Goal: Contribute content: Contribute content

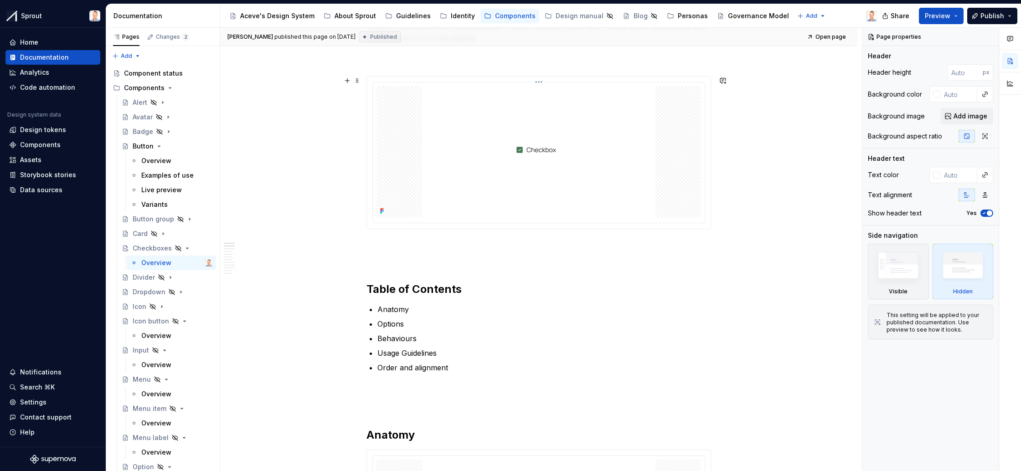
scroll to position [172, 0]
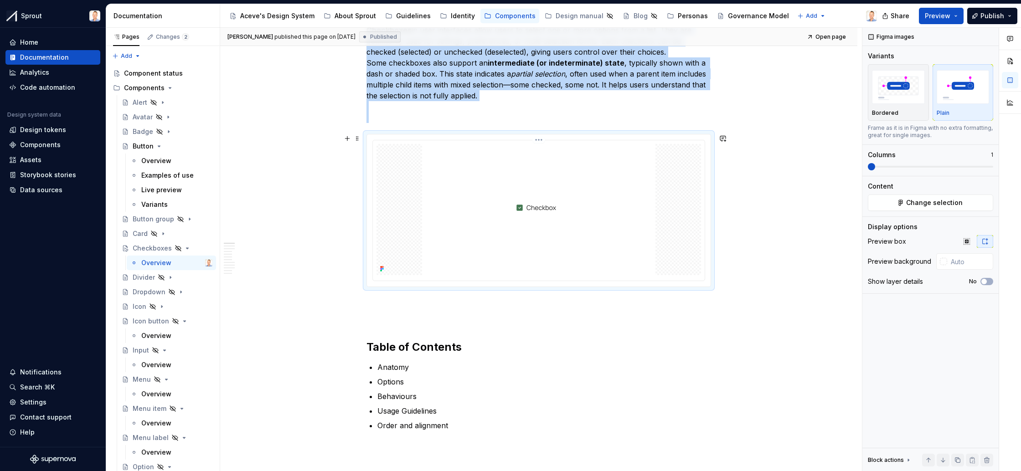
click at [549, 182] on img at bounding box center [538, 209] width 233 height 131
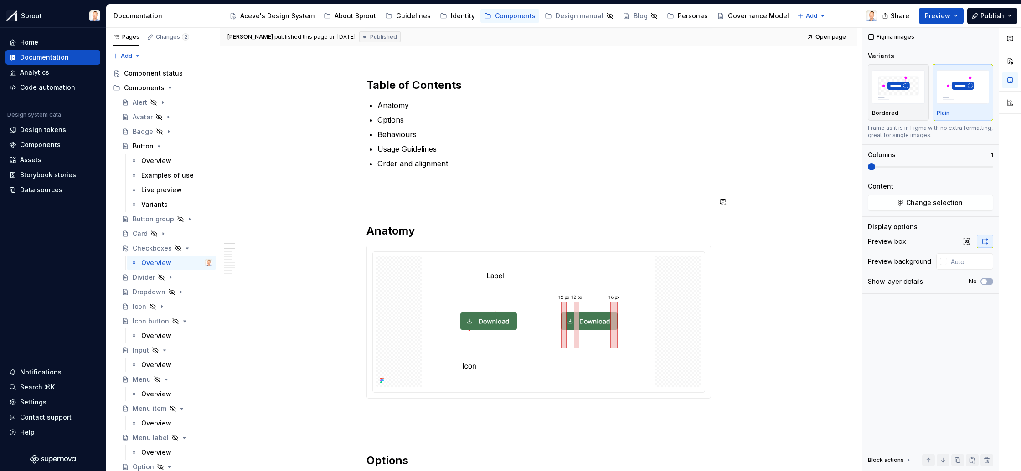
scroll to position [437, 0]
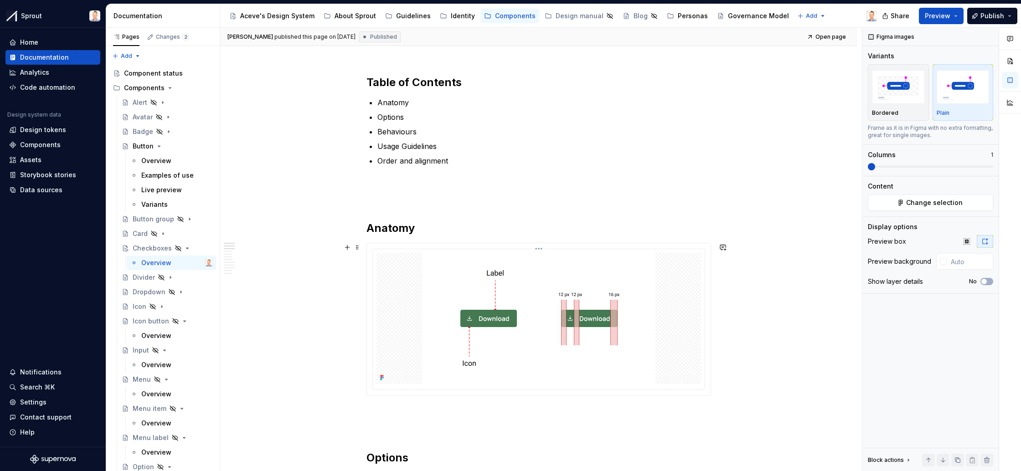
click at [543, 249] on html "Sprout Home Documentation Analytics Code automation Design system data Design t…" at bounding box center [510, 235] width 1021 height 471
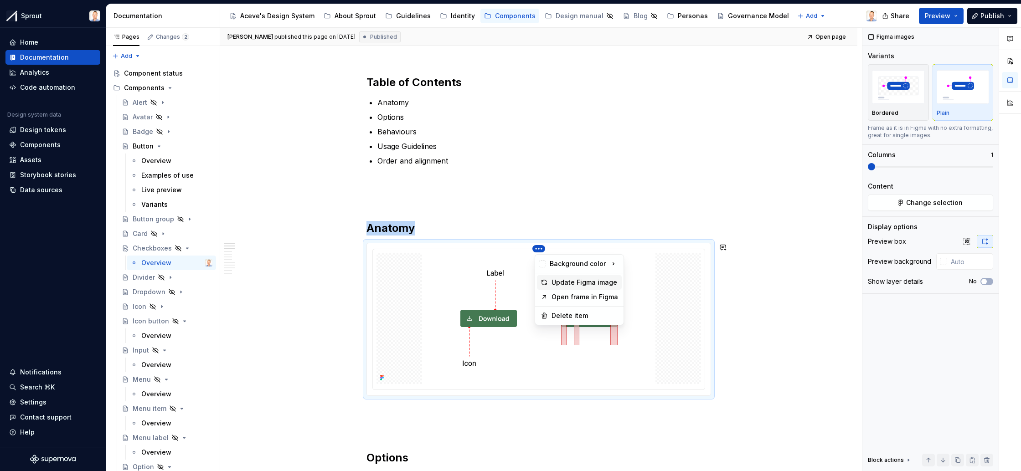
click at [555, 280] on div "Update Figma image" at bounding box center [585, 282] width 67 height 9
click at [543, 329] on img at bounding box center [538, 318] width 233 height 131
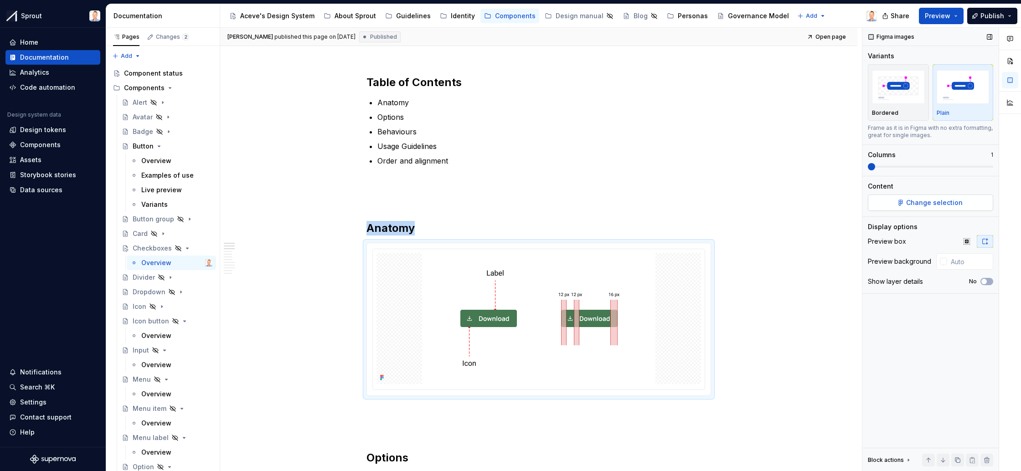
click at [934, 204] on span "Change selection" at bounding box center [934, 202] width 57 height 9
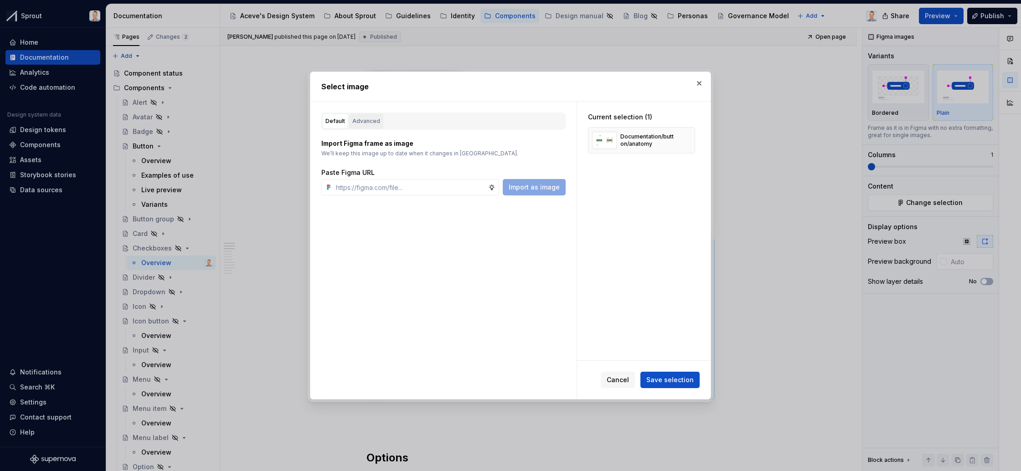
click at [367, 121] on div "Advanced" at bounding box center [366, 121] width 28 height 9
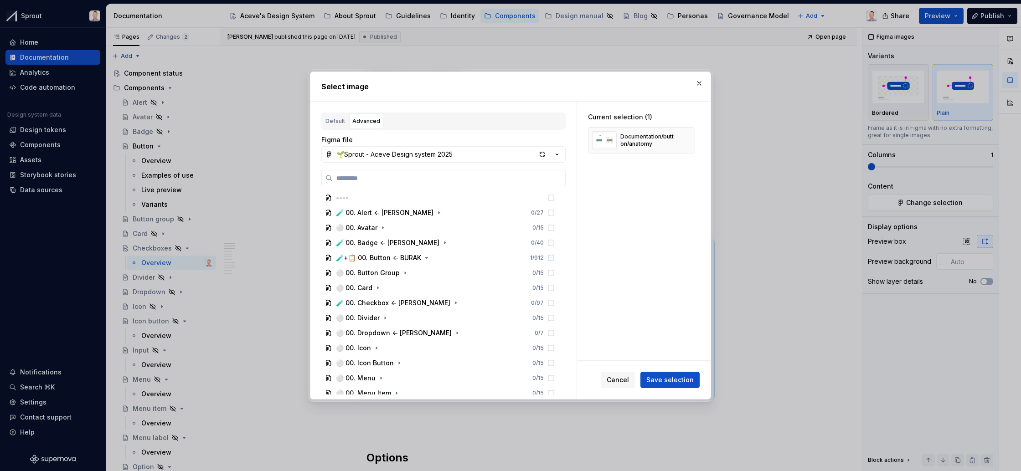
scroll to position [435, 0]
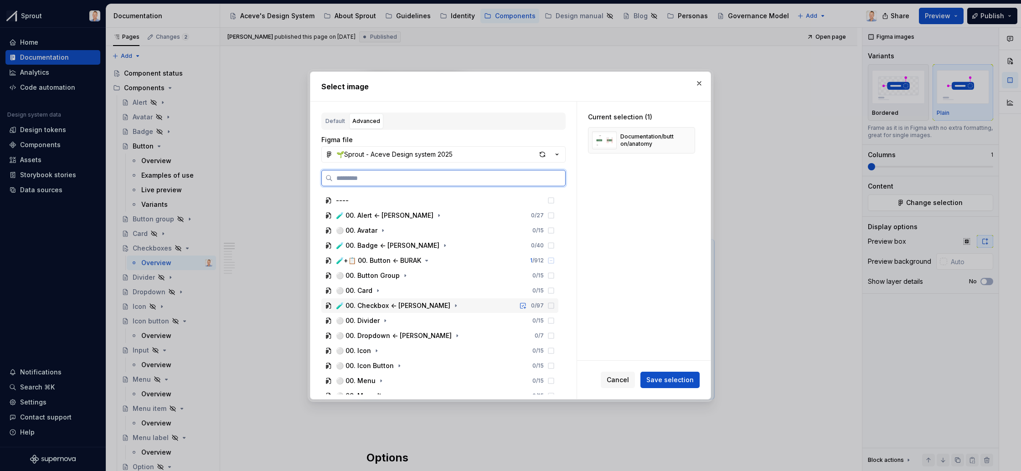
click at [399, 305] on div "🧪 00. Checkbox <- EDDIE" at bounding box center [393, 305] width 114 height 9
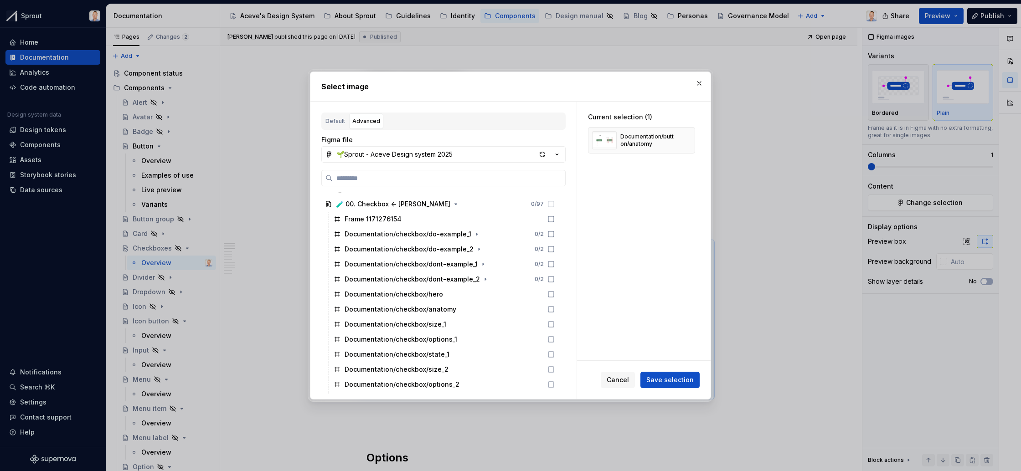
scroll to position [567, 0]
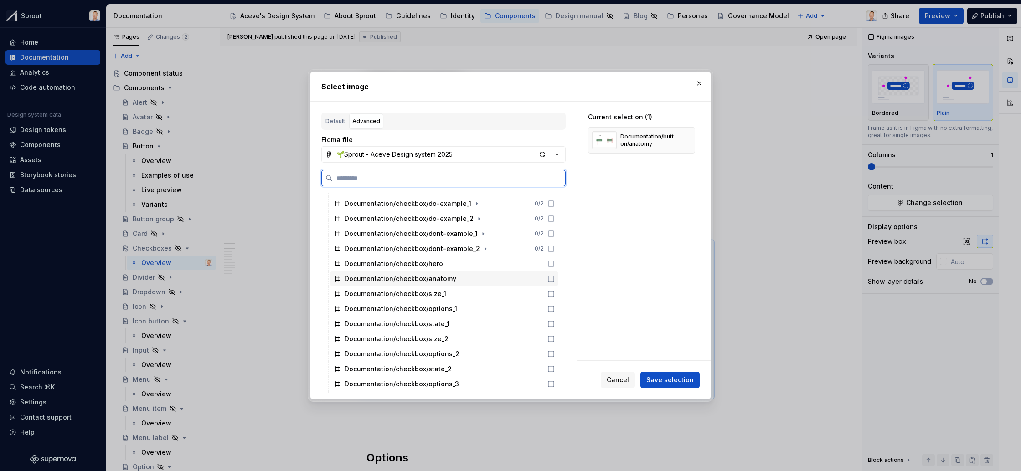
click at [440, 276] on div "Documentation/checkbox/anatomy" at bounding box center [401, 278] width 112 height 9
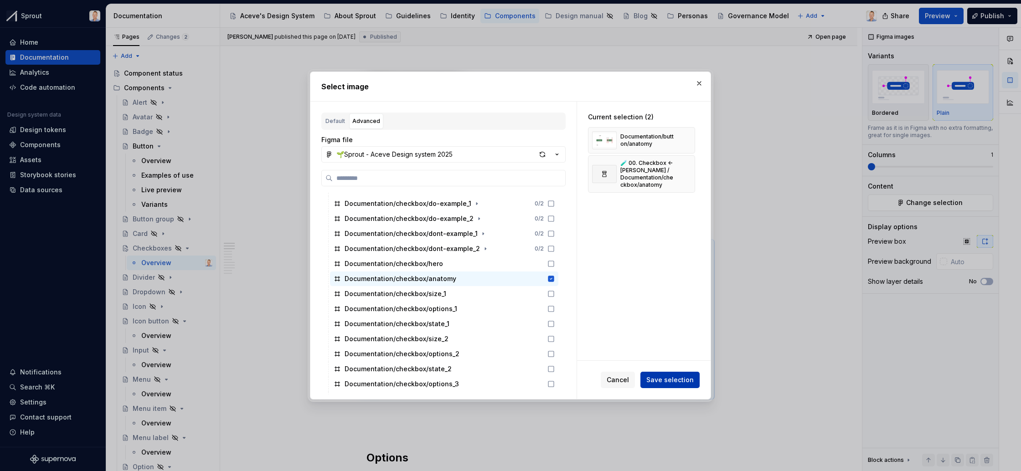
click at [663, 379] on span "Save selection" at bounding box center [670, 380] width 47 height 9
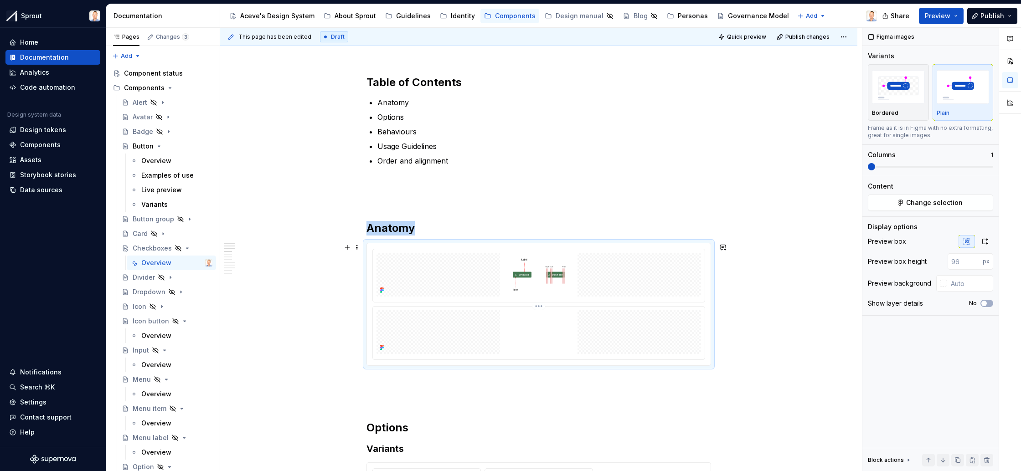
click at [542, 321] on img at bounding box center [538, 332] width 233 height 44
click at [543, 306] on html "Sprout Home Documentation Analytics Code automation Design system data Design t…" at bounding box center [510, 235] width 1021 height 471
click at [558, 336] on div "Update Figma image" at bounding box center [585, 340] width 67 height 9
click at [542, 306] on html "Sprout Home Documentation Analytics Code automation Design system data Design t…" at bounding box center [510, 235] width 1021 height 471
click at [553, 373] on div "Delete item" at bounding box center [585, 373] width 67 height 9
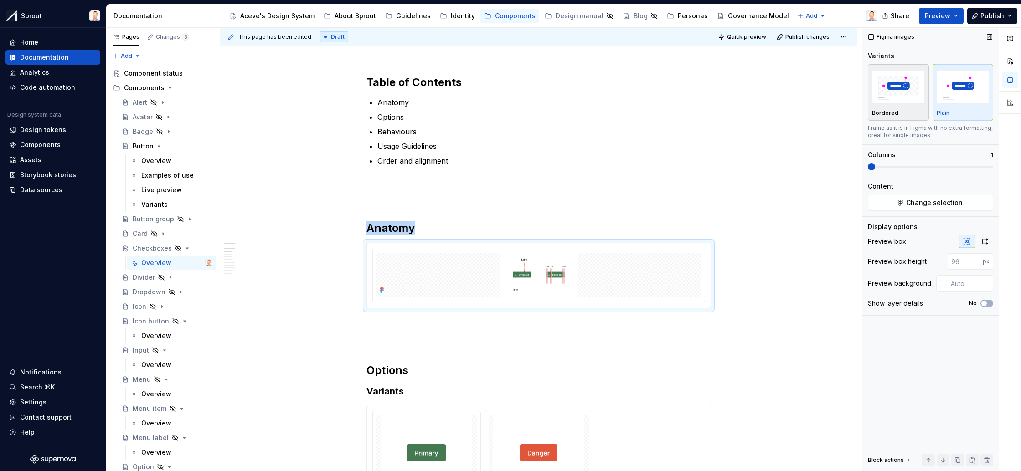
click at [898, 106] on div "Bordered" at bounding box center [898, 92] width 53 height 48
click at [958, 102] on img "button" at bounding box center [963, 86] width 53 height 33
click at [985, 12] on span "Publish" at bounding box center [993, 15] width 24 height 9
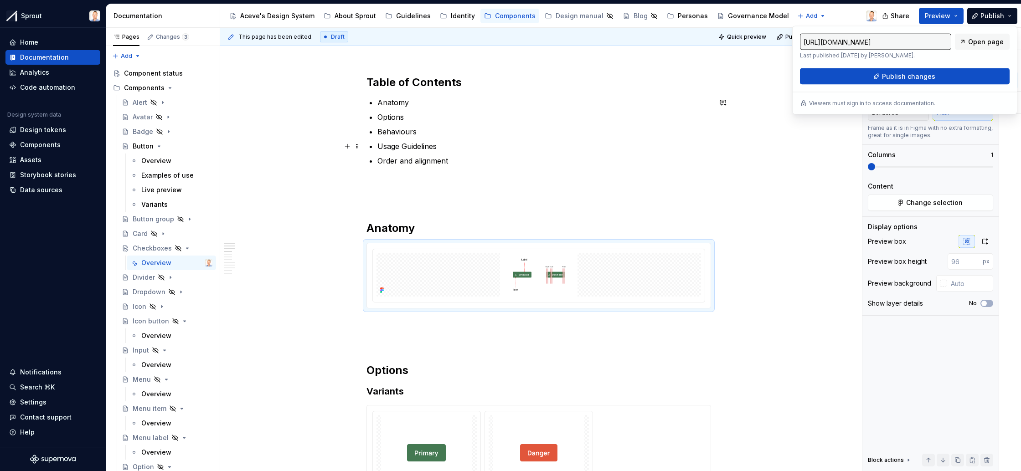
click at [663, 145] on p "Usage Guidelines" at bounding box center [545, 146] width 334 height 11
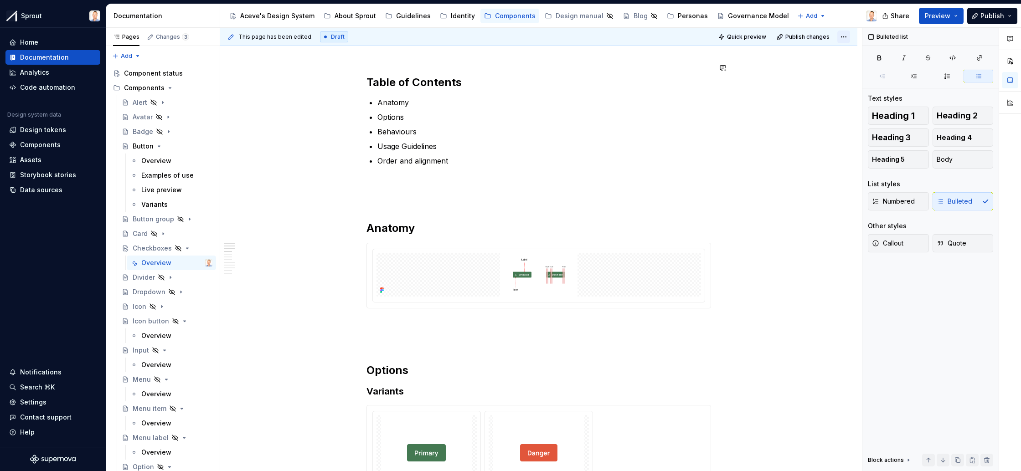
click at [850, 36] on html "Sprout Home Documentation Analytics Code automation Design system data Design t…" at bounding box center [510, 235] width 1021 height 471
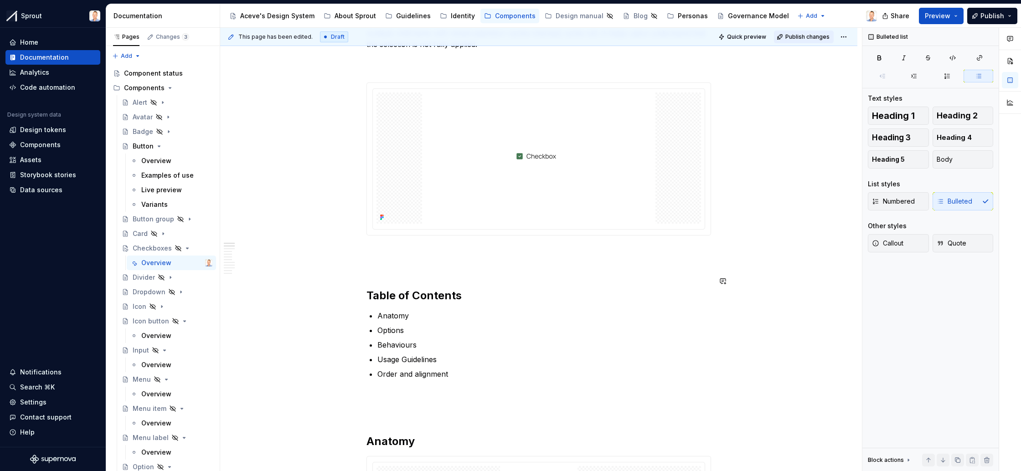
click at [817, 36] on span "Publish changes" at bounding box center [808, 36] width 44 height 7
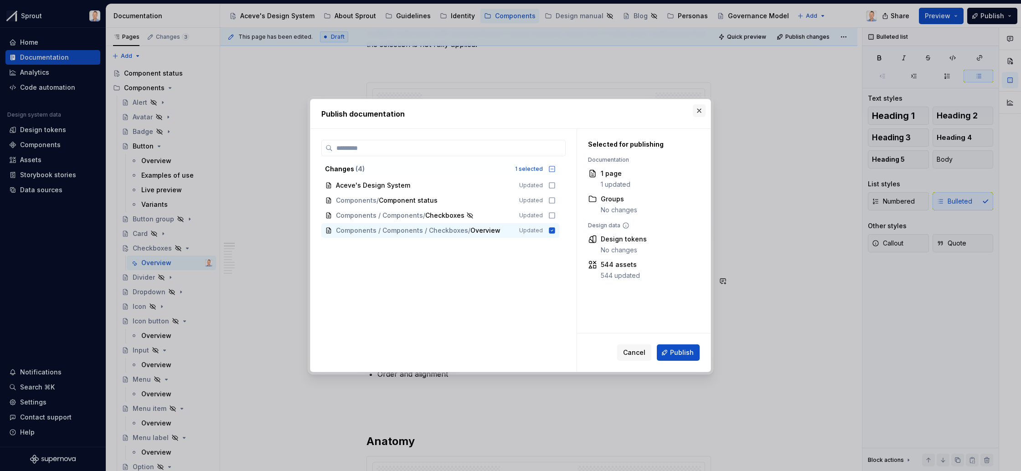
click at [700, 111] on button "button" at bounding box center [699, 110] width 13 height 13
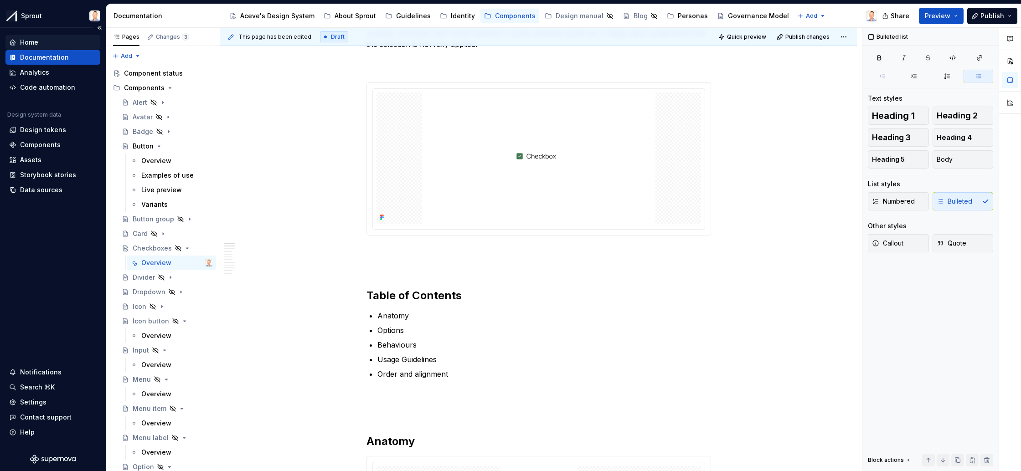
click at [38, 43] on div "Home" at bounding box center [53, 42] width 88 height 9
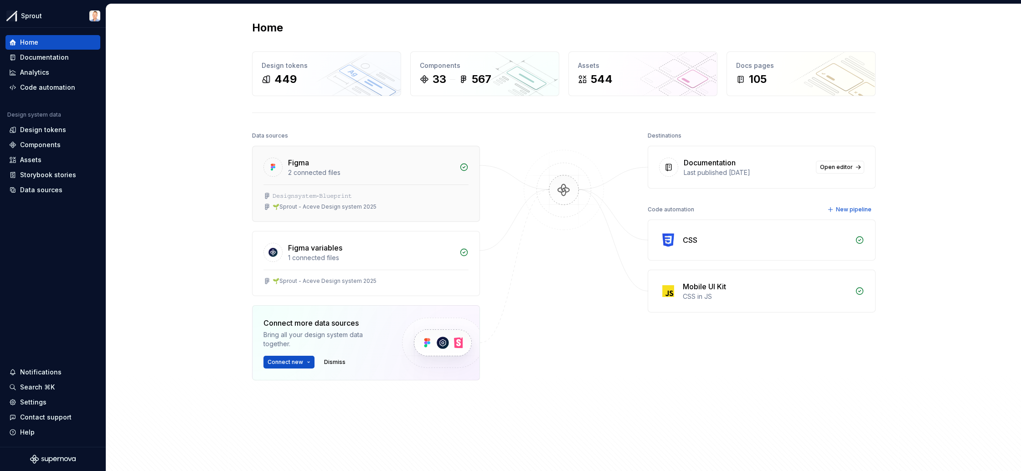
click at [338, 169] on div "2 connected files" at bounding box center [371, 172] width 166 height 9
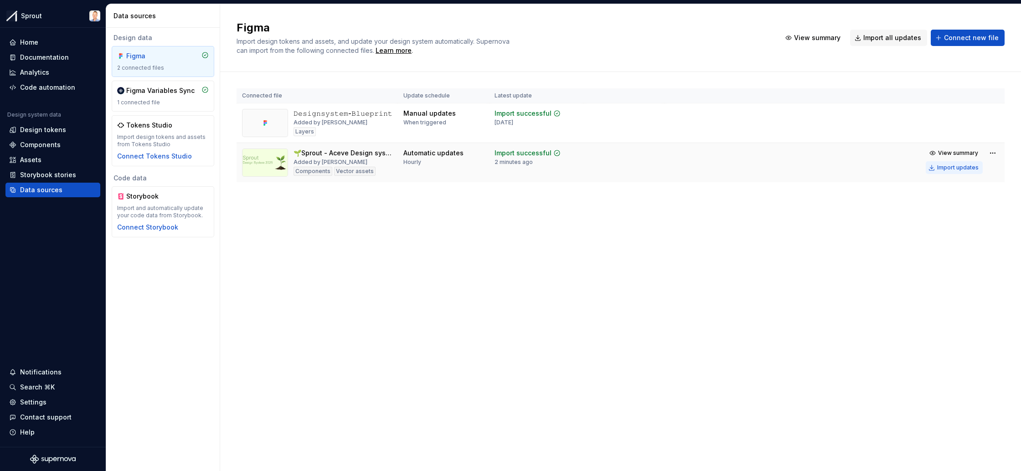
click at [947, 170] on div "Import updates" at bounding box center [957, 167] width 41 height 7
click at [43, 58] on div "Documentation" at bounding box center [44, 57] width 49 height 9
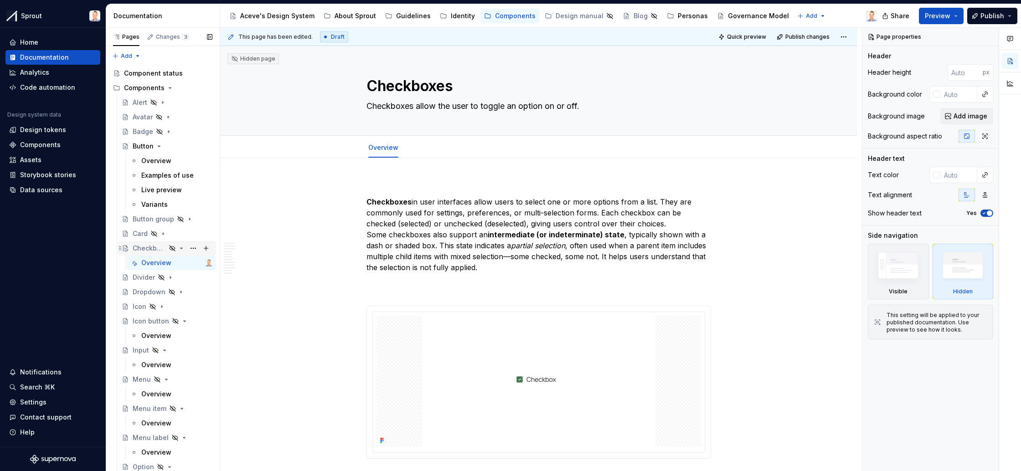
click at [153, 249] on div "Checkboxes" at bounding box center [149, 248] width 33 height 9
click at [174, 247] on icon "Page tree" at bounding box center [172, 248] width 7 height 7
click at [181, 247] on icon "Page tree" at bounding box center [181, 248] width 7 height 7
click at [193, 247] on button "Page tree" at bounding box center [193, 248] width 13 height 13
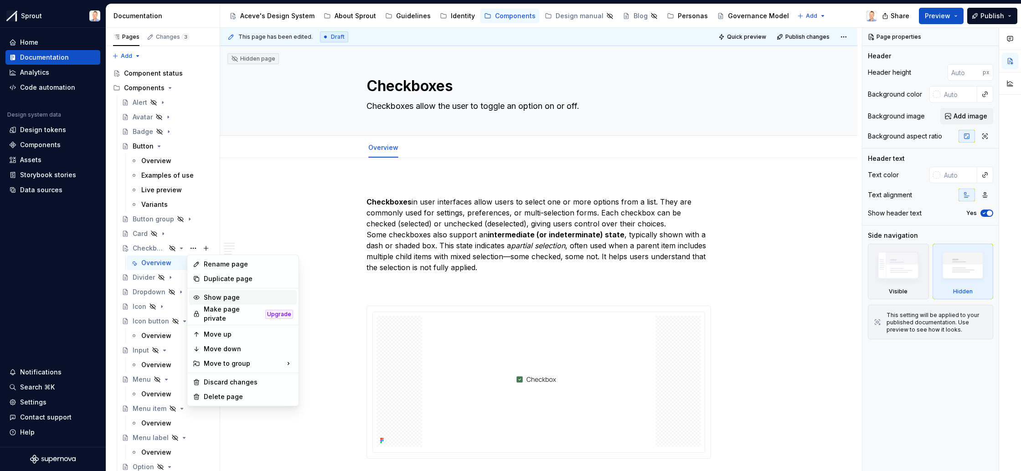
click at [216, 294] on div "Show page" at bounding box center [248, 297] width 89 height 9
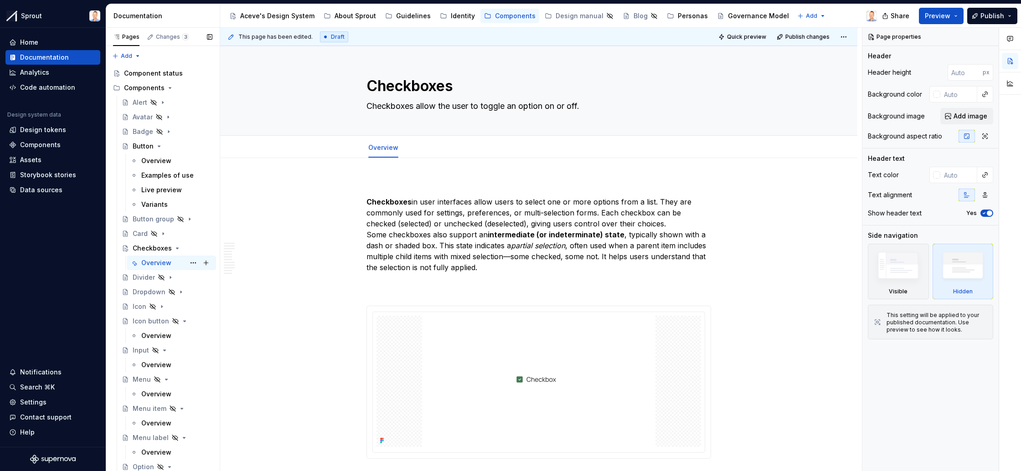
click at [159, 263] on div "Overview" at bounding box center [156, 263] width 30 height 9
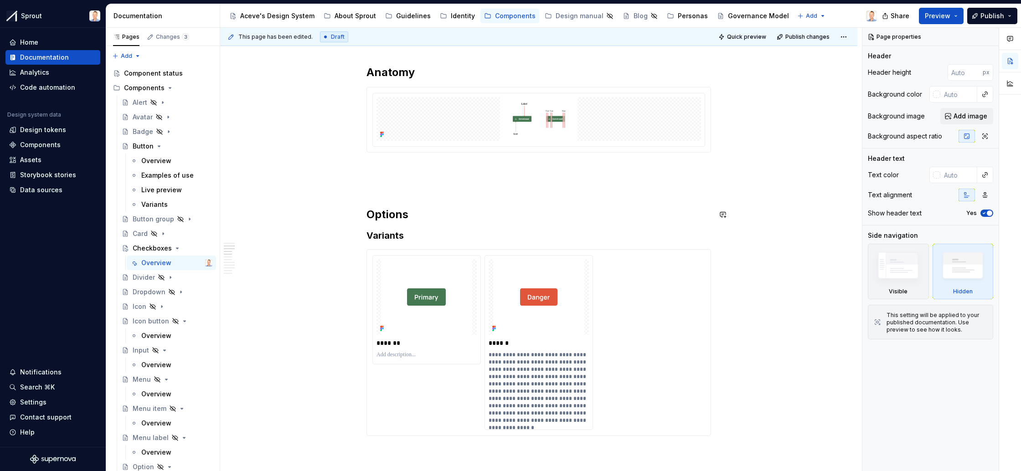
scroll to position [607, 0]
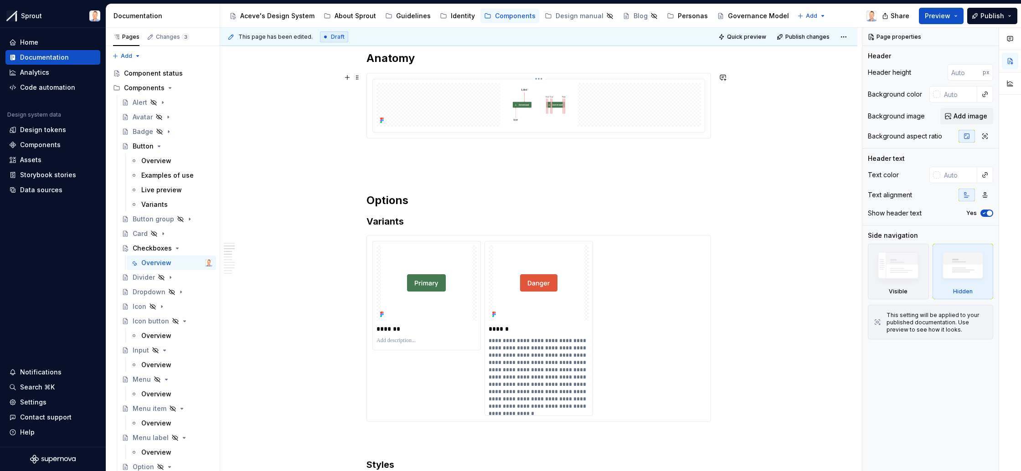
type textarea "*"
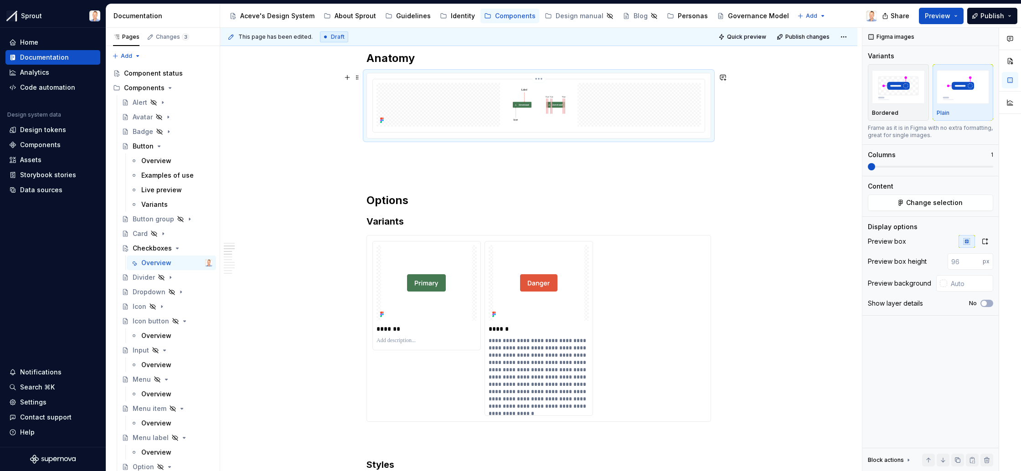
click at [540, 113] on img at bounding box center [538, 105] width 233 height 44
click at [964, 262] on input "number" at bounding box center [965, 261] width 35 height 16
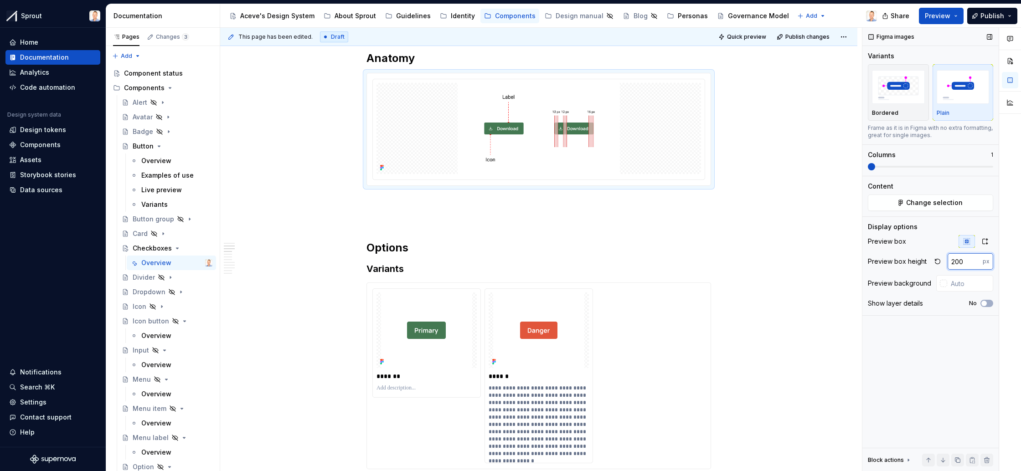
click at [965, 261] on input "200" at bounding box center [965, 261] width 35 height 16
type input "300"
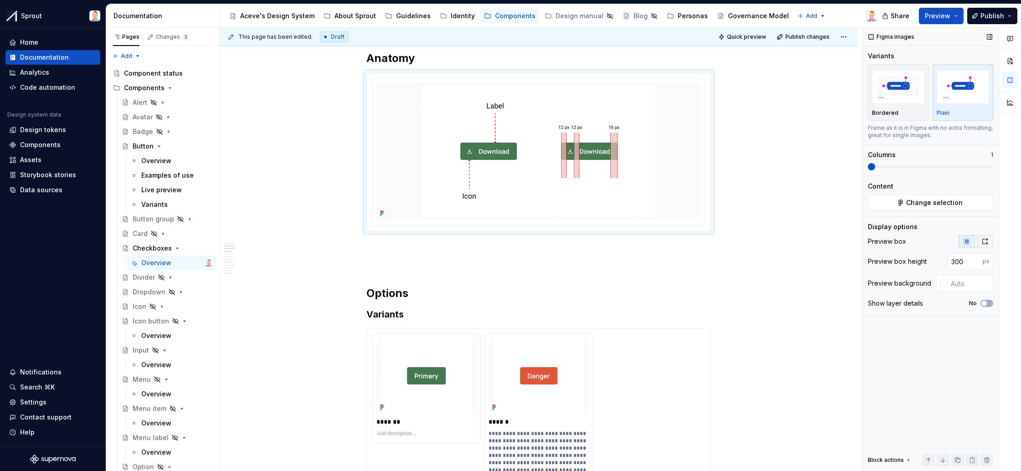
click at [987, 242] on icon "button" at bounding box center [985, 241] width 7 height 7
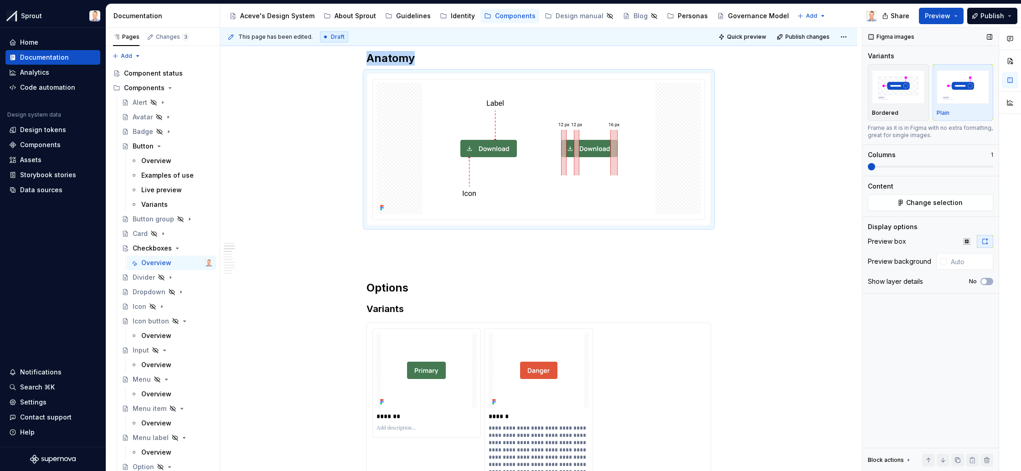
click at [868, 167] on span at bounding box center [871, 166] width 7 height 7
click at [534, 151] on img at bounding box center [538, 148] width 233 height 131
click at [541, 77] on html "Sprout Home Documentation Analytics Code automation Design system data Design t…" at bounding box center [510, 235] width 1021 height 471
click at [584, 114] on div "Update Figma image" at bounding box center [585, 112] width 67 height 9
click at [924, 197] on button "Change selection" at bounding box center [930, 203] width 125 height 16
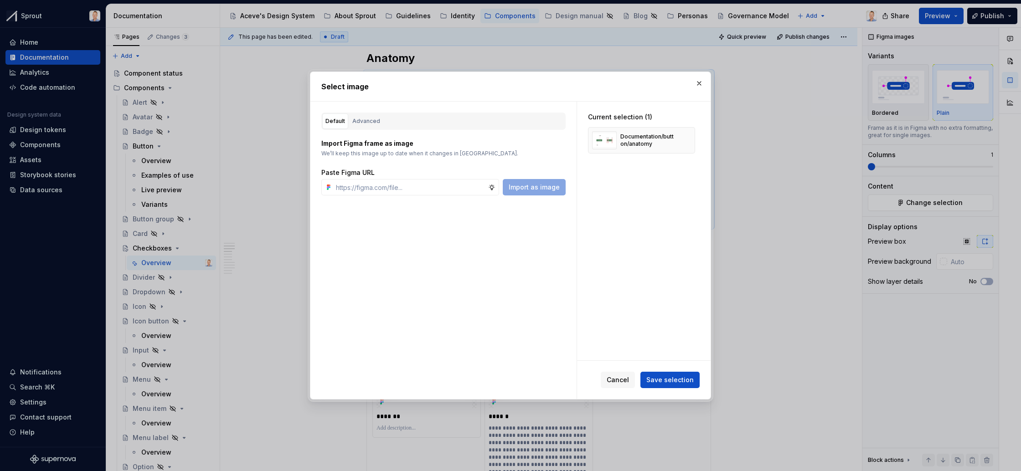
type textarea "*"
click at [367, 119] on div "Advanced" at bounding box center [366, 121] width 28 height 9
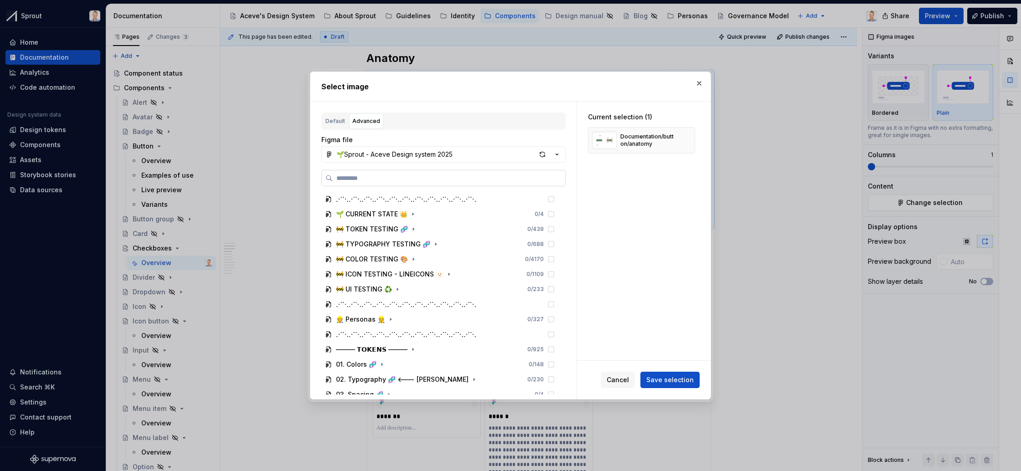
click at [404, 178] on input "search" at bounding box center [449, 178] width 233 height 9
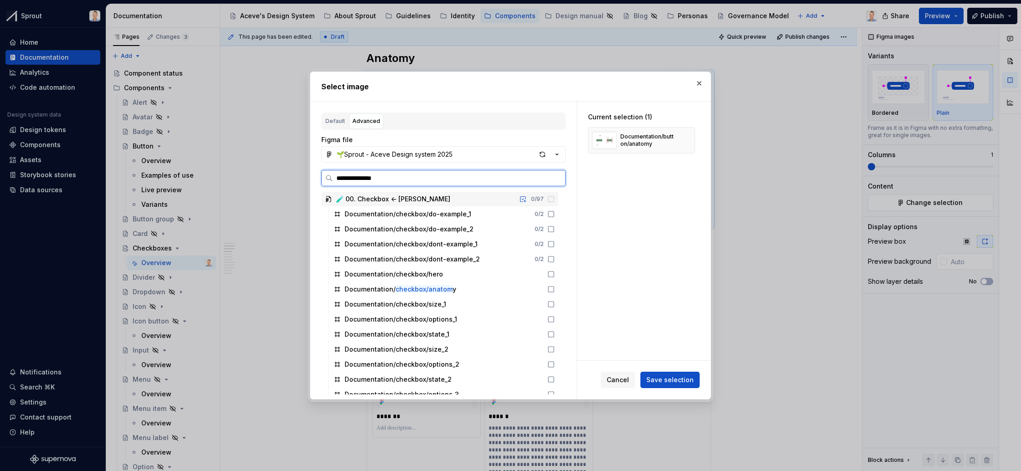
type input "**********"
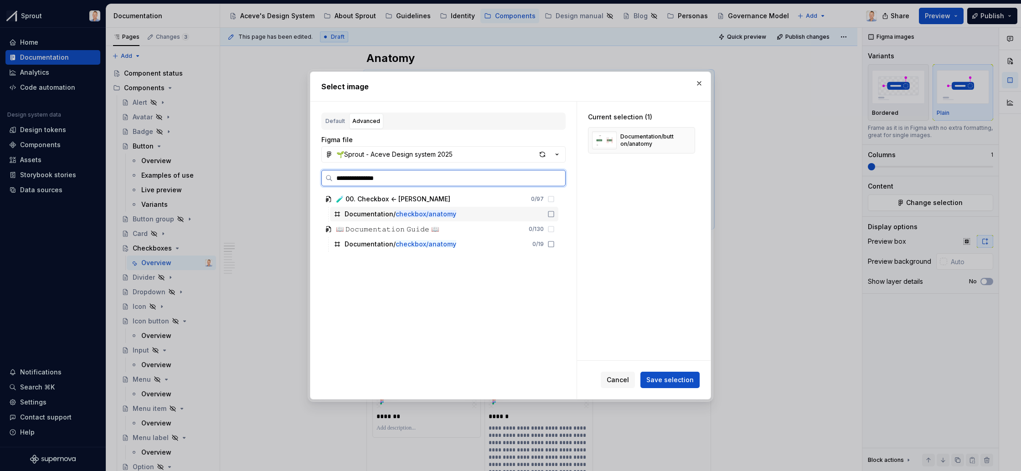
click at [470, 213] on div "Documentation/ checkbox/anatomy" at bounding box center [444, 214] width 228 height 15
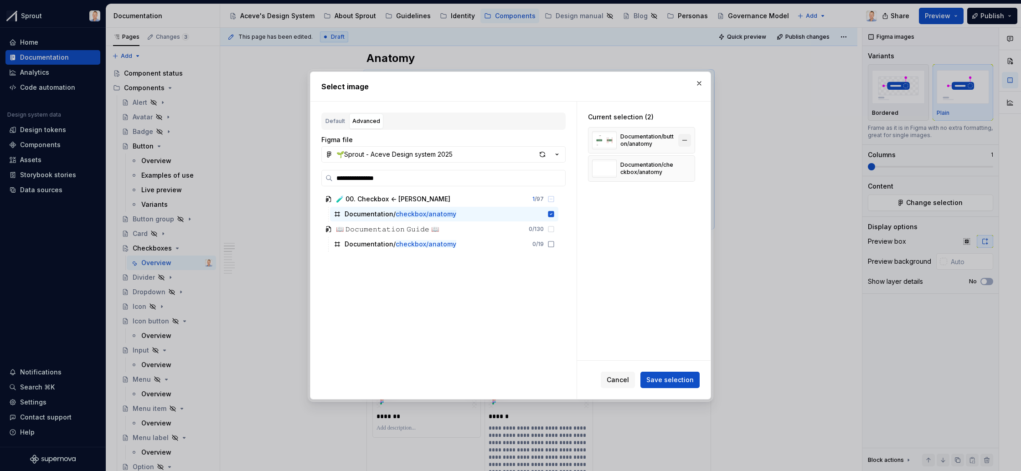
click at [690, 140] on button "button" at bounding box center [684, 140] width 13 height 13
click at [675, 142] on div "Documentation/checkbox/anatomy" at bounding box center [648, 140] width 54 height 15
click at [669, 379] on span "Save selection" at bounding box center [670, 380] width 47 height 9
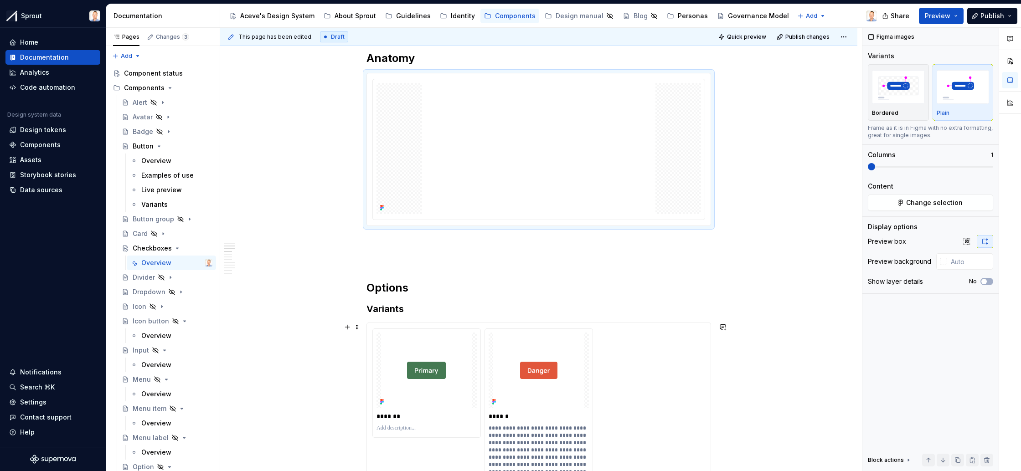
scroll to position [607, 0]
click at [546, 126] on img at bounding box center [538, 148] width 233 height 131
click at [937, 205] on span "Change selection" at bounding box center [934, 202] width 57 height 9
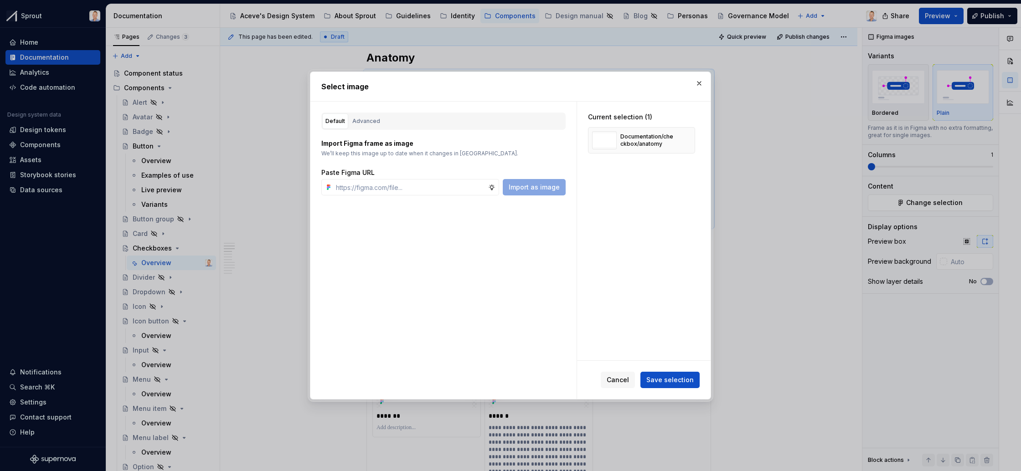
type textarea "*"
type input "checkbox/anatomy"
click at [372, 119] on div "Advanced" at bounding box center [366, 121] width 28 height 9
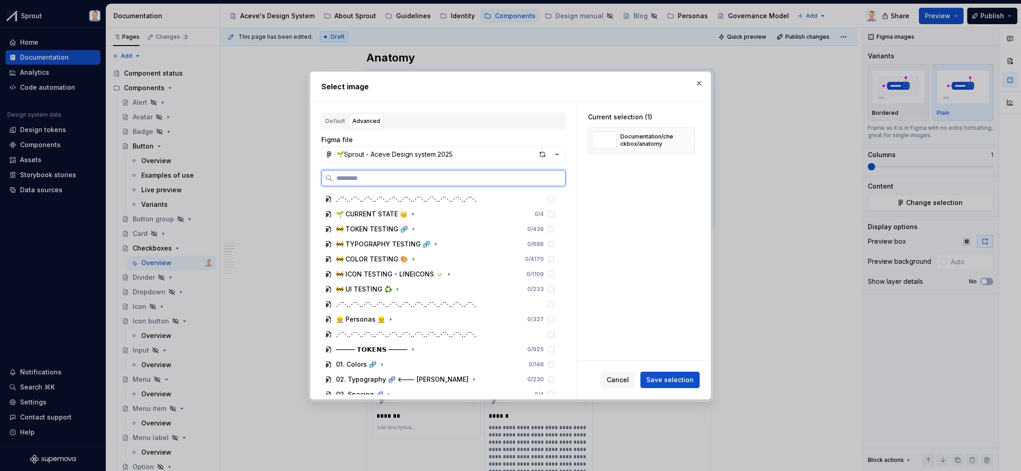
click at [405, 179] on input "search" at bounding box center [449, 178] width 233 height 9
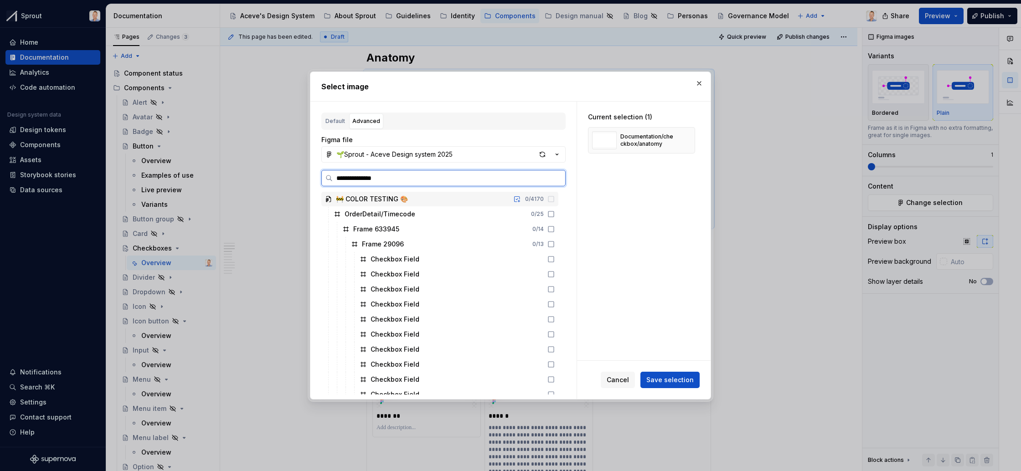
type input "**********"
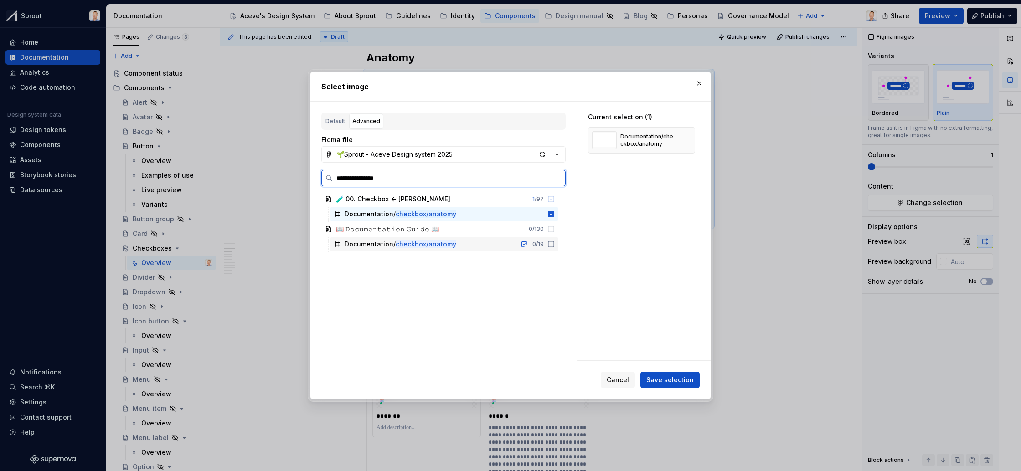
click at [461, 245] on div "Documentation/ checkbox/anatomy 0 / 19" at bounding box center [444, 244] width 228 height 15
click at [555, 215] on icon at bounding box center [551, 214] width 7 height 7
click at [555, 213] on icon at bounding box center [551, 214] width 7 height 7
click at [554, 242] on icon at bounding box center [551, 244] width 6 height 6
click at [671, 382] on span "Save selection" at bounding box center [670, 380] width 47 height 9
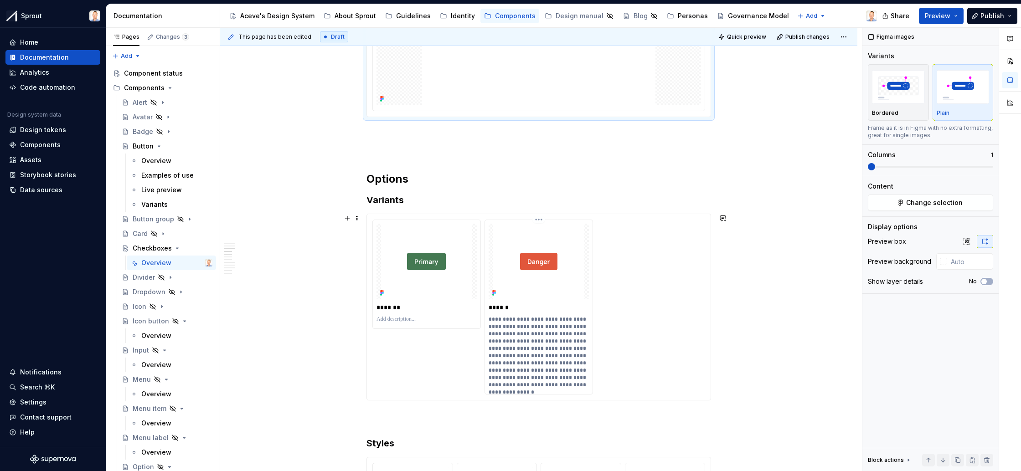
scroll to position [736, 0]
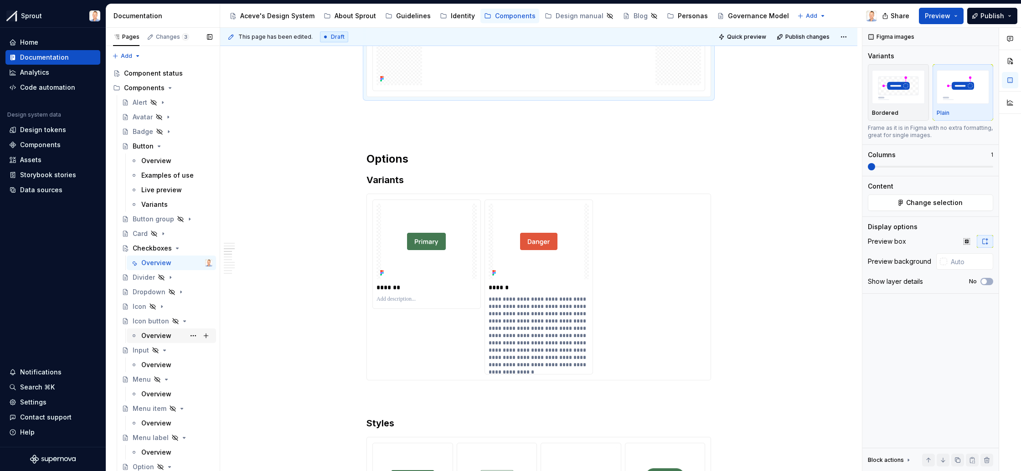
click at [180, 333] on div "Overview" at bounding box center [176, 336] width 71 height 13
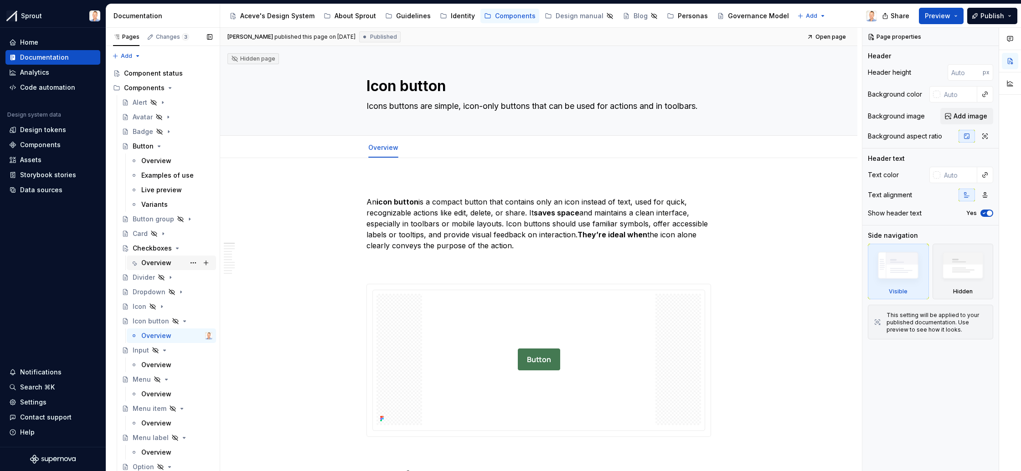
click at [174, 261] on div "Overview" at bounding box center [176, 263] width 71 height 13
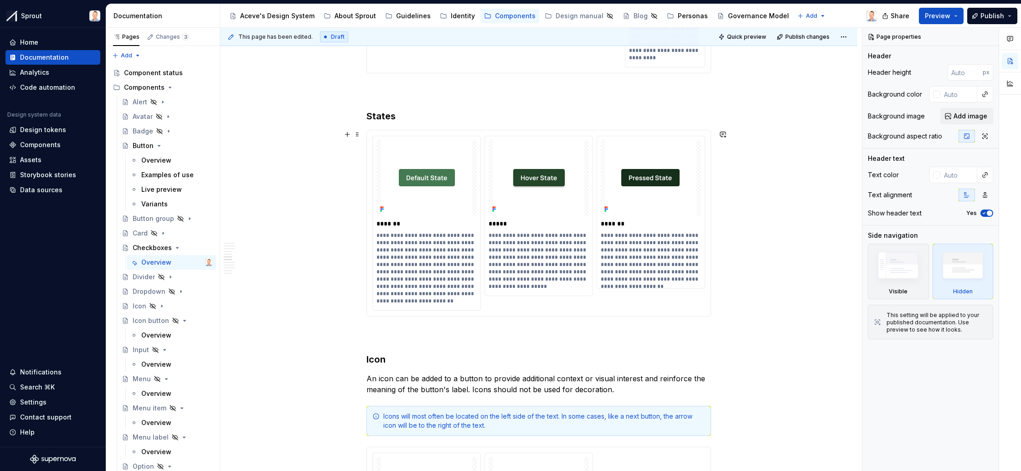
scroll to position [1335, 0]
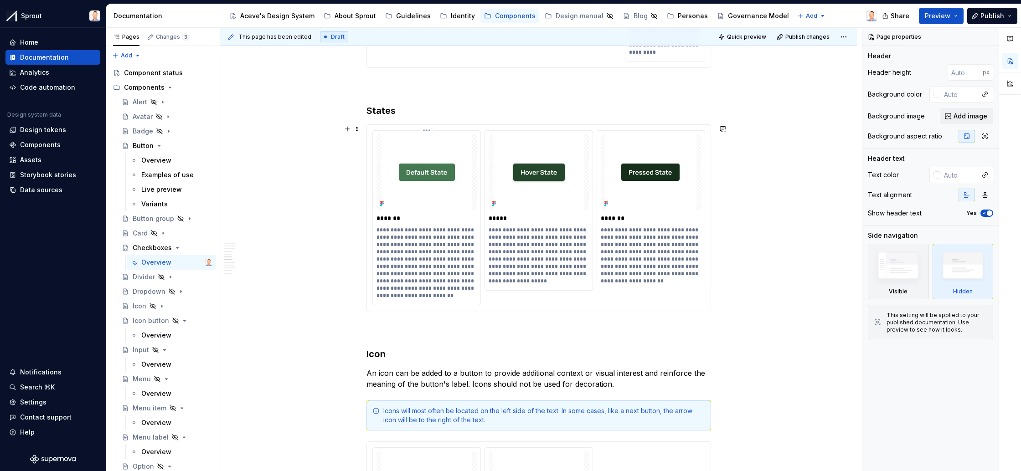
click at [442, 182] on img at bounding box center [426, 172] width 91 height 76
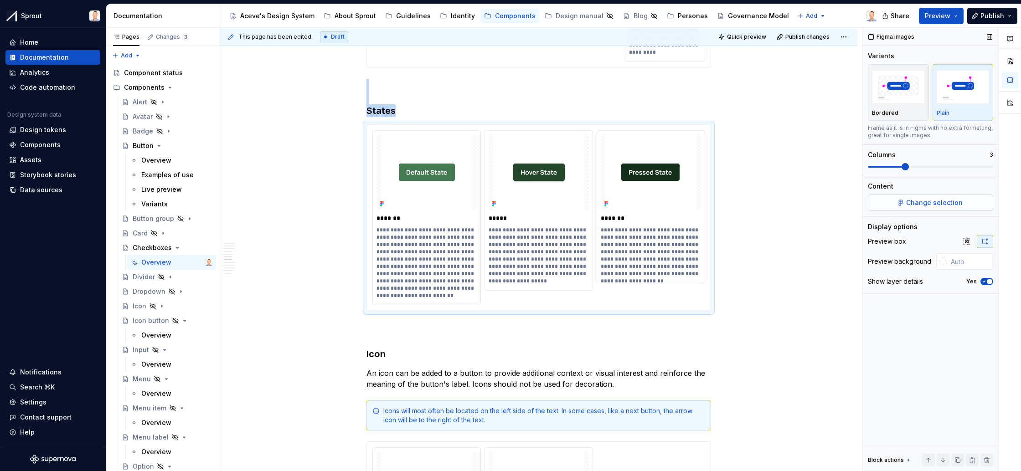
click at [940, 204] on span "Change selection" at bounding box center [934, 202] width 57 height 9
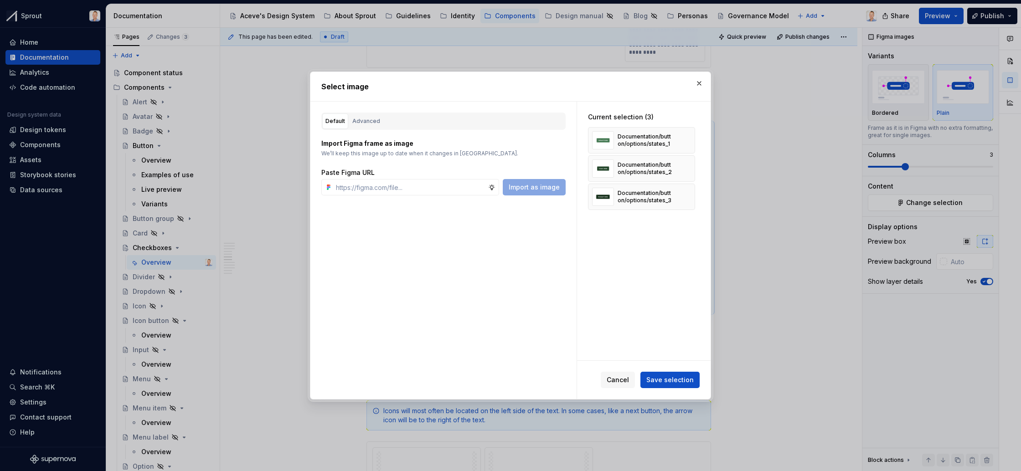
type textarea "*"
click at [427, 189] on input "text" at bounding box center [410, 187] width 156 height 16
type input "checkbox/state"
click at [371, 119] on div "Advanced" at bounding box center [366, 121] width 28 height 9
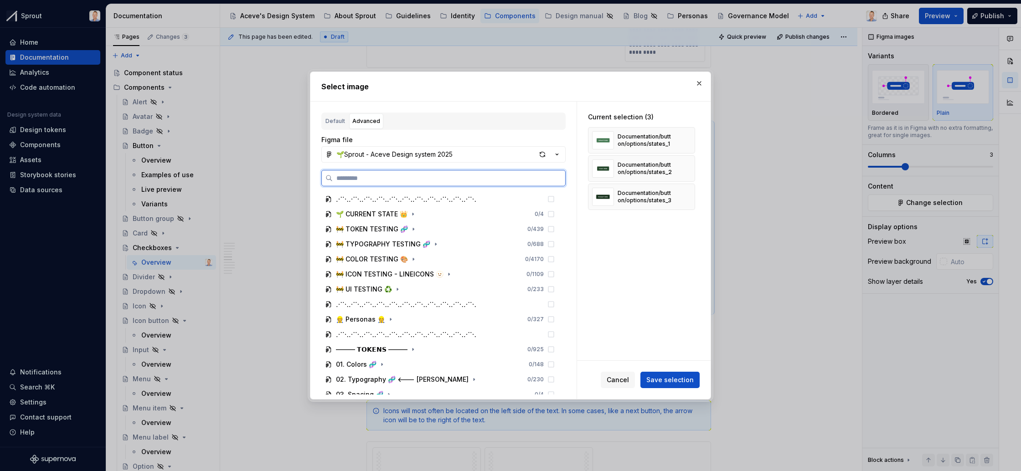
click at [396, 178] on input "search" at bounding box center [449, 178] width 233 height 9
paste input "**********"
type input "**********"
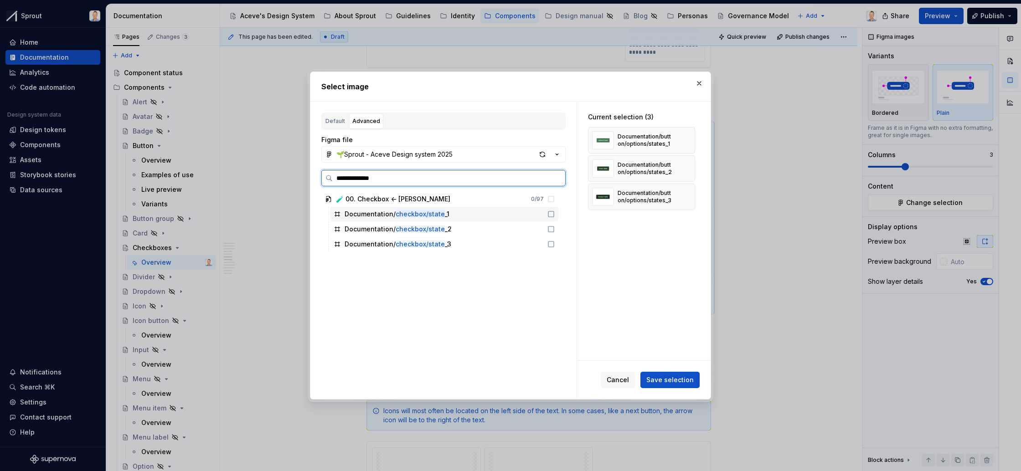
drag, startPoint x: 560, startPoint y: 213, endPoint x: 559, endPoint y: 222, distance: 8.3
click at [555, 213] on icon at bounding box center [551, 214] width 7 height 7
drag, startPoint x: 559, startPoint y: 228, endPoint x: 563, endPoint y: 236, distance: 9.2
click at [555, 231] on icon at bounding box center [551, 229] width 7 height 7
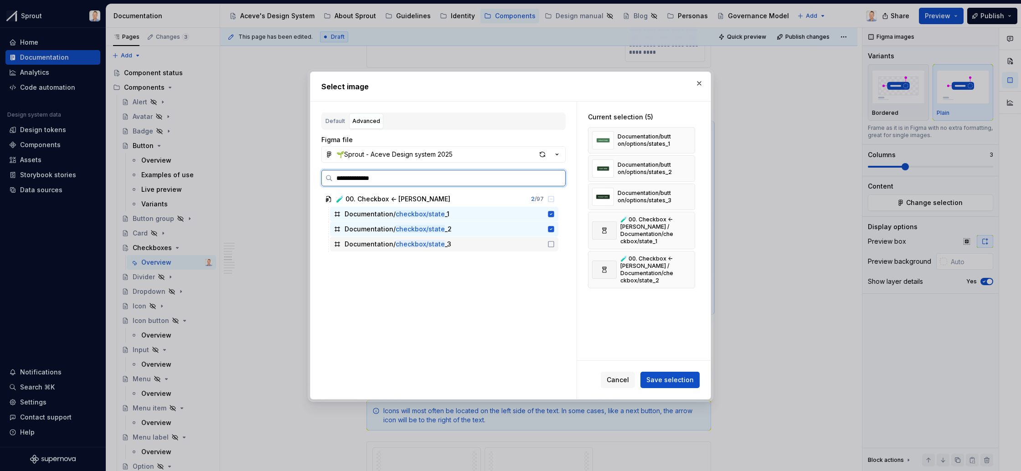
click at [555, 243] on icon at bounding box center [551, 244] width 7 height 7
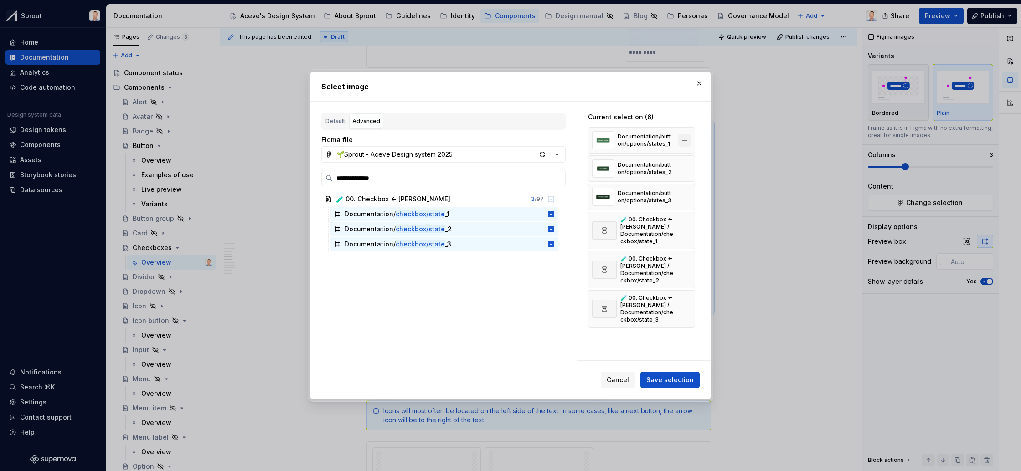
click at [690, 139] on button "button" at bounding box center [684, 140] width 13 height 13
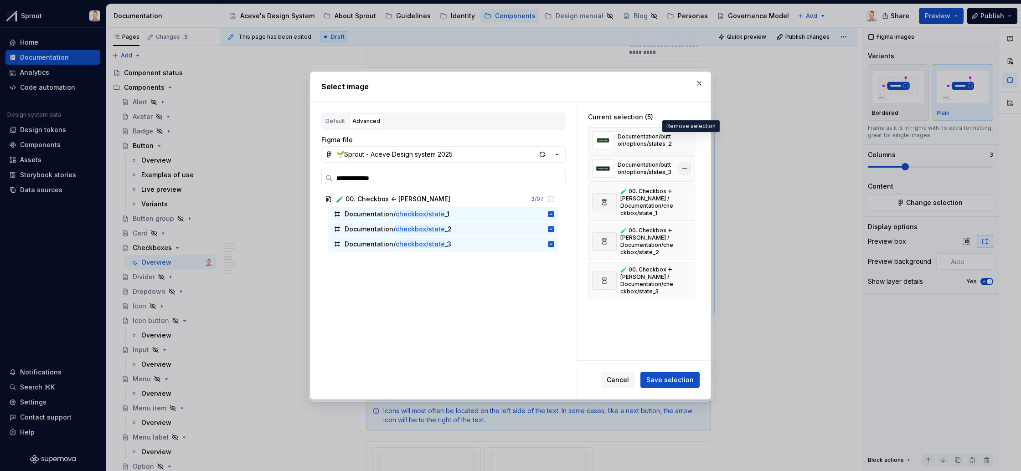
click at [690, 139] on button "button" at bounding box center [684, 140] width 13 height 13
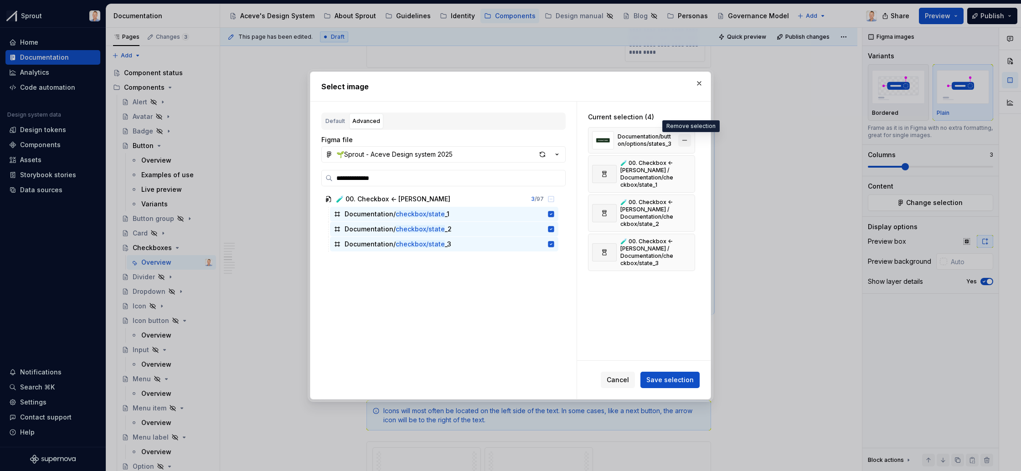
click at [689, 139] on button "button" at bounding box center [684, 140] width 13 height 13
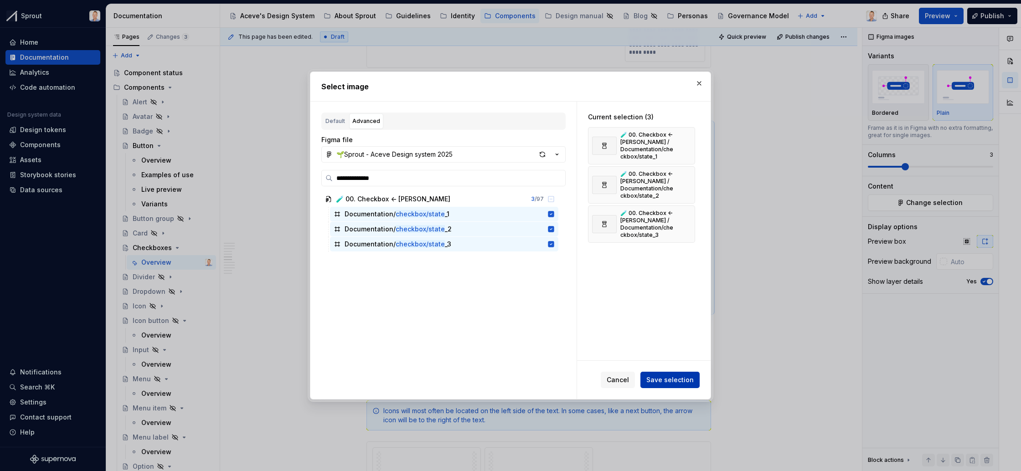
click at [672, 378] on span "Save selection" at bounding box center [670, 380] width 47 height 9
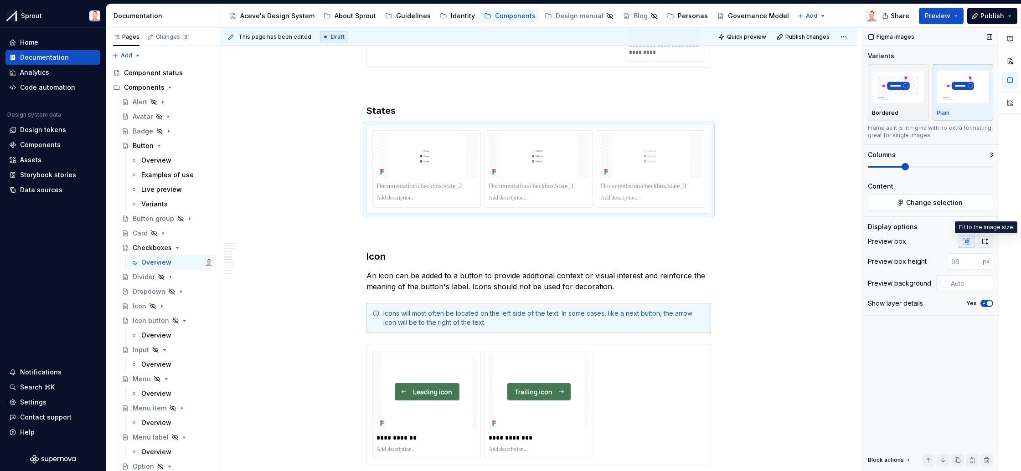
click at [984, 241] on icon "button" at bounding box center [985, 241] width 7 height 7
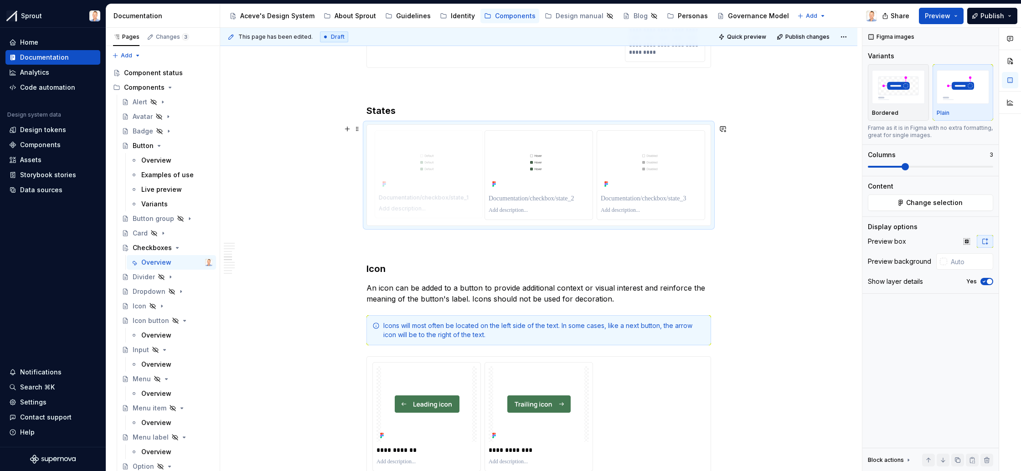
drag, startPoint x: 569, startPoint y: 175, endPoint x: 461, endPoint y: 176, distance: 107.1
click at [461, 176] on body "Sprout Home Documentation Analytics Code automation Design system data Design t…" at bounding box center [510, 235] width 1021 height 471
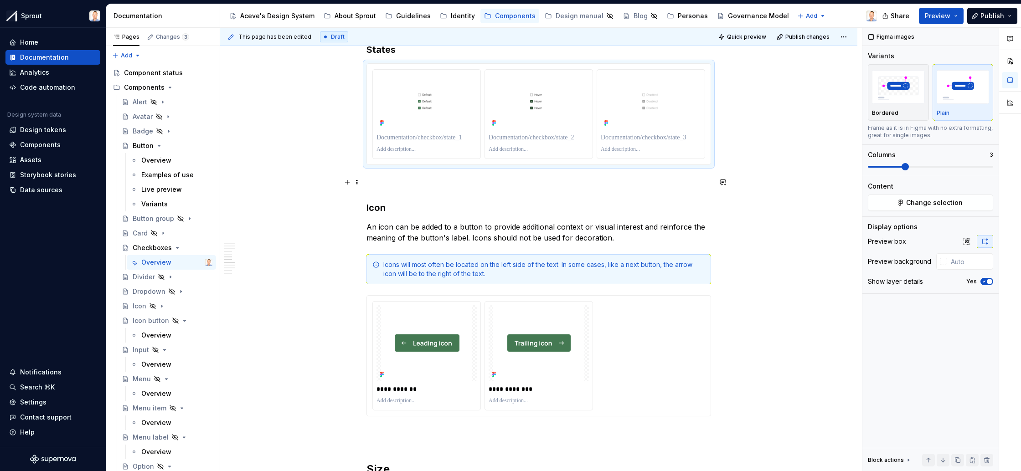
scroll to position [1392, 0]
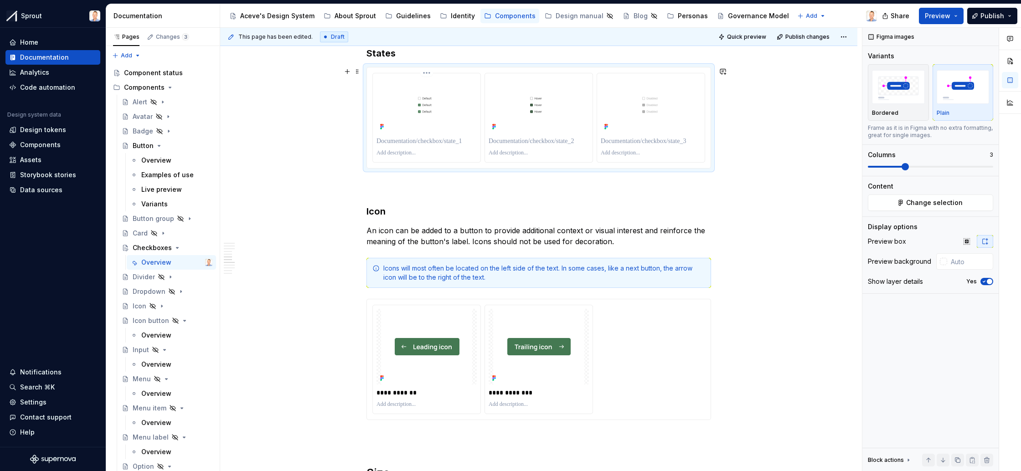
click at [445, 142] on p at bounding box center [427, 141] width 100 height 9
click at [531, 142] on p at bounding box center [539, 142] width 100 height 9
click at [664, 141] on p at bounding box center [651, 142] width 100 height 9
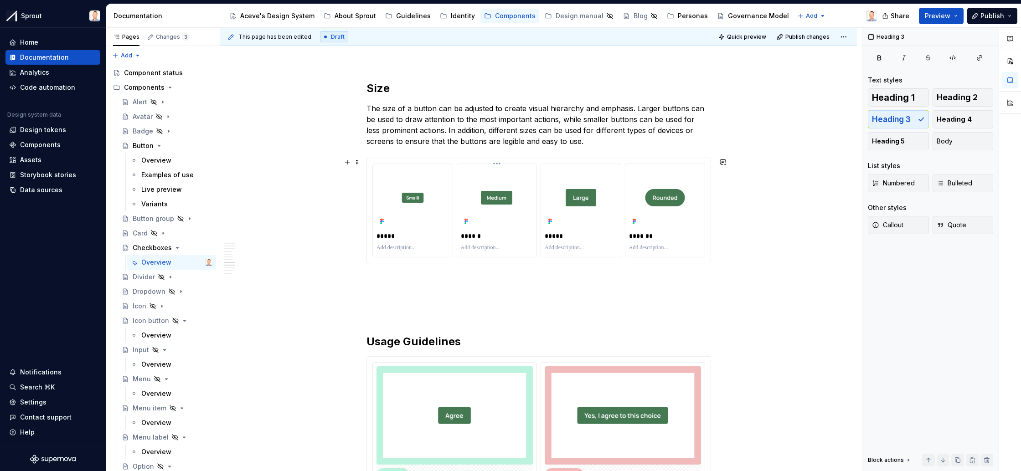
scroll to position [1792, 0]
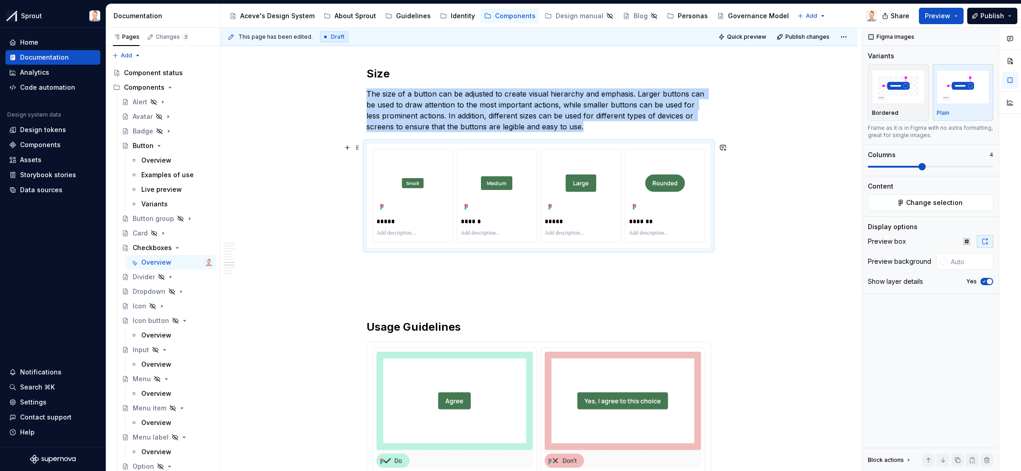
click at [526, 146] on div "***** ****** ***** *******" at bounding box center [539, 196] width 344 height 105
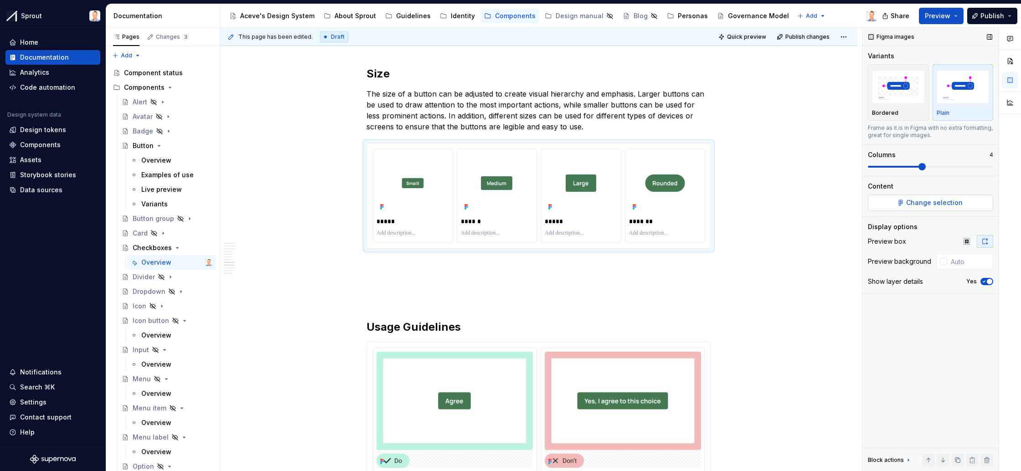
click at [905, 201] on button "Change selection" at bounding box center [930, 203] width 125 height 16
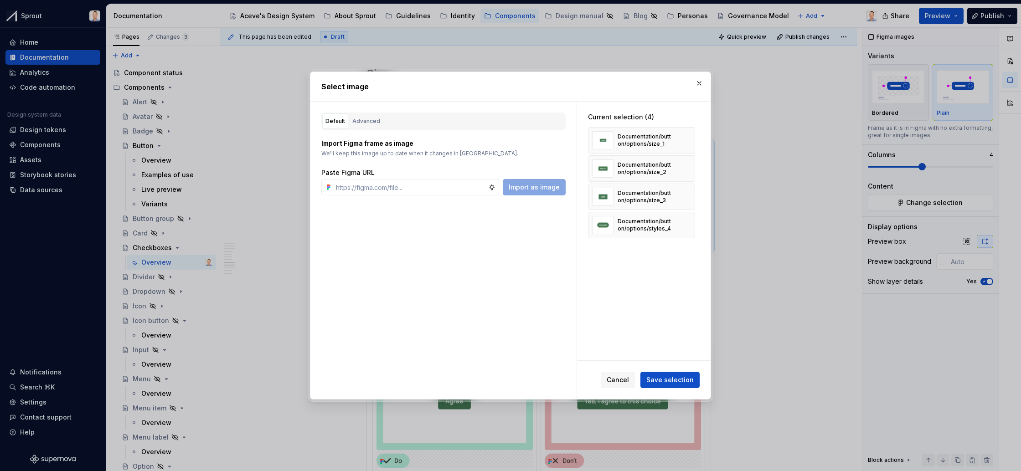
type textarea "*"
click at [370, 120] on div "Advanced" at bounding box center [366, 121] width 28 height 9
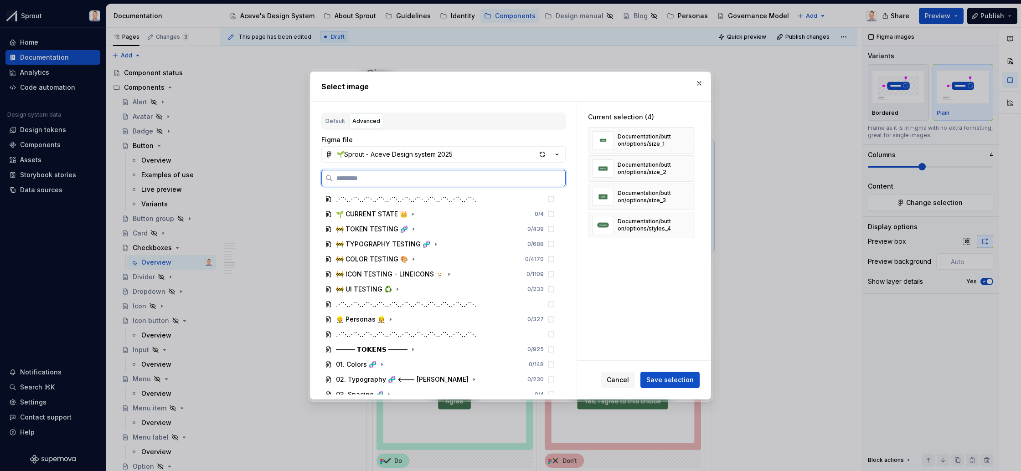
click at [378, 177] on input "search" at bounding box center [449, 178] width 233 height 9
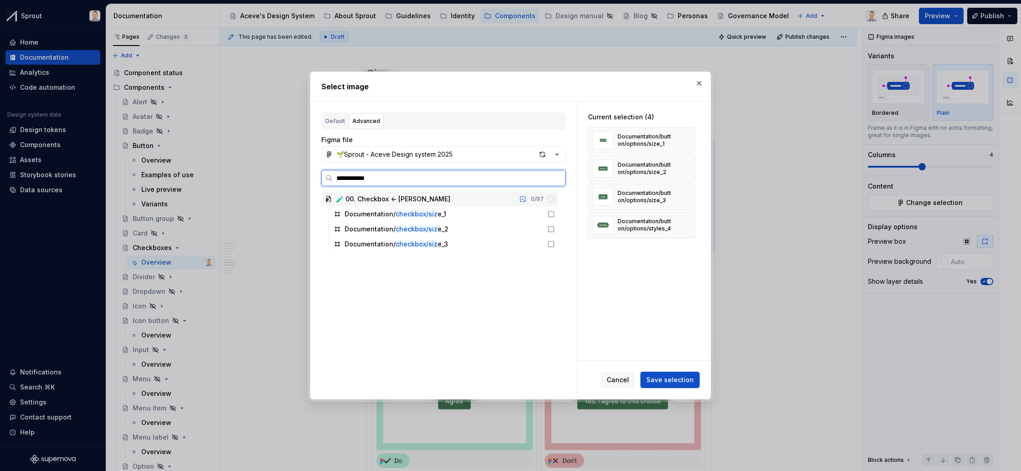
type input "**********"
drag, startPoint x: 560, startPoint y: 213, endPoint x: 560, endPoint y: 221, distance: 7.3
click at [555, 214] on icon at bounding box center [551, 214] width 7 height 7
drag, startPoint x: 559, startPoint y: 227, endPoint x: 561, endPoint y: 234, distance: 7.1
click at [555, 230] on icon at bounding box center [551, 229] width 7 height 7
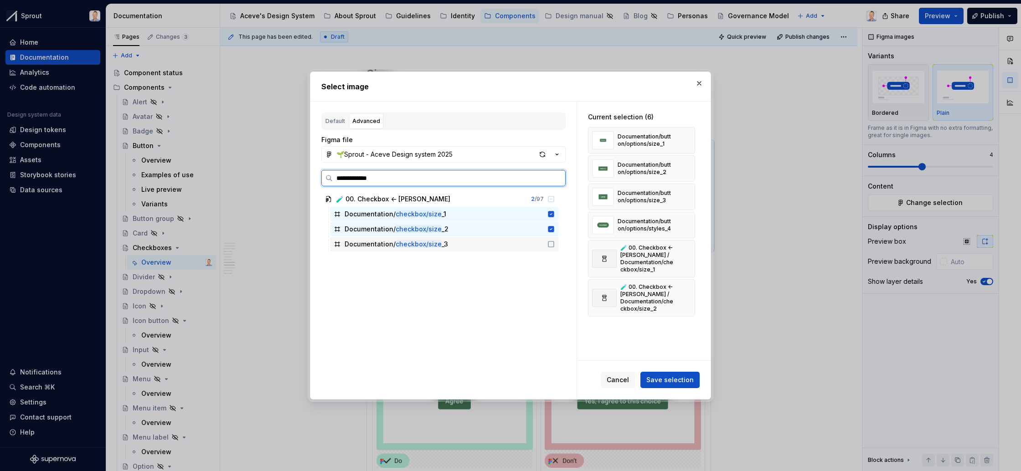
click at [555, 243] on icon at bounding box center [551, 244] width 7 height 7
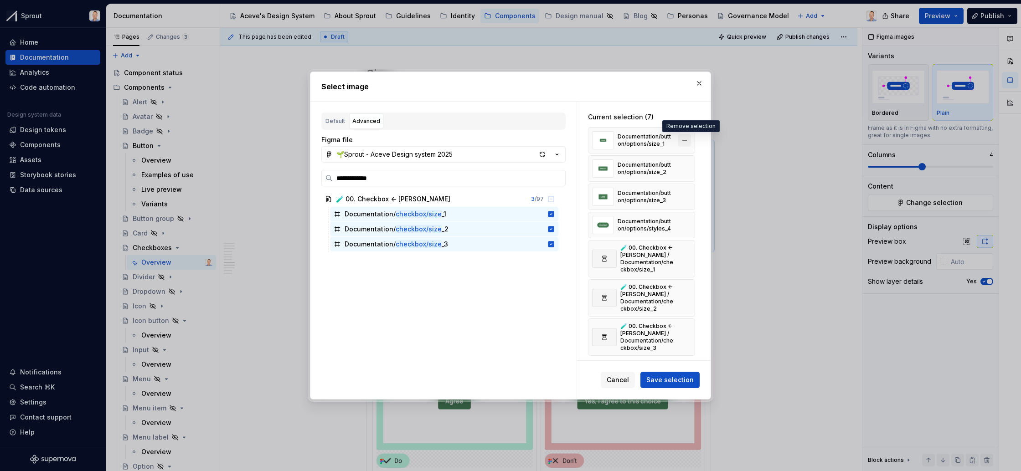
click at [688, 140] on button "button" at bounding box center [684, 140] width 13 height 13
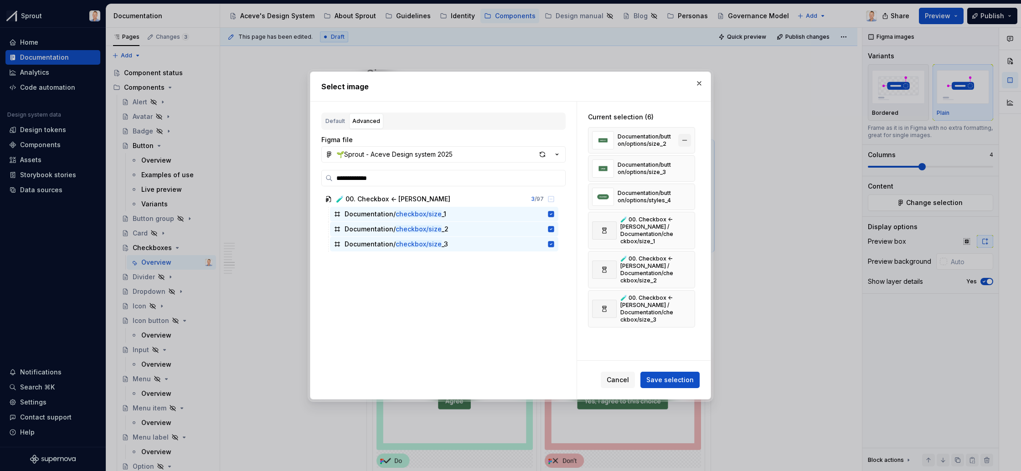
click at [688, 140] on button "button" at bounding box center [684, 140] width 13 height 13
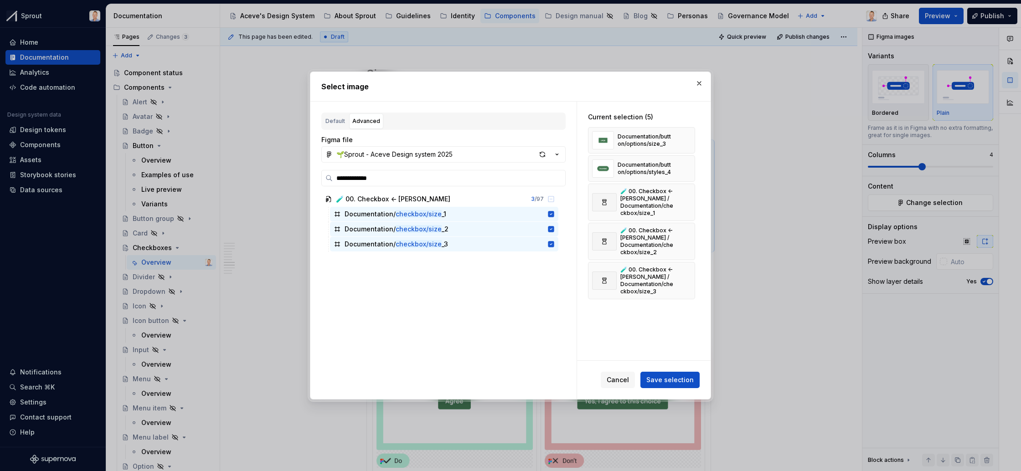
click at [688, 140] on button "button" at bounding box center [684, 140] width 13 height 13
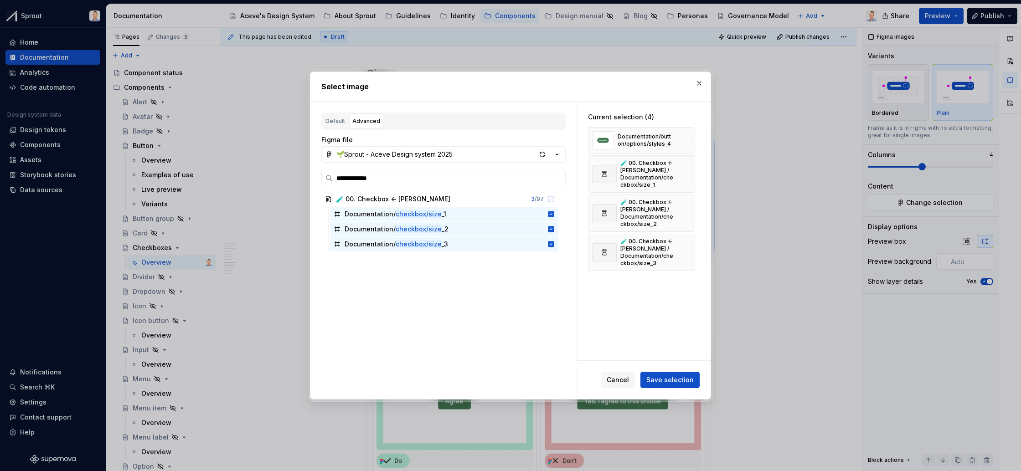
click at [688, 140] on button "button" at bounding box center [684, 140] width 13 height 13
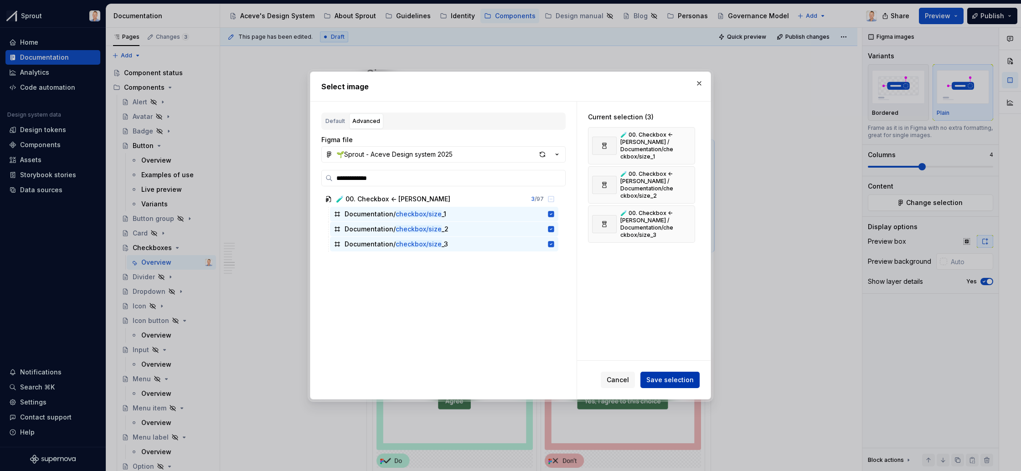
click at [665, 379] on span "Save selection" at bounding box center [670, 380] width 47 height 9
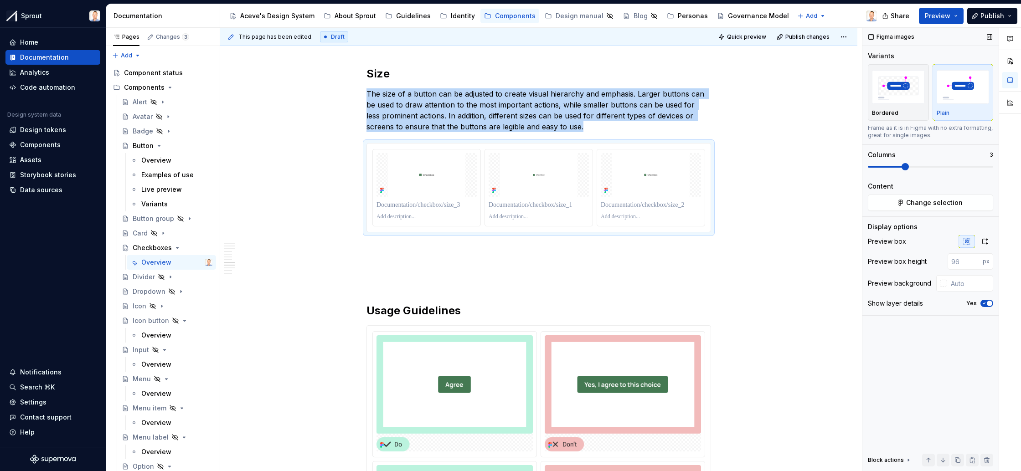
click at [909, 167] on span at bounding box center [905, 166] width 7 height 7
click at [985, 245] on button "button" at bounding box center [985, 241] width 16 height 13
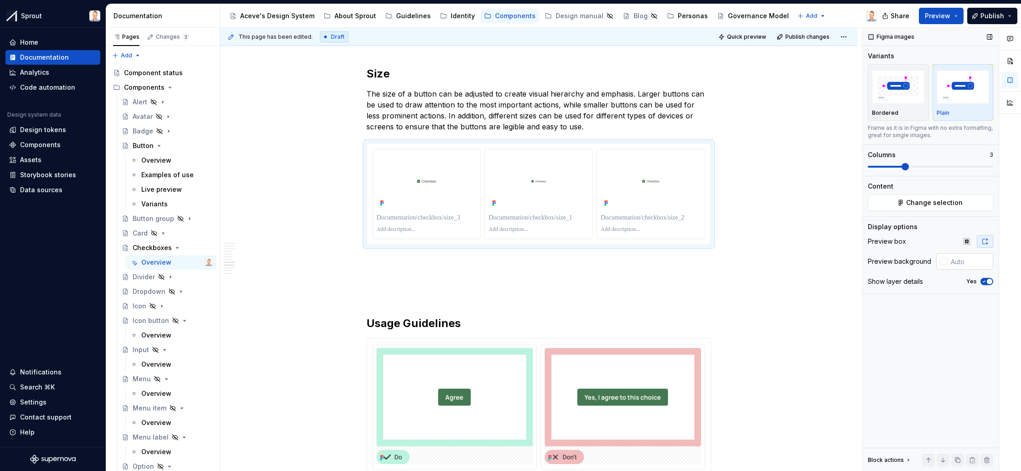
click at [967, 259] on input "text" at bounding box center [970, 261] width 46 height 16
click at [971, 243] on button "button" at bounding box center [967, 241] width 16 height 13
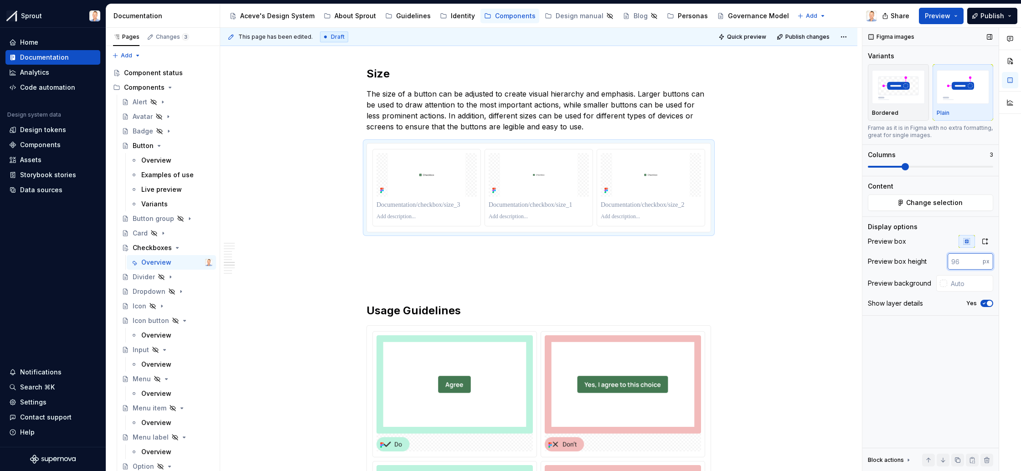
click at [961, 264] on input "number" at bounding box center [965, 261] width 35 height 16
type input "200"
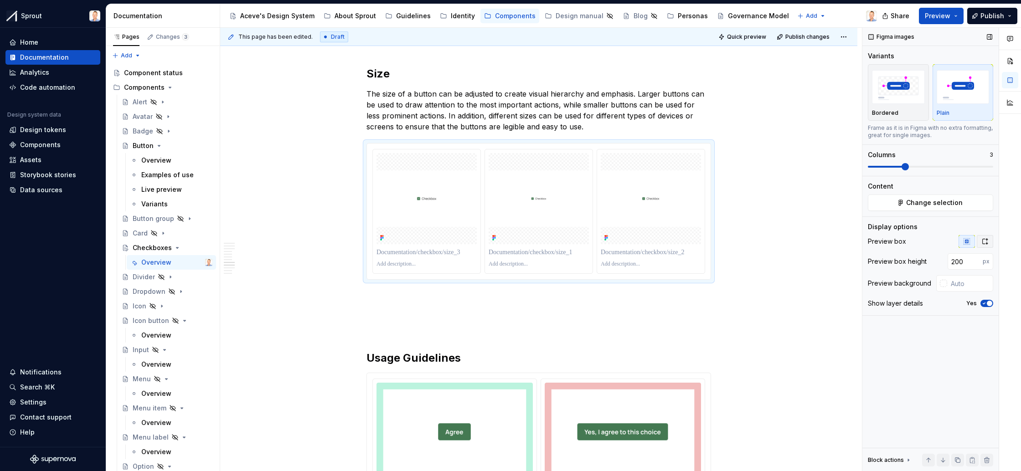
click at [982, 242] on icon "button" at bounding box center [985, 241] width 7 height 7
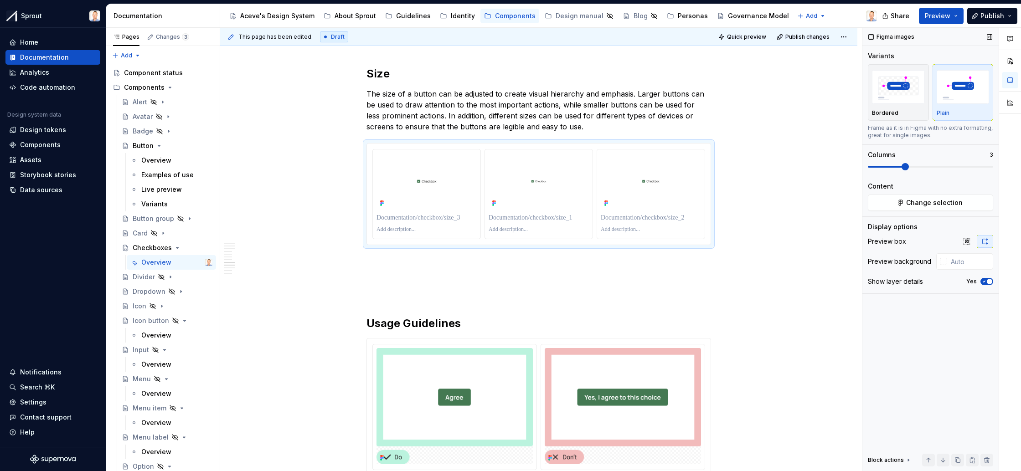
click at [989, 281] on span "button" at bounding box center [989, 281] width 5 height 5
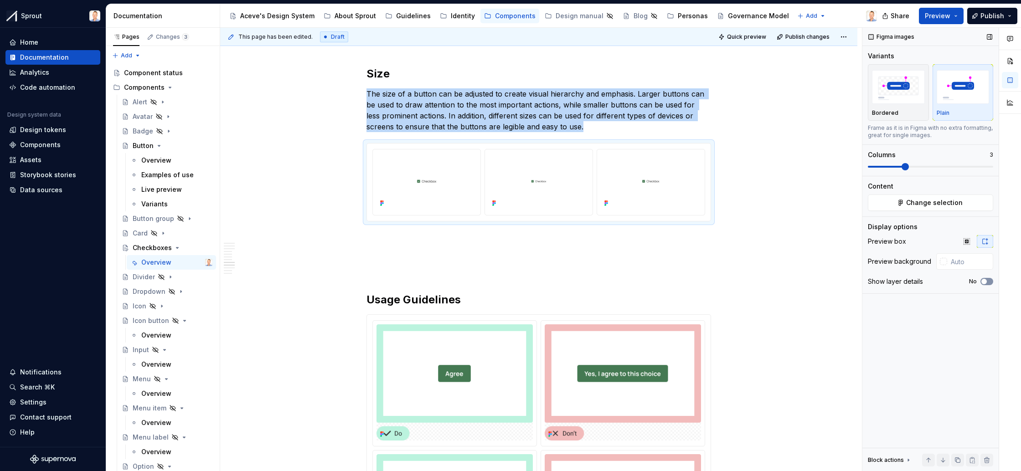
click at [989, 281] on button "No" at bounding box center [987, 281] width 13 height 7
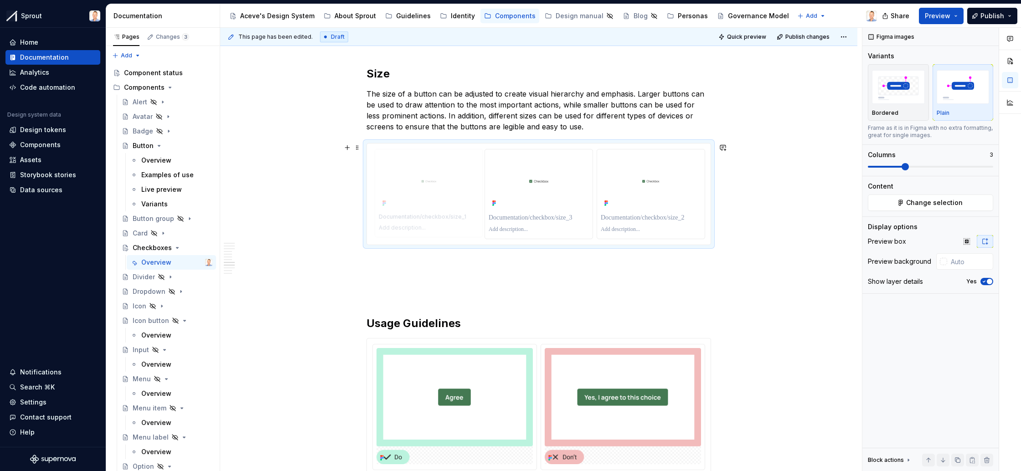
drag, startPoint x: 574, startPoint y: 162, endPoint x: 451, endPoint y: 165, distance: 122.2
click at [451, 165] on body "Sprout Home Documentation Analytics Code automation Design system data Design t…" at bounding box center [510, 235] width 1021 height 471
drag, startPoint x: 552, startPoint y: 172, endPoint x: 657, endPoint y: 170, distance: 104.9
click at [447, 215] on p at bounding box center [427, 217] width 100 height 9
click at [508, 215] on p at bounding box center [539, 217] width 100 height 9
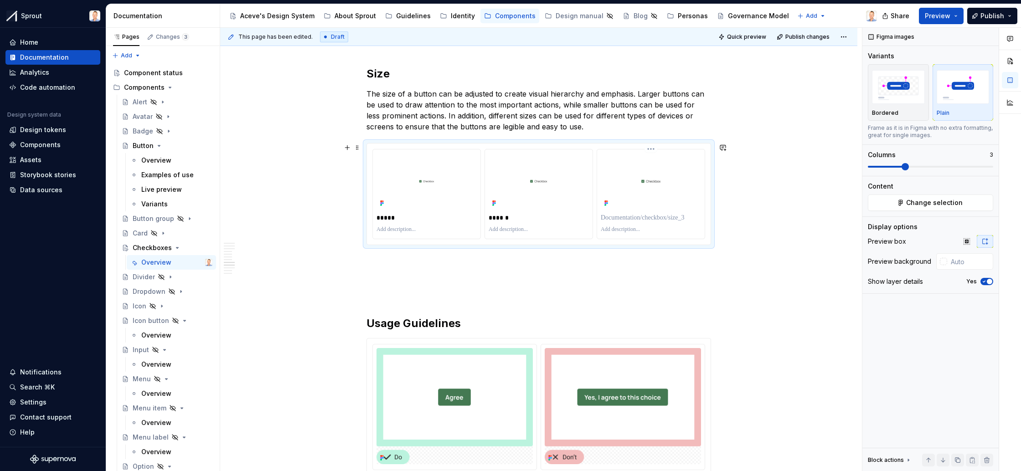
click at [621, 217] on p at bounding box center [651, 217] width 100 height 9
type textarea "*"
click at [777, 242] on div "**********" at bounding box center [538, 355] width 637 height 3978
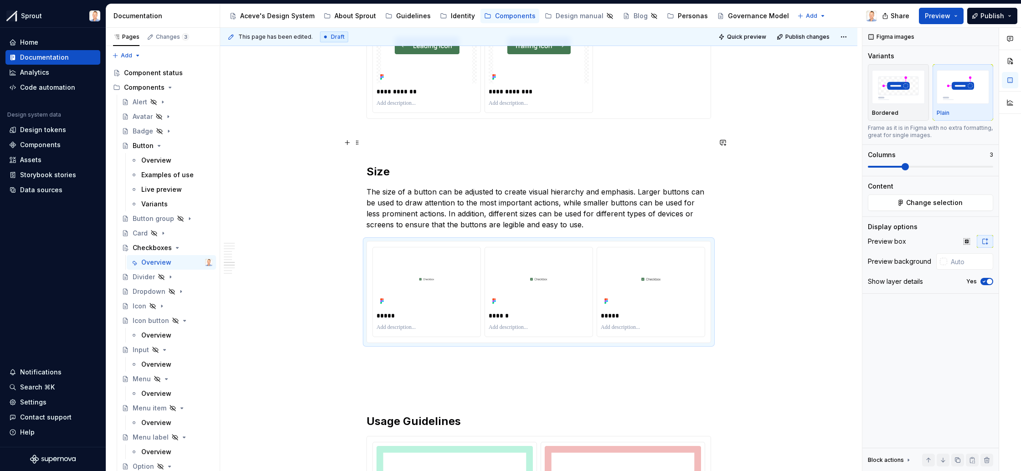
scroll to position [1702, 0]
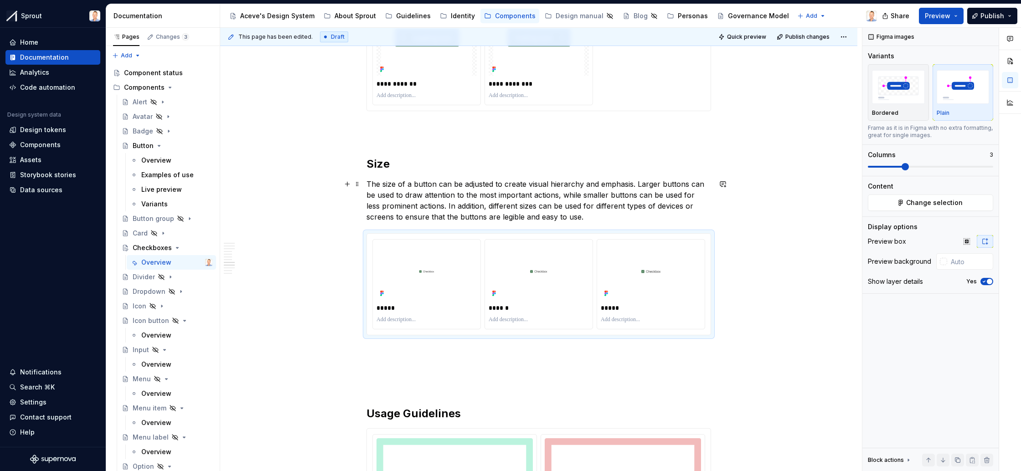
click at [429, 181] on p "The size of a button can be adjusted to create visual hierarchy and emphasis. L…" at bounding box center [539, 201] width 345 height 44
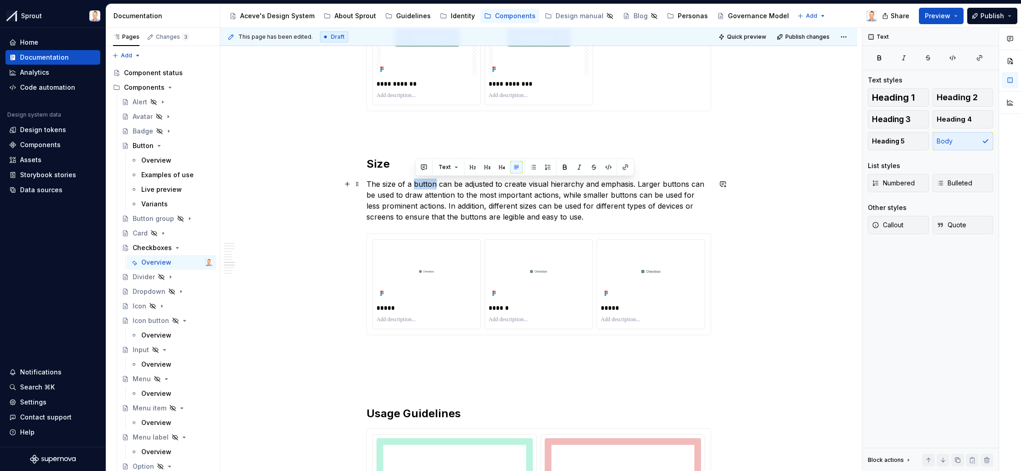
click at [429, 181] on p "The size of a button can be adjusted to create visual hierarchy and emphasis. L…" at bounding box center [539, 201] width 345 height 44
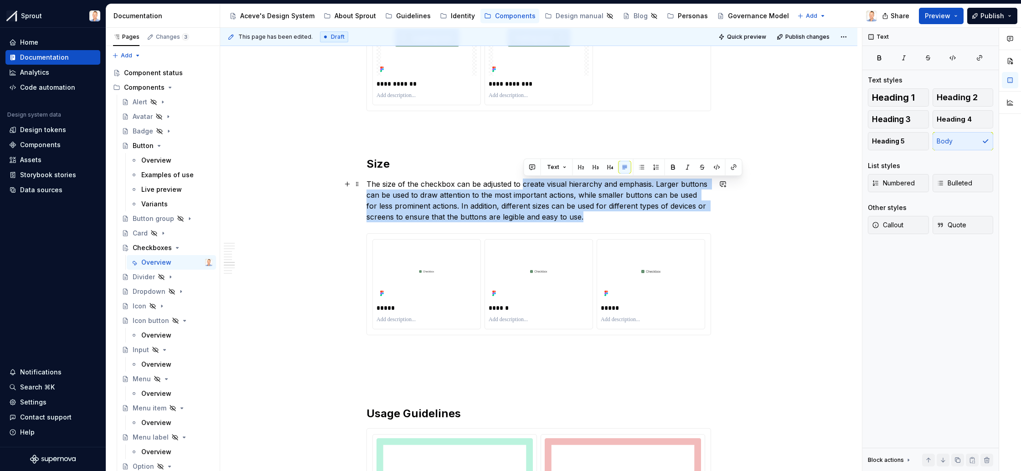
drag, startPoint x: 606, startPoint y: 217, endPoint x: 524, endPoint y: 184, distance: 87.8
click at [524, 184] on p "The size of the checkbox can be adjusted to create visual hierarchy and emphasi…" at bounding box center [539, 201] width 345 height 44
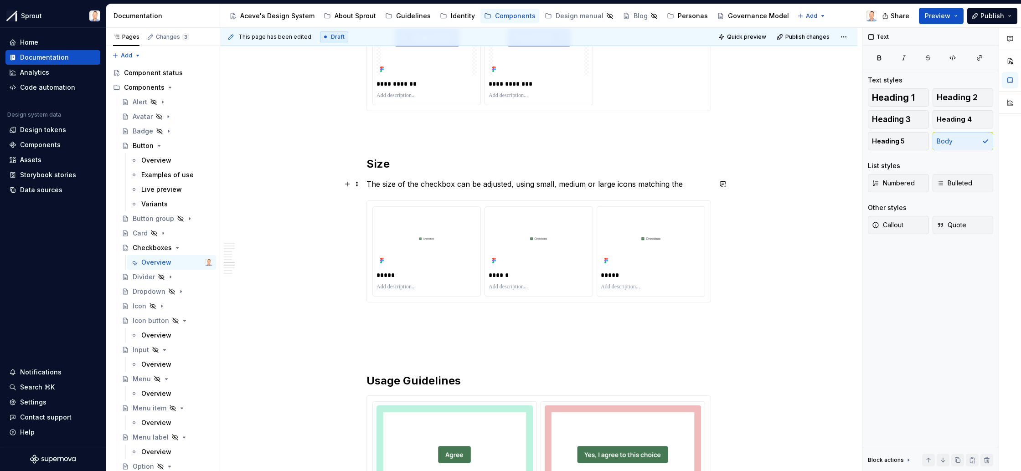
click at [460, 185] on p "The size of the checkbox can be adjusted, using small, medium or large icons ma…" at bounding box center [539, 184] width 345 height 11
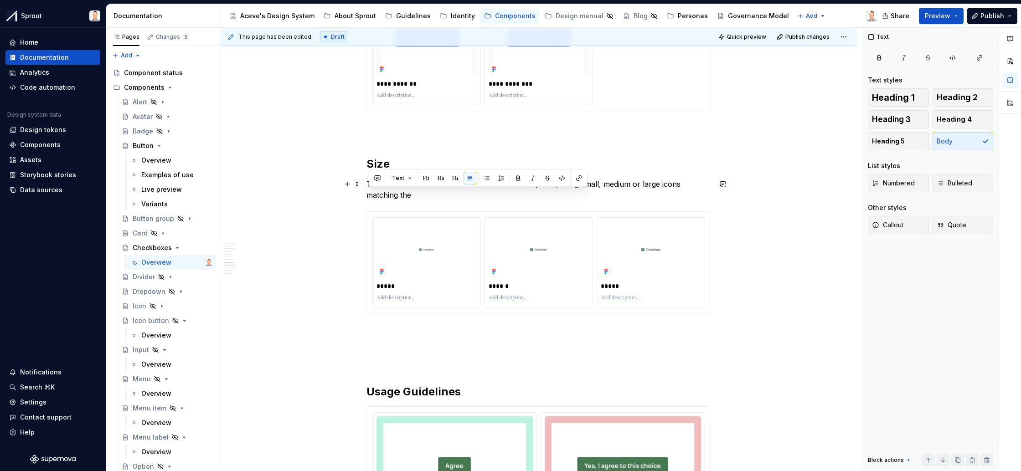
drag, startPoint x: 397, startPoint y: 194, endPoint x: 370, endPoint y: 196, distance: 26.9
click at [370, 196] on p "The size of the checkbox and it’s label can be adjusted, using small, medium or…" at bounding box center [539, 190] width 345 height 22
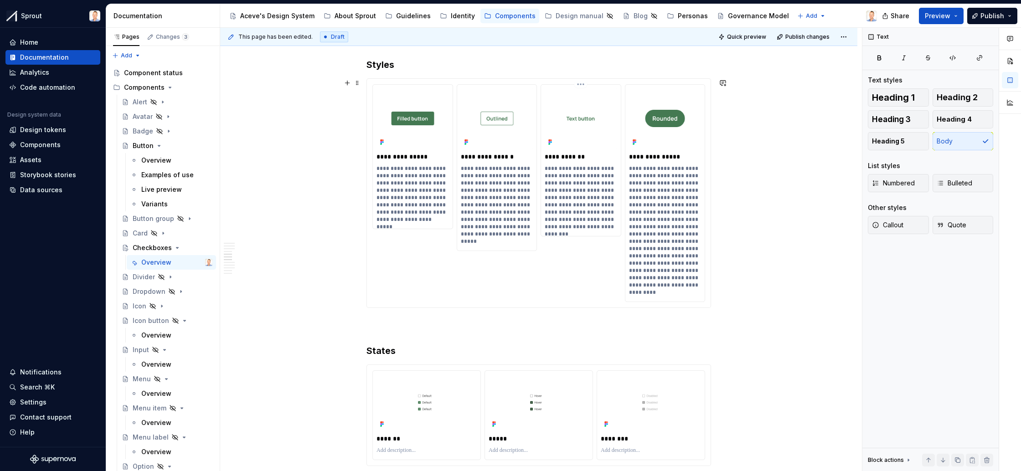
scroll to position [1077, 0]
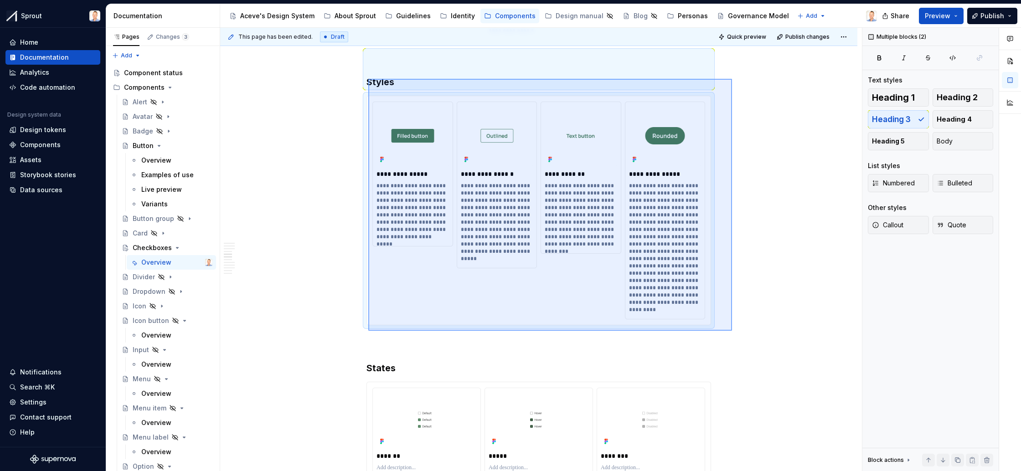
drag, startPoint x: 368, startPoint y: 79, endPoint x: 731, endPoint y: 331, distance: 442.2
click at [731, 331] on div "**********" at bounding box center [541, 250] width 642 height 444
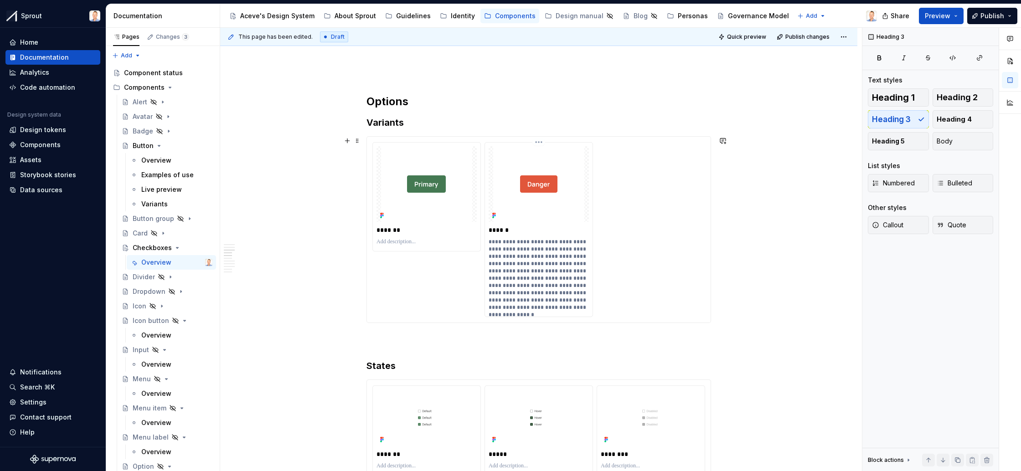
scroll to position [792, 0]
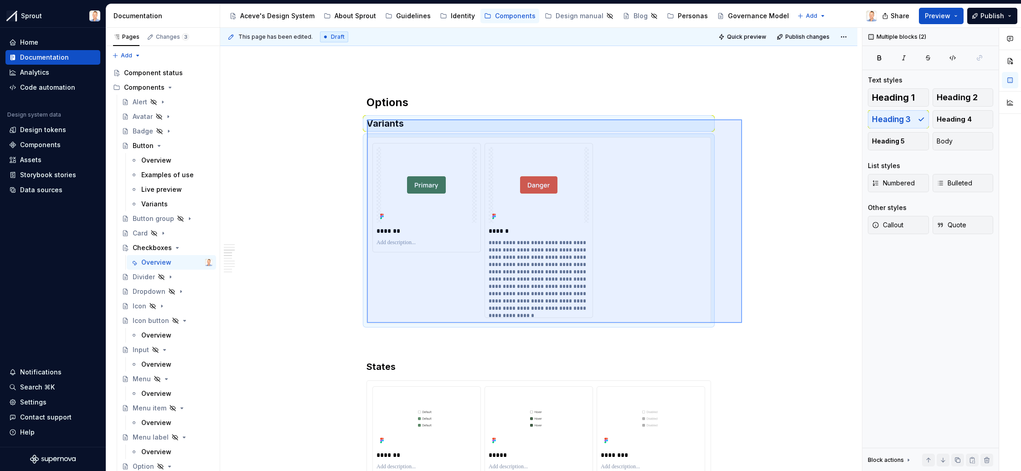
drag, startPoint x: 367, startPoint y: 119, endPoint x: 745, endPoint y: 324, distance: 430.2
click at [745, 324] on div "This page has been edited. Draft Quick preview Publish changes Checkboxes Check…" at bounding box center [541, 250] width 642 height 444
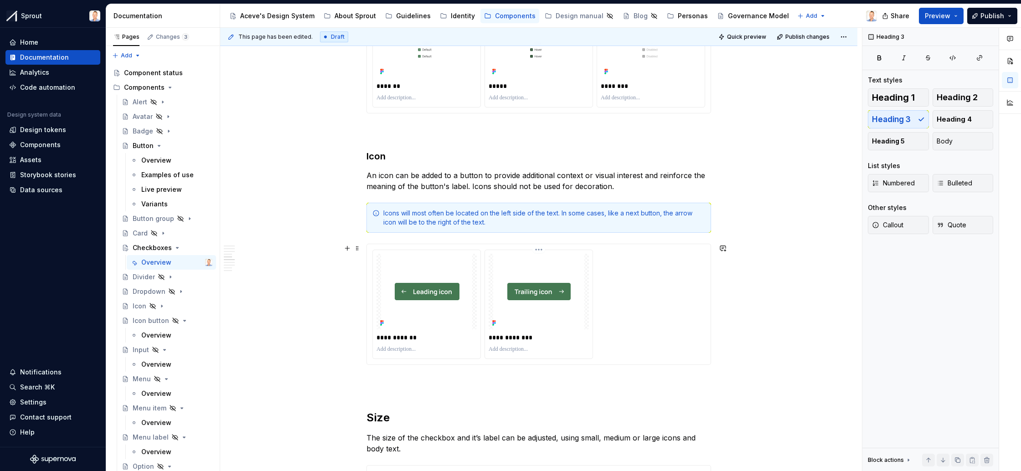
scroll to position [985, 0]
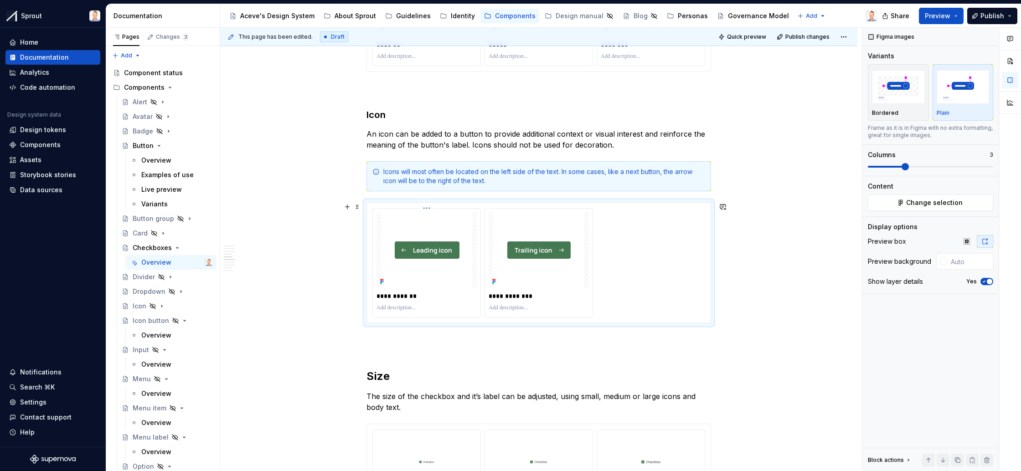
click at [440, 233] on img at bounding box center [426, 250] width 91 height 76
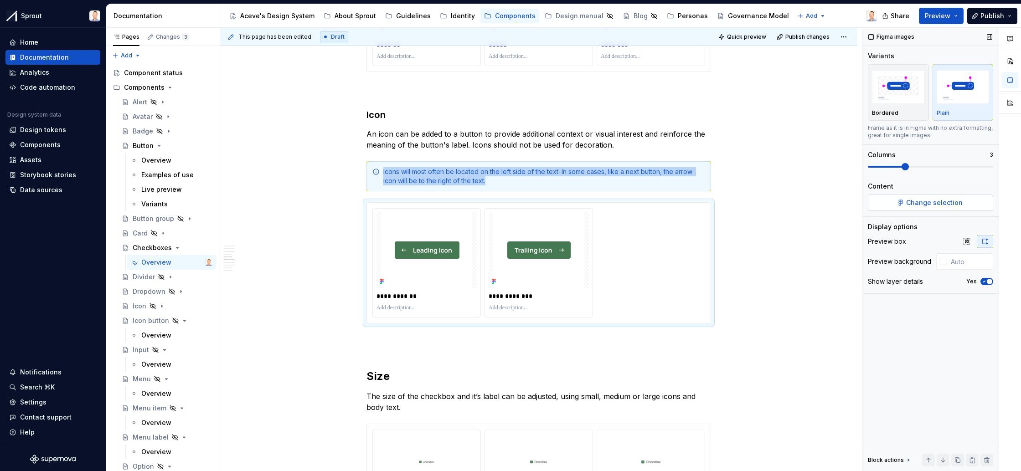
click at [917, 202] on span "Change selection" at bounding box center [934, 202] width 57 height 9
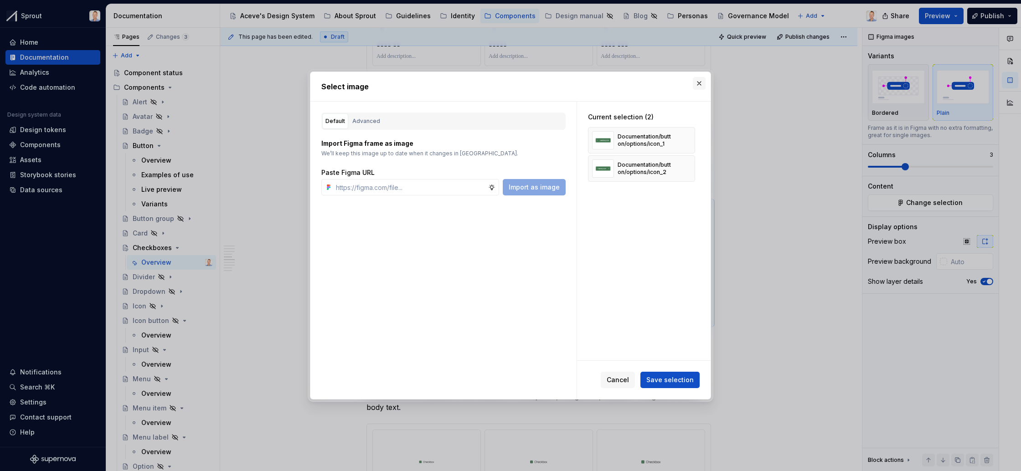
click at [699, 82] on button "button" at bounding box center [699, 83] width 13 height 13
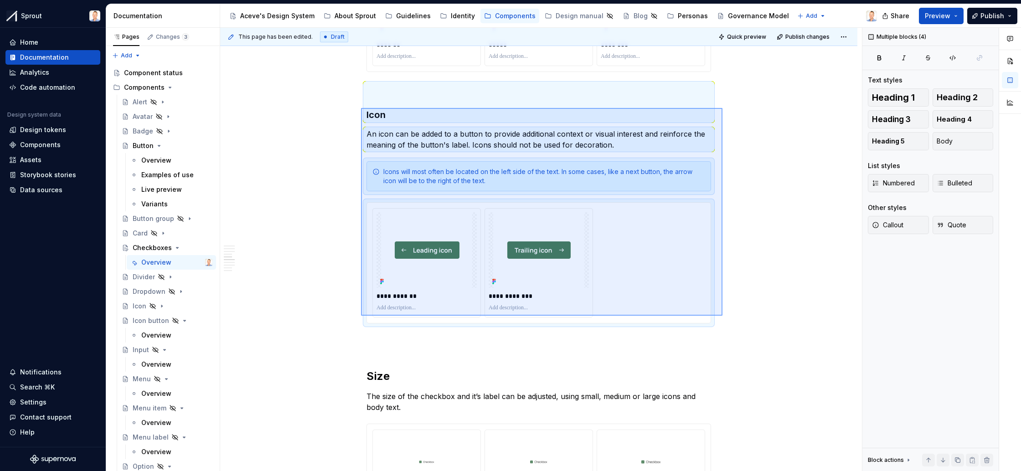
drag, startPoint x: 361, startPoint y: 108, endPoint x: 730, endPoint y: 321, distance: 426.1
click at [730, 321] on div "**********" at bounding box center [541, 250] width 642 height 444
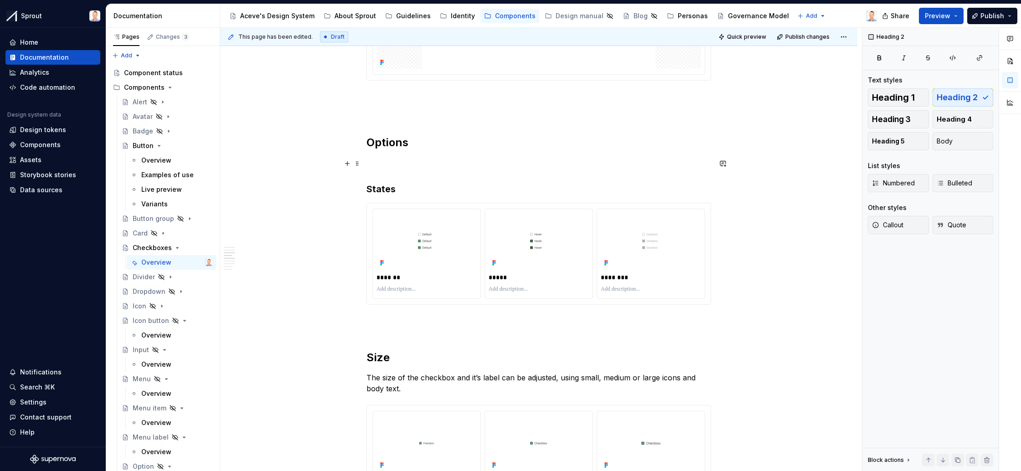
scroll to position [754, 0]
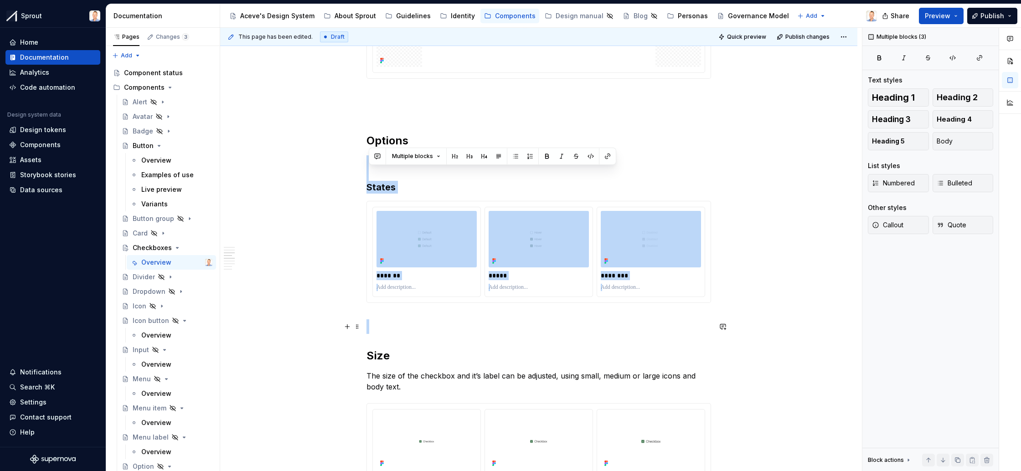
drag, startPoint x: 386, startPoint y: 171, endPoint x: 675, endPoint y: 329, distance: 329.7
click at [691, 322] on h2 "Size" at bounding box center [539, 342] width 345 height 44
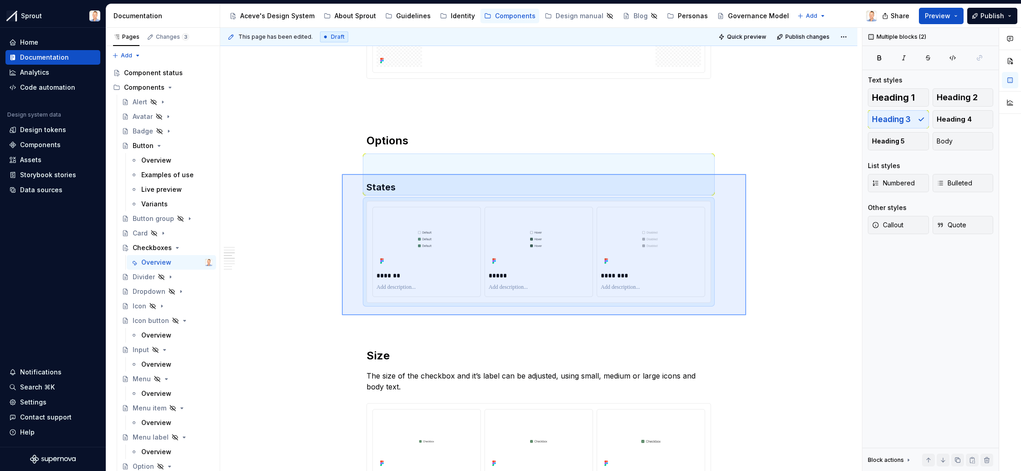
drag, startPoint x: 719, startPoint y: 315, endPoint x: 342, endPoint y: 174, distance: 402.5
click at [342, 174] on div "This page has been edited. Draft Quick preview Publish changes Checkboxes Check…" at bounding box center [541, 250] width 642 height 444
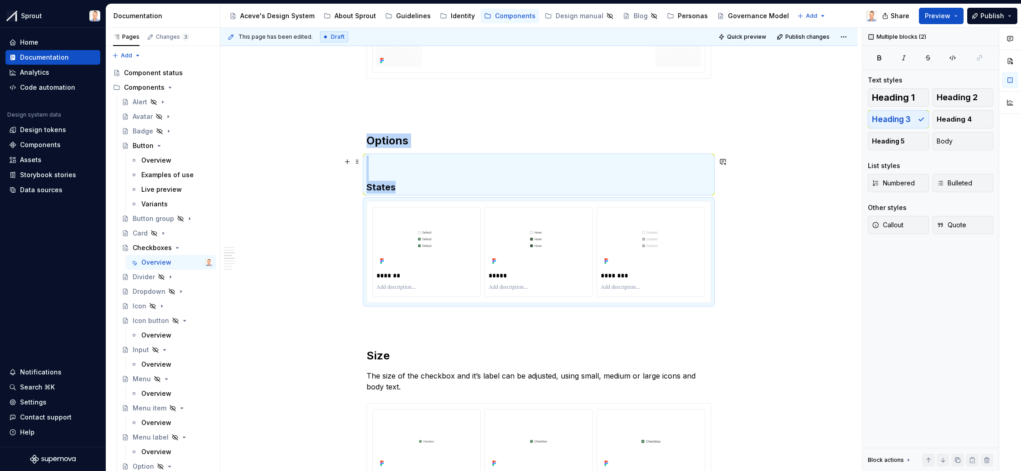
copy div "Options States"
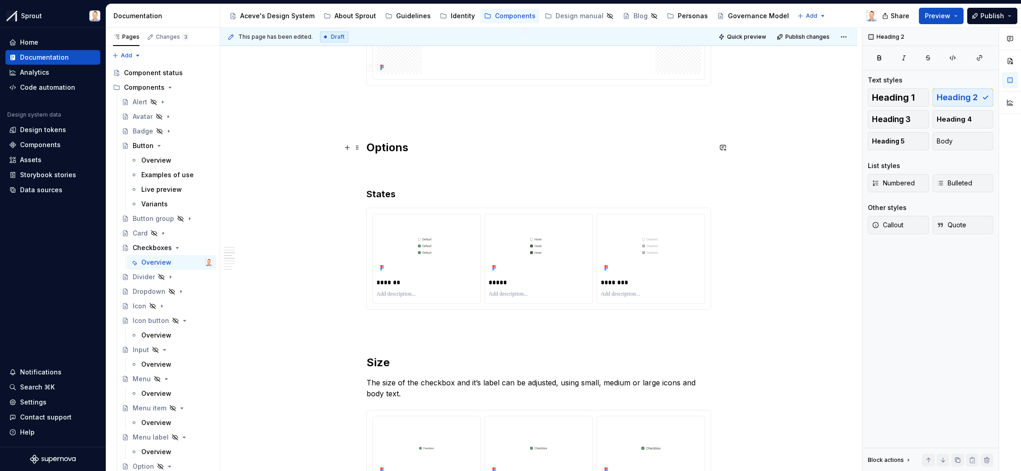
click at [612, 145] on h2 "Options" at bounding box center [539, 147] width 345 height 15
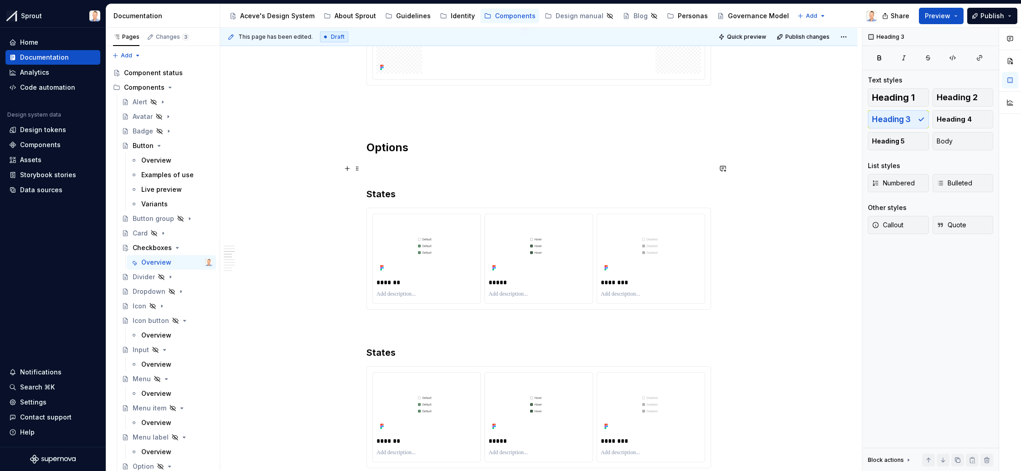
click at [383, 192] on h3 "States" at bounding box center [539, 181] width 345 height 38
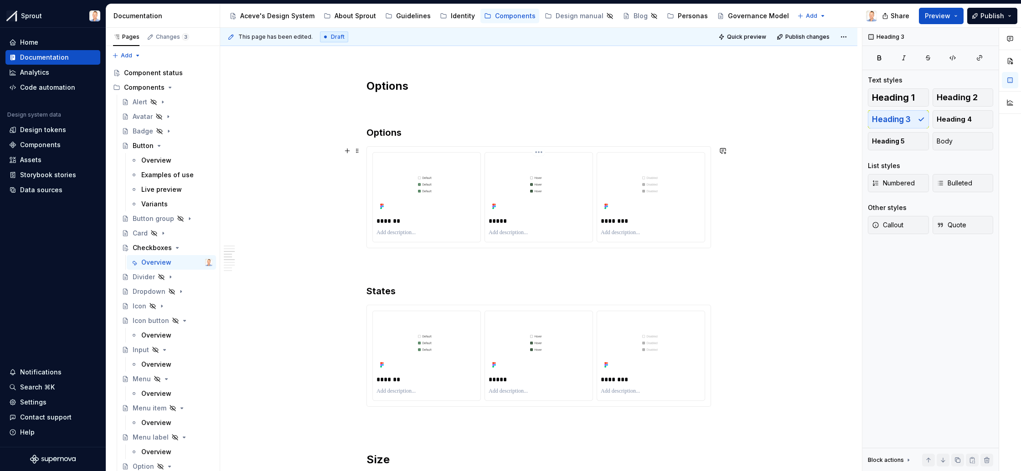
click at [539, 151] on html "Sprout Home Documentation Analytics Code automation Design system data Design t…" at bounding box center [510, 235] width 1021 height 471
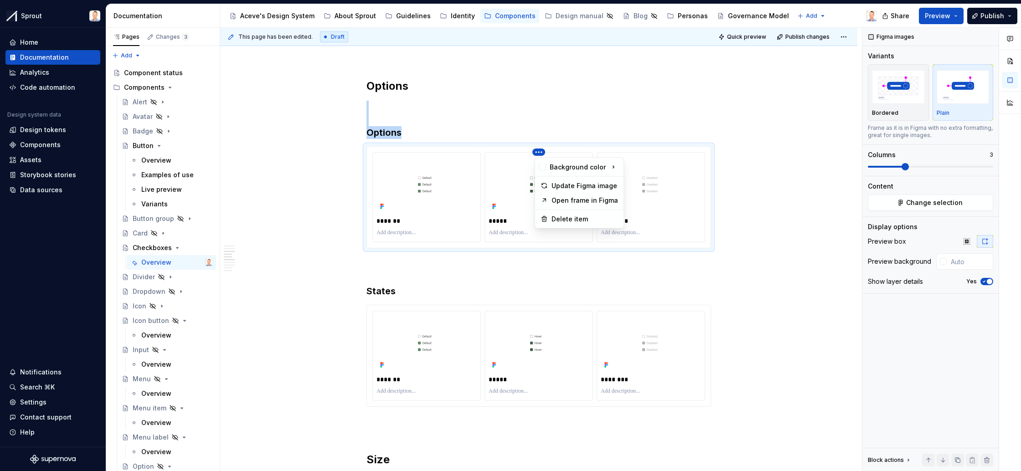
click at [926, 207] on div "Comments Open comments No comments yet Select ‘Comment’ from the block context …" at bounding box center [942, 250] width 159 height 444
click at [926, 207] on span "Change selection" at bounding box center [934, 202] width 57 height 9
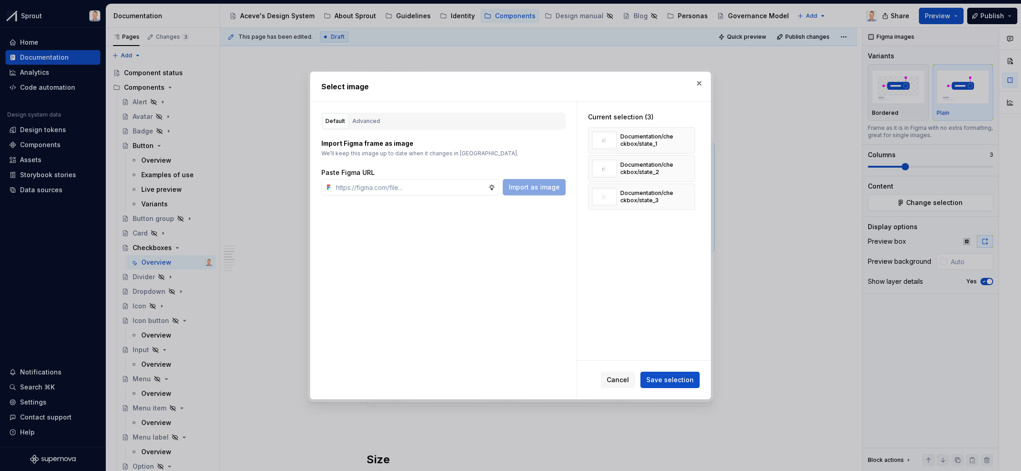
type textarea "*"
drag, startPoint x: 367, startPoint y: 120, endPoint x: 422, endPoint y: 144, distance: 59.6
click at [367, 120] on div "Advanced" at bounding box center [366, 121] width 28 height 9
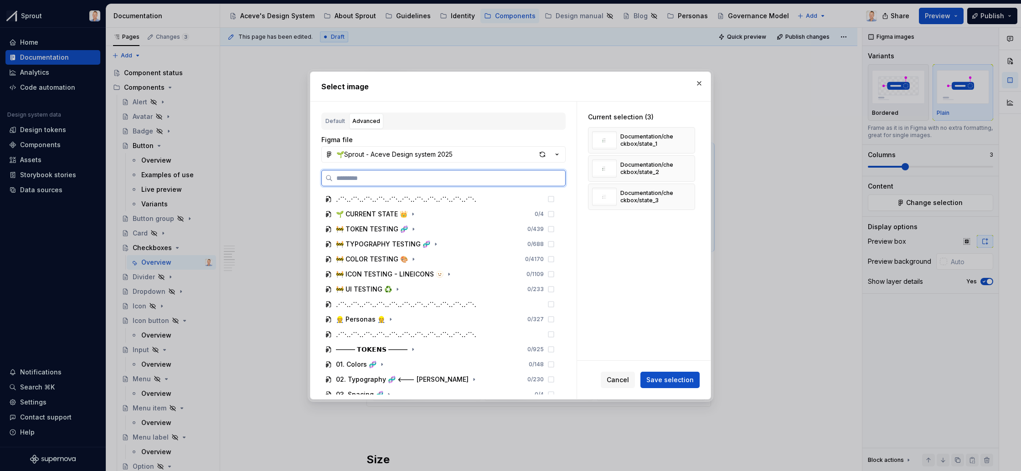
click at [413, 179] on input "search" at bounding box center [449, 178] width 233 height 9
paste input "******"
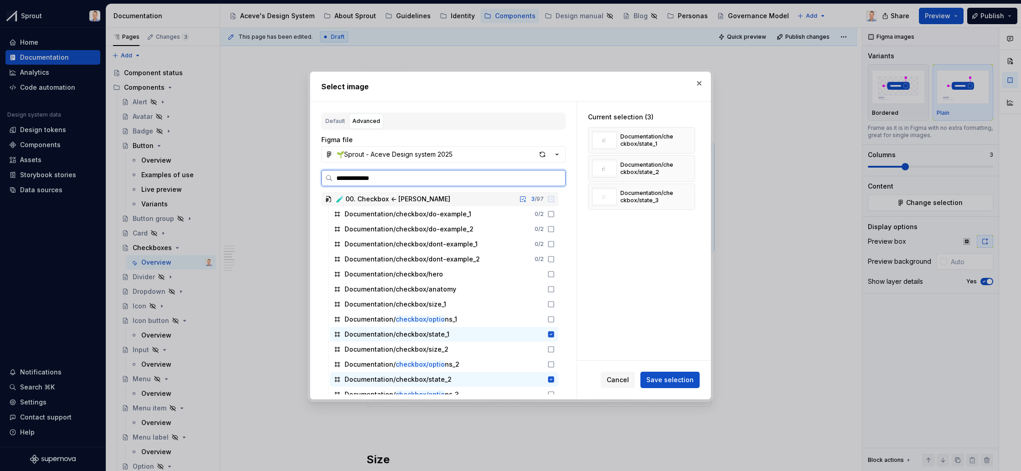
type input "**********"
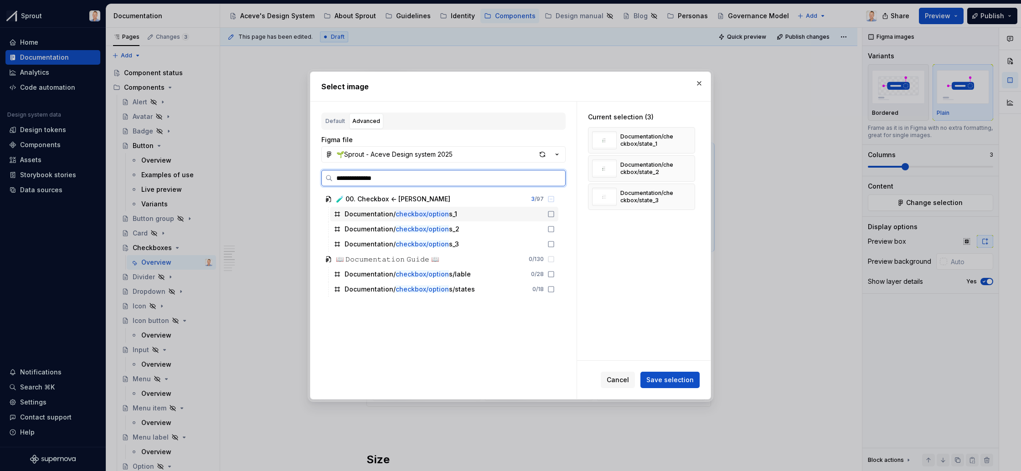
click at [555, 213] on icon at bounding box center [551, 214] width 7 height 7
drag, startPoint x: 560, startPoint y: 231, endPoint x: 559, endPoint y: 238, distance: 7.1
click at [555, 231] on icon at bounding box center [551, 229] width 7 height 7
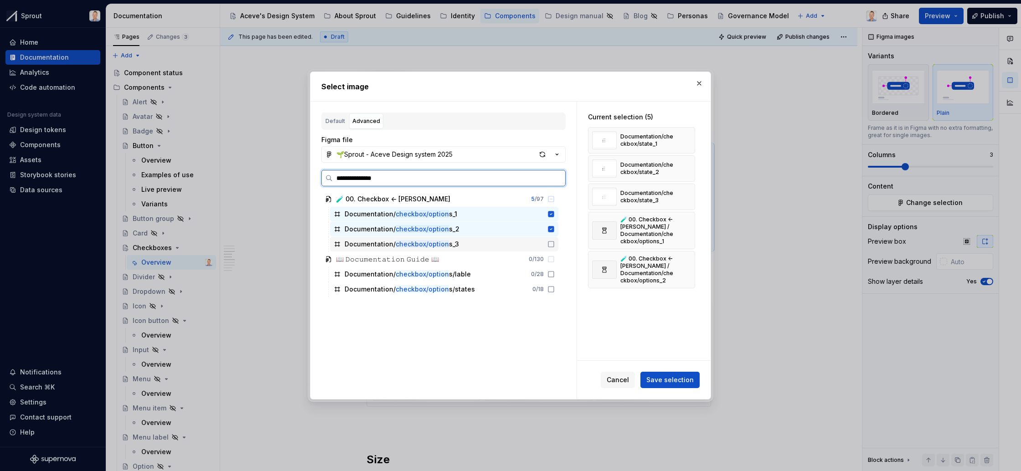
drag, startPoint x: 560, startPoint y: 244, endPoint x: 569, endPoint y: 242, distance: 9.3
click at [555, 244] on icon at bounding box center [551, 244] width 7 height 7
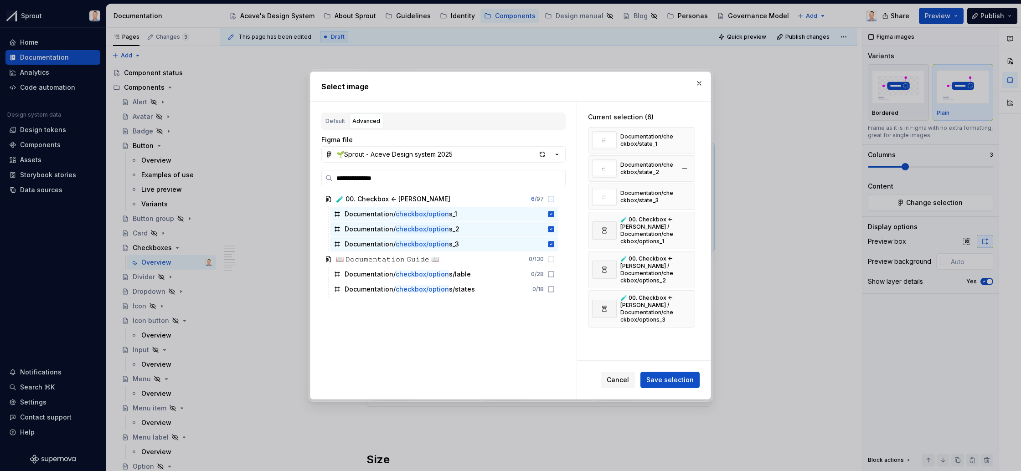
click at [691, 140] on button "button" at bounding box center [684, 140] width 13 height 13
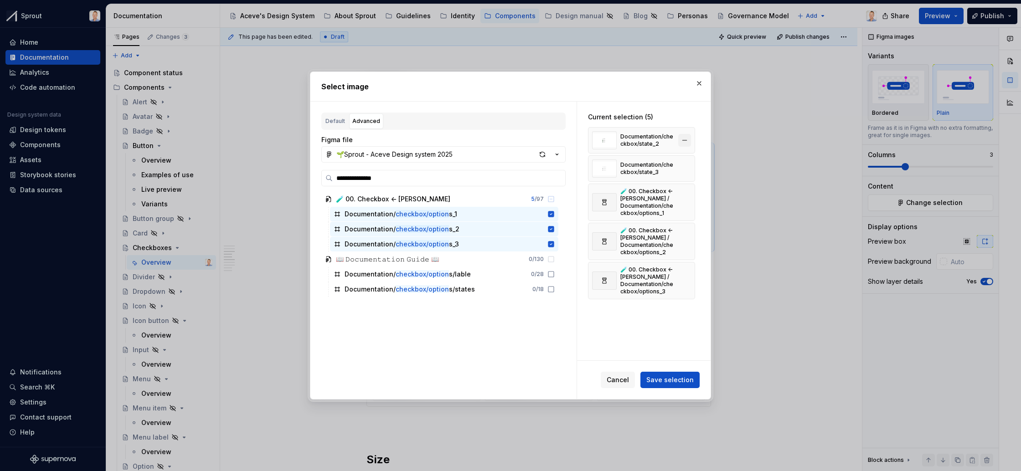
drag, startPoint x: 690, startPoint y: 140, endPoint x: 690, endPoint y: 150, distance: 10.0
click at [691, 142] on button "button" at bounding box center [684, 140] width 13 height 13
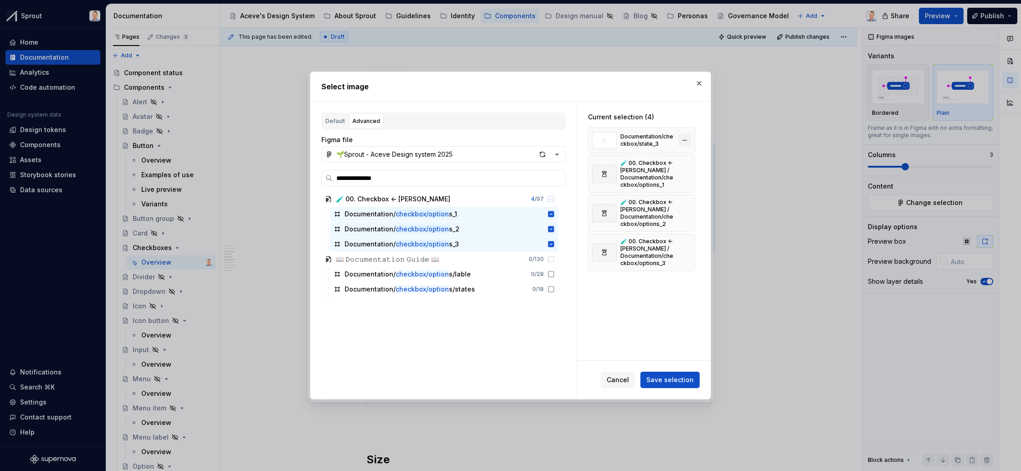
click at [689, 140] on button "button" at bounding box center [684, 140] width 13 height 13
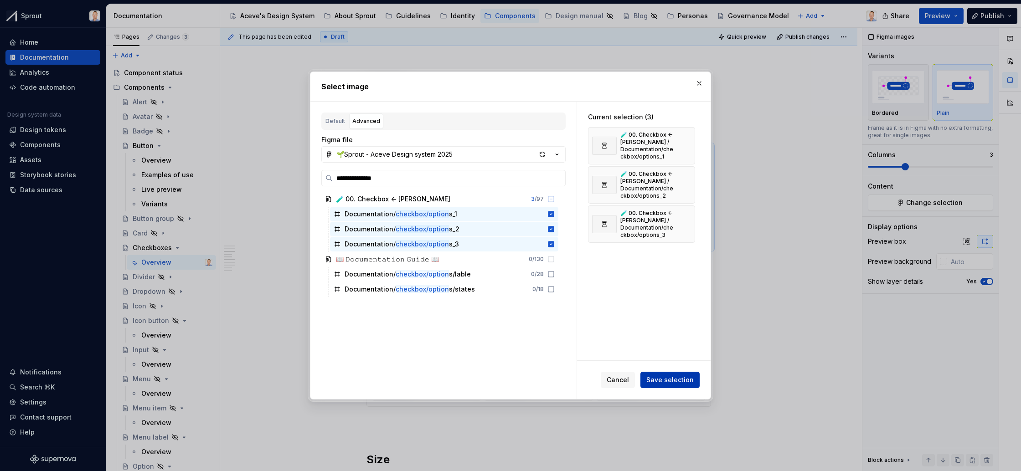
click at [679, 380] on span "Save selection" at bounding box center [670, 380] width 47 height 9
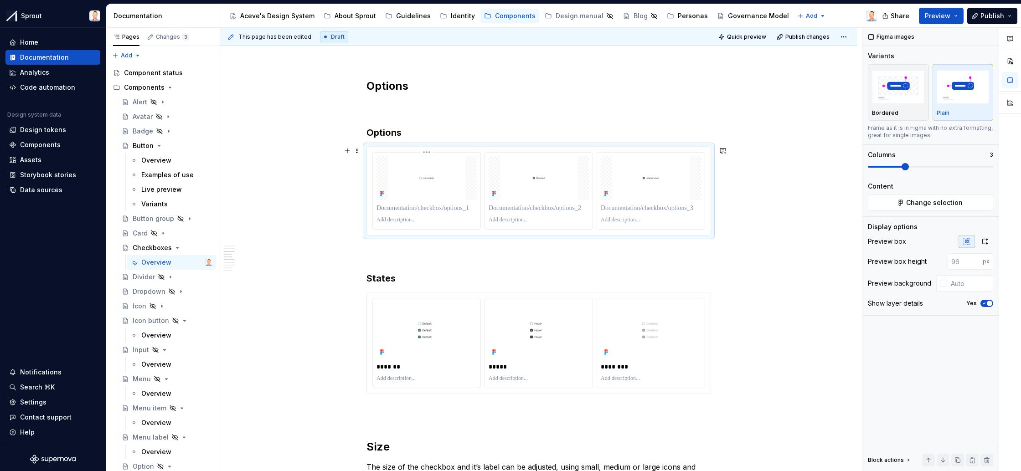
click at [434, 207] on p at bounding box center [427, 208] width 100 height 9
drag, startPoint x: 424, startPoint y: 216, endPoint x: 434, endPoint y: 218, distance: 10.2
click at [424, 217] on p at bounding box center [427, 220] width 100 height 7
type textarea "*"
click at [533, 210] on p at bounding box center [539, 208] width 100 height 9
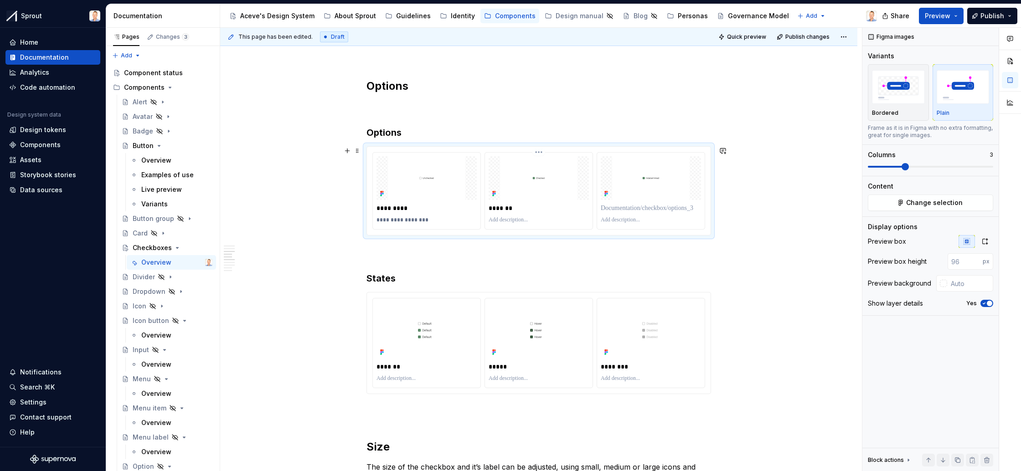
click at [561, 219] on p at bounding box center [539, 220] width 100 height 7
click at [491, 219] on p "**********" at bounding box center [539, 219] width 100 height 7
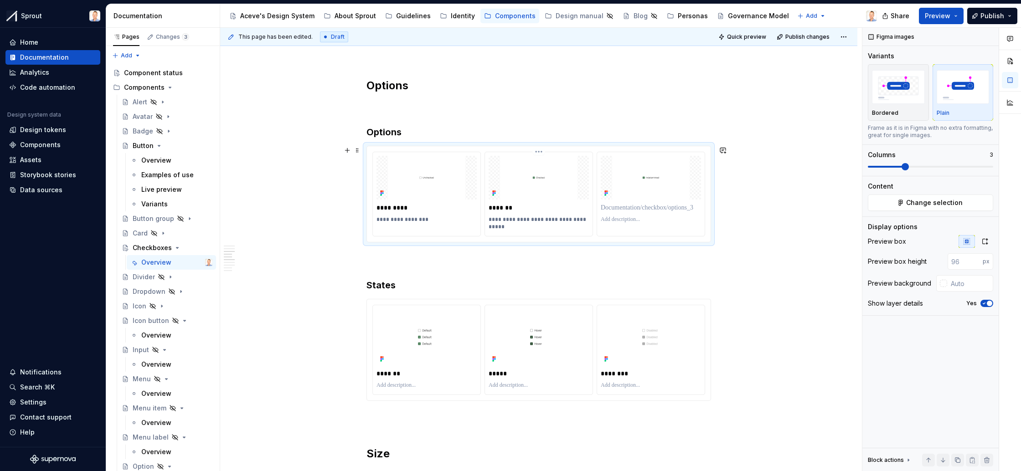
click at [556, 227] on p "**********" at bounding box center [539, 223] width 100 height 15
click at [646, 209] on p at bounding box center [651, 207] width 100 height 9
click at [653, 218] on p at bounding box center [651, 219] width 100 height 7
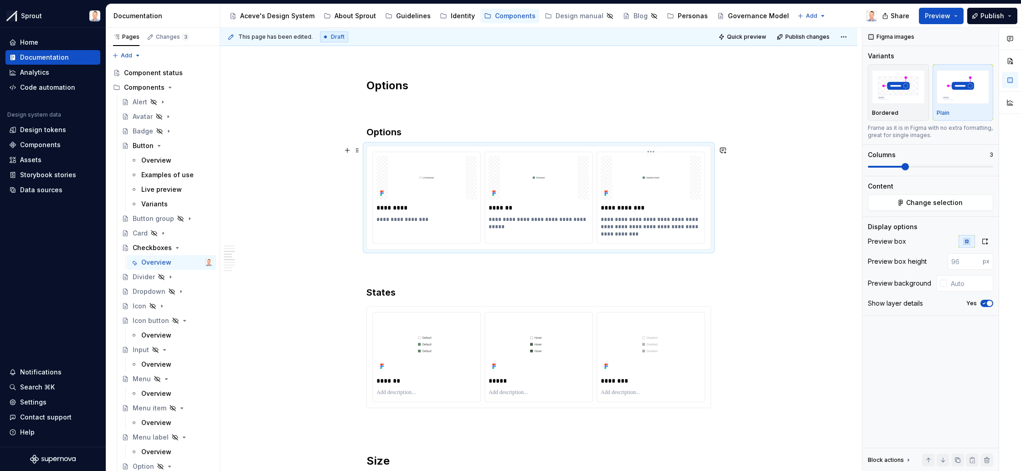
click at [658, 225] on p "**********" at bounding box center [651, 227] width 100 height 22
click at [566, 273] on h3 "States" at bounding box center [539, 280] width 345 height 38
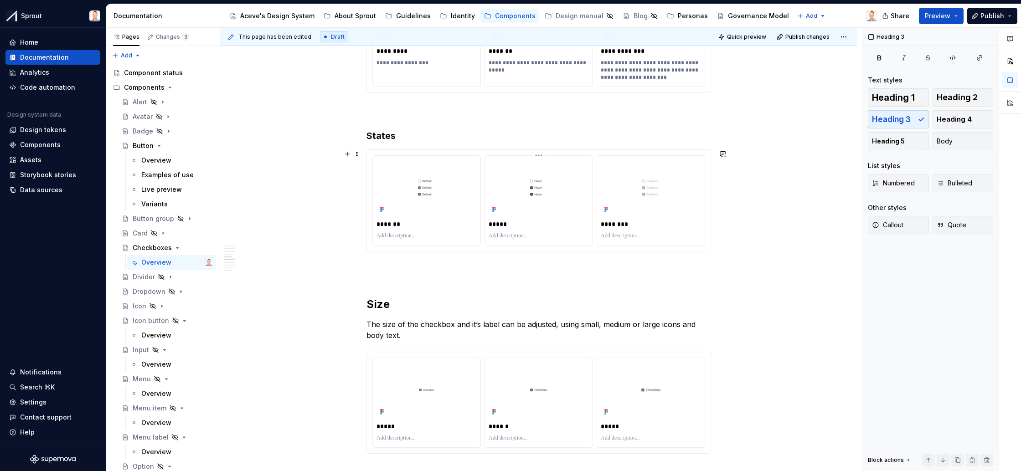
scroll to position [969, 0]
click at [438, 230] on p at bounding box center [427, 233] width 100 height 7
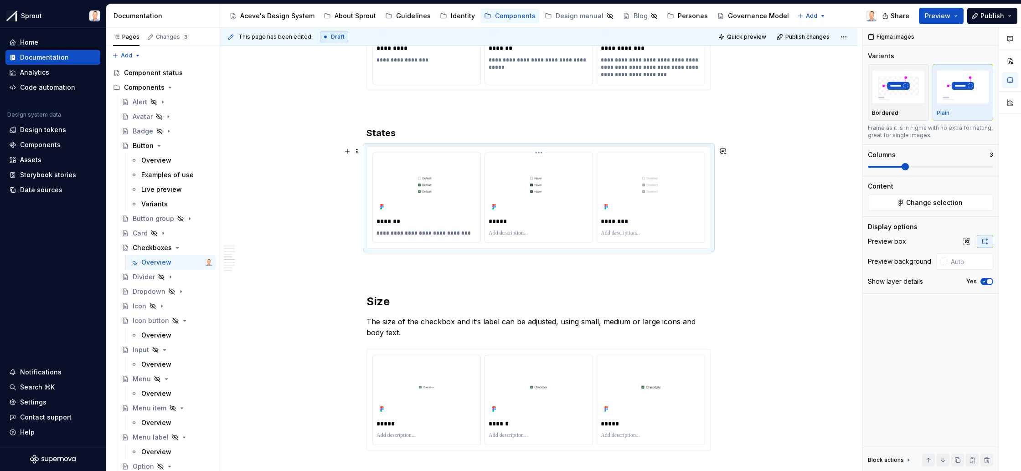
click at [528, 233] on p at bounding box center [539, 233] width 100 height 7
click at [638, 234] on p at bounding box center [651, 233] width 100 height 7
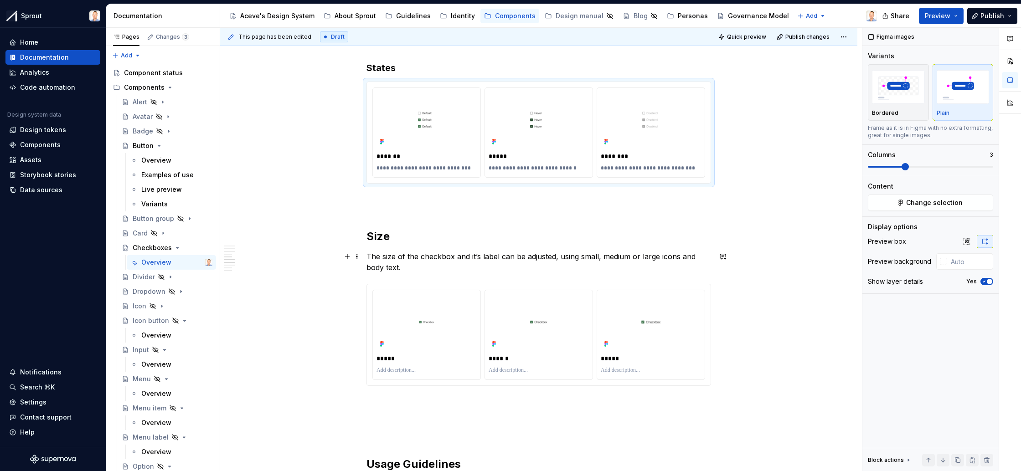
scroll to position [1094, 0]
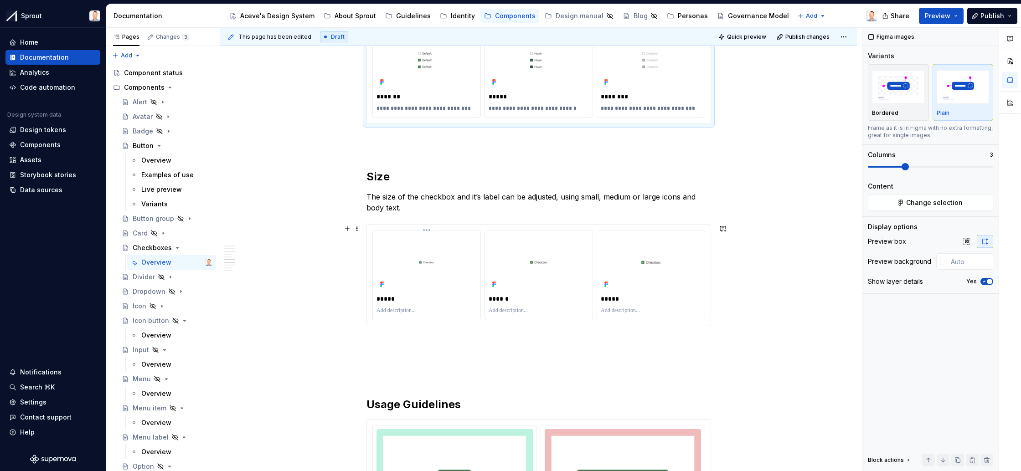
click at [439, 310] on p at bounding box center [427, 310] width 100 height 7
click at [514, 309] on p at bounding box center [539, 310] width 100 height 7
click at [513, 309] on p "**********" at bounding box center [539, 310] width 100 height 7
click at [399, 310] on p "**********" at bounding box center [427, 310] width 100 height 7
click at [514, 310] on p "**********" at bounding box center [539, 310] width 100 height 7
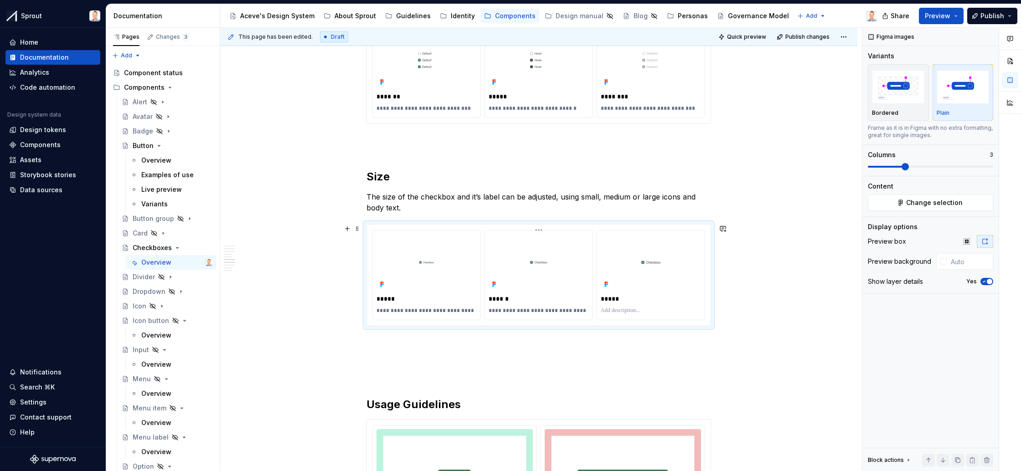
click at [549, 310] on p "**********" at bounding box center [539, 310] width 100 height 7
click at [623, 311] on p at bounding box center [651, 310] width 100 height 7
type textarea "*"
click at [625, 309] on p "**********" at bounding box center [651, 310] width 100 height 7
drag, startPoint x: 662, startPoint y: 311, endPoint x: 619, endPoint y: 312, distance: 42.9
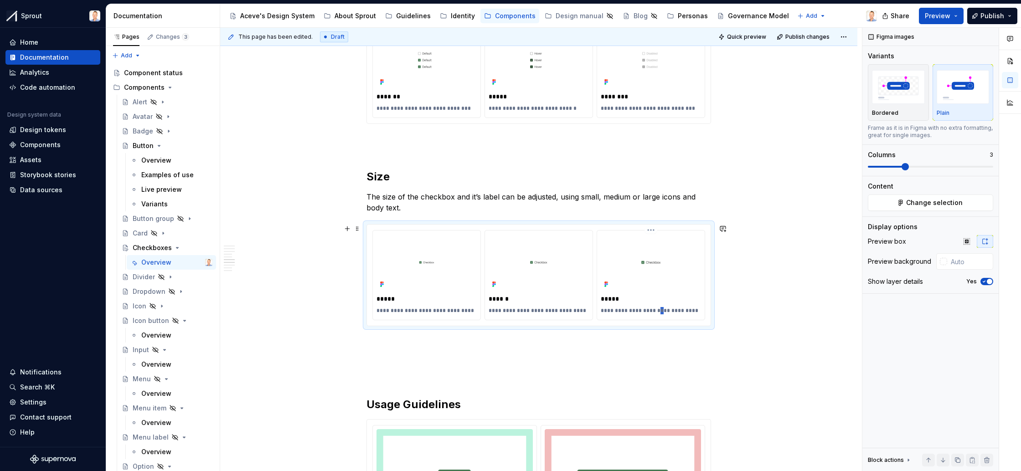
click at [660, 312] on p "**********" at bounding box center [651, 310] width 100 height 7
drag, startPoint x: 512, startPoint y: 310, endPoint x: 523, endPoint y: 315, distance: 11.7
click at [511, 311] on p "**********" at bounding box center [539, 310] width 100 height 7
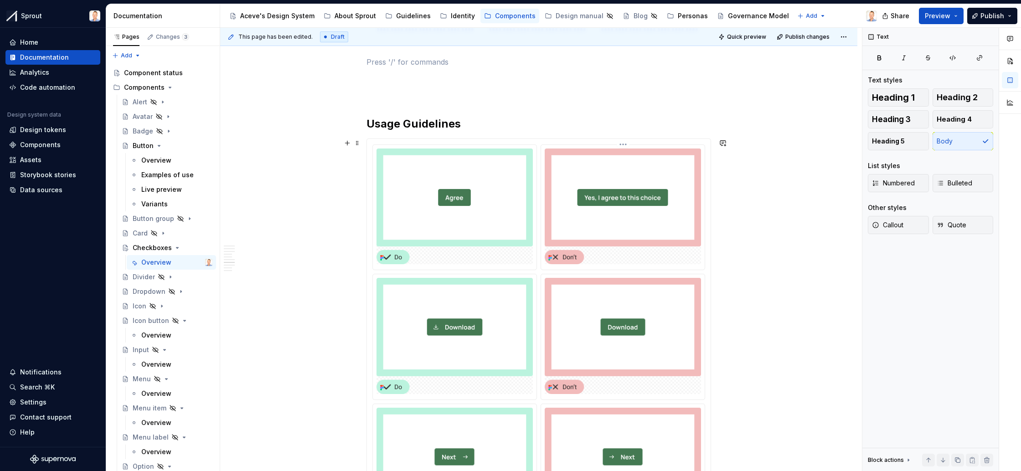
scroll to position [1380, 0]
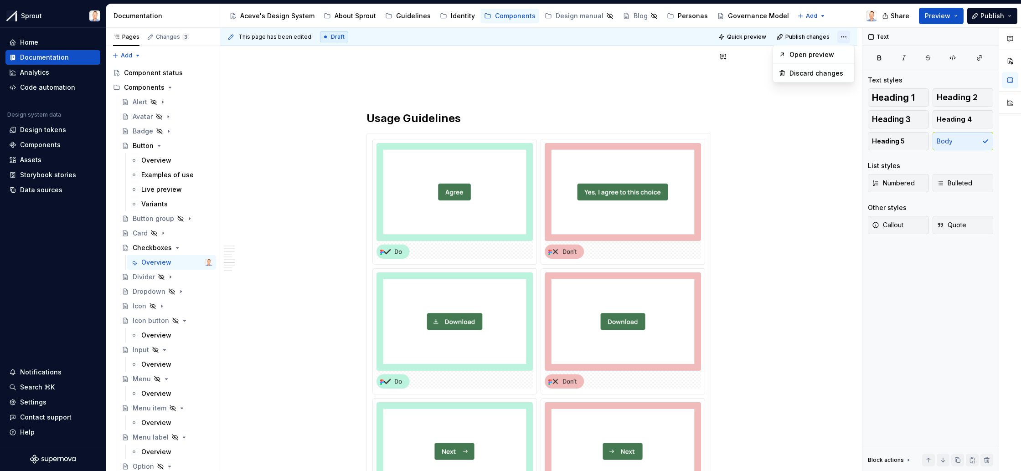
click at [848, 39] on html "Sprout Home Documentation Analytics Code automation Design system data Design t…" at bounding box center [510, 235] width 1021 height 471
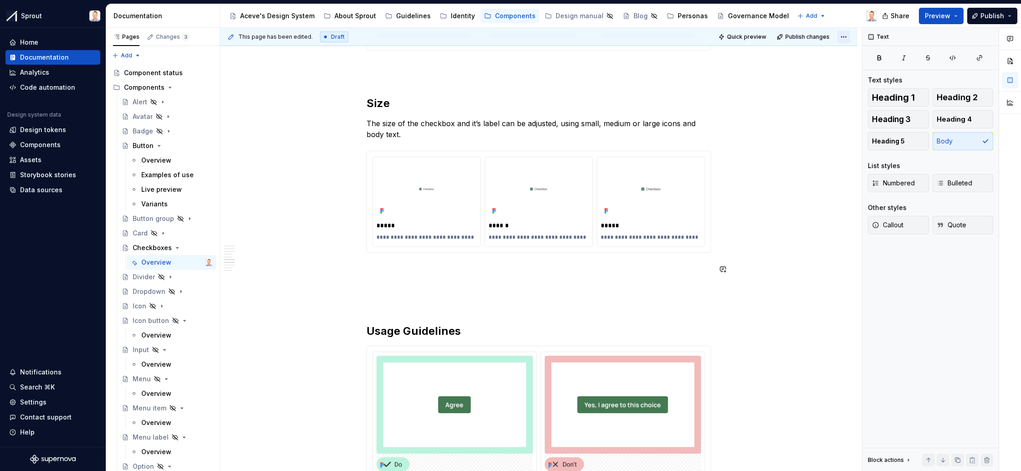
scroll to position [1168, 0]
click at [983, 15] on span "Publish" at bounding box center [993, 15] width 24 height 9
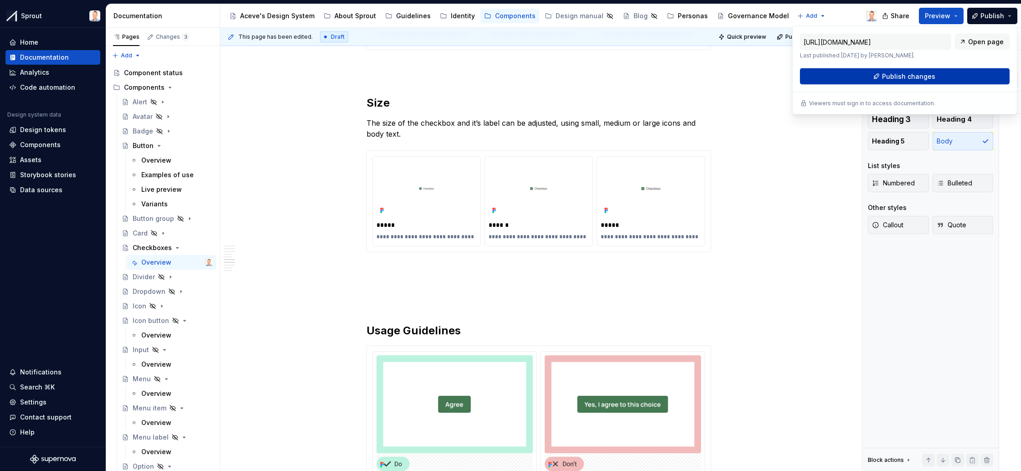
click at [902, 75] on span "Publish changes" at bounding box center [908, 76] width 53 height 9
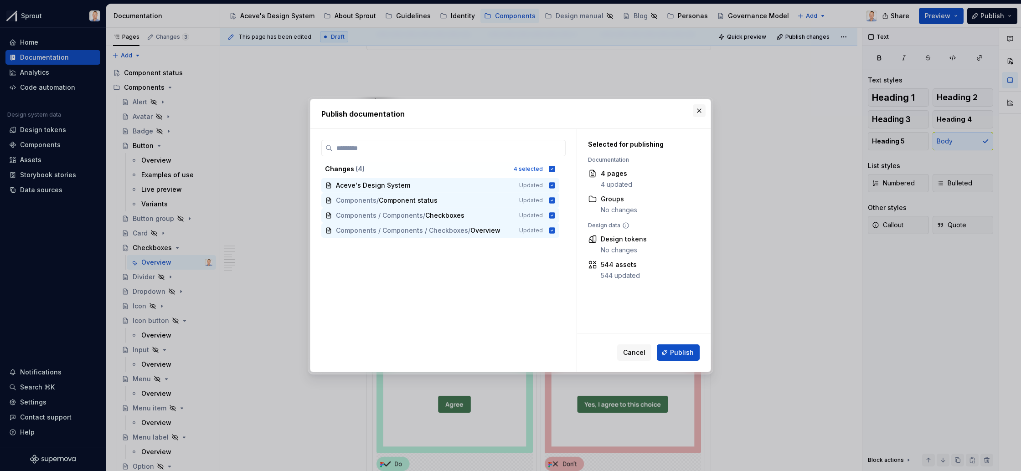
click at [702, 112] on button "button" at bounding box center [699, 110] width 13 height 13
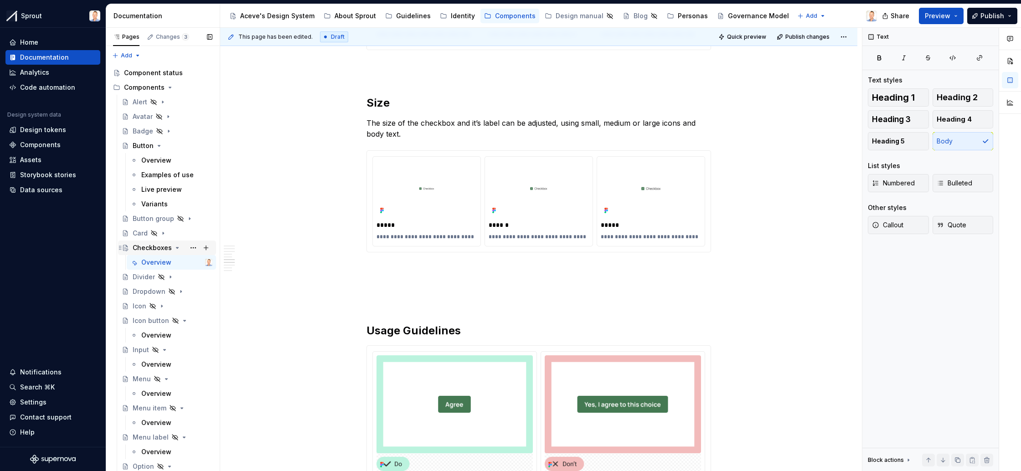
click at [163, 245] on div "Checkboxes" at bounding box center [152, 247] width 39 height 9
click at [162, 190] on div "Live preview" at bounding box center [161, 189] width 41 height 9
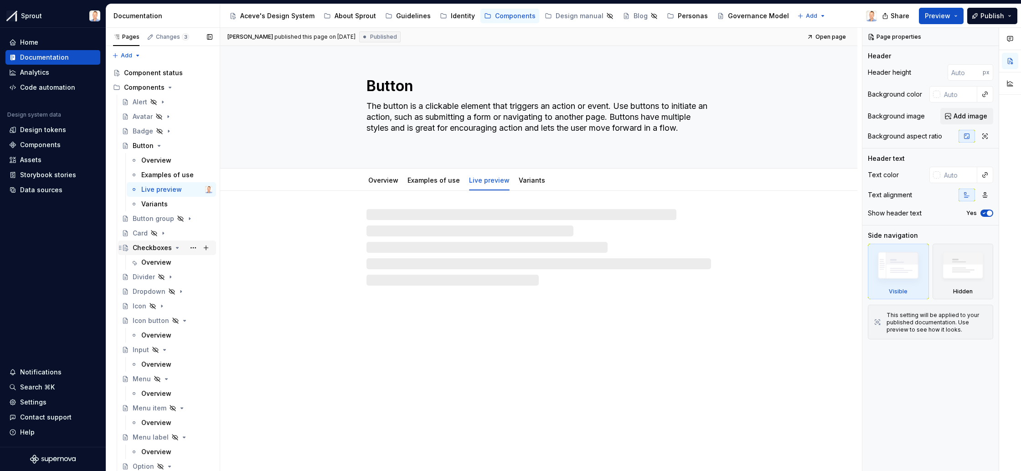
click at [153, 246] on div "Checkboxes" at bounding box center [152, 247] width 39 height 9
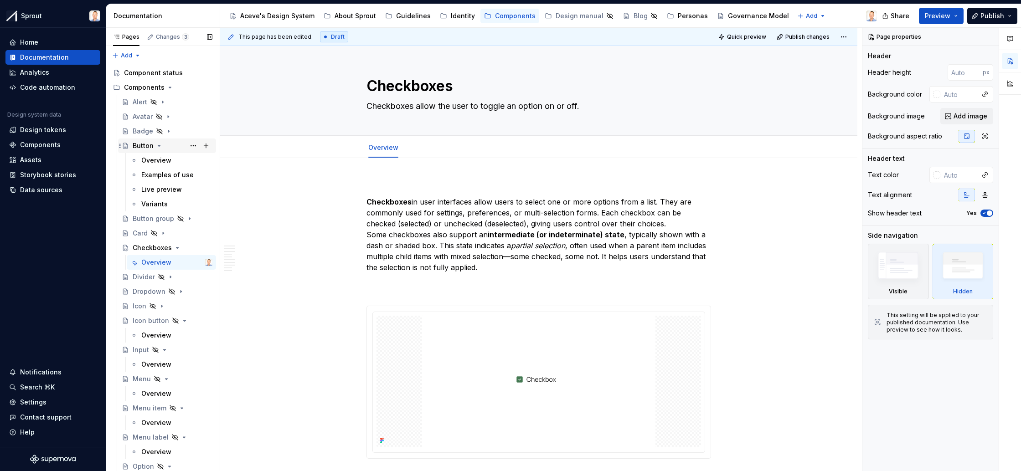
click at [145, 147] on div "Button" at bounding box center [143, 145] width 21 height 9
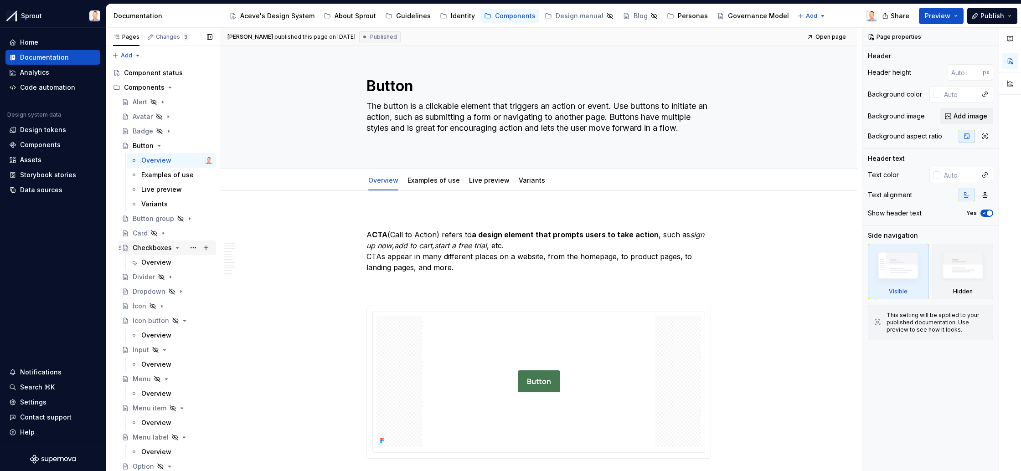
click at [155, 245] on div "Checkboxes" at bounding box center [152, 247] width 39 height 9
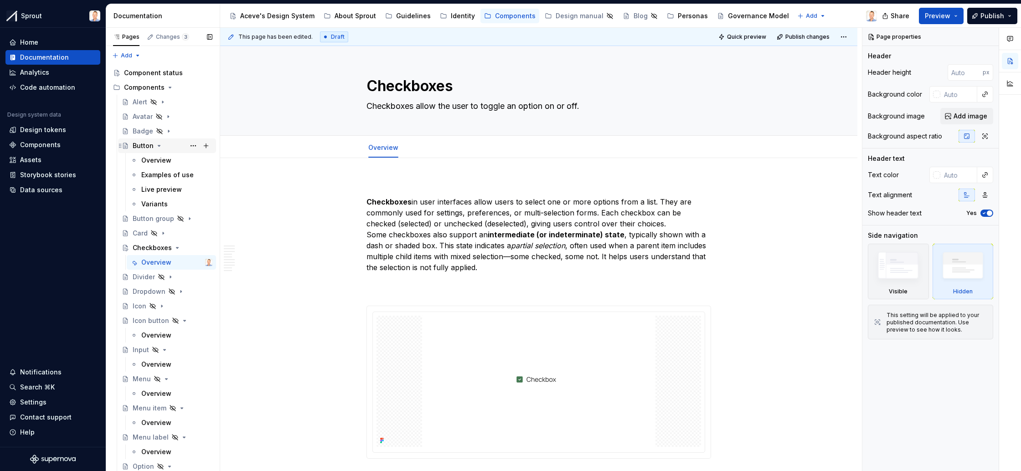
click at [147, 145] on div "Button" at bounding box center [143, 145] width 21 height 9
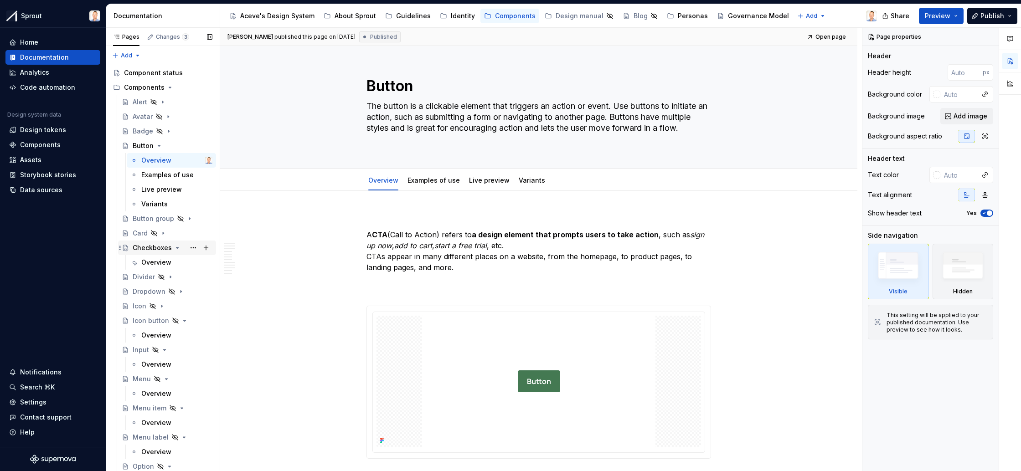
click at [155, 245] on div "Checkboxes" at bounding box center [152, 247] width 39 height 9
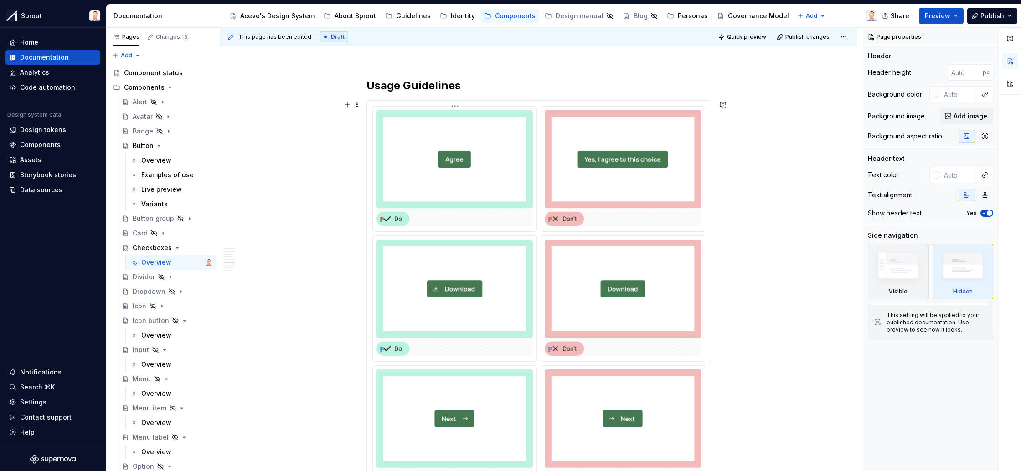
scroll to position [1406, 0]
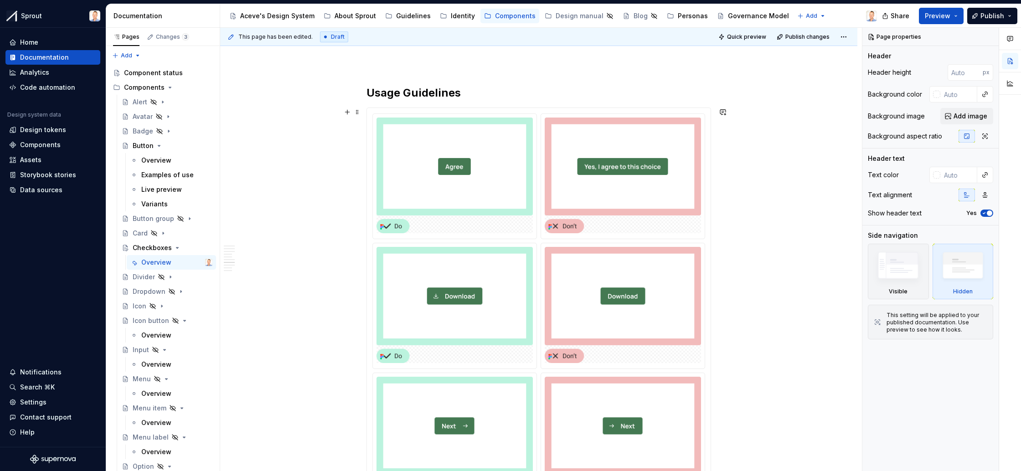
click at [534, 110] on div at bounding box center [539, 306] width 344 height 397
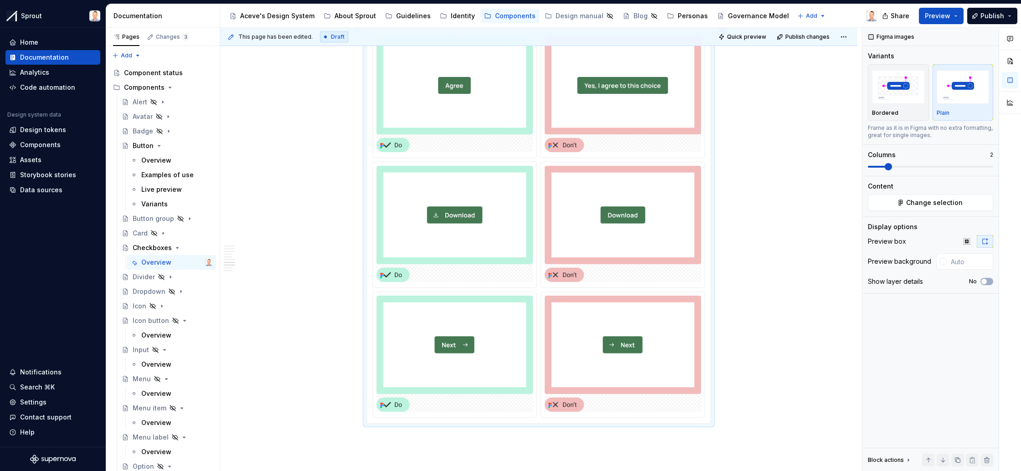
scroll to position [1455, 0]
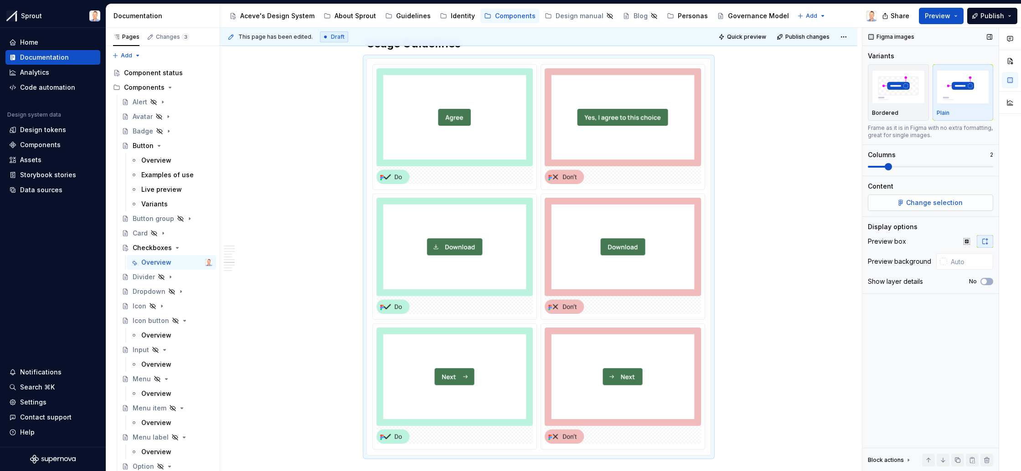
click at [941, 200] on span "Change selection" at bounding box center [934, 202] width 57 height 9
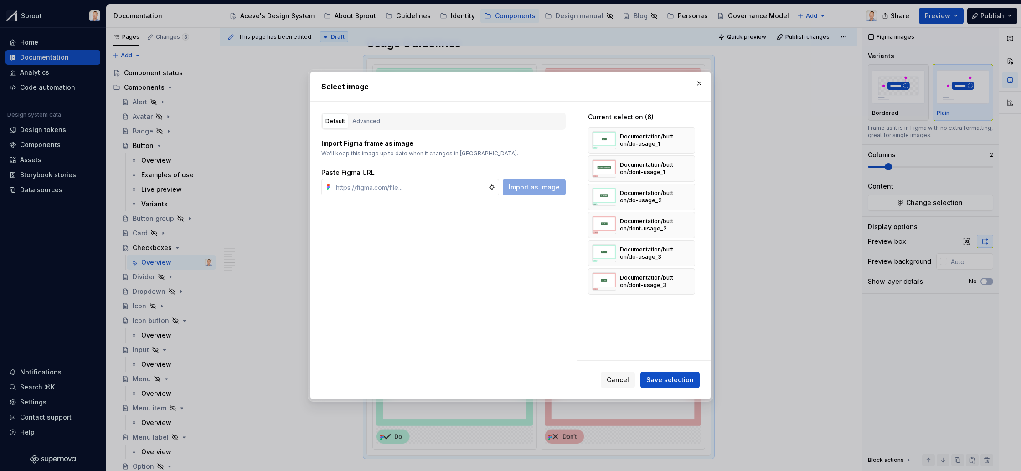
type textarea "*"
click at [367, 114] on button "Advanced" at bounding box center [366, 122] width 34 height 16
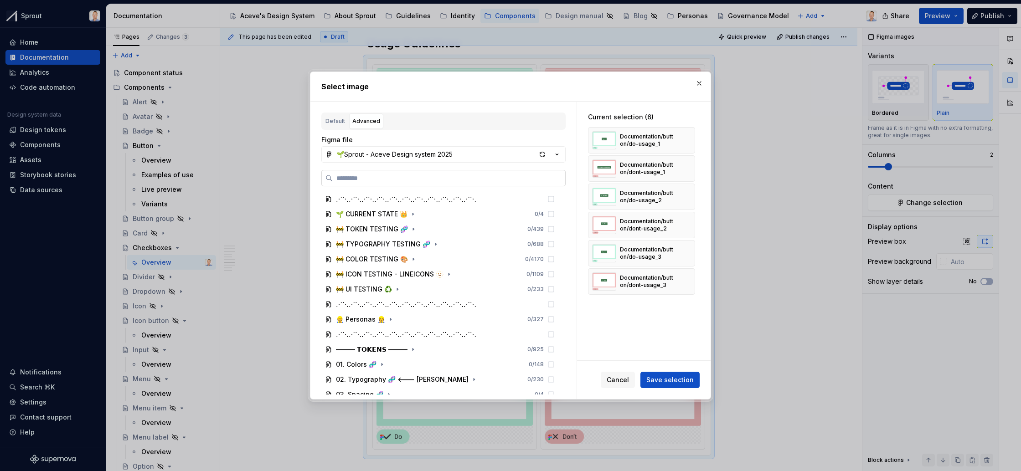
click at [424, 173] on label at bounding box center [443, 178] width 244 height 16
click at [424, 174] on input "search" at bounding box center [449, 178] width 233 height 9
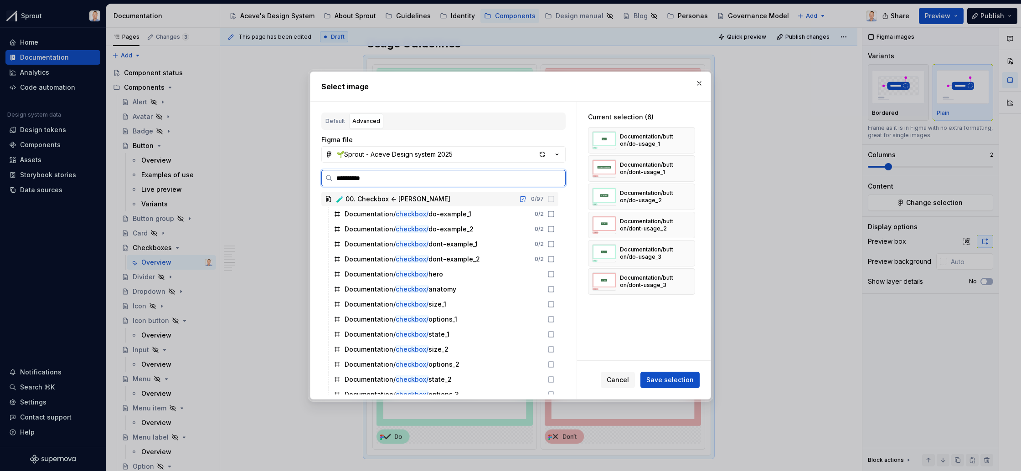
type input "**********"
click at [555, 213] on icon at bounding box center [551, 214] width 7 height 7
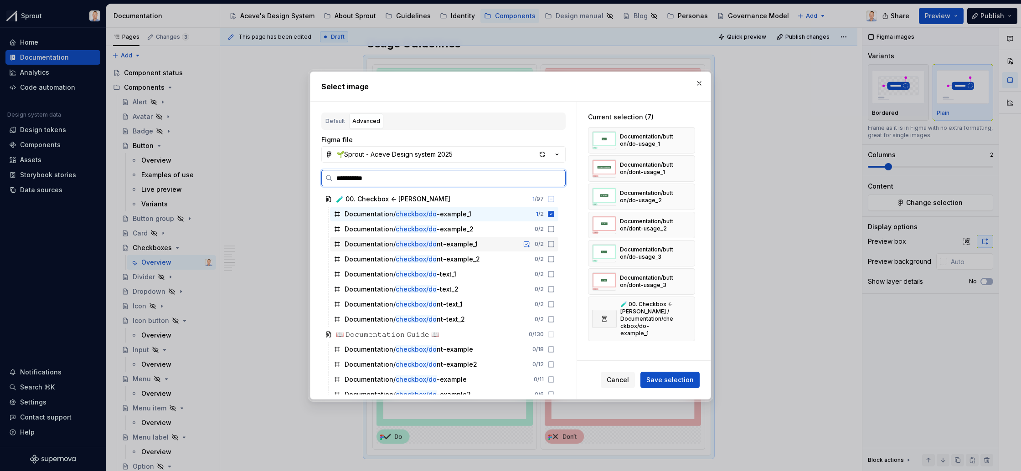
click at [555, 243] on icon at bounding box center [551, 244] width 7 height 7
click at [555, 273] on icon at bounding box center [551, 274] width 7 height 7
click at [555, 305] on icon at bounding box center [551, 304] width 7 height 7
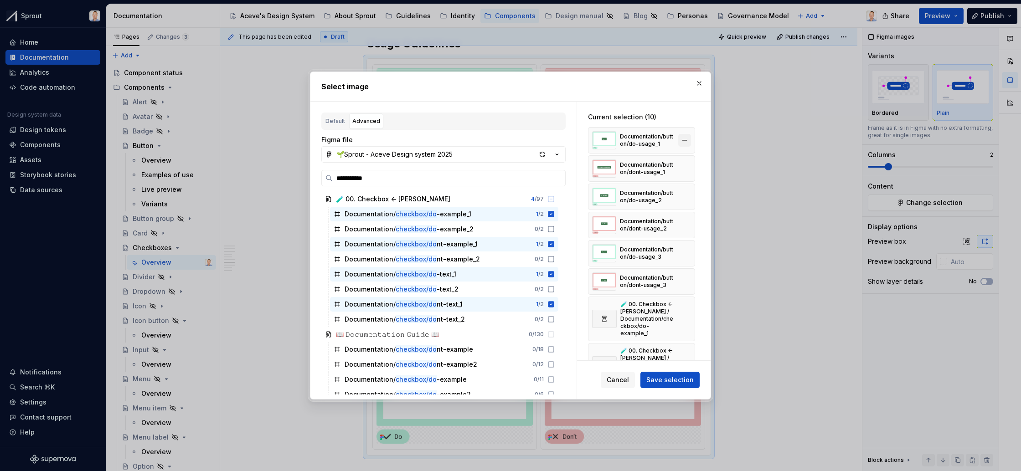
click at [691, 140] on button "button" at bounding box center [684, 140] width 13 height 13
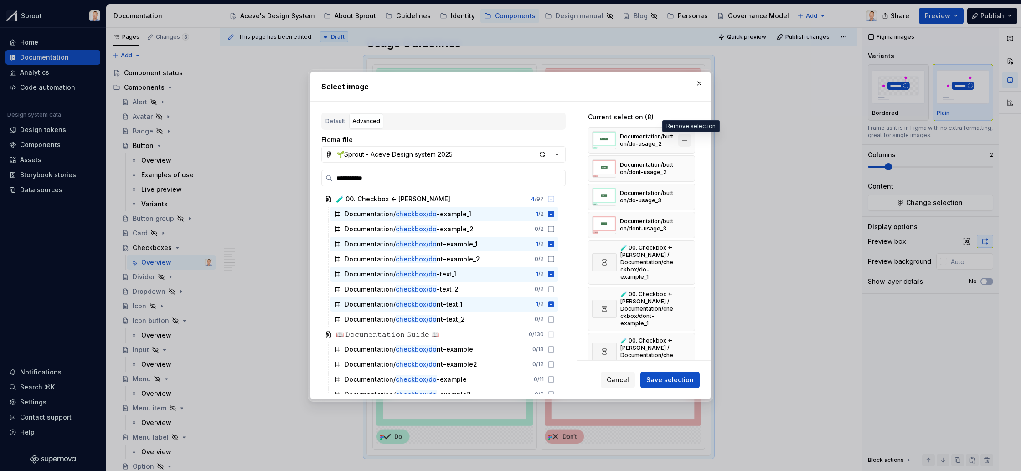
click at [690, 141] on button "button" at bounding box center [684, 140] width 13 height 13
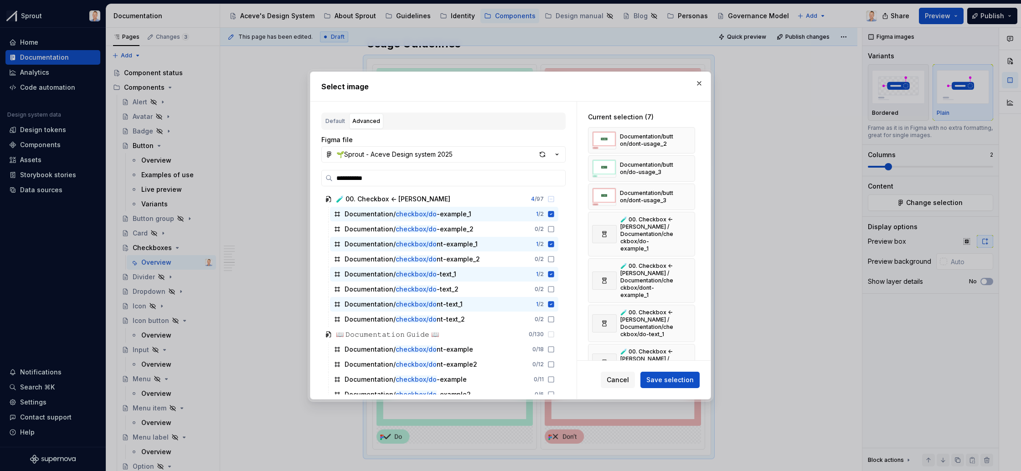
click at [690, 141] on button "button" at bounding box center [684, 140] width 13 height 13
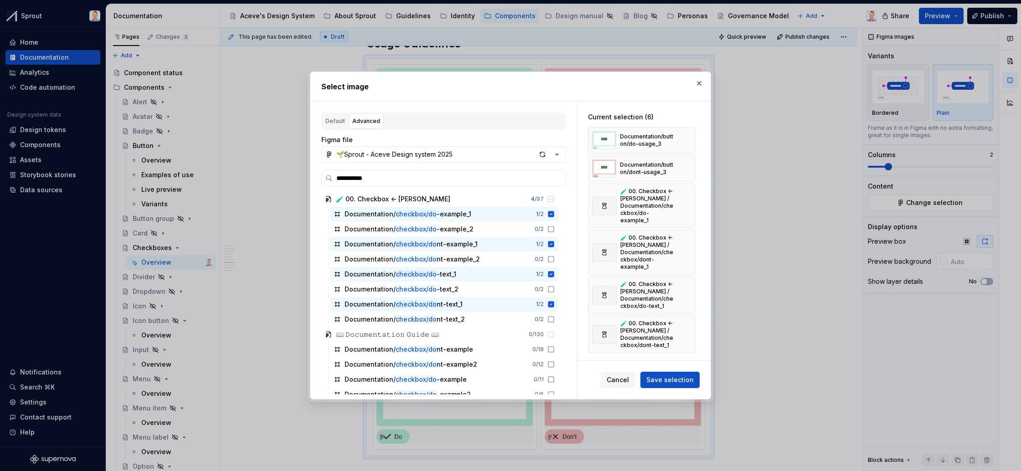
click at [690, 141] on button "button" at bounding box center [684, 140] width 13 height 13
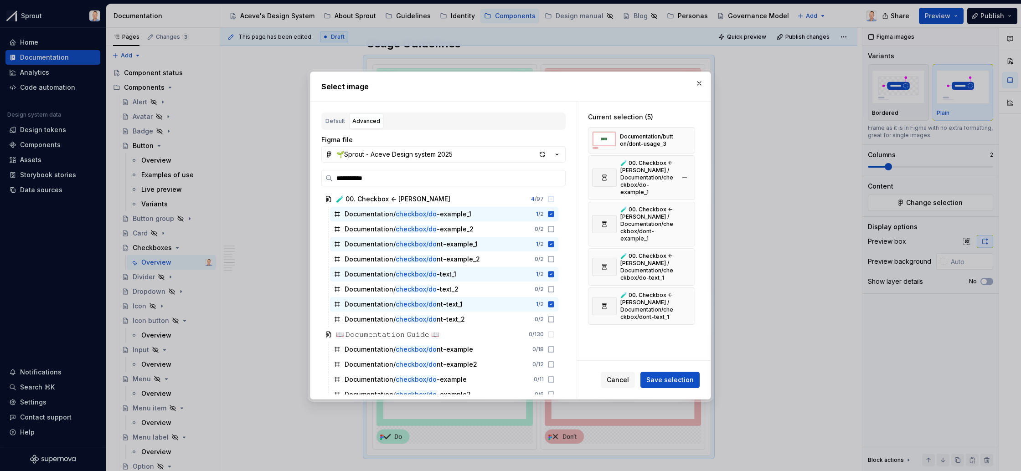
click at [690, 140] on button "button" at bounding box center [684, 140] width 13 height 13
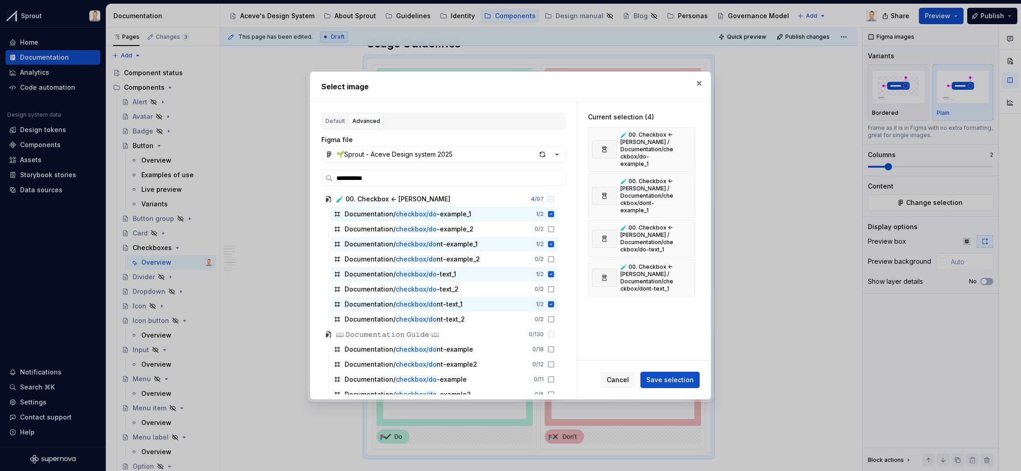
drag, startPoint x: 669, startPoint y: 379, endPoint x: 688, endPoint y: 378, distance: 18.7
click at [669, 379] on span "Save selection" at bounding box center [670, 380] width 47 height 9
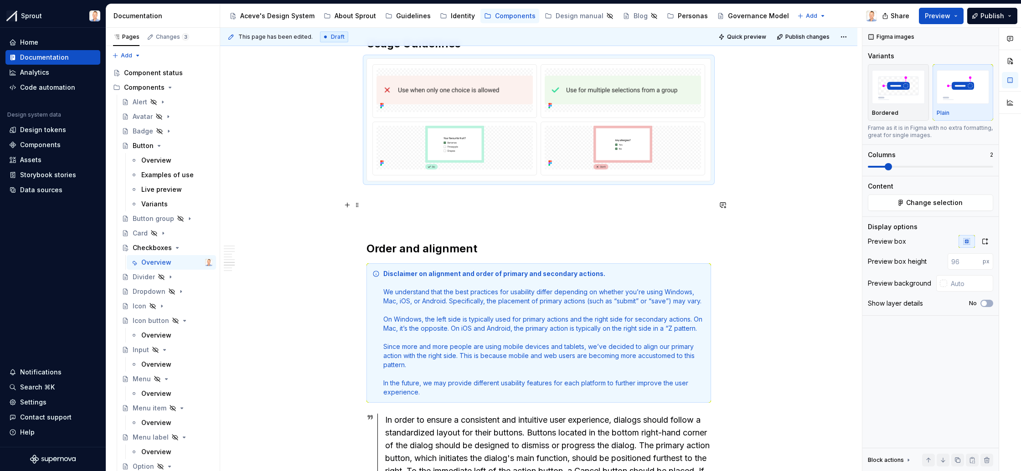
scroll to position [1403, 0]
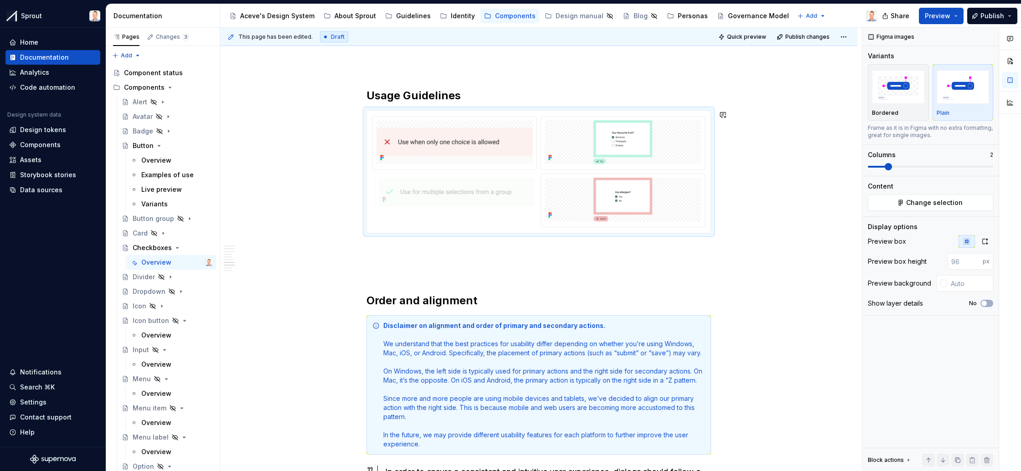
drag, startPoint x: 579, startPoint y: 138, endPoint x: 445, endPoint y: 205, distance: 150.5
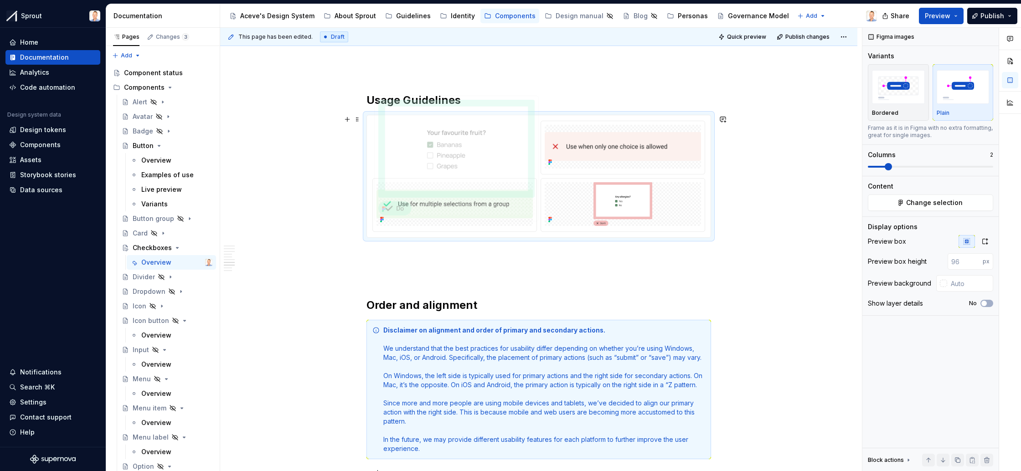
scroll to position [1397, 0]
drag, startPoint x: 602, startPoint y: 134, endPoint x: 432, endPoint y: 122, distance: 170.0
click at [432, 122] on body "Sprout Home Documentation Analytics Code automation Design system data Design t…" at bounding box center [510, 235] width 1021 height 471
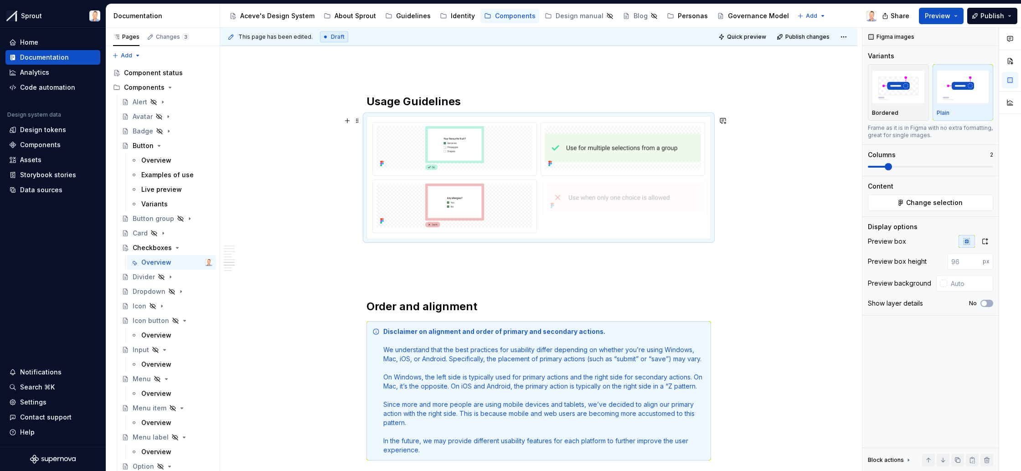
drag, startPoint x: 606, startPoint y: 148, endPoint x: 605, endPoint y: 207, distance: 58.8
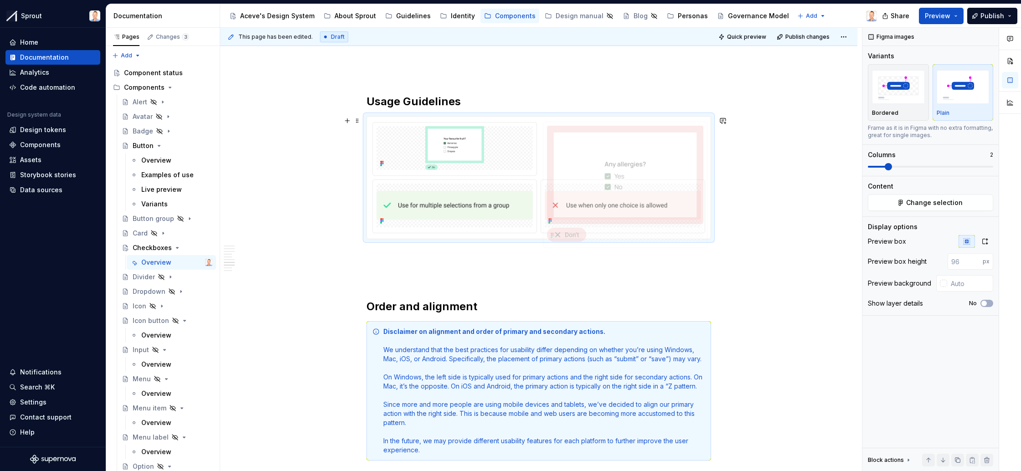
drag, startPoint x: 498, startPoint y: 201, endPoint x: 666, endPoint y: 124, distance: 184.4
click at [666, 123] on body "Sprout Home Documentation Analytics Code automation Design system data Design t…" at bounding box center [510, 235] width 1021 height 471
click at [466, 137] on img at bounding box center [455, 148] width 156 height 44
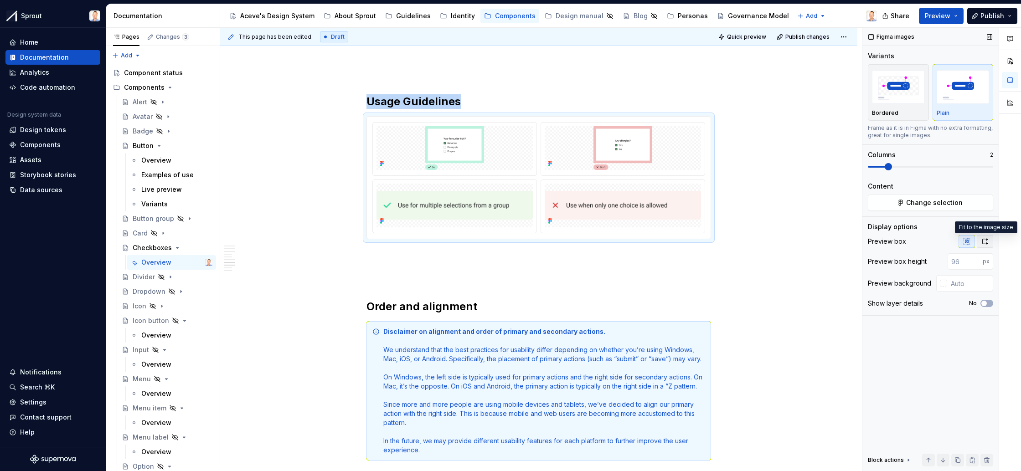
click at [985, 243] on icon "button" at bounding box center [985, 241] width 7 height 7
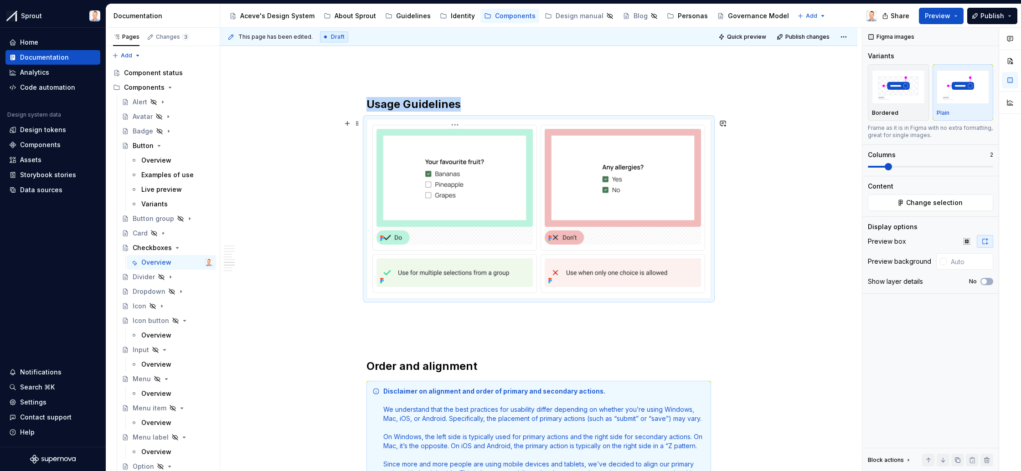
scroll to position [1389, 0]
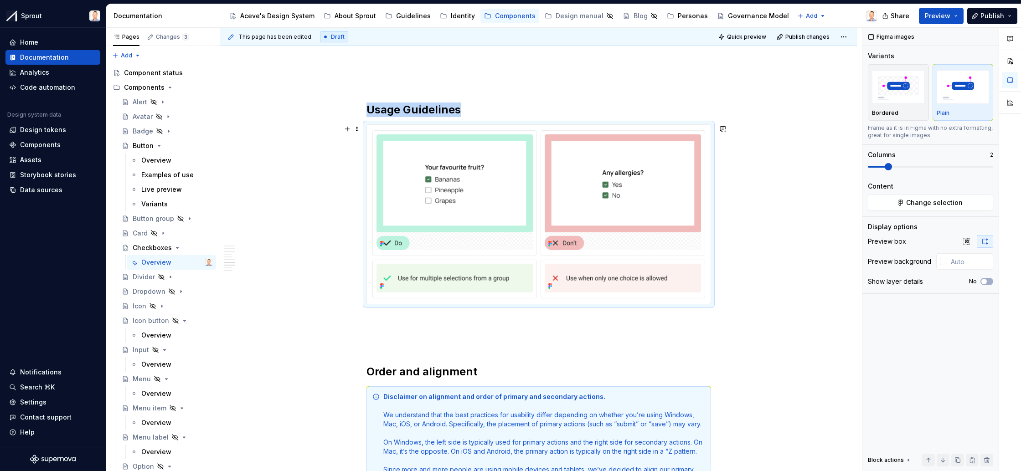
click at [549, 124] on div at bounding box center [539, 214] width 345 height 181
click at [539, 321] on h2 "Order and alignment" at bounding box center [539, 350] width 345 height 58
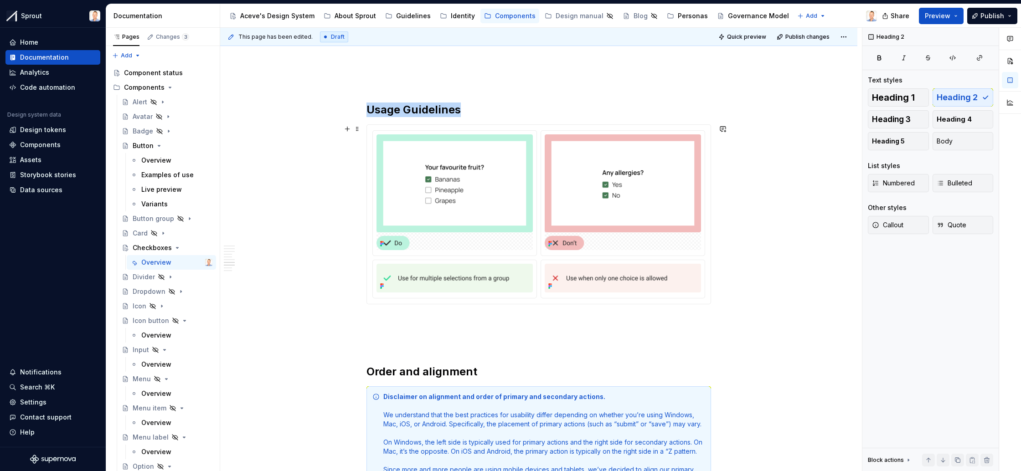
click at [524, 126] on div at bounding box center [539, 215] width 344 height 180
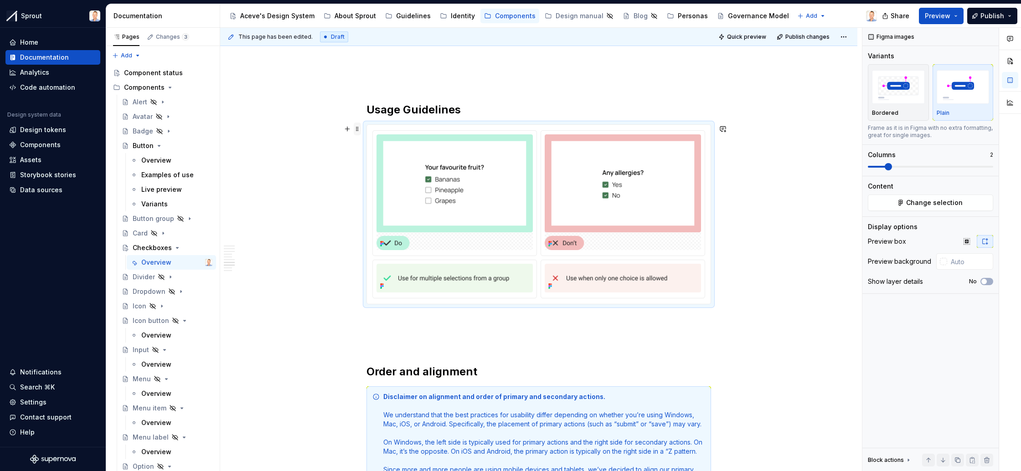
click at [360, 129] on span at bounding box center [357, 129] width 7 height 13
click at [389, 140] on div "Duplicate" at bounding box center [402, 142] width 59 height 9
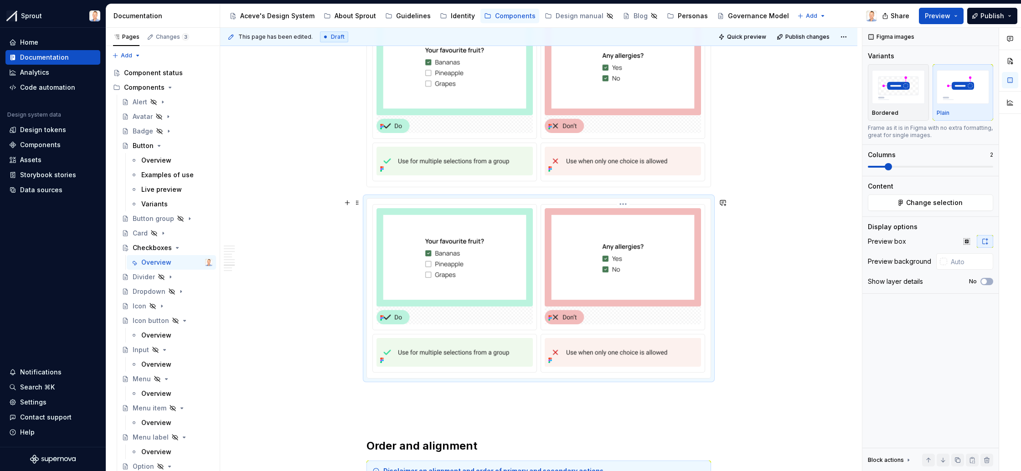
scroll to position [1521, 0]
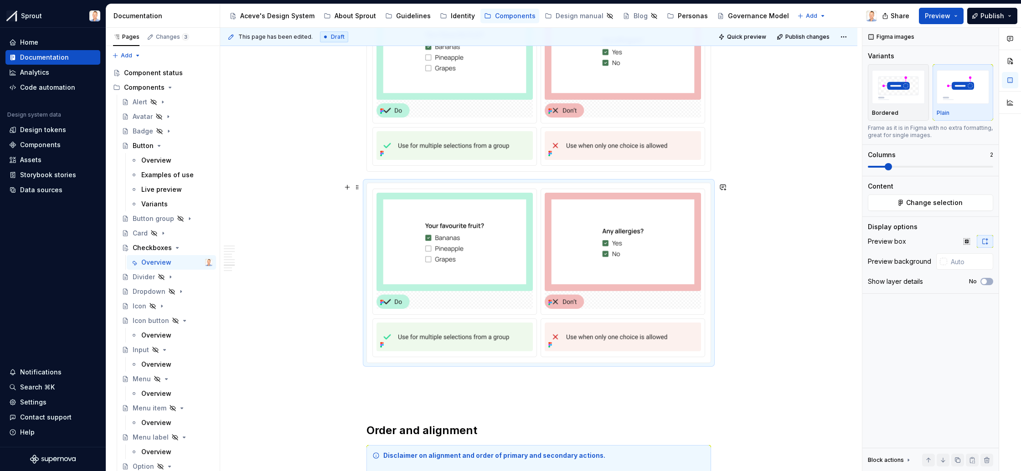
click at [542, 183] on div at bounding box center [539, 273] width 345 height 181
click at [925, 200] on span "Change selection" at bounding box center [934, 202] width 57 height 9
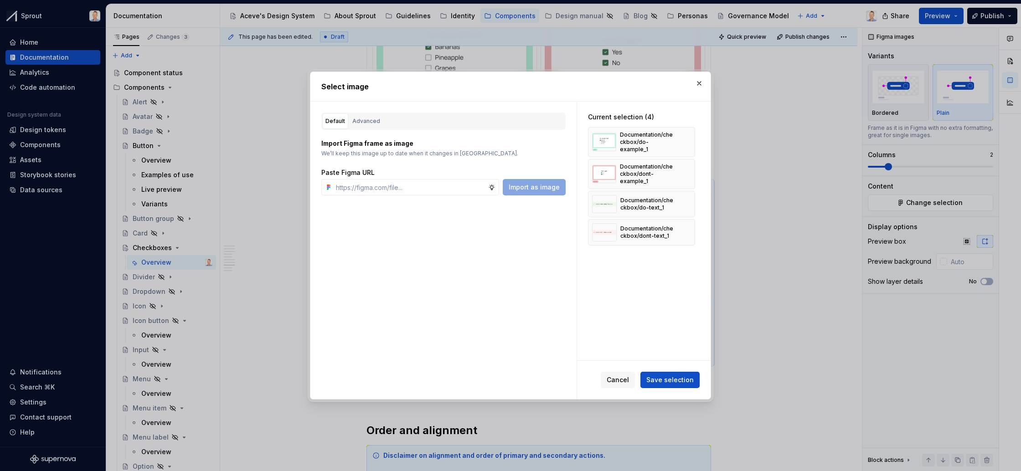
type textarea "*"
click at [374, 124] on div "Advanced" at bounding box center [366, 121] width 28 height 9
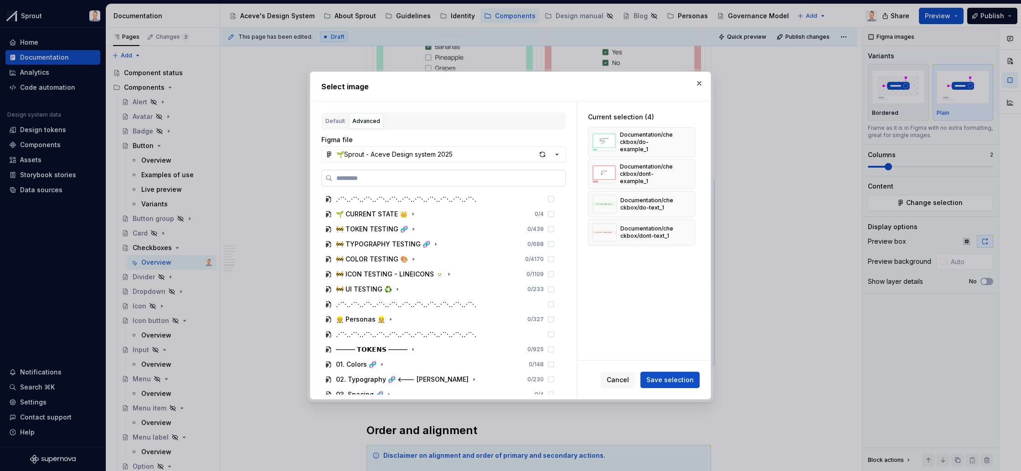
click at [414, 181] on input "search" at bounding box center [449, 178] width 233 height 9
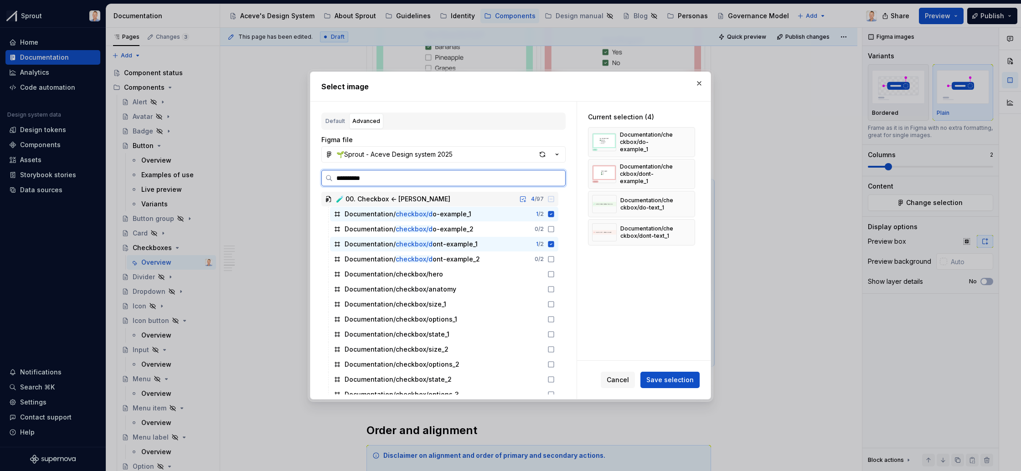
type input "**********"
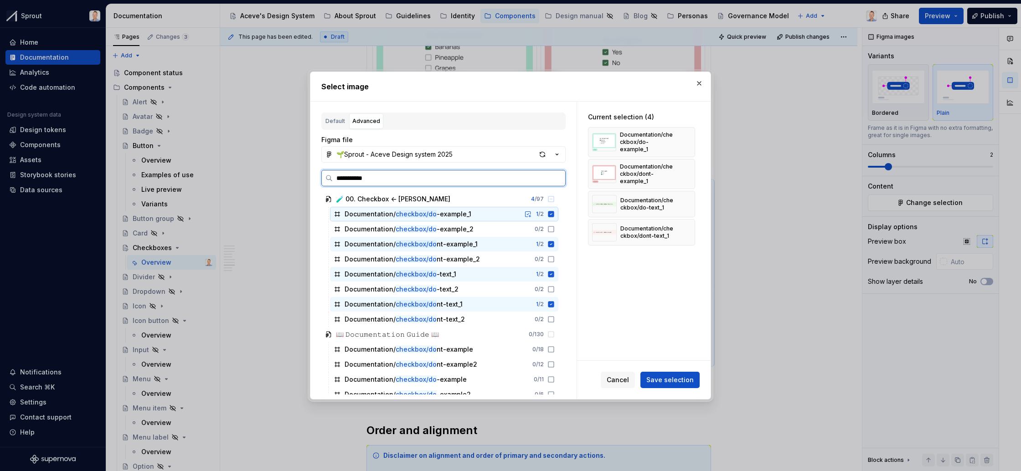
click at [555, 214] on icon at bounding box center [551, 214] width 7 height 7
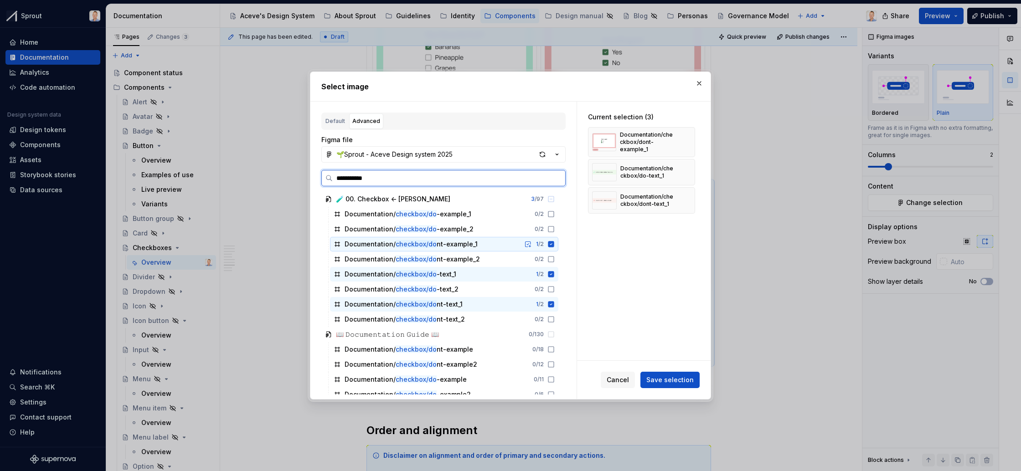
drag, startPoint x: 560, startPoint y: 243, endPoint x: 561, endPoint y: 255, distance: 11.5
click at [555, 244] on icon at bounding box center [551, 244] width 7 height 7
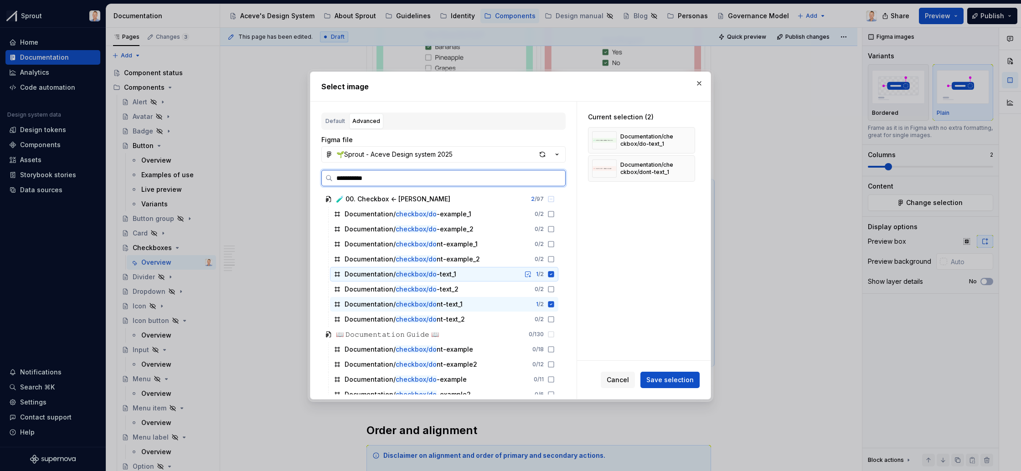
drag, startPoint x: 559, startPoint y: 273, endPoint x: 561, endPoint y: 281, distance: 8.5
click at [554, 273] on icon at bounding box center [551, 274] width 6 height 6
drag, startPoint x: 561, startPoint y: 307, endPoint x: 560, endPoint y: 299, distance: 8.3
click at [555, 307] on icon at bounding box center [551, 304] width 7 height 7
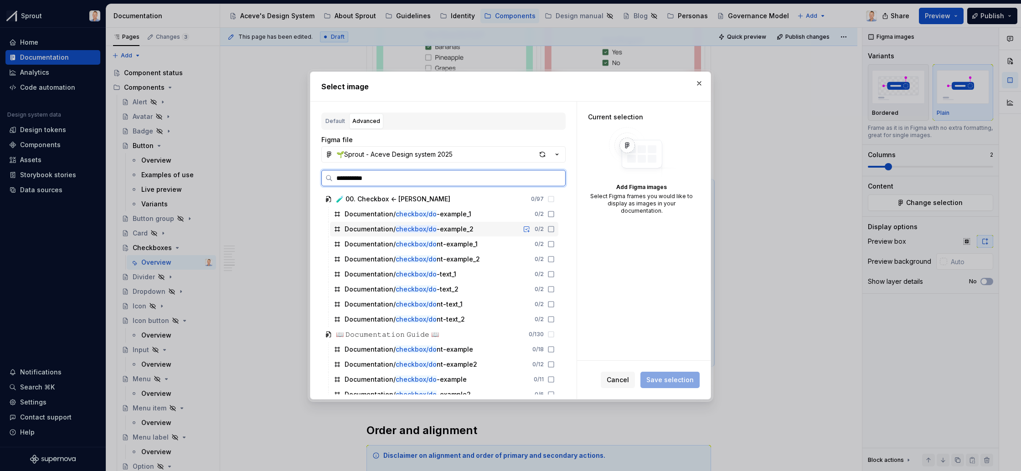
click at [555, 227] on icon at bounding box center [551, 229] width 7 height 7
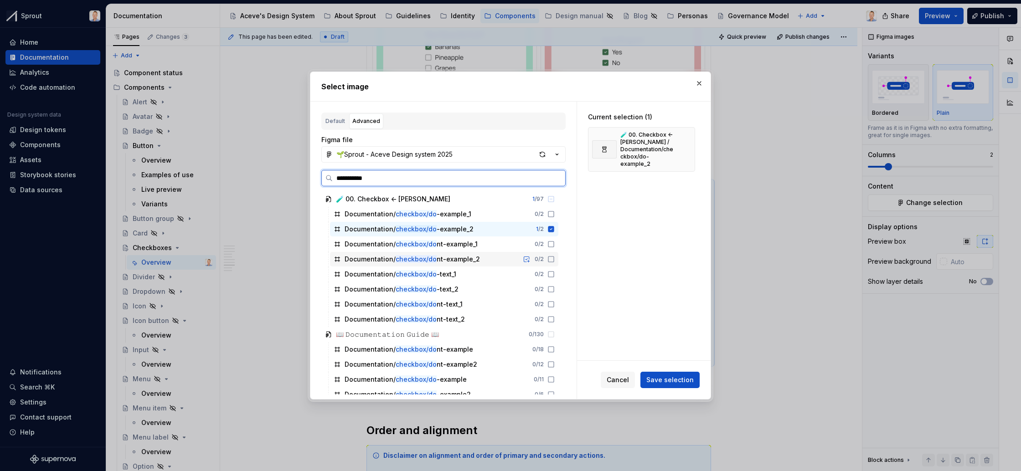
click at [555, 258] on icon at bounding box center [551, 259] width 7 height 7
click at [555, 289] on icon at bounding box center [551, 289] width 7 height 7
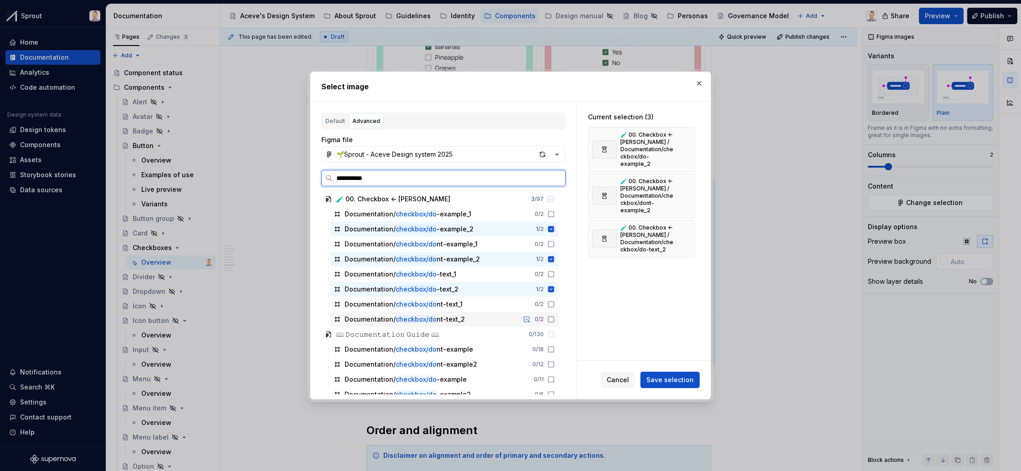
click at [555, 321] on icon at bounding box center [551, 319] width 7 height 7
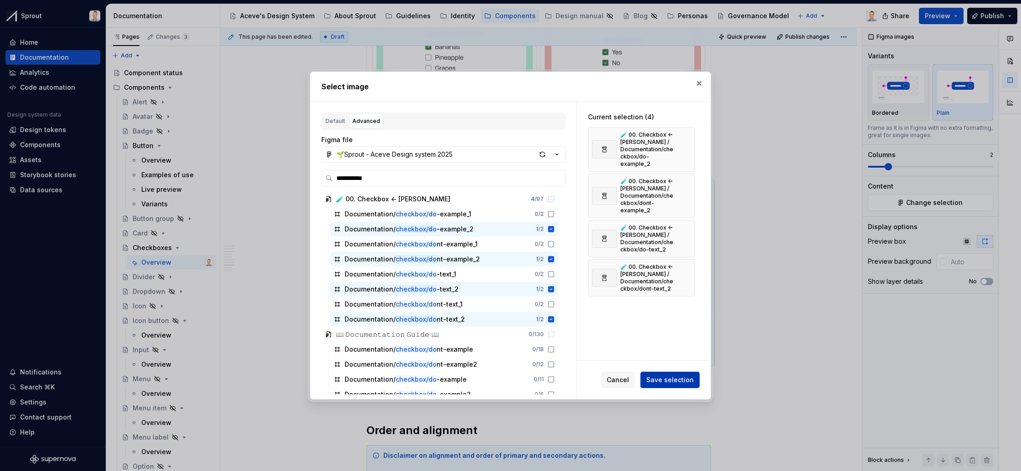
click at [665, 379] on span "Save selection" at bounding box center [670, 380] width 47 height 9
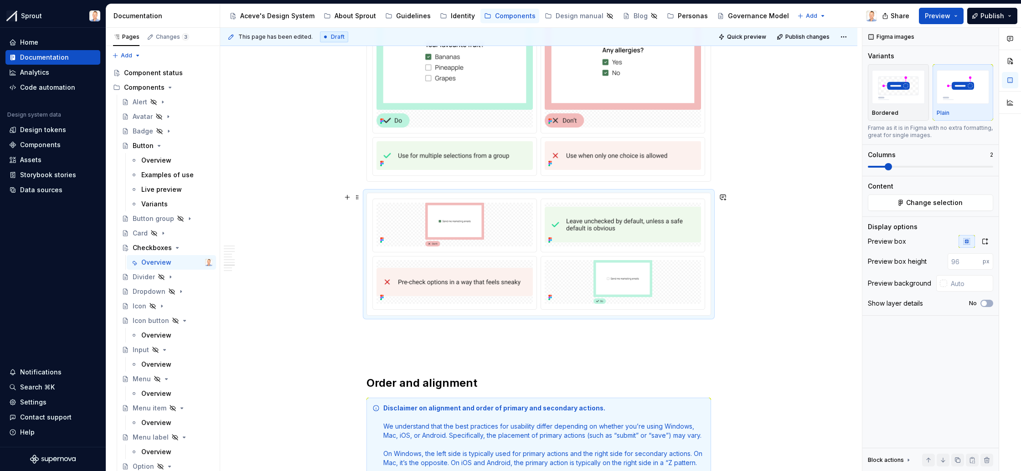
scroll to position [1513, 0]
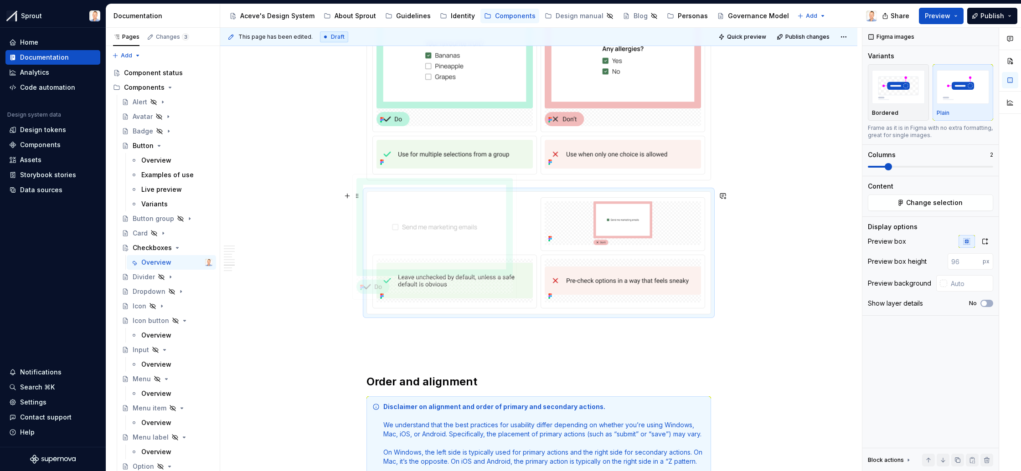
drag, startPoint x: 645, startPoint y: 281, endPoint x: 459, endPoint y: 202, distance: 202.4
click at [459, 202] on body "Sprout Home Documentation Analytics Code automation Design system data Design t…" at bounding box center [510, 235] width 1021 height 471
click at [986, 240] on icon "button" at bounding box center [985, 241] width 7 height 7
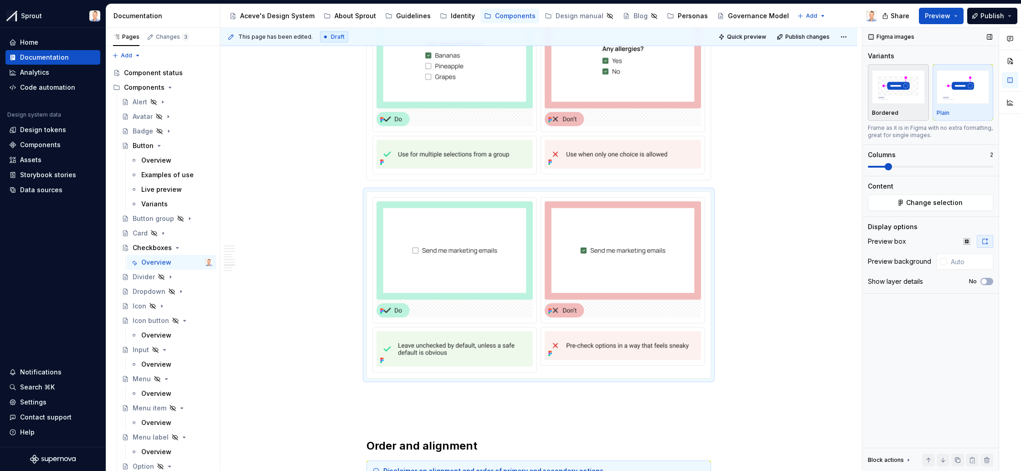
click at [892, 106] on div "Bordered" at bounding box center [898, 92] width 53 height 48
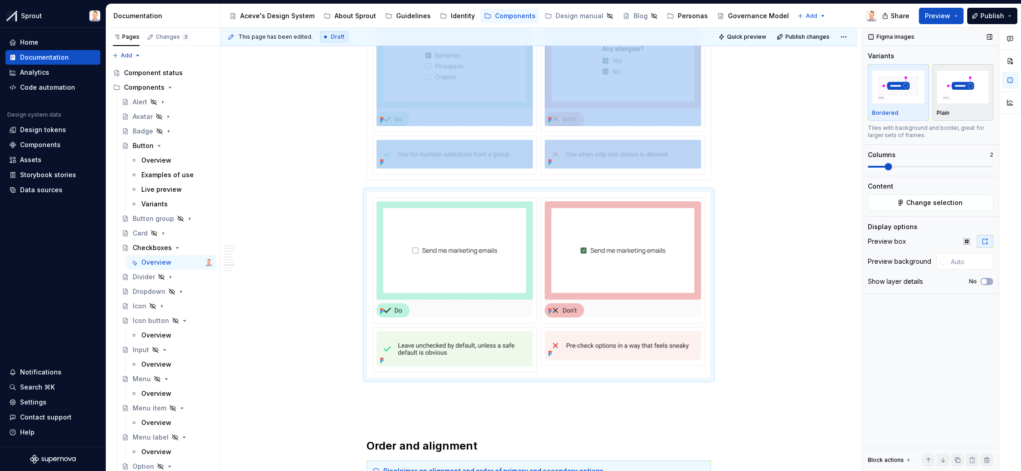
click at [962, 96] on img "button" at bounding box center [963, 86] width 53 height 33
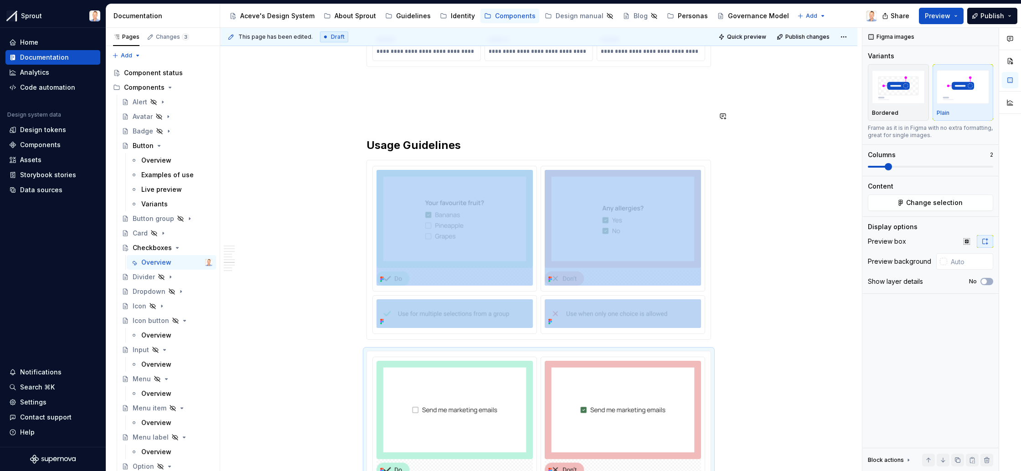
scroll to position [1360, 0]
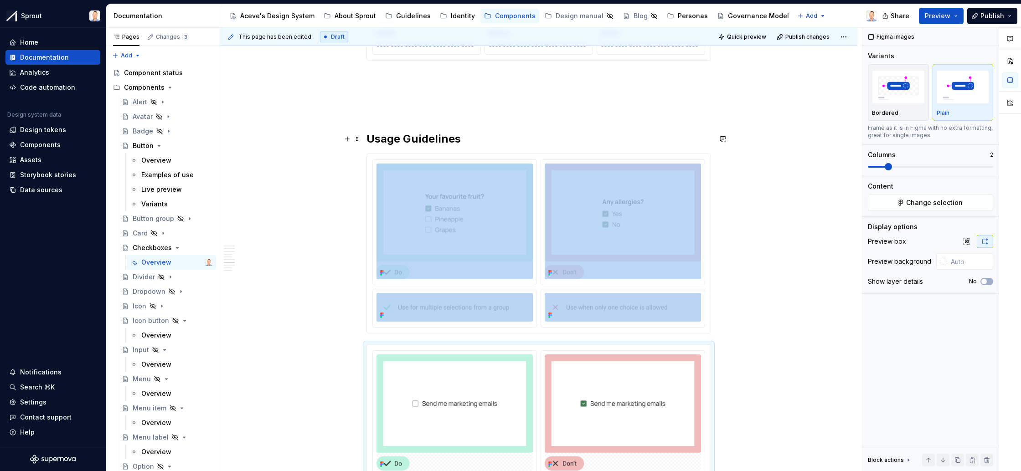
click at [782, 143] on div "**********" at bounding box center [538, 470] width 637 height 3342
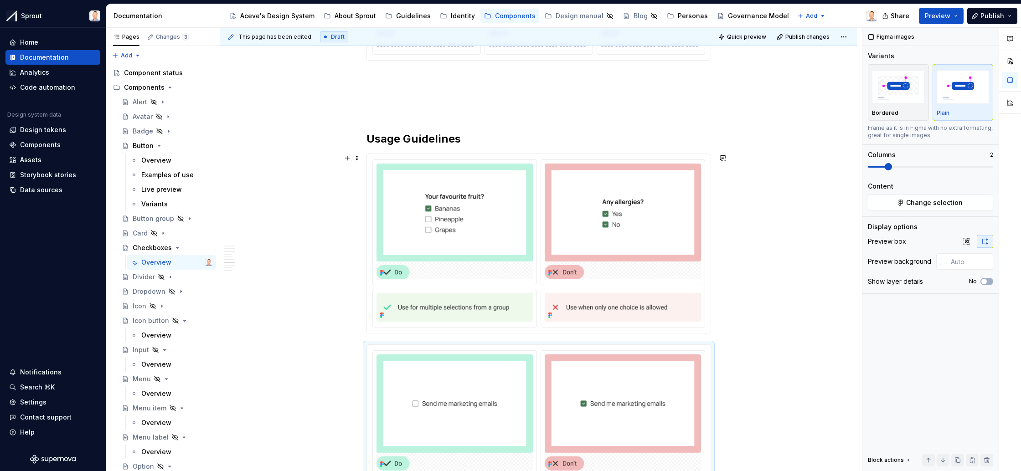
click at [745, 292] on div "**********" at bounding box center [538, 470] width 637 height 3342
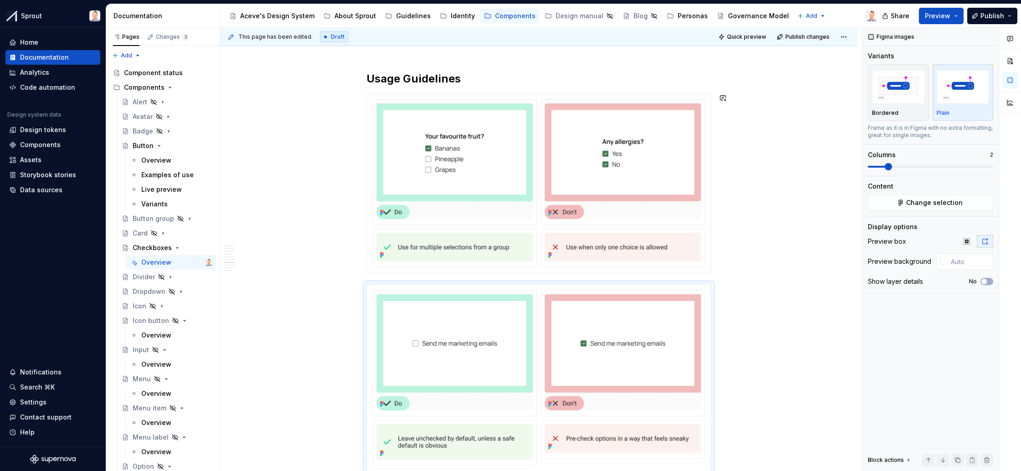
scroll to position [1443, 0]
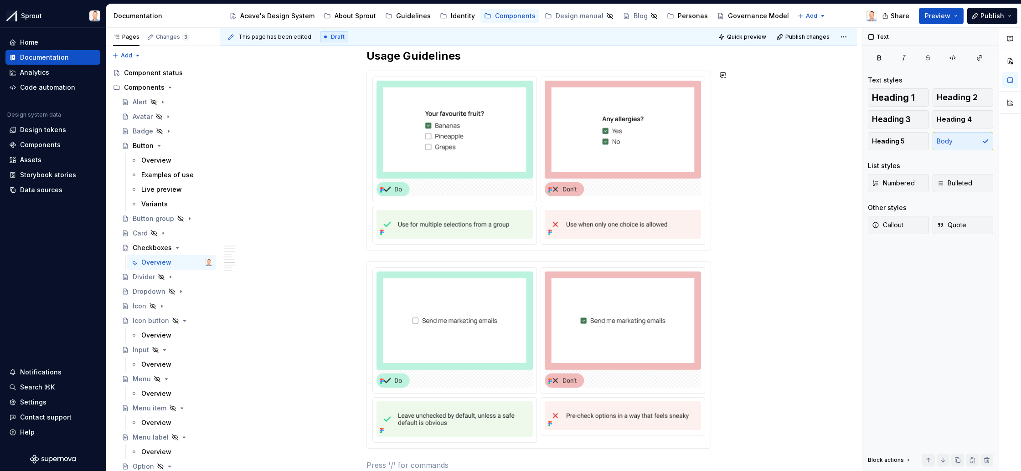
click at [680, 255] on div "**********" at bounding box center [539, 333] width 345 height 3190
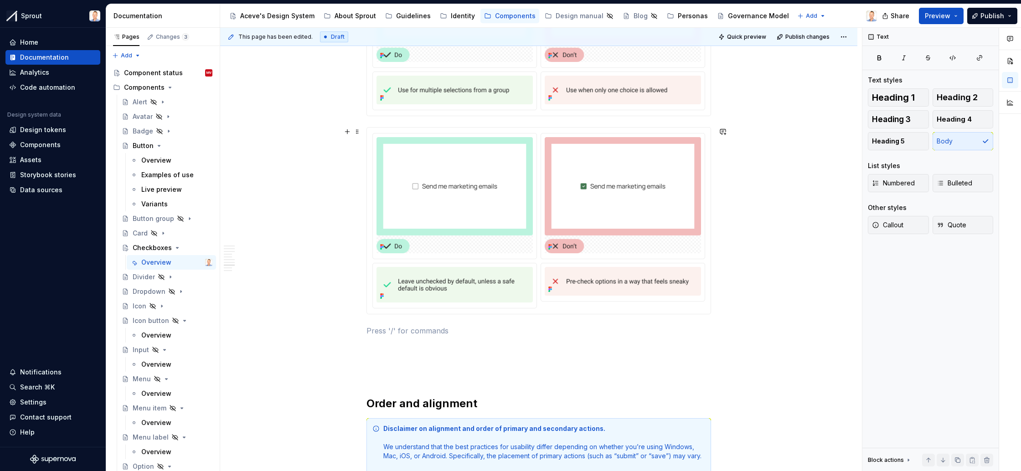
scroll to position [1494, 0]
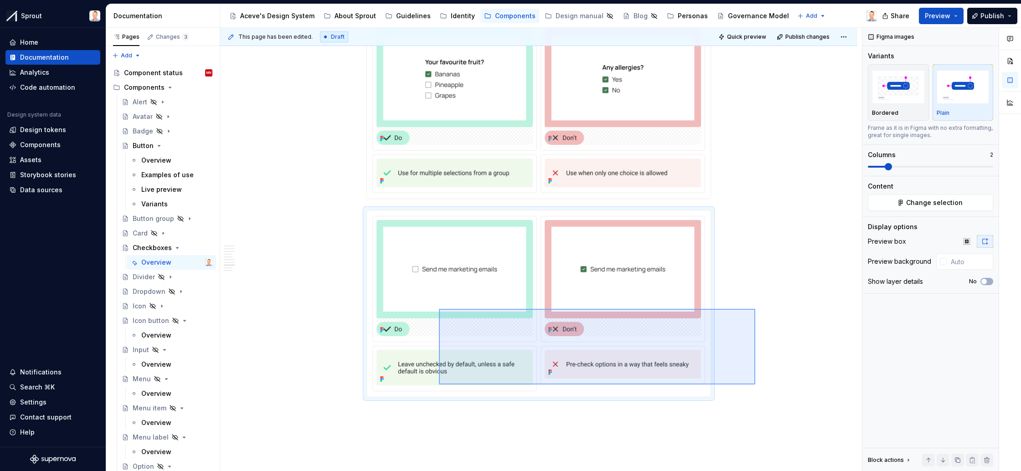
drag, startPoint x: 755, startPoint y: 385, endPoint x: 439, endPoint y: 309, distance: 325.3
click at [439, 309] on div "**********" at bounding box center [541, 250] width 642 height 444
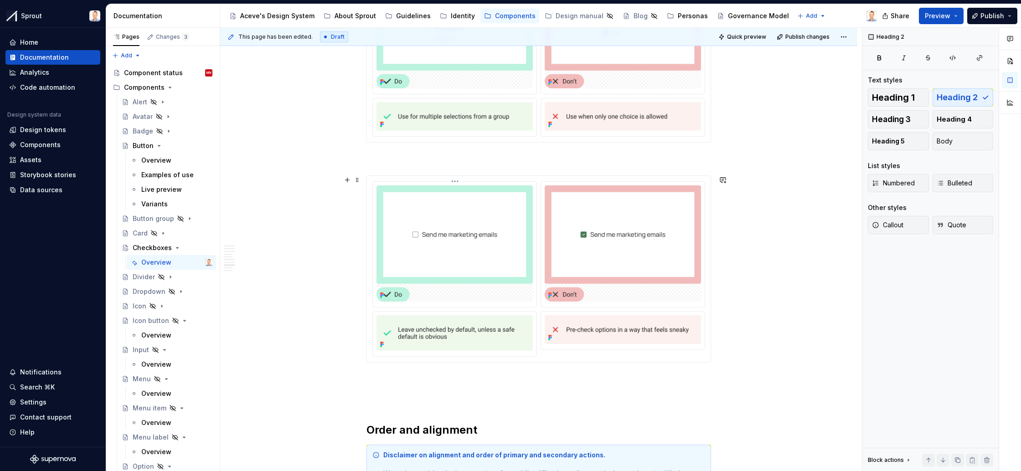
scroll to position [1590, 0]
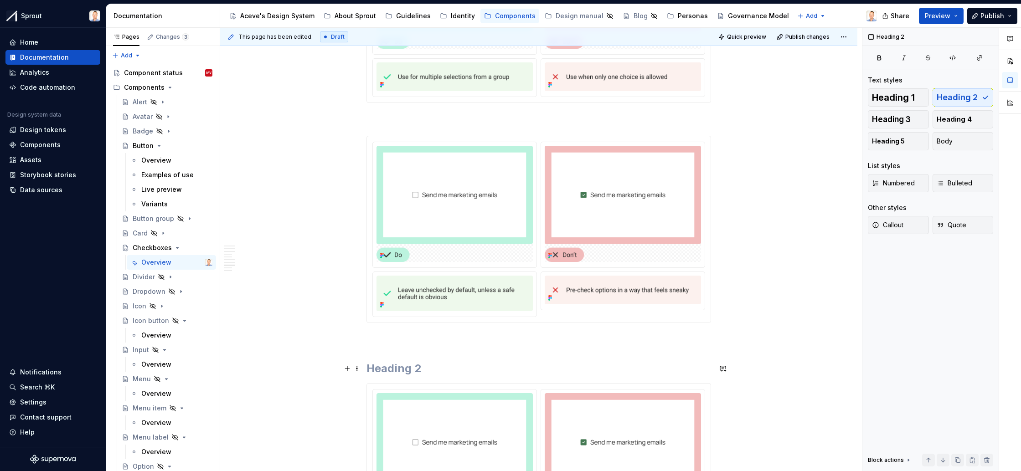
click at [451, 365] on h2 at bounding box center [539, 369] width 345 height 15
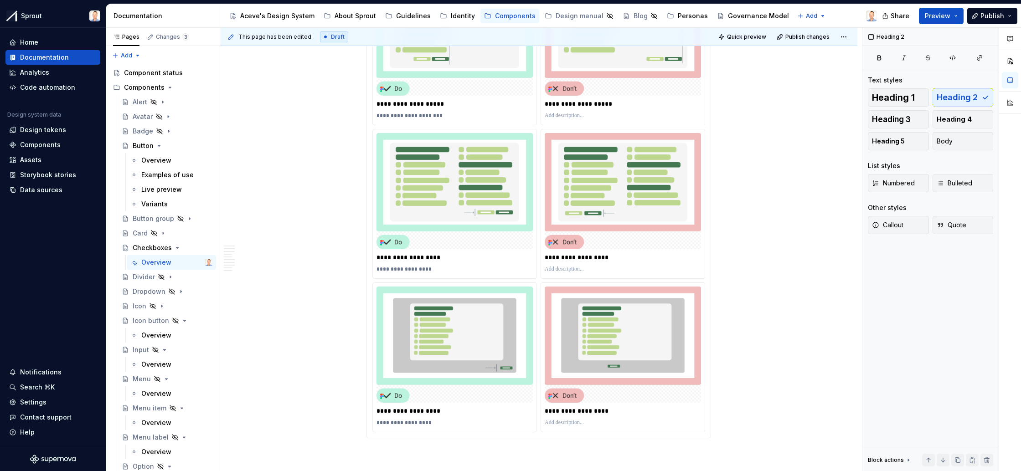
scroll to position [3073, 0]
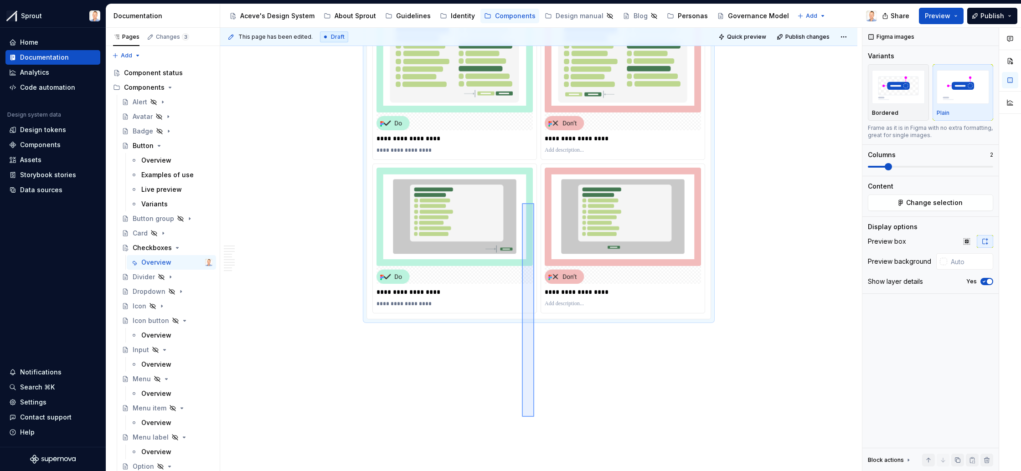
drag, startPoint x: 532, startPoint y: 341, endPoint x: 522, endPoint y: 203, distance: 138.5
click at [522, 203] on div "**********" at bounding box center [541, 250] width 642 height 444
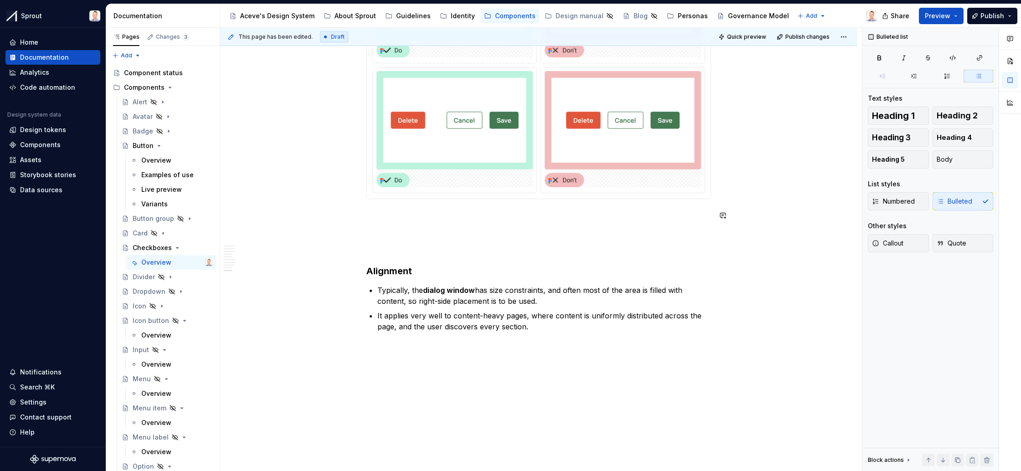
scroll to position [2425, 0]
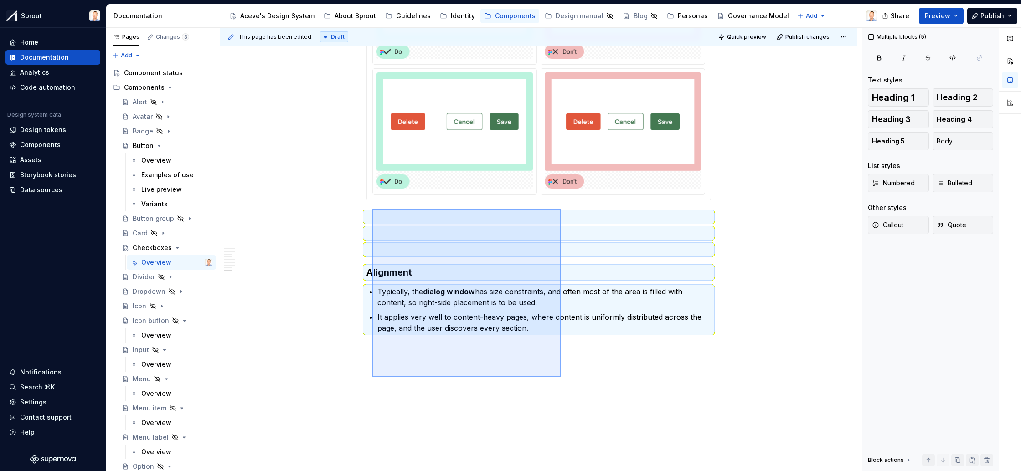
drag, startPoint x: 561, startPoint y: 377, endPoint x: 372, endPoint y: 209, distance: 253.2
click at [372, 209] on div "**********" at bounding box center [541, 250] width 642 height 444
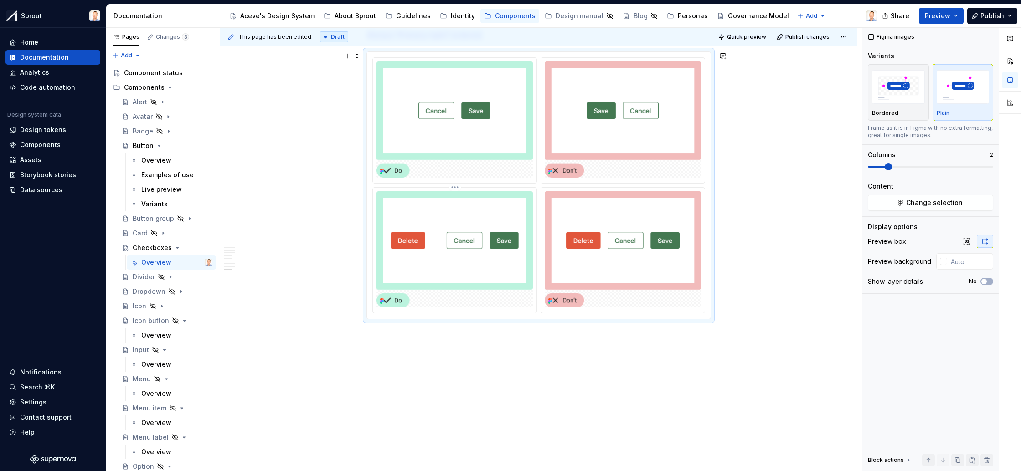
scroll to position [2236, 0]
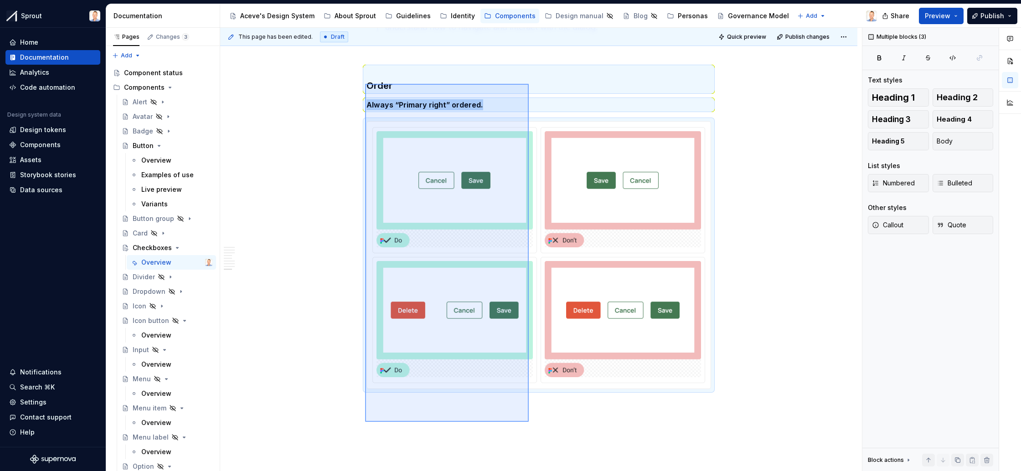
drag, startPoint x: 529, startPoint y: 422, endPoint x: 365, endPoint y: 84, distance: 375.8
click at [365, 84] on div "**********" at bounding box center [541, 250] width 642 height 444
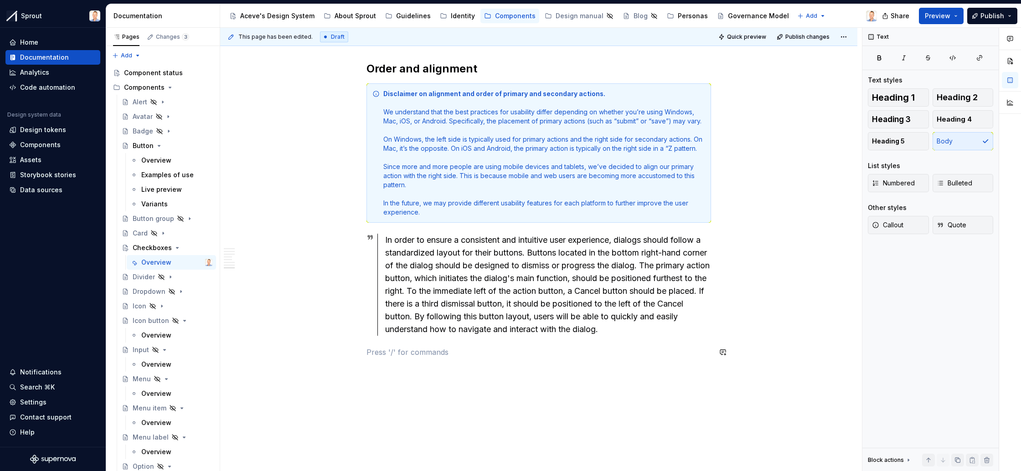
scroll to position [1924, 0]
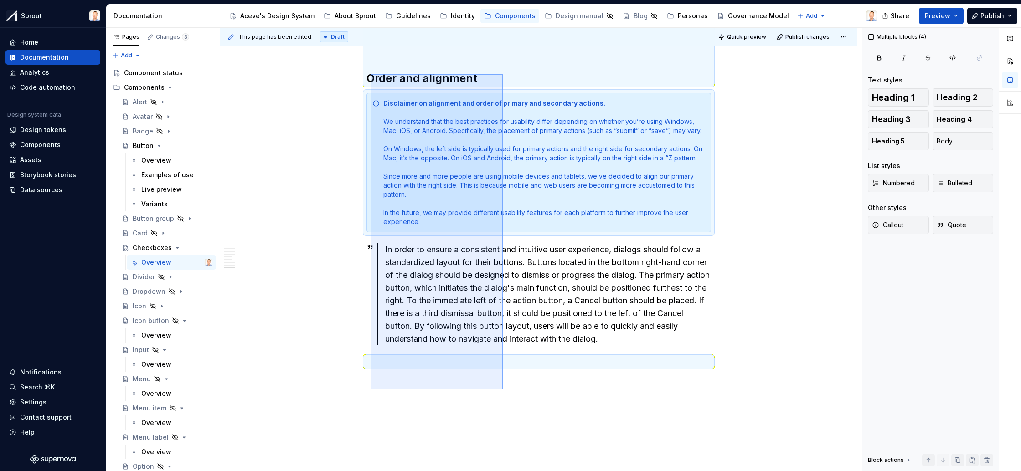
drag, startPoint x: 402, startPoint y: 229, endPoint x: 371, endPoint y: 74, distance: 157.6
click at [371, 74] on div "**********" at bounding box center [541, 250] width 642 height 444
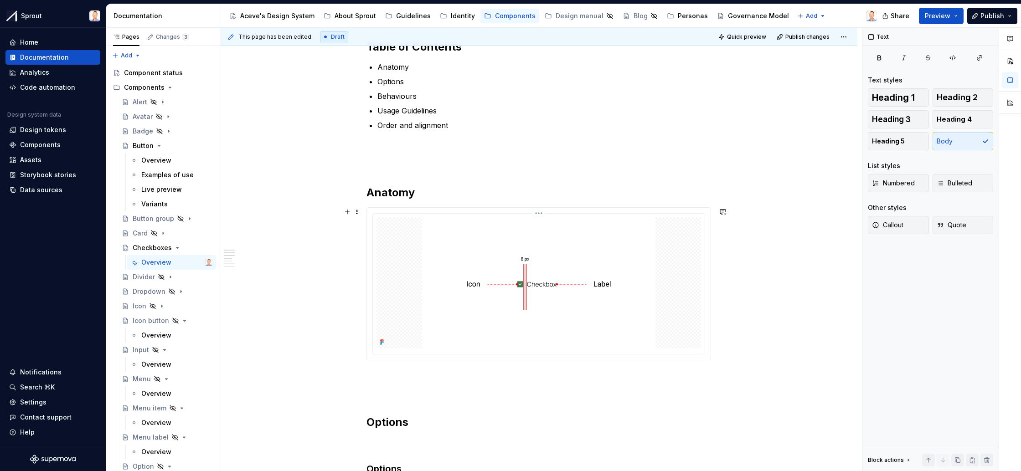
scroll to position [472, 0]
click at [591, 261] on img at bounding box center [538, 283] width 233 height 131
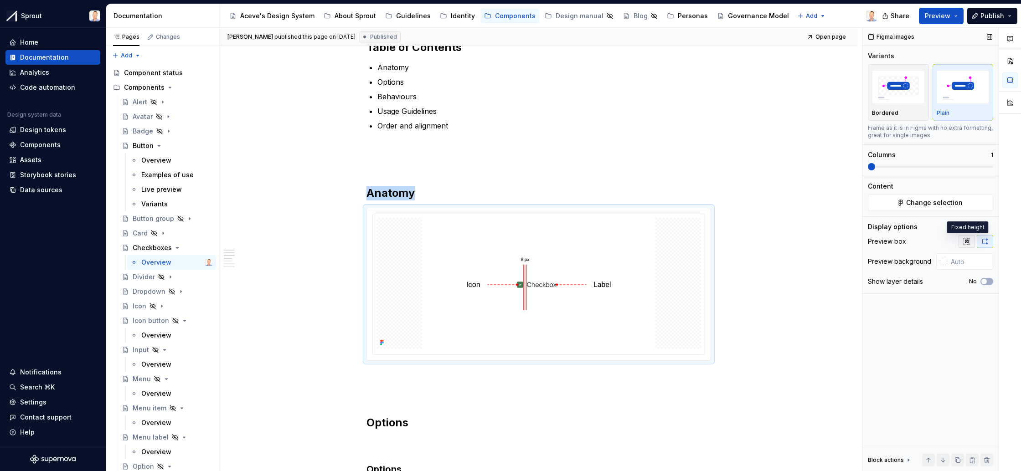
click at [967, 241] on icon "button" at bounding box center [966, 241] width 7 height 7
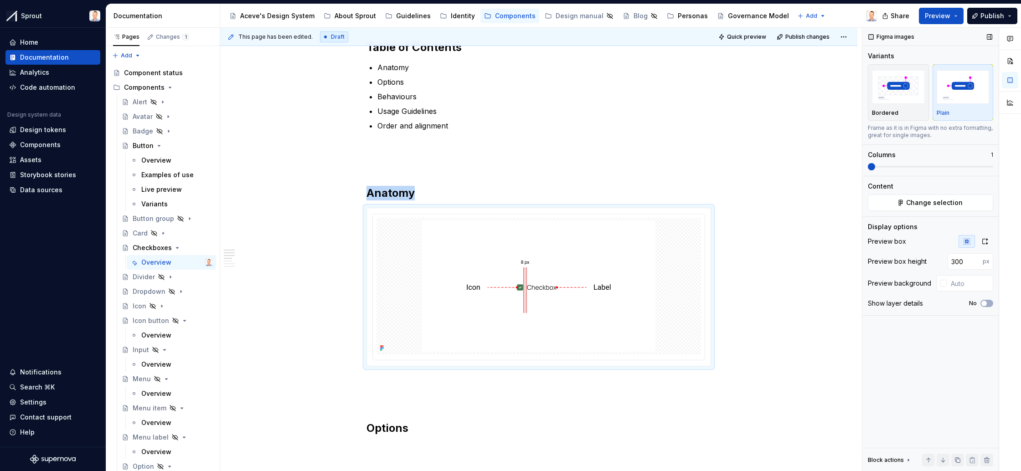
click at [966, 244] on icon "button" at bounding box center [966, 241] width 7 height 7
click at [982, 242] on icon "button" at bounding box center [985, 241] width 7 height 7
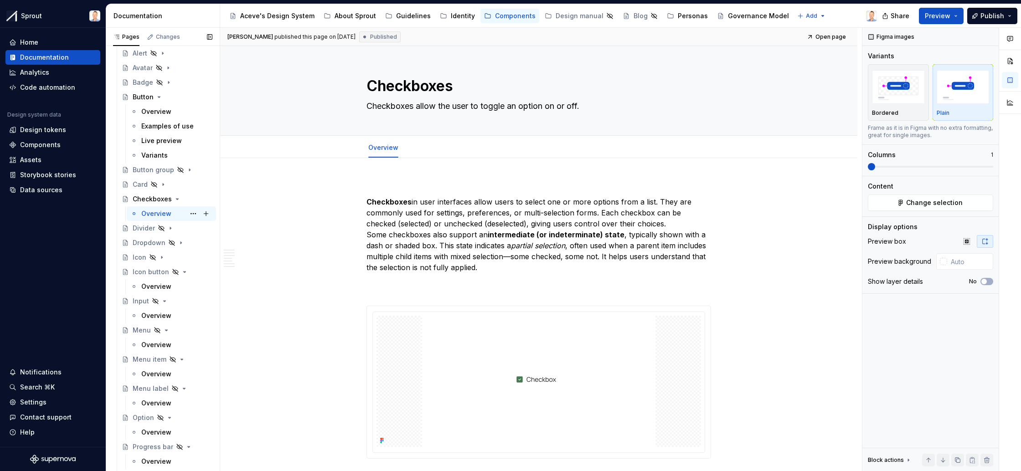
scroll to position [41, 0]
click at [160, 161] on div "Variants" at bounding box center [154, 163] width 26 height 9
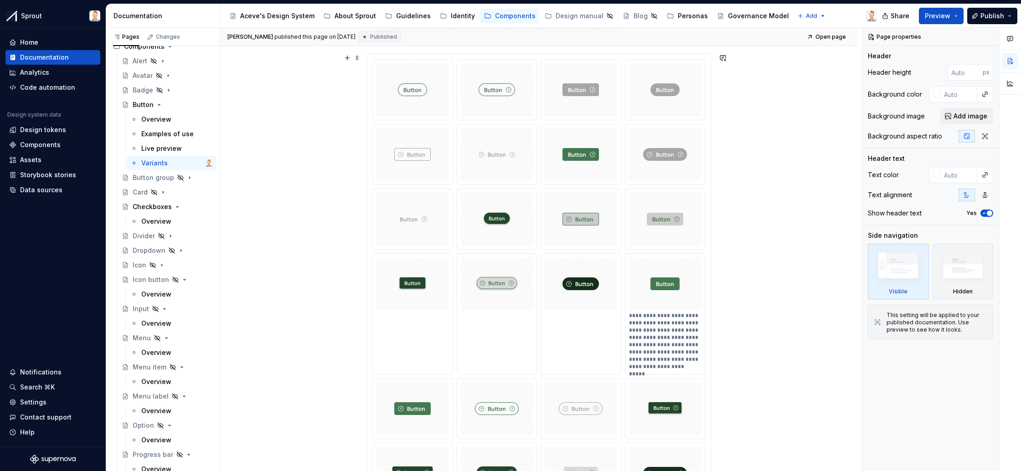
scroll to position [241, 0]
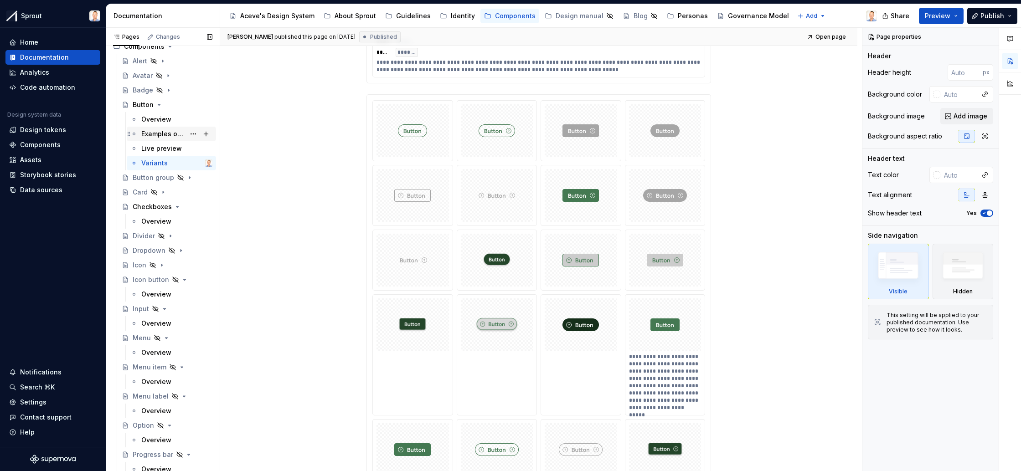
click at [155, 139] on div "Examples of use" at bounding box center [176, 134] width 71 height 13
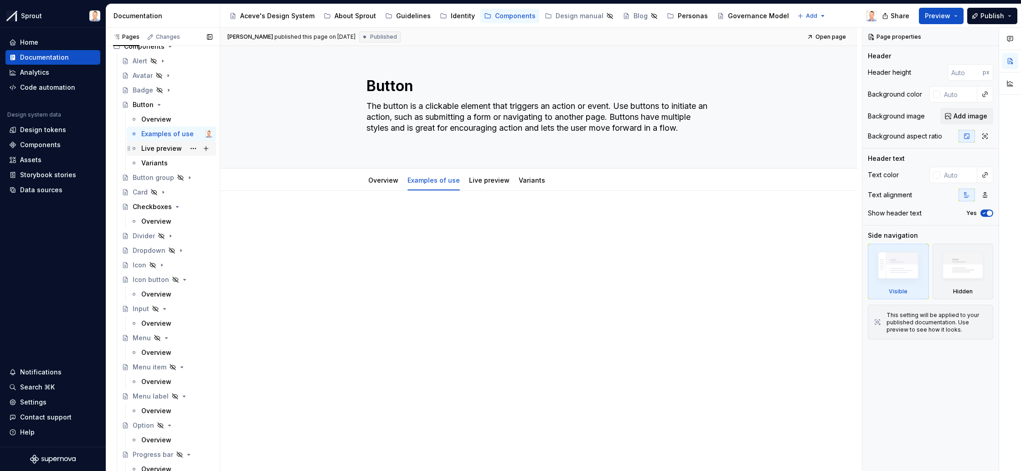
click at [165, 146] on div "Live preview" at bounding box center [161, 148] width 41 height 9
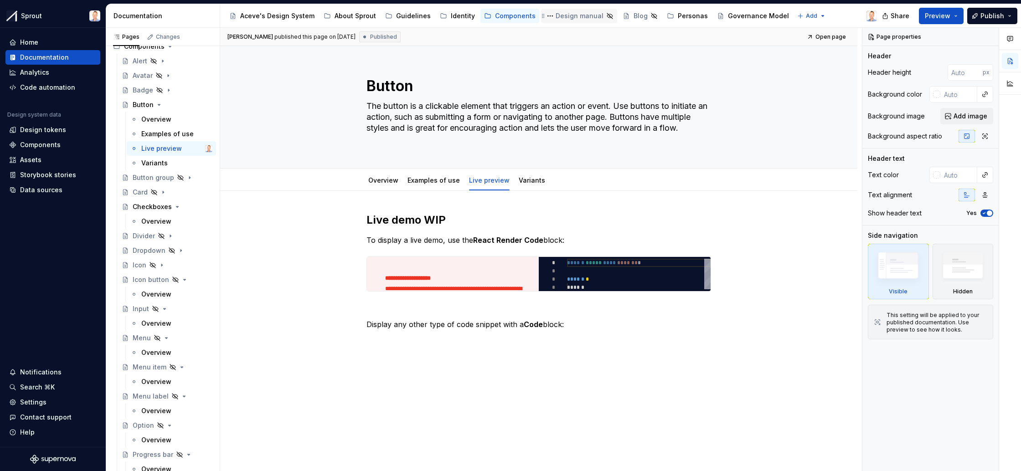
click at [573, 14] on div "Design manual" at bounding box center [580, 15] width 48 height 9
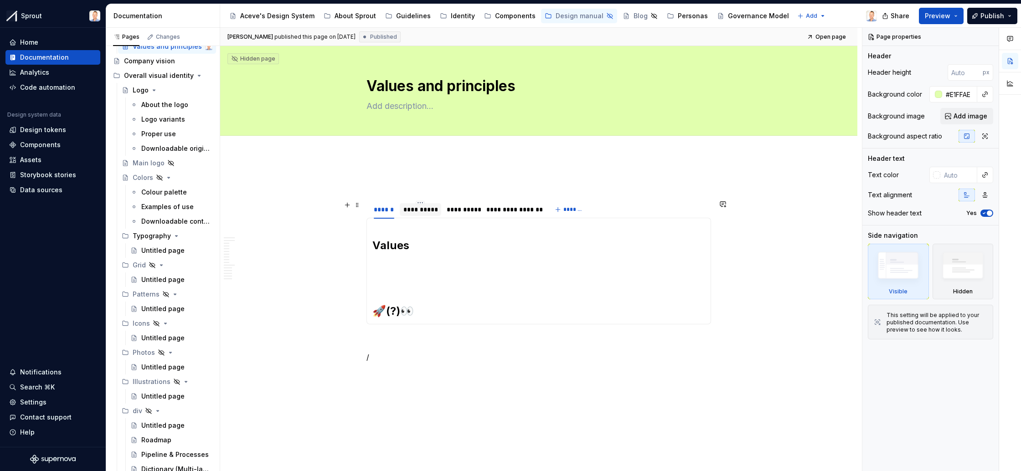
click at [426, 207] on div "**********" at bounding box center [420, 209] width 34 height 9
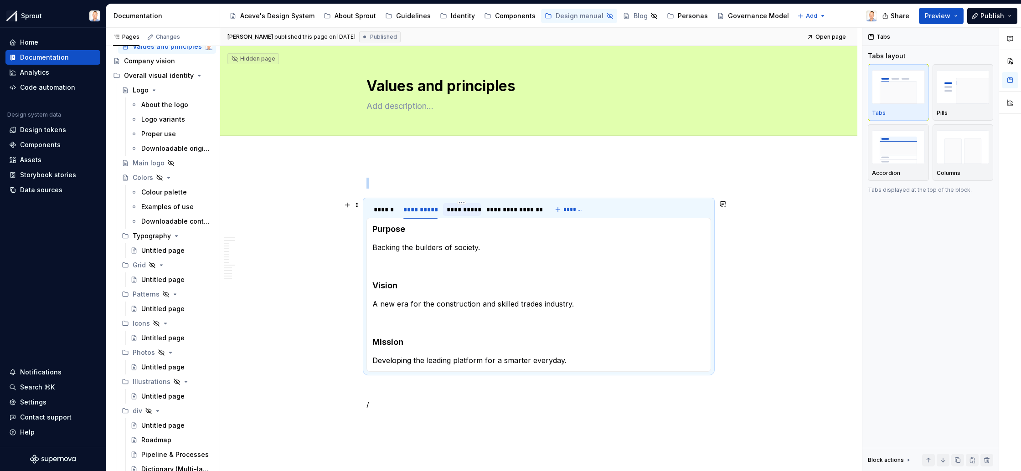
click at [465, 208] on div "**********" at bounding box center [462, 209] width 31 height 9
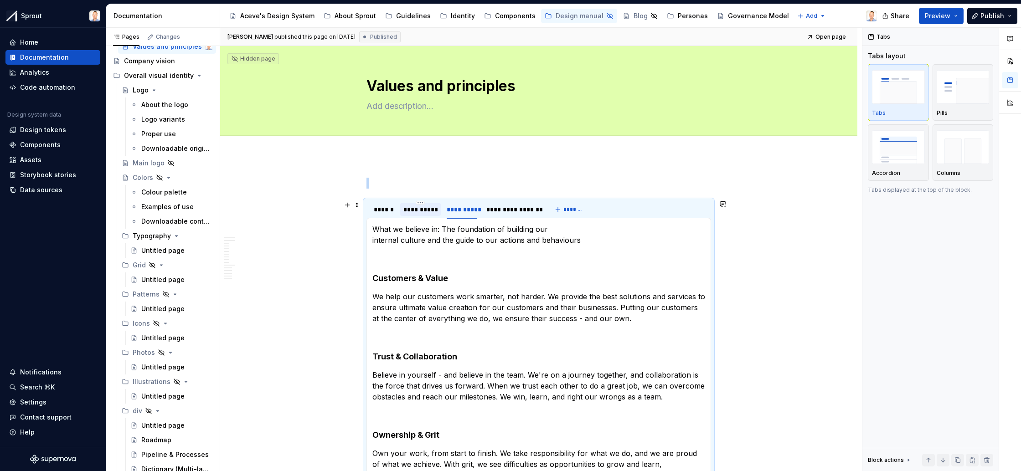
click at [421, 209] on div "**********" at bounding box center [420, 209] width 34 height 9
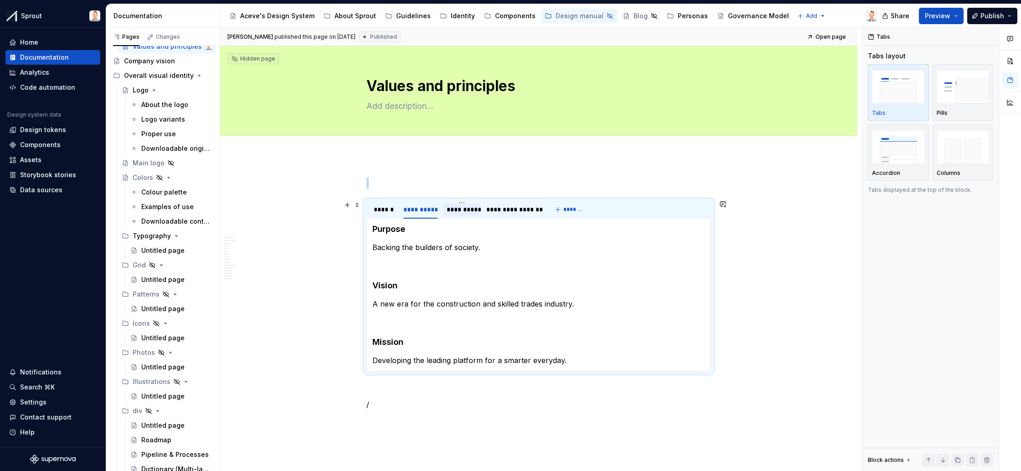
click at [468, 211] on div "**********" at bounding box center [462, 209] width 31 height 9
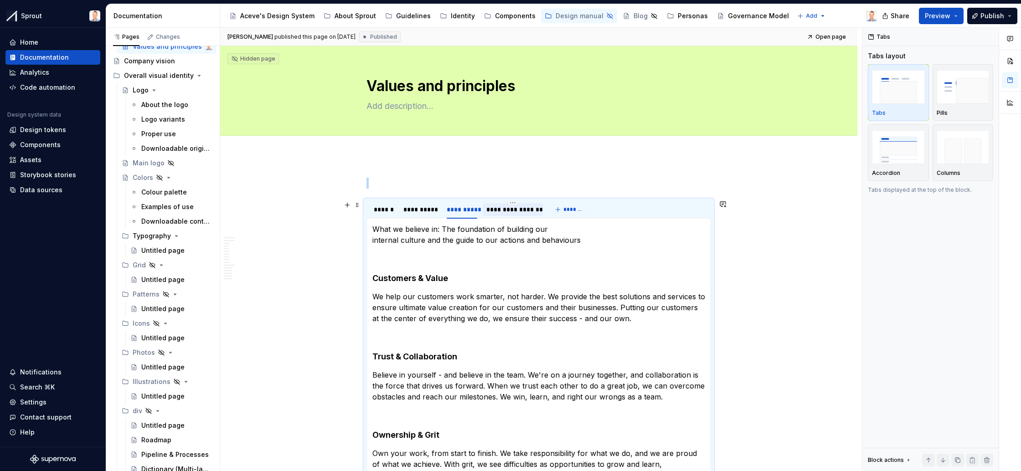
click at [505, 211] on div "**********" at bounding box center [512, 209] width 53 height 9
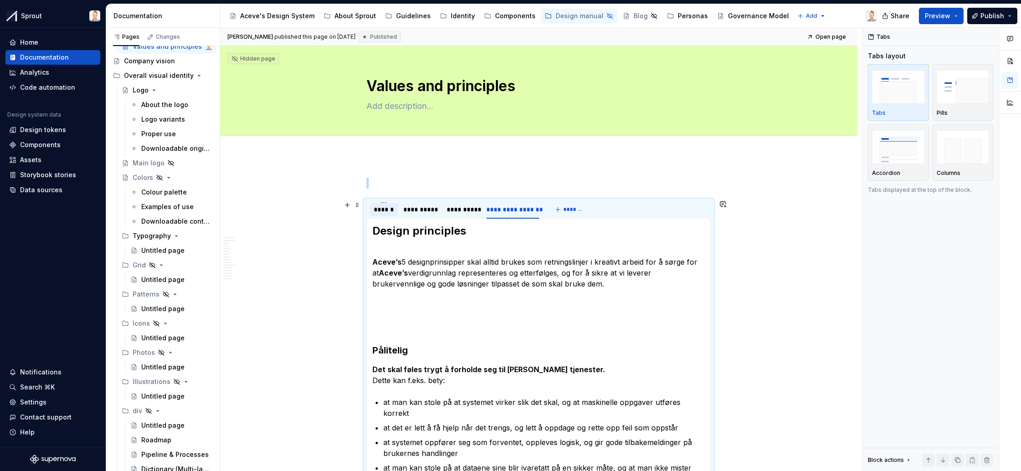
click at [383, 206] on div "******" at bounding box center [384, 209] width 21 height 9
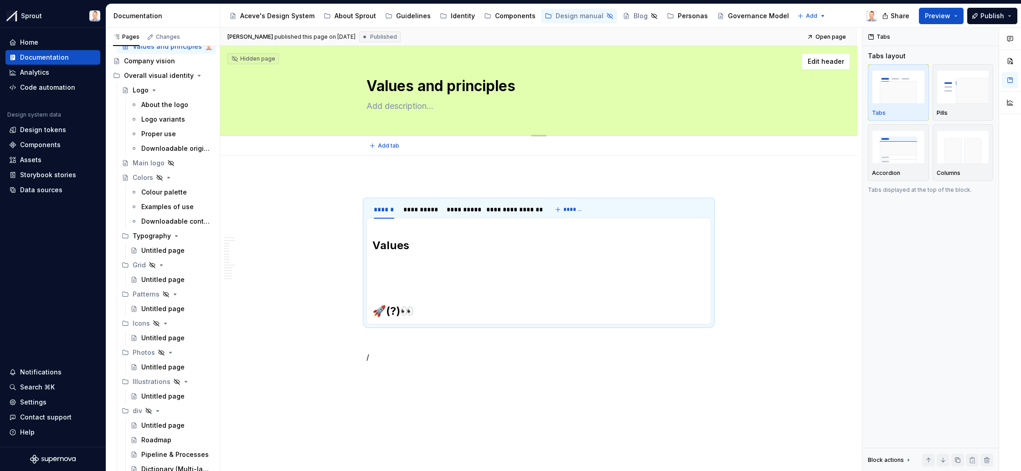
click at [254, 59] on div "Hidden page" at bounding box center [253, 58] width 44 height 7
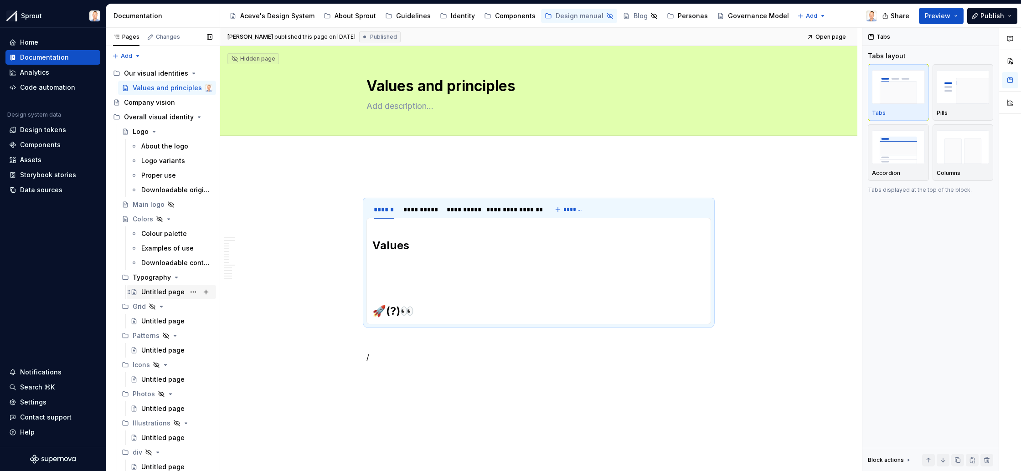
click at [158, 293] on div "Untitled page" at bounding box center [162, 292] width 43 height 9
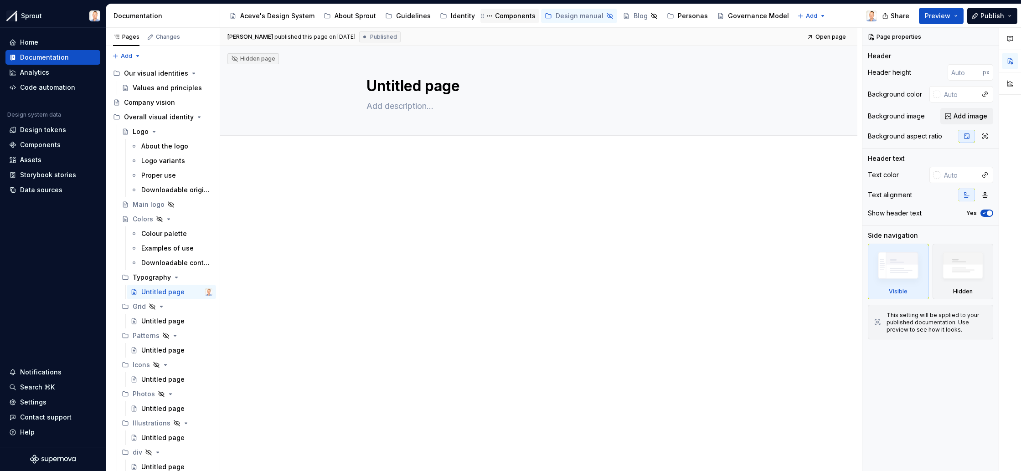
click at [508, 18] on div "Components" at bounding box center [515, 15] width 41 height 9
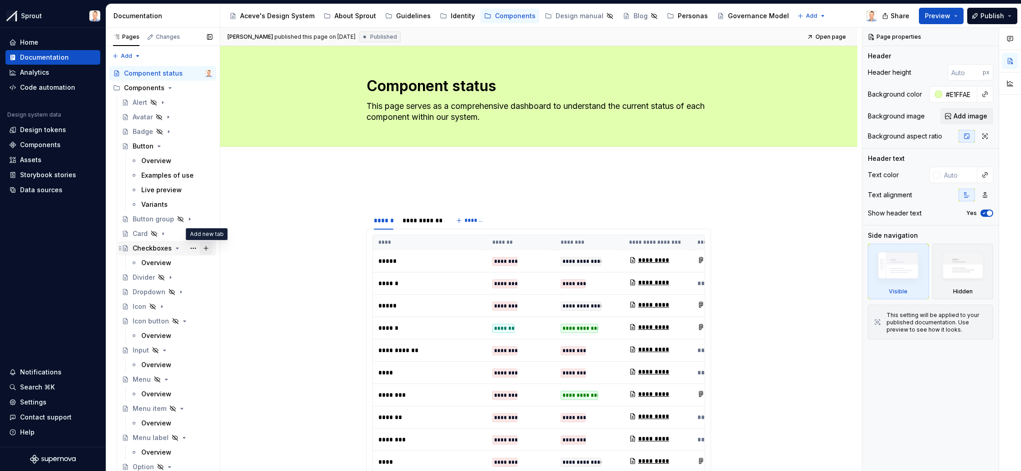
click at [207, 248] on button "Page tree" at bounding box center [206, 248] width 13 height 13
type textarea "*"
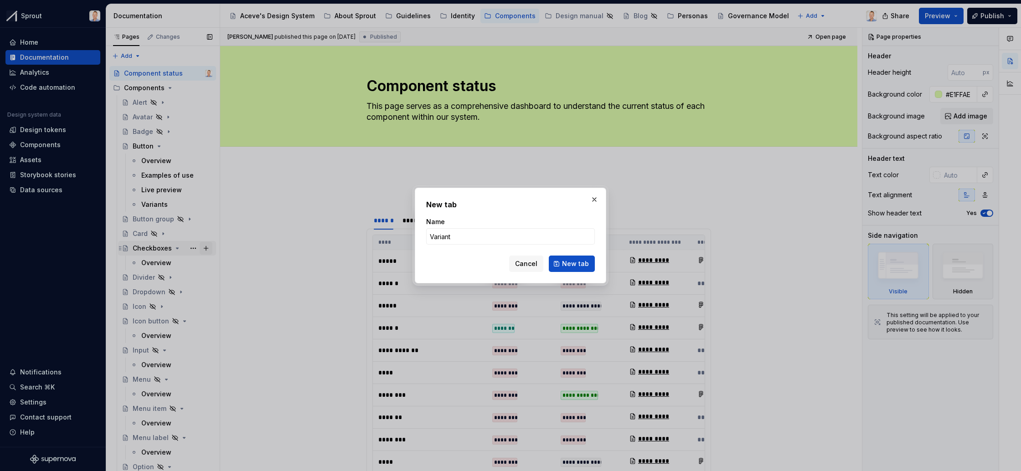
type input "Variants"
click button "New tab" at bounding box center [572, 264] width 46 height 16
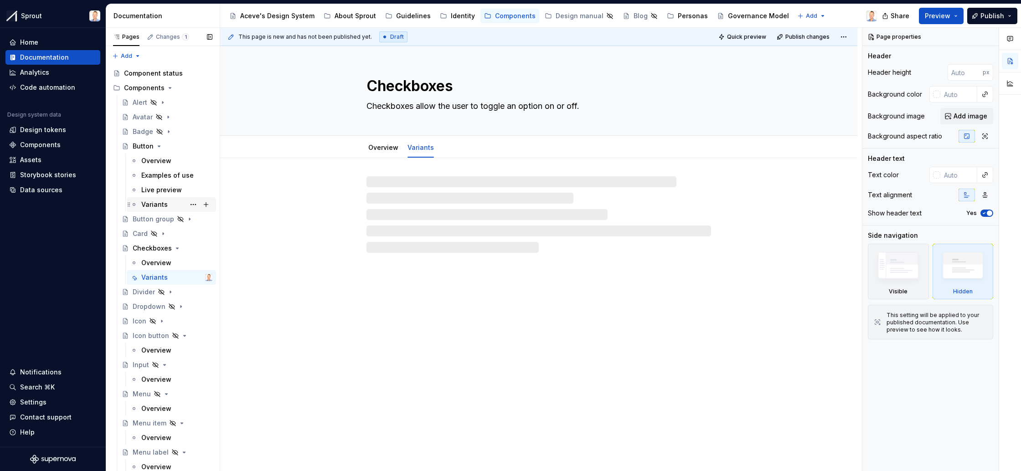
click at [159, 202] on div "Variants" at bounding box center [154, 204] width 26 height 9
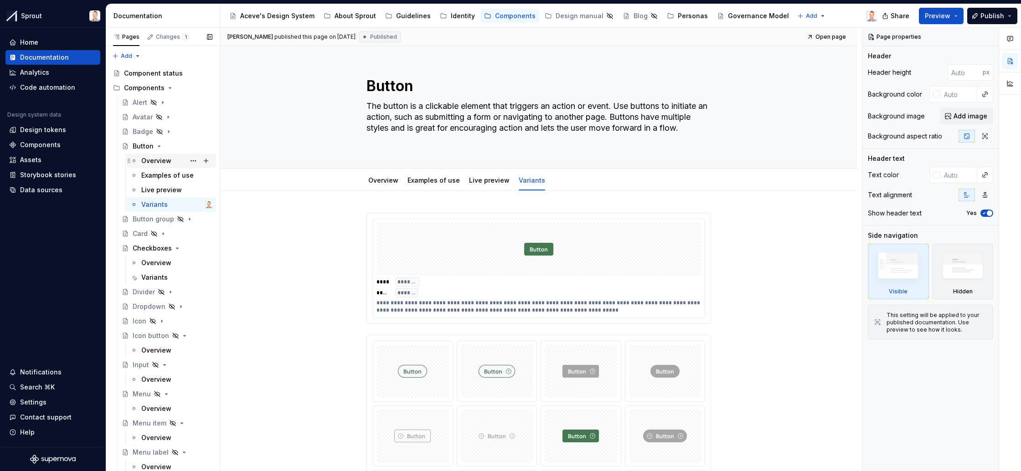
click at [164, 163] on div "Overview" at bounding box center [156, 160] width 30 height 9
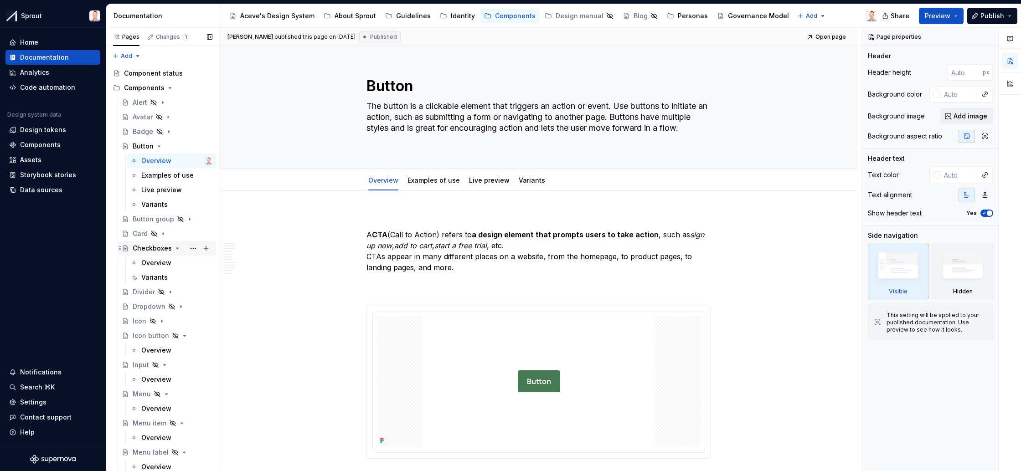
click at [157, 246] on div "Checkboxes" at bounding box center [152, 248] width 39 height 9
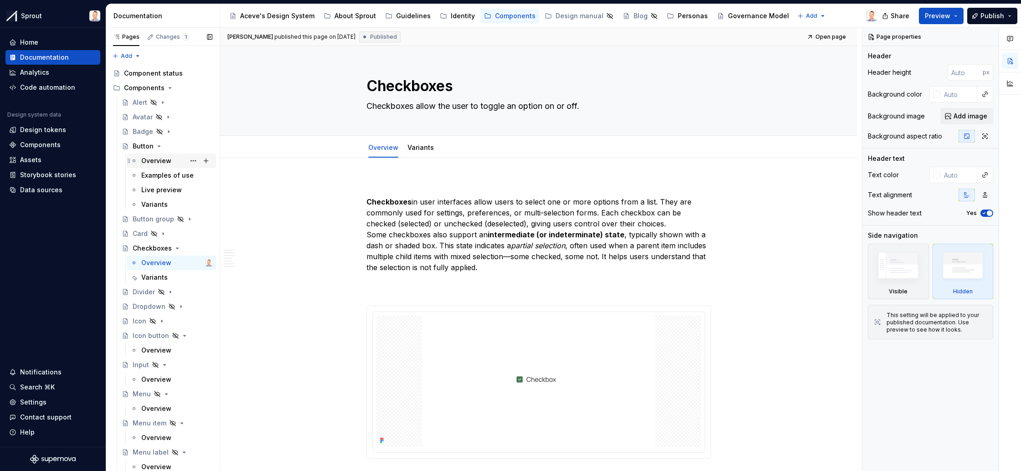
click at [153, 160] on div "Overview" at bounding box center [156, 160] width 30 height 9
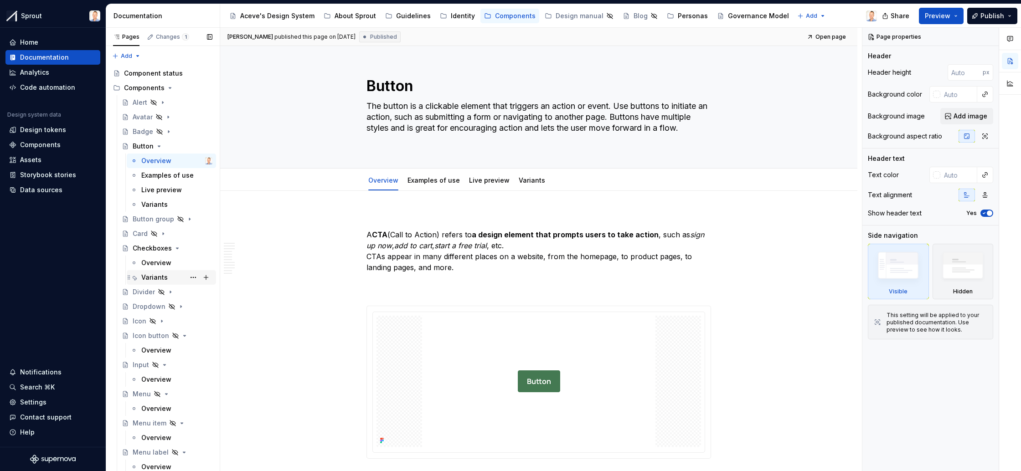
click at [151, 277] on div "Variants" at bounding box center [154, 277] width 26 height 9
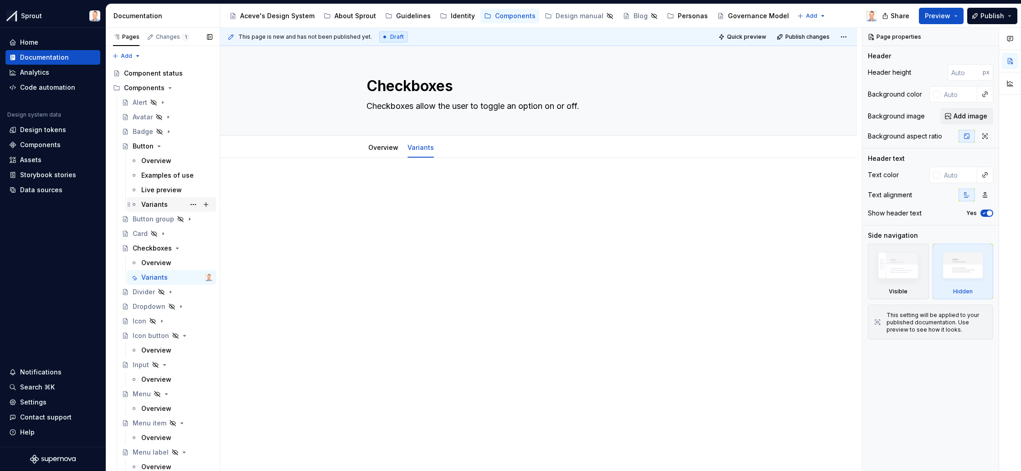
click at [158, 208] on div "Variants" at bounding box center [154, 204] width 26 height 9
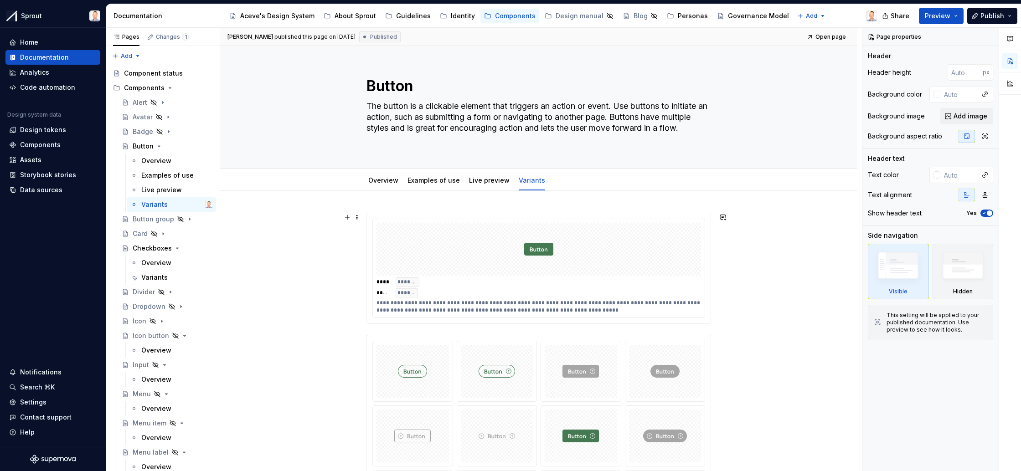
click at [408, 282] on span "*******" at bounding box center [408, 282] width 21 height 7
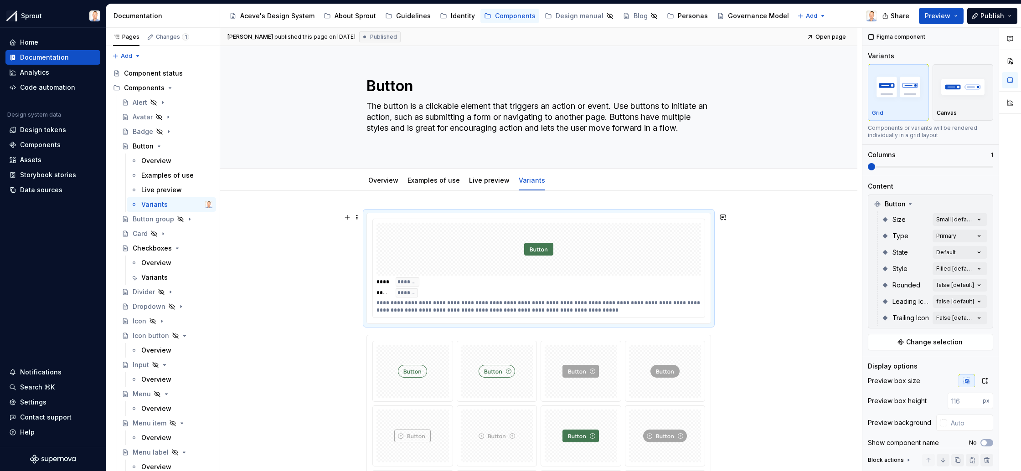
click at [406, 293] on span "*******" at bounding box center [407, 293] width 19 height 7
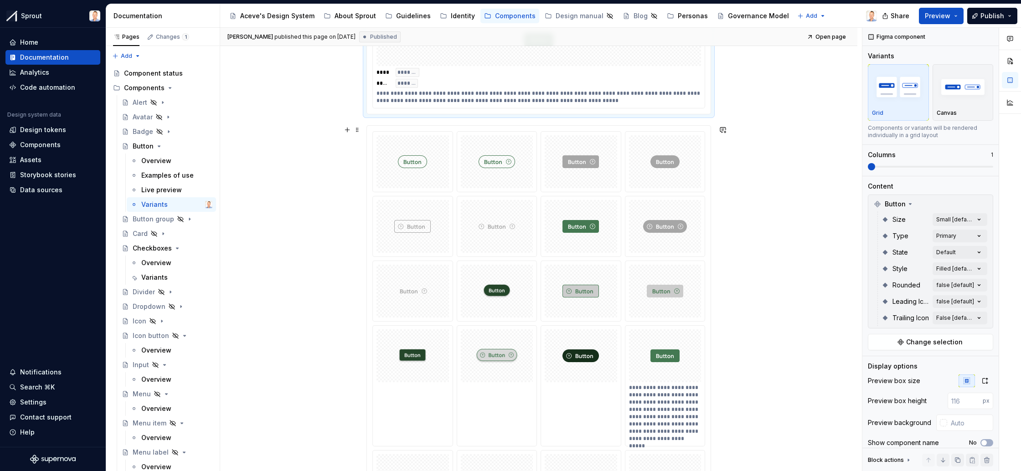
scroll to position [157, 0]
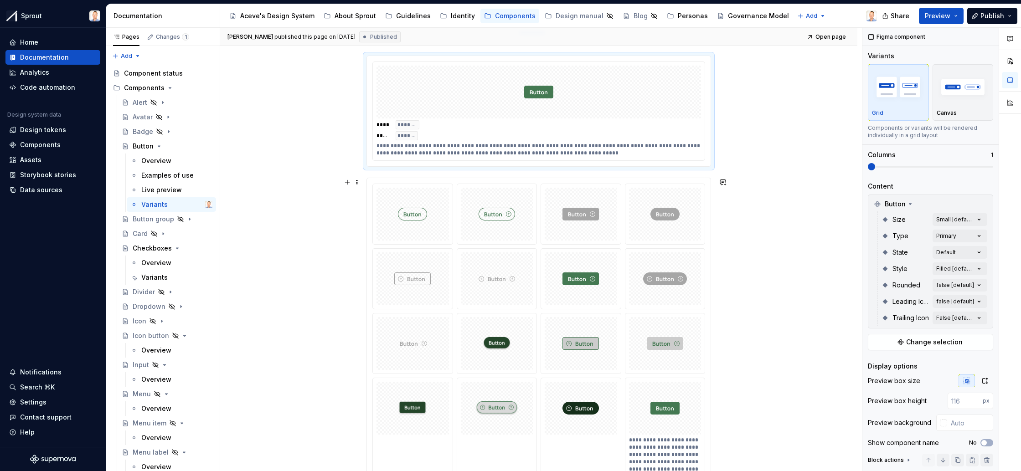
click at [954, 113] on p "Canvas" at bounding box center [947, 112] width 20 height 7
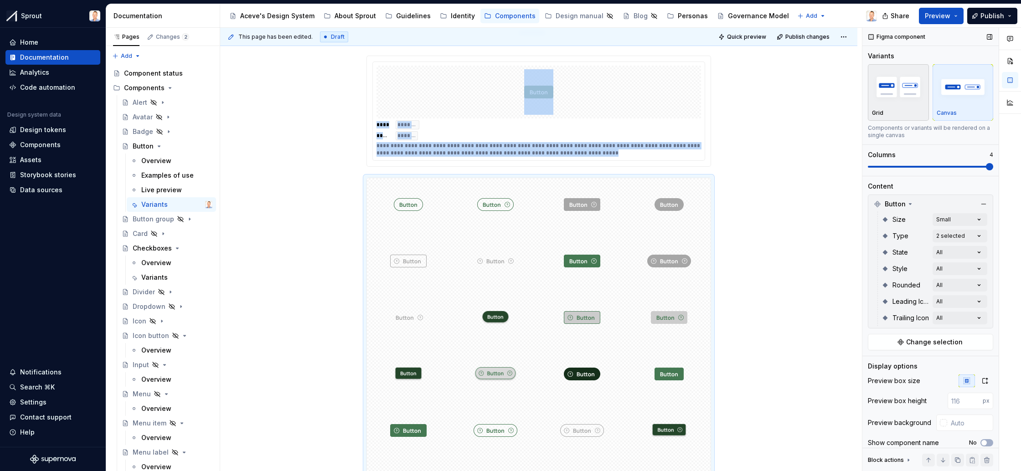
scroll to position [307, 0]
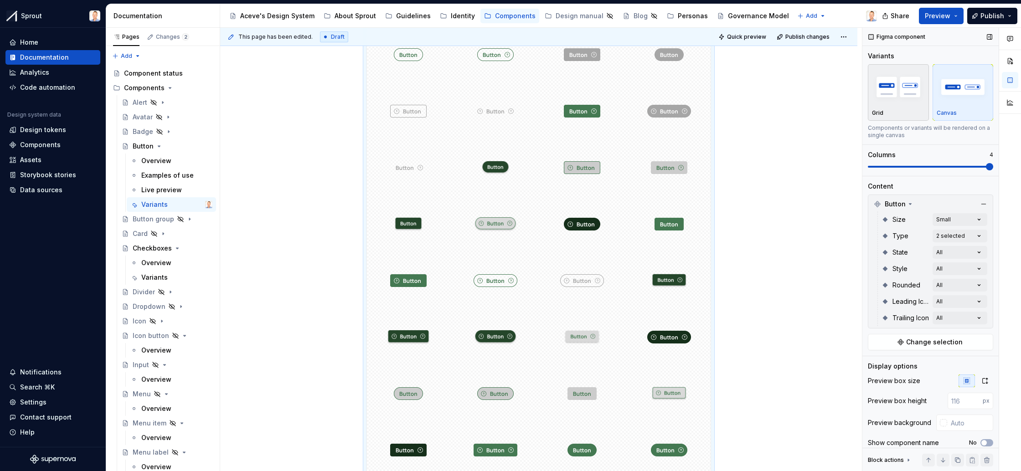
click at [910, 113] on div "Grid" at bounding box center [898, 112] width 53 height 7
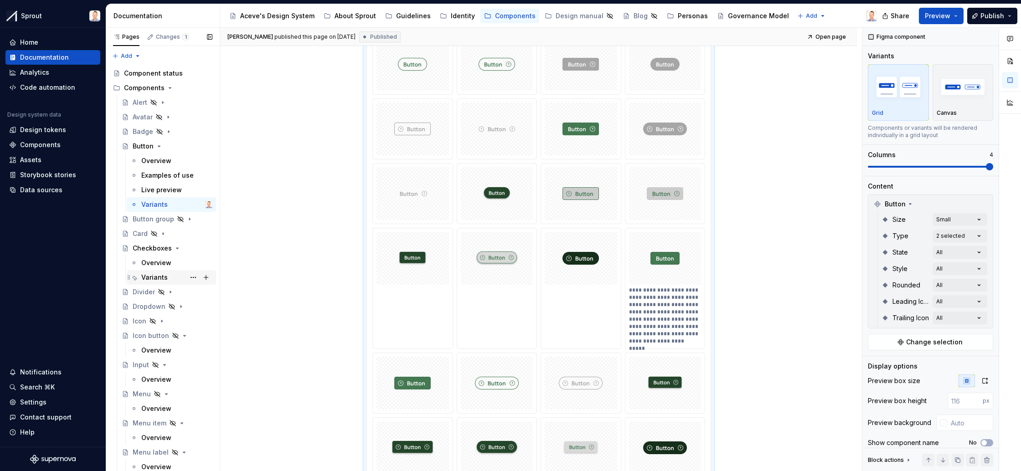
click at [158, 276] on div "Variants" at bounding box center [154, 277] width 26 height 9
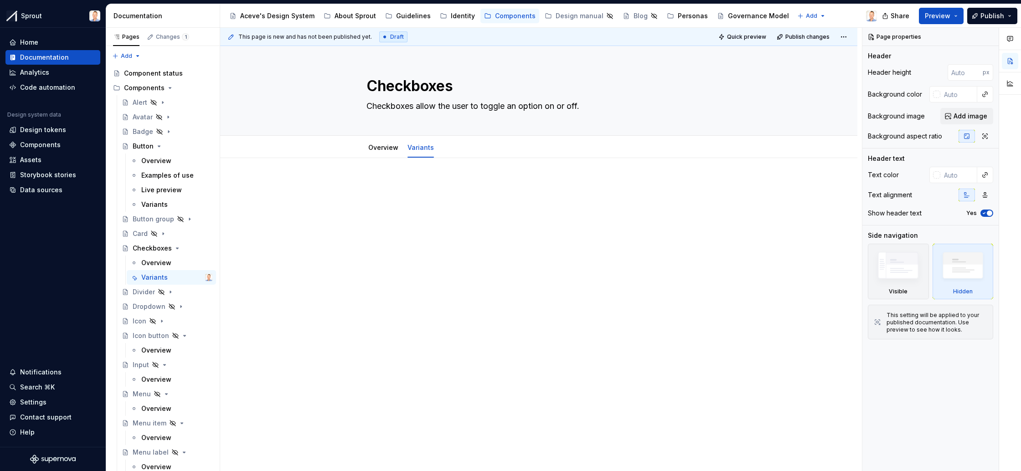
type textarea "*"
click at [485, 223] on div at bounding box center [539, 203] width 345 height 46
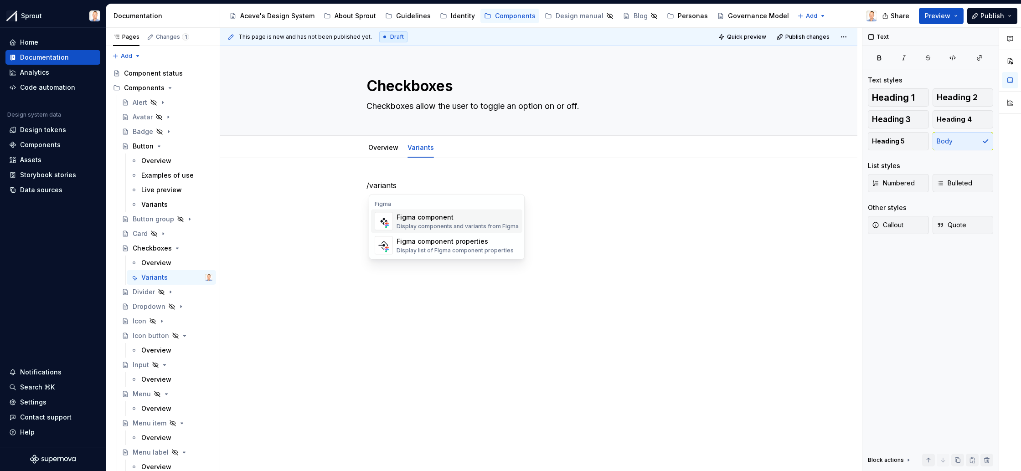
click at [438, 218] on div "Figma component" at bounding box center [458, 217] width 122 height 9
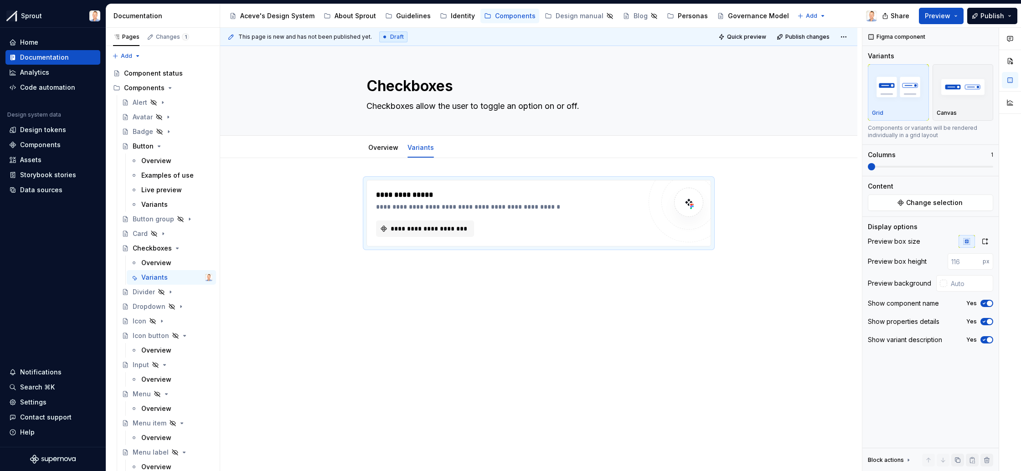
type textarea "*"
click at [430, 231] on span "**********" at bounding box center [428, 228] width 79 height 9
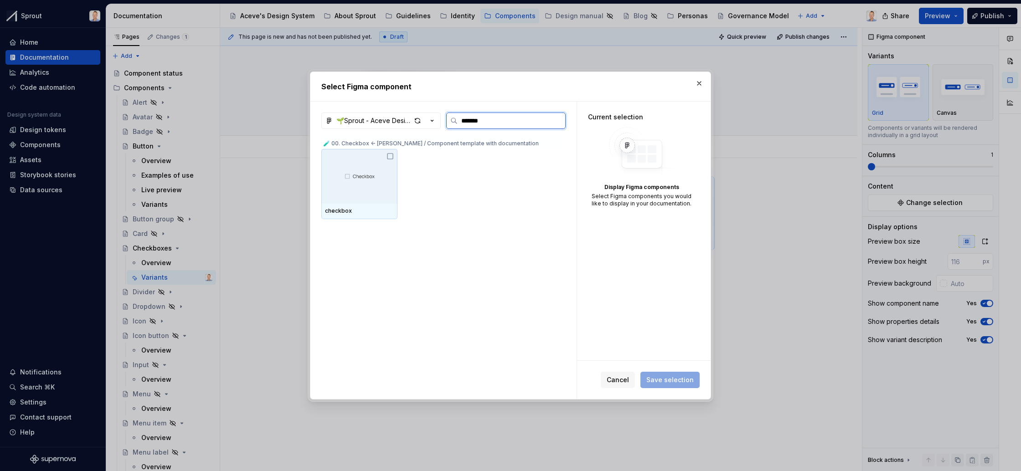
type input "********"
click at [391, 157] on icon at bounding box center [390, 156] width 7 height 7
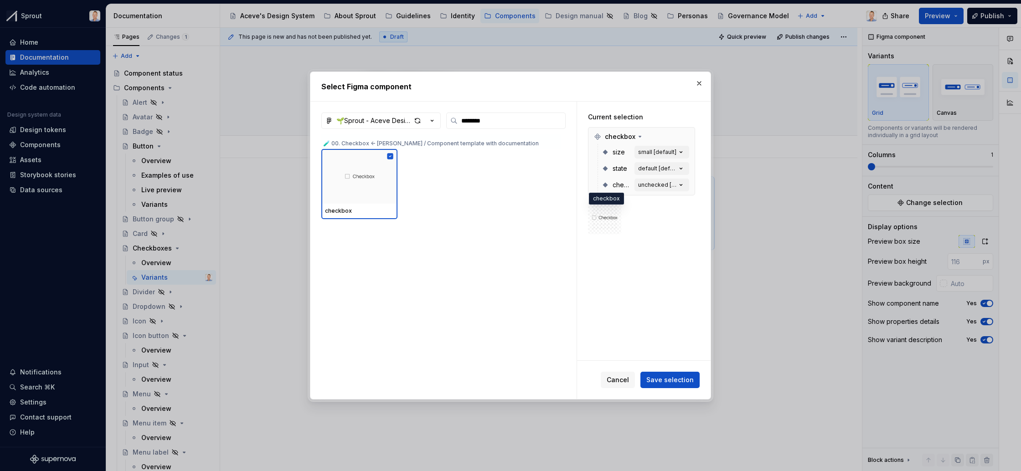
click at [610, 218] on img at bounding box center [605, 217] width 26 height 5
click at [667, 377] on span "Save selection" at bounding box center [670, 380] width 47 height 9
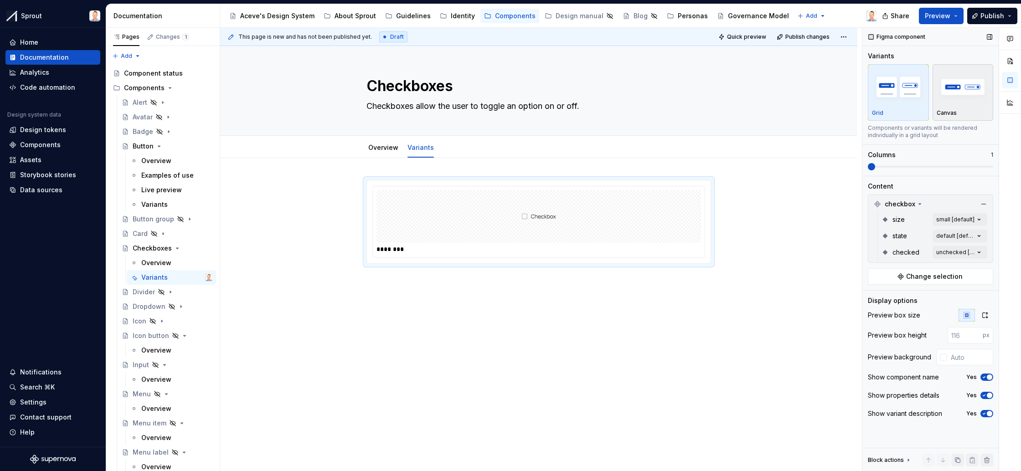
click at [960, 101] on img "button" at bounding box center [963, 86] width 53 height 33
click at [895, 98] on img "button" at bounding box center [898, 86] width 53 height 33
click at [539, 233] on img at bounding box center [539, 217] width 35 height 46
click at [587, 200] on div at bounding box center [539, 216] width 325 height 53
click at [581, 233] on div at bounding box center [539, 216] width 325 height 53
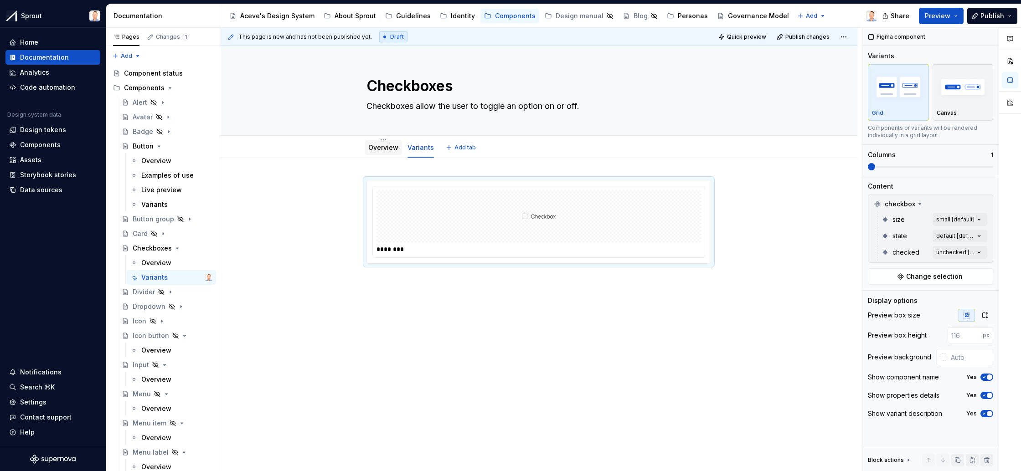
click at [391, 154] on div "Overview" at bounding box center [383, 147] width 37 height 15
click at [378, 146] on link "Overview" at bounding box center [383, 148] width 30 height 8
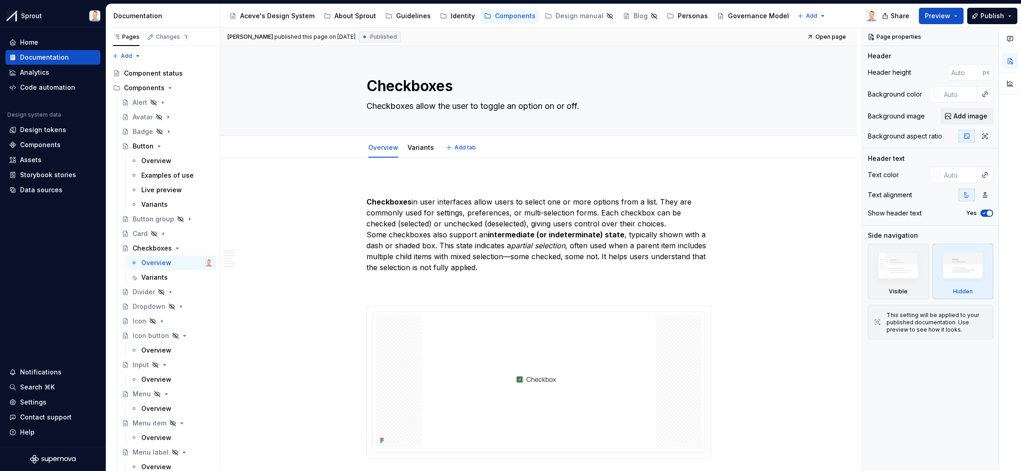
click at [422, 148] on link "Variants" at bounding box center [421, 148] width 26 height 8
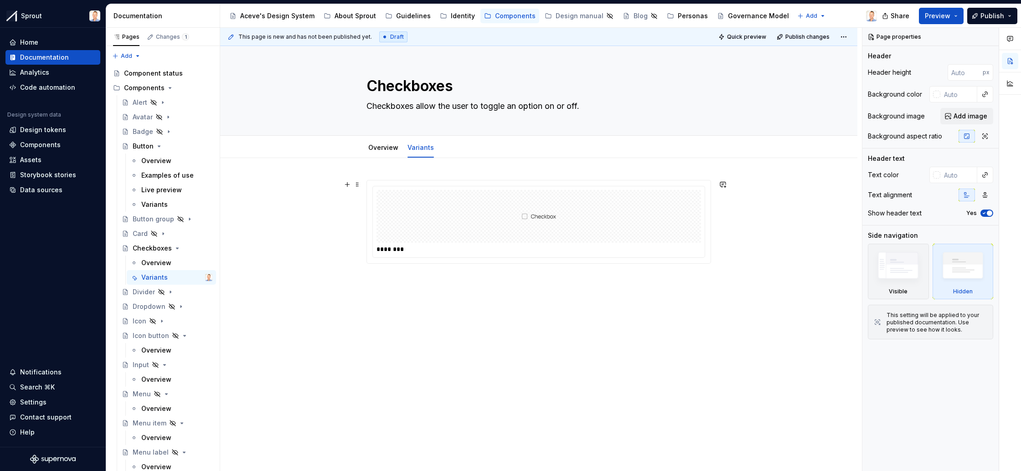
click at [554, 232] on img at bounding box center [539, 217] width 35 height 46
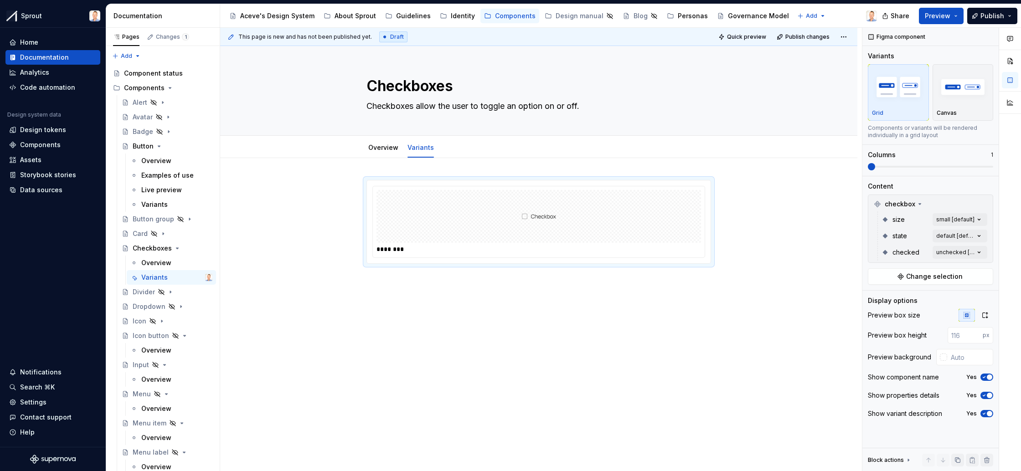
click at [982, 222] on div "Comments Open comments No comments yet Select ‘Comment’ from the block context …" at bounding box center [942, 250] width 159 height 444
click at [875, 278] on div at bounding box center [873, 277] width 7 height 7
click at [876, 264] on div at bounding box center [873, 263] width 7 height 7
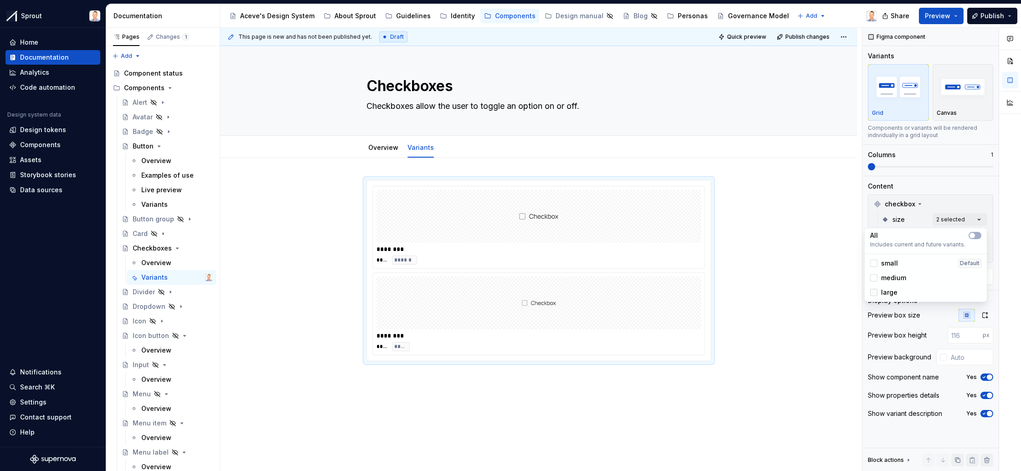
click at [874, 295] on div at bounding box center [873, 292] width 7 height 7
click at [657, 248] on html "Sprout Home Documentation Analytics Code automation Design system data Design t…" at bounding box center [510, 235] width 1021 height 471
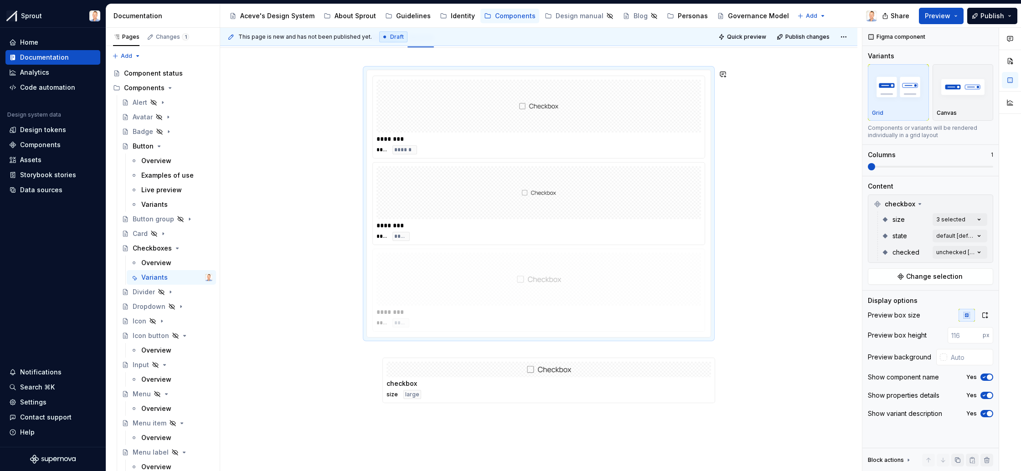
scroll to position [112, 0]
drag, startPoint x: 657, startPoint y: 234, endPoint x: 659, endPoint y: 302, distance: 68.0
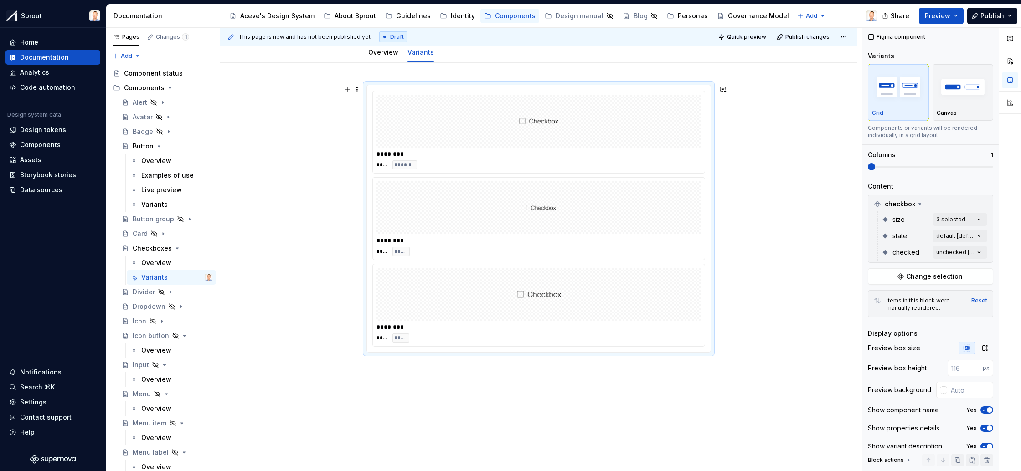
scroll to position [94, 0]
drag, startPoint x: 583, startPoint y: 221, endPoint x: 583, endPoint y: 134, distance: 86.6
click at [583, 134] on body "Sprout Home Documentation Analytics Code automation Design system data Design t…" at bounding box center [510, 235] width 1021 height 471
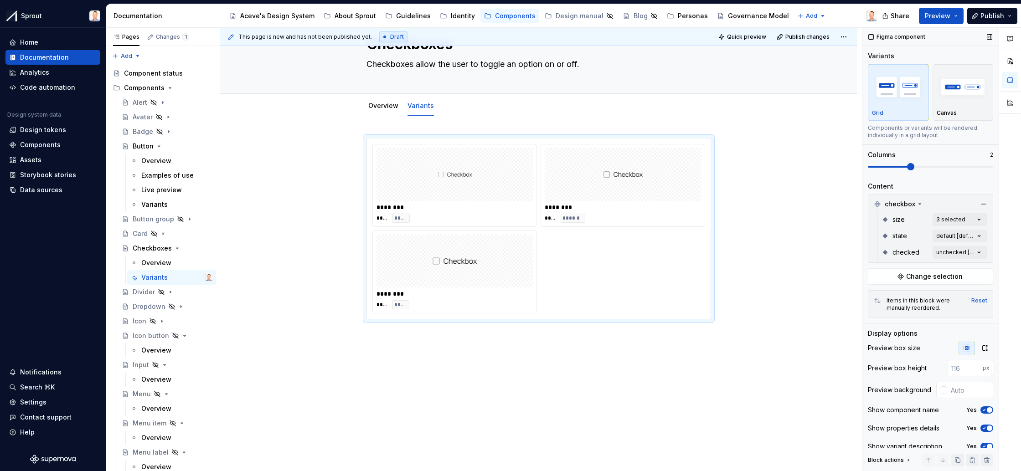
click at [907, 165] on span at bounding box center [910, 166] width 7 height 7
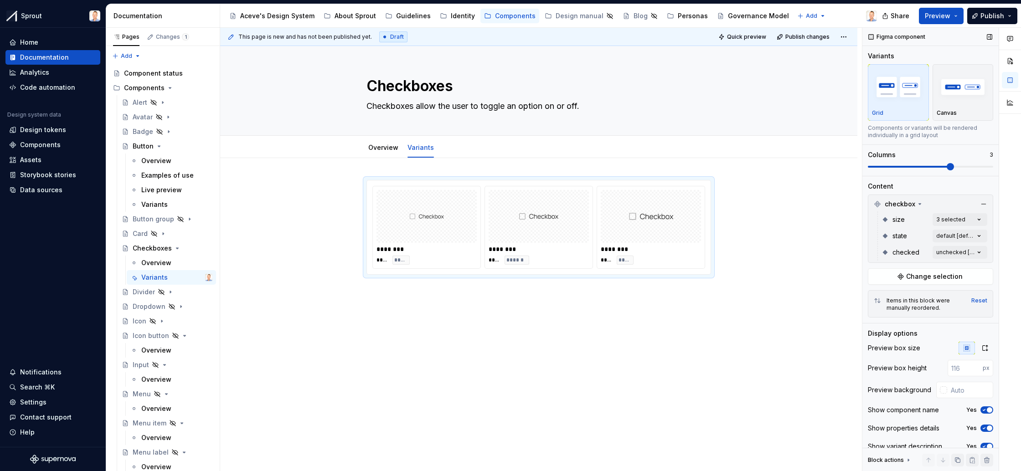
click at [947, 164] on span at bounding box center [950, 166] width 7 height 7
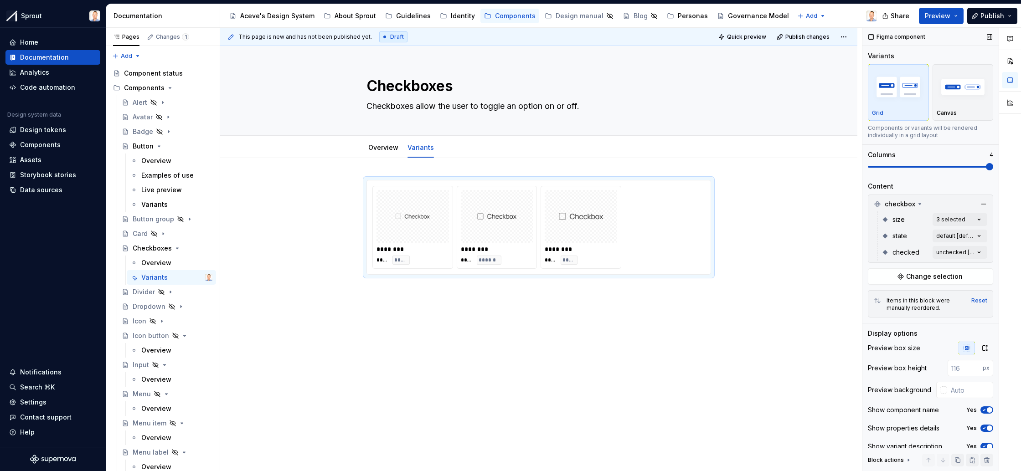
click at [986, 166] on span at bounding box center [989, 166] width 7 height 7
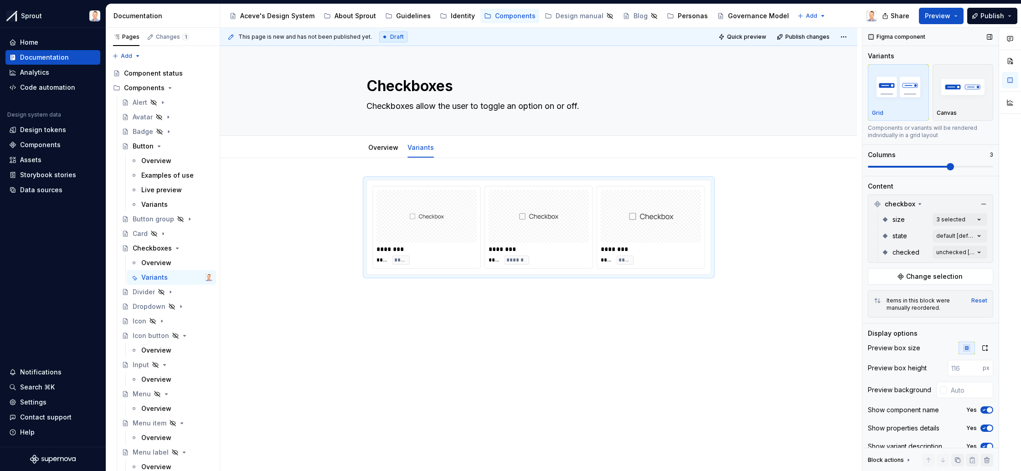
click at [954, 166] on span at bounding box center [950, 166] width 7 height 7
click at [982, 237] on div "Comments Open comments No comments yet Select ‘Comment’ from the block context …" at bounding box center [942, 250] width 159 height 444
click at [874, 280] on div at bounding box center [873, 279] width 7 height 7
click at [874, 297] on div at bounding box center [873, 294] width 7 height 7
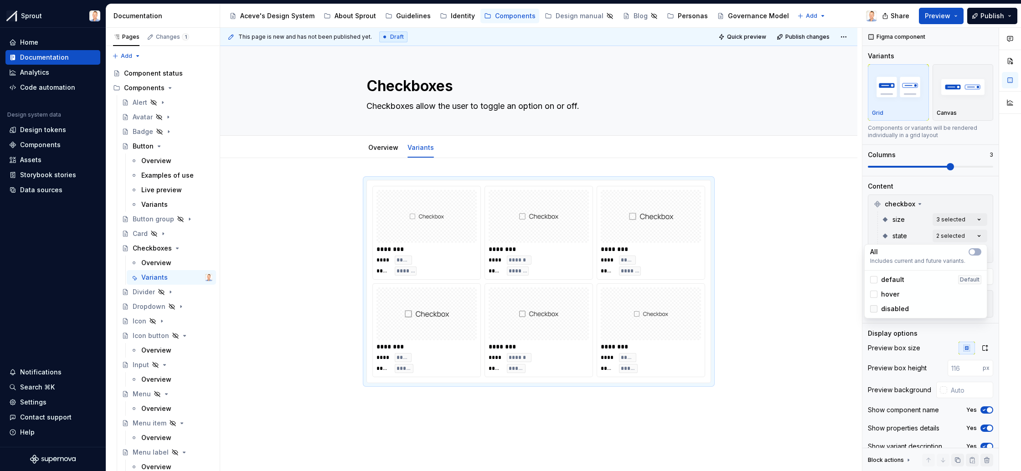
click at [875, 306] on div at bounding box center [873, 308] width 7 height 7
click at [939, 204] on div "Comments Open comments No comments yet Select ‘Comment’ from the block context …" at bounding box center [942, 250] width 159 height 444
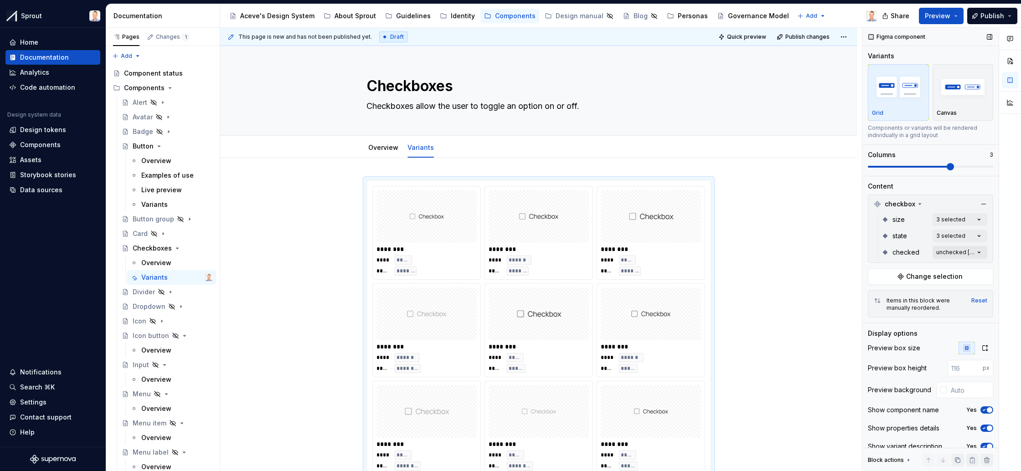
click at [980, 251] on div "Comments Open comments No comments yet Select ‘Comment’ from the block context …" at bounding box center [942, 250] width 159 height 444
click at [876, 298] on div at bounding box center [873, 296] width 7 height 7
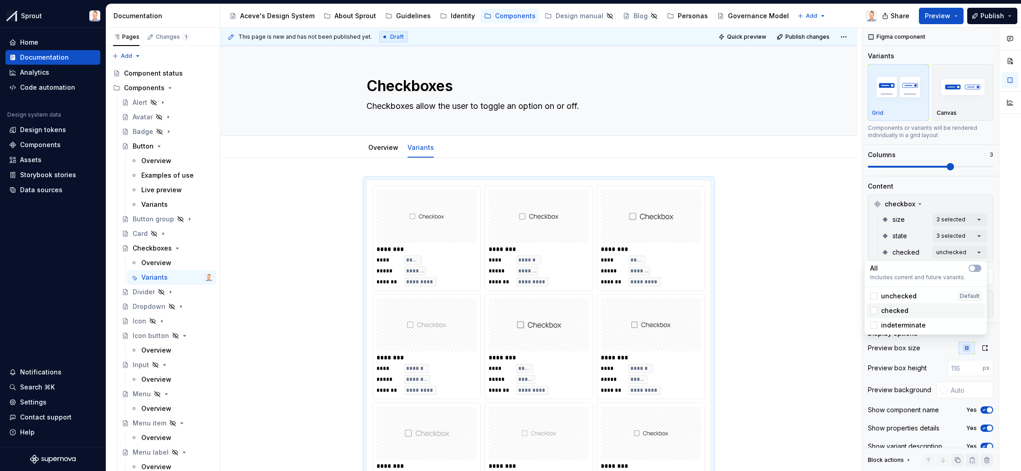
drag, startPoint x: 875, startPoint y: 311, endPoint x: 875, endPoint y: 318, distance: 7.3
click at [875, 313] on div at bounding box center [873, 310] width 7 height 7
click at [874, 326] on div at bounding box center [873, 325] width 7 height 7
click at [975, 267] on icon "button" at bounding box center [972, 268] width 7 height 5
click at [979, 236] on div "Comments Open comments No comments yet Select ‘Comment’ from the block context …" at bounding box center [942, 250] width 159 height 444
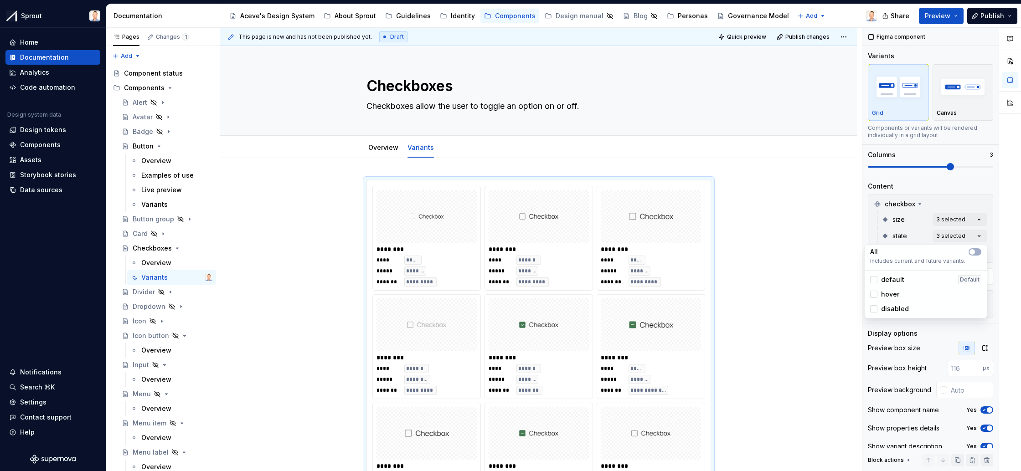
click at [979, 236] on div "Comments Open comments No comments yet Select ‘Comment’ from the block context …" at bounding box center [942, 250] width 159 height 444
click at [974, 252] on span "button" at bounding box center [972, 251] width 5 height 5
click at [979, 218] on div "Comments Open comments No comments yet Select ‘Comment’ from the block context …" at bounding box center [942, 250] width 159 height 444
click at [981, 220] on div "Comments Open comments No comments yet Select ‘Comment’ from the block context …" at bounding box center [942, 250] width 159 height 444
click at [977, 235] on button "button" at bounding box center [975, 235] width 13 height 7
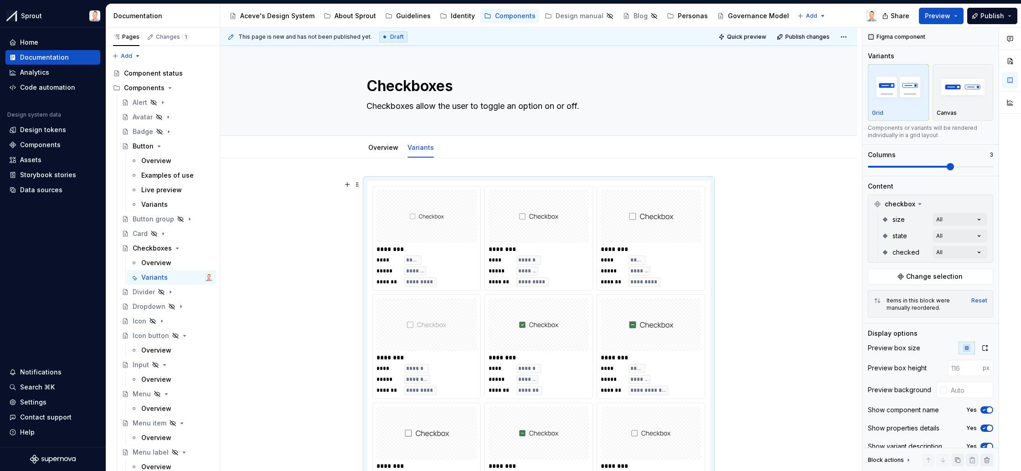
click at [823, 212] on html "Sprout Home Documentation Analytics Code automation Design system data Design t…" at bounding box center [510, 235] width 1021 height 471
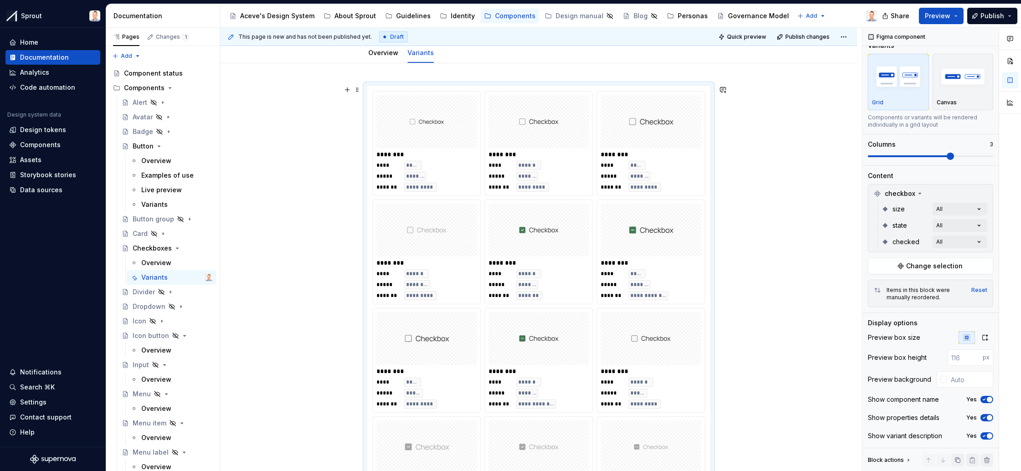
scroll to position [93, 0]
click at [981, 290] on div "Reset" at bounding box center [980, 290] width 16 height 7
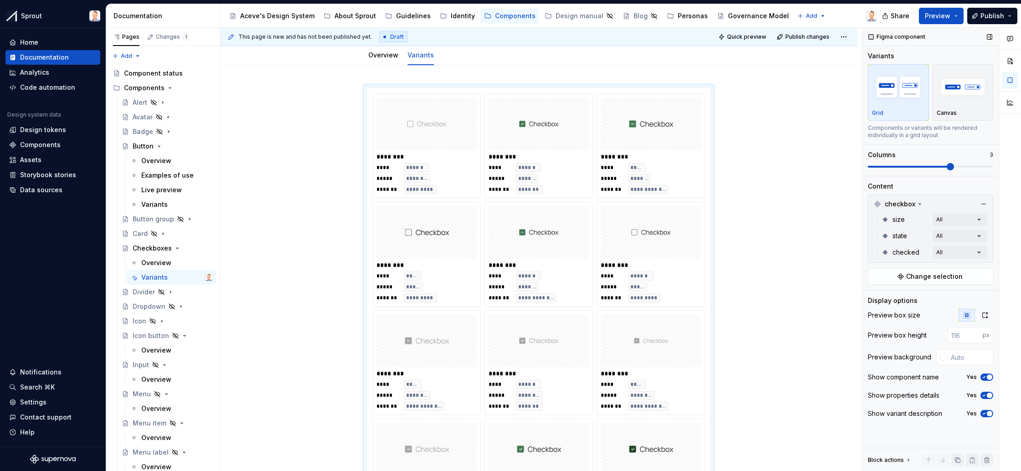
scroll to position [0, 0]
drag, startPoint x: 523, startPoint y: 224, endPoint x: 635, endPoint y: 125, distance: 148.6
click at [635, 125] on body "Sprout Home Documentation Analytics Code automation Design system data Design t…" at bounding box center [510, 235] width 1021 height 471
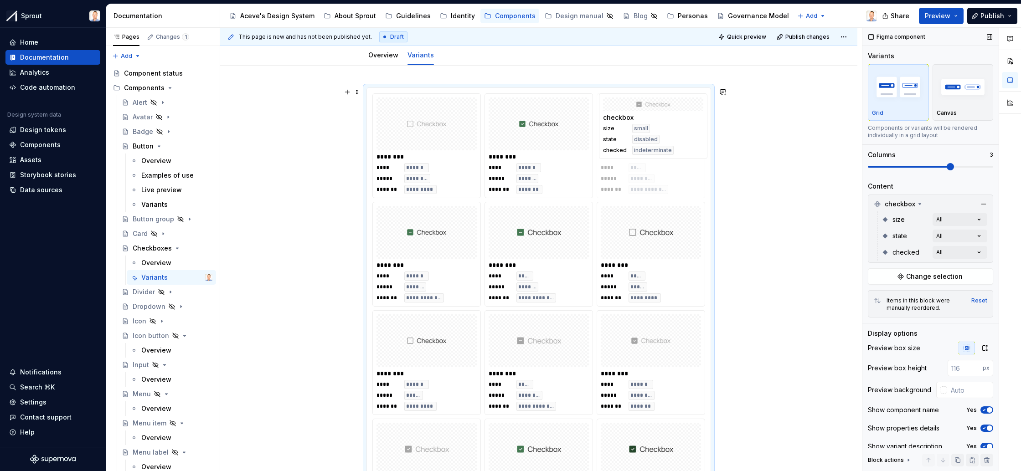
drag, startPoint x: 662, startPoint y: 344, endPoint x: 671, endPoint y: 125, distance: 219.0
click at [671, 125] on body "Sprout Home Documentation Analytics Code automation Design system data Design t…" at bounding box center [510, 235] width 1021 height 471
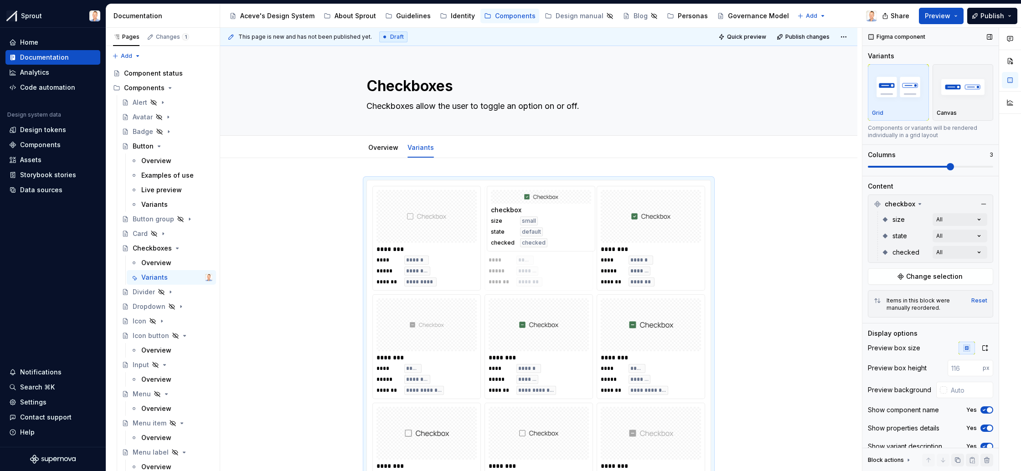
drag, startPoint x: 574, startPoint y: 381, endPoint x: 574, endPoint y: 223, distance: 157.8
click at [574, 223] on body "Sprout Home Documentation Analytics Code automation Design system data Design t…" at bounding box center [510, 235] width 1021 height 471
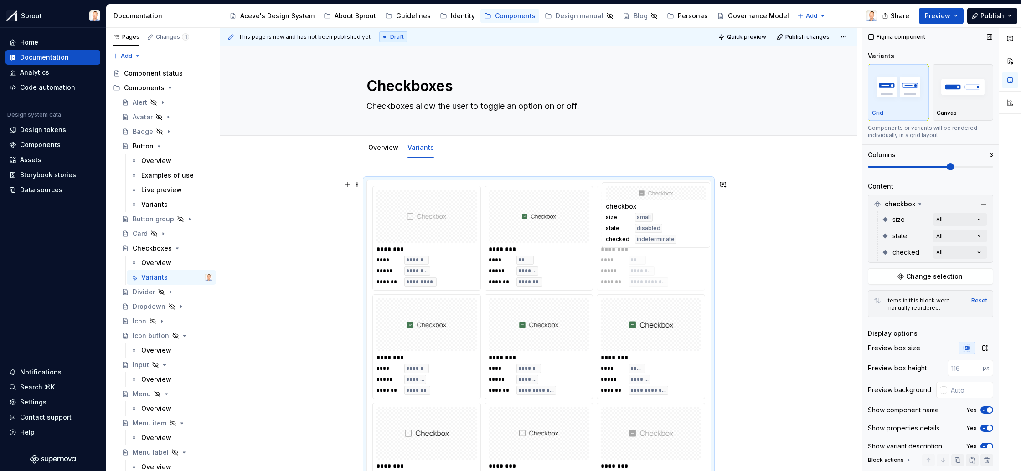
drag, startPoint x: 426, startPoint y: 322, endPoint x: 653, endPoint y: 210, distance: 252.8
click at [653, 210] on body "Sprout Home Documentation Analytics Code automation Design system data Design t…" at bounding box center [510, 235] width 1021 height 471
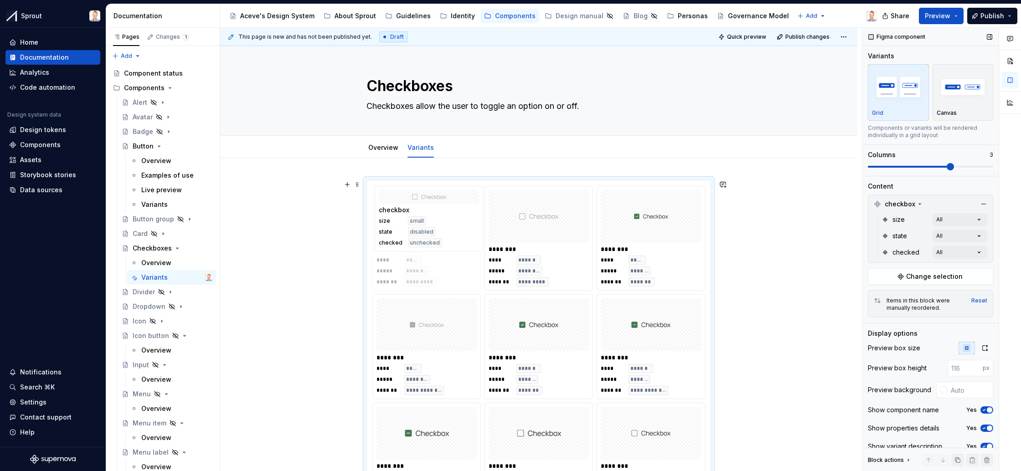
drag, startPoint x: 551, startPoint y: 266, endPoint x: 439, endPoint y: 232, distance: 117.8
click at [439, 232] on body "Sprout Home Documentation Analytics Code automation Design system data Design t…" at bounding box center [510, 235] width 1021 height 471
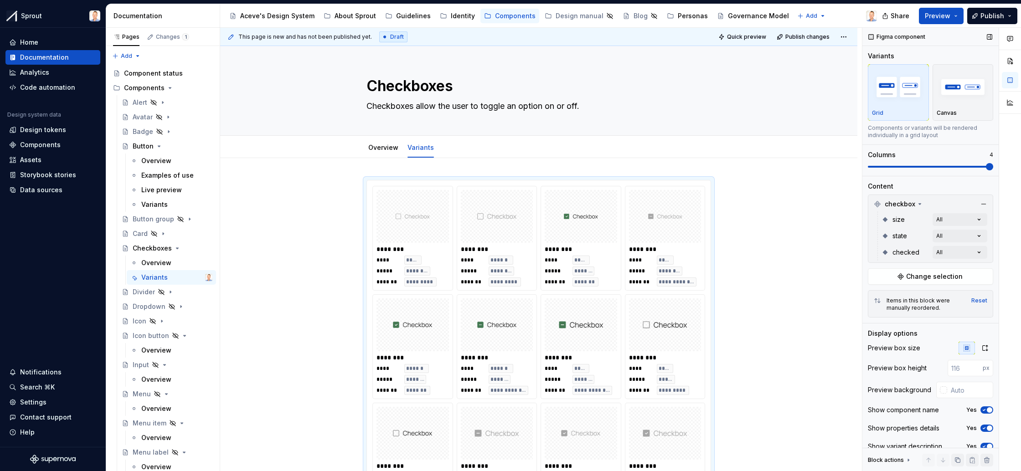
scroll to position [152, 0]
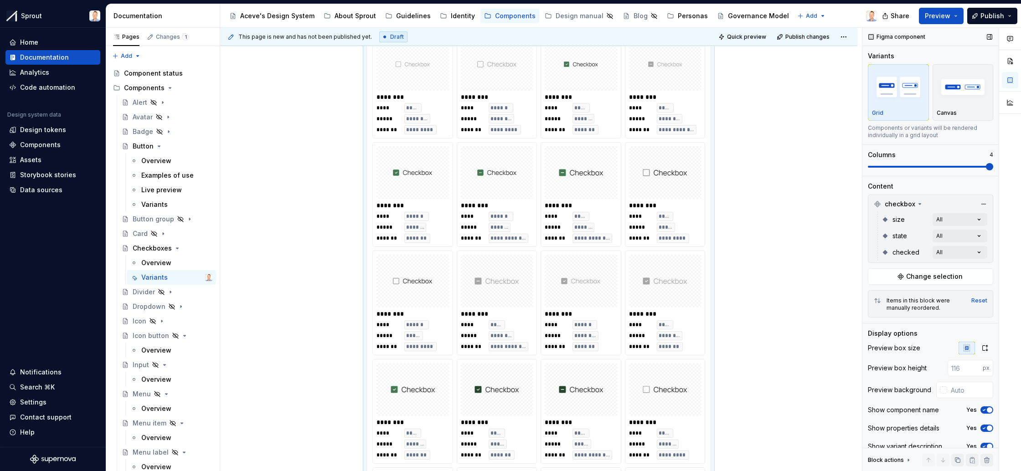
click at [986, 165] on span at bounding box center [989, 166] width 7 height 7
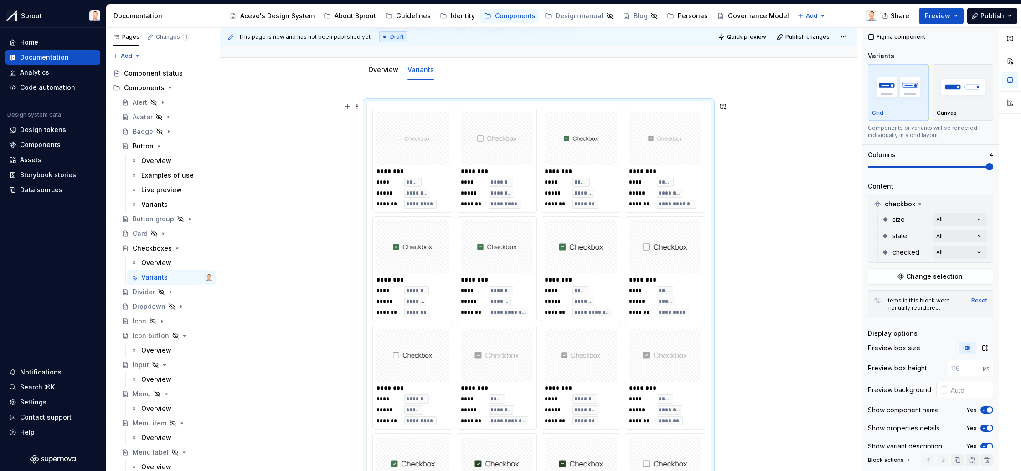
scroll to position [0, 0]
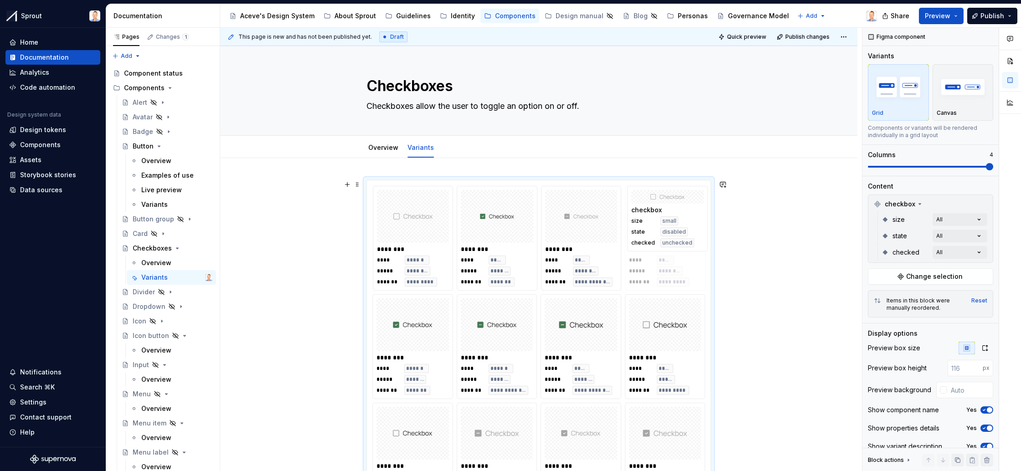
drag, startPoint x: 406, startPoint y: 224, endPoint x: 650, endPoint y: 215, distance: 243.7
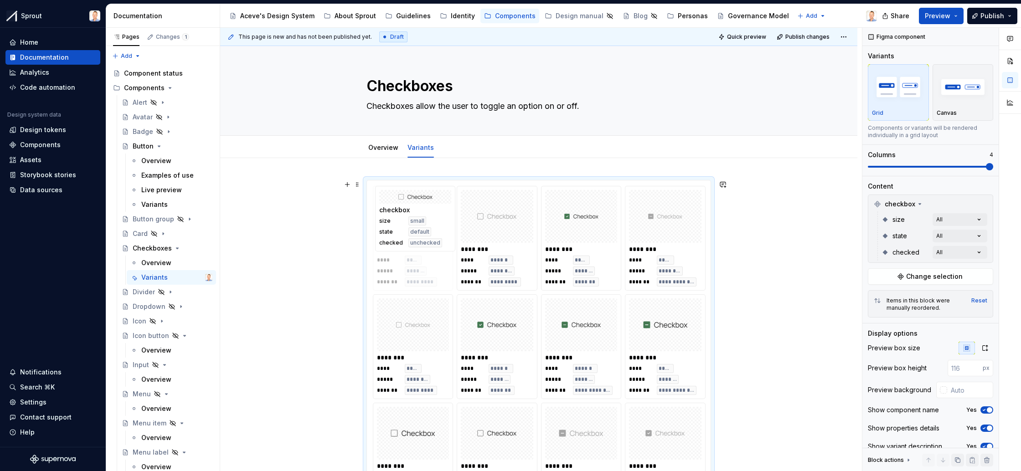
drag, startPoint x: 518, startPoint y: 253, endPoint x: 435, endPoint y: 239, distance: 85.0
click at [435, 239] on body "Sprout Home Documentation Analytics Code automation Design system data Design t…" at bounding box center [510, 235] width 1021 height 471
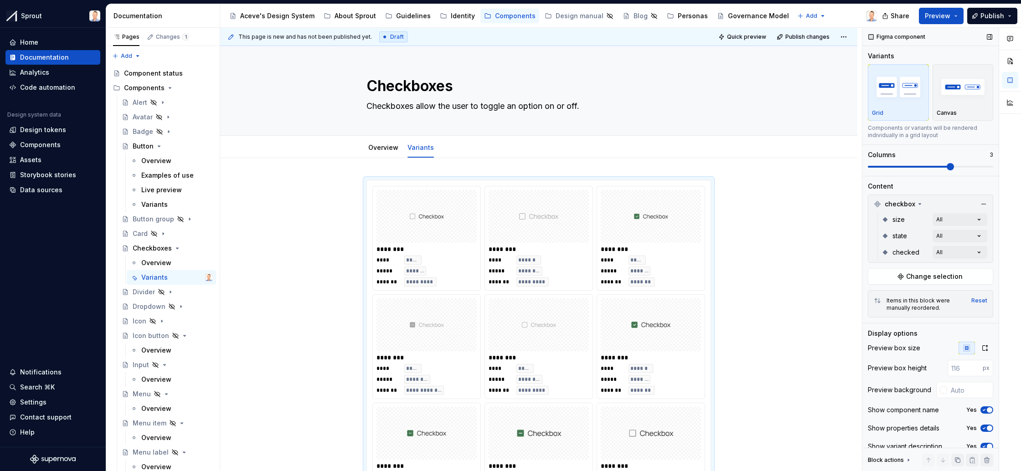
scroll to position [152, 0]
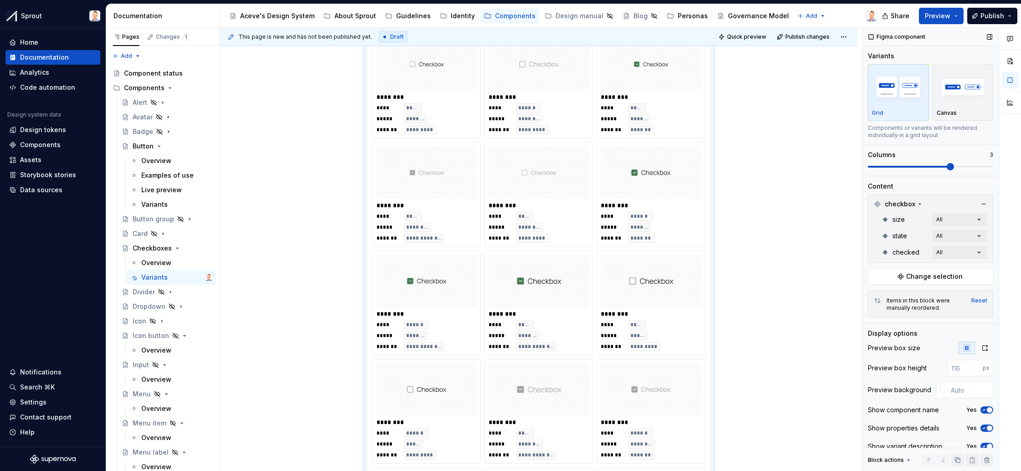
click at [954, 169] on span at bounding box center [950, 166] width 7 height 7
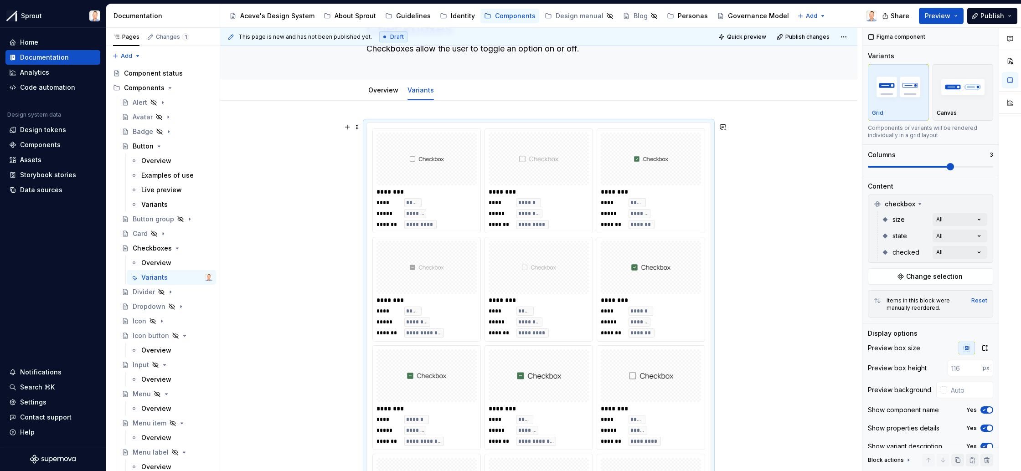
scroll to position [0, 0]
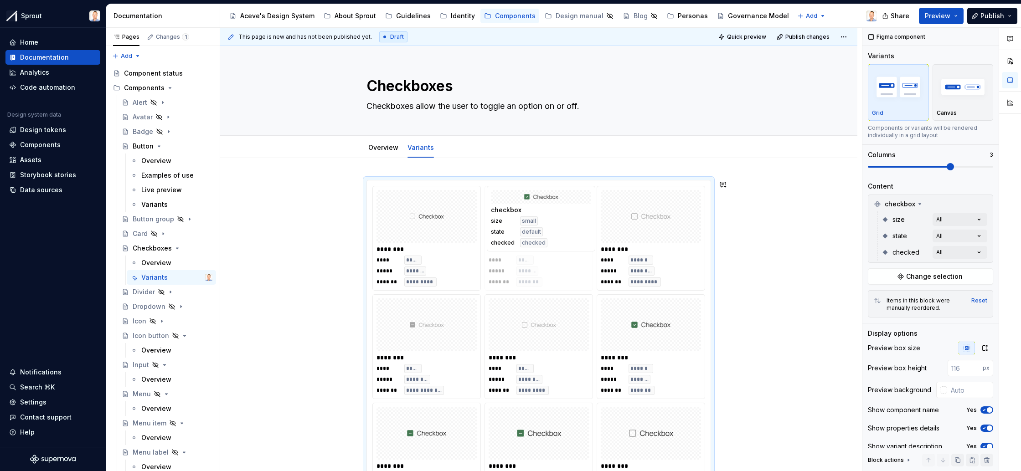
drag, startPoint x: 658, startPoint y: 231, endPoint x: 564, endPoint y: 232, distance: 93.5
click at [564, 232] on body "Sprout Home Documentation Analytics Code automation Design system data Design t…" at bounding box center [510, 235] width 1021 height 471
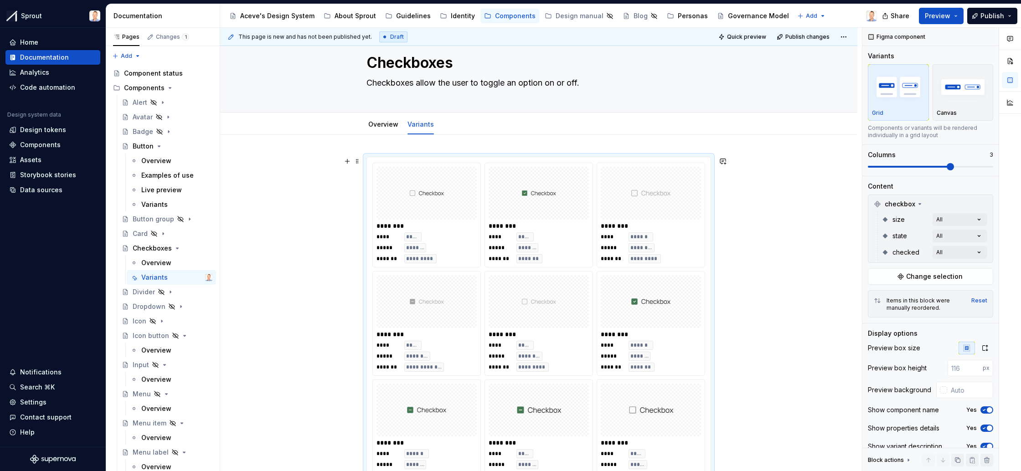
scroll to position [37, 0]
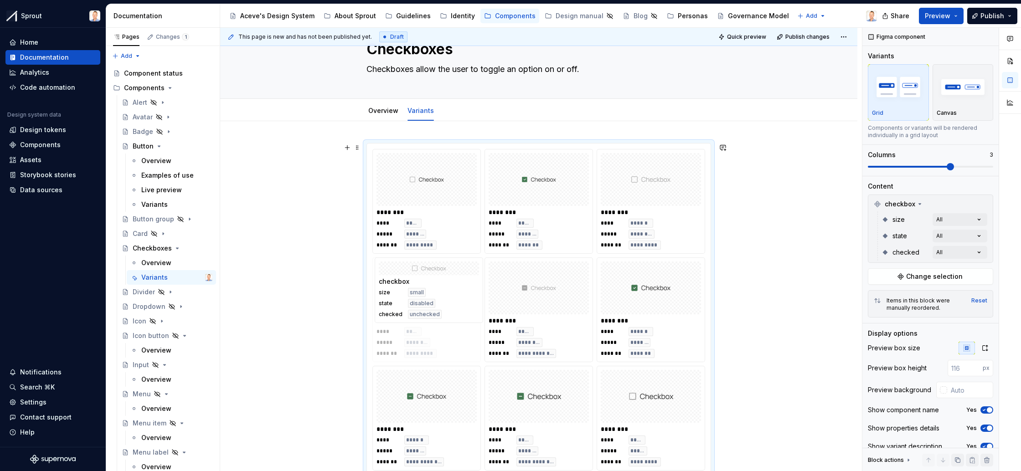
drag, startPoint x: 549, startPoint y: 289, endPoint x: 545, endPoint y: 289, distance: 4.6
click at [454, 294] on body "Sprout Home Documentation Analytics Code automation Design system data Design t…" at bounding box center [510, 235] width 1021 height 471
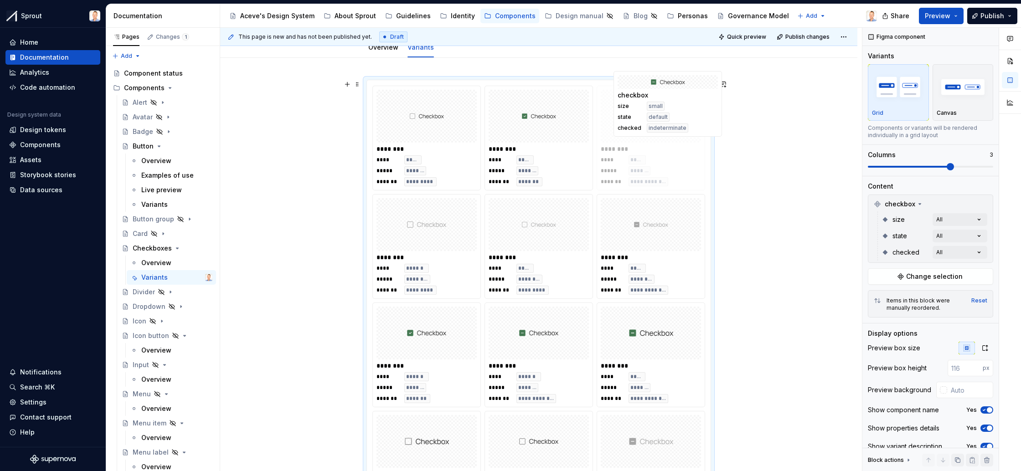
scroll to position [97, 0]
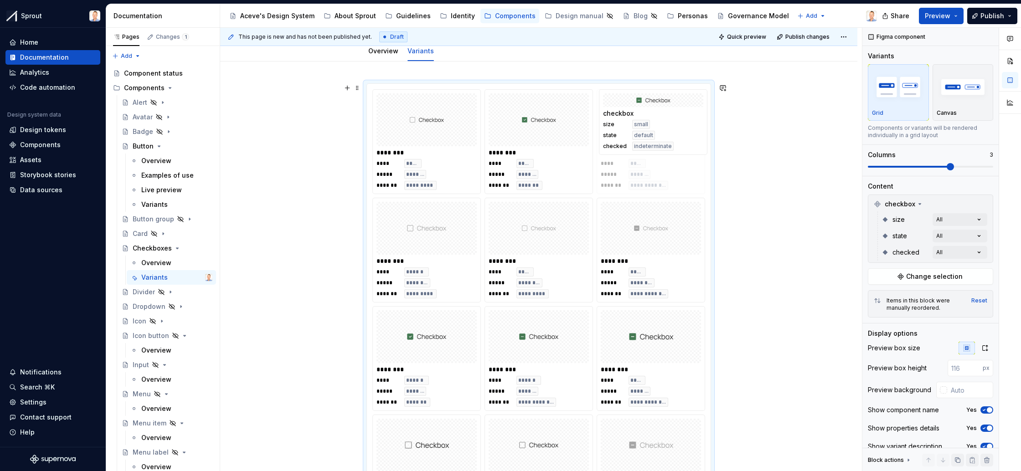
drag, startPoint x: 432, startPoint y: 331, endPoint x: 654, endPoint y: 135, distance: 295.9
click at [654, 135] on body "Sprout Home Documentation Analytics Code automation Design system data Design t…" at bounding box center [510, 235] width 1021 height 471
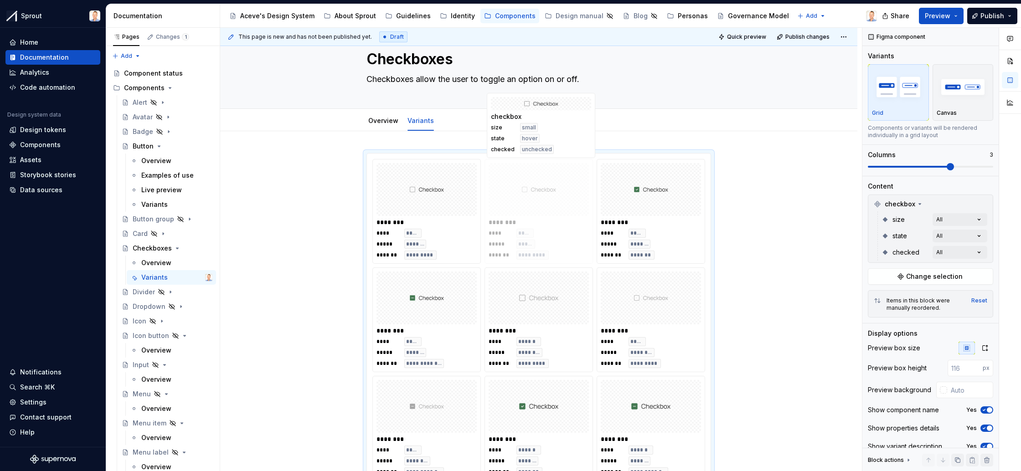
scroll to position [21, 0]
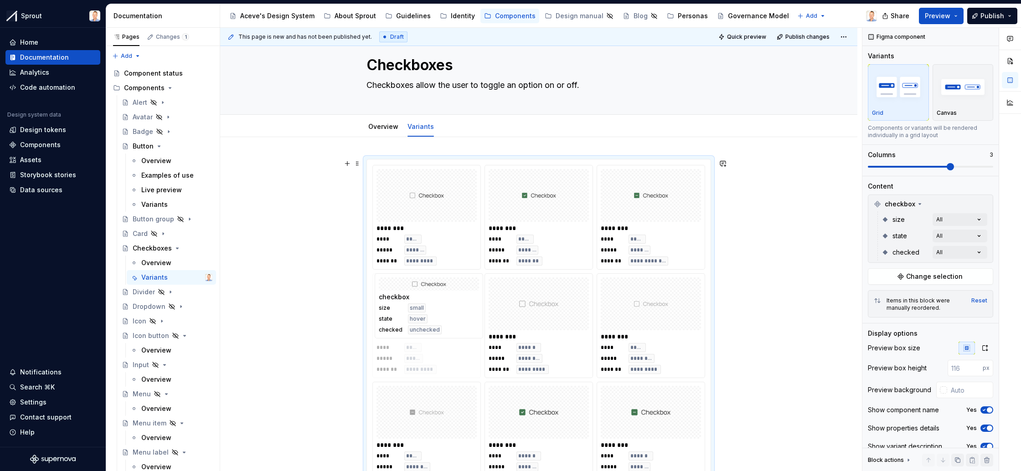
drag, startPoint x: 654, startPoint y: 330, endPoint x: 436, endPoint y: 308, distance: 219.0
click at [436, 308] on body "Sprout Home Documentation Analytics Code automation Design system data Design t…" at bounding box center [510, 235] width 1021 height 471
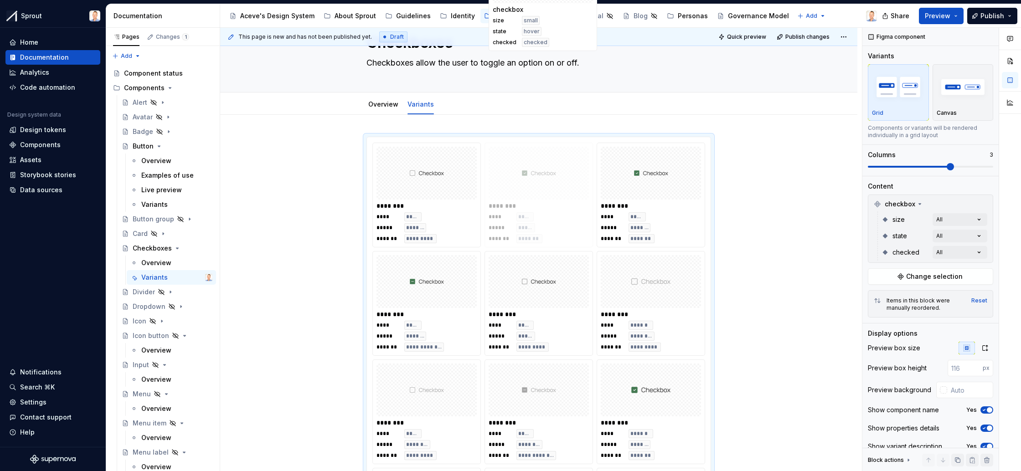
scroll to position [3, 0]
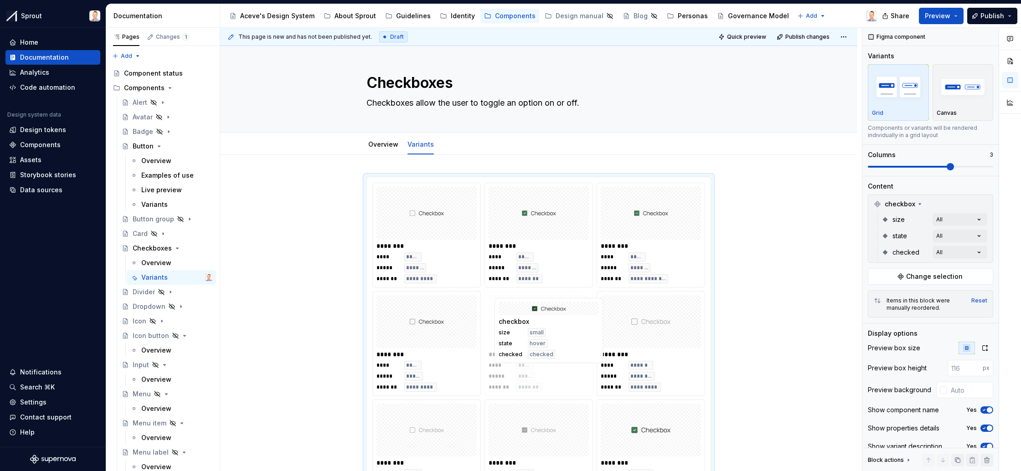
drag, startPoint x: 546, startPoint y: 361, endPoint x: 553, endPoint y: 333, distance: 28.8
click at [553, 333] on body "Sprout Home Documentation Analytics Code automation Design system data Design t…" at bounding box center [510, 235] width 1021 height 471
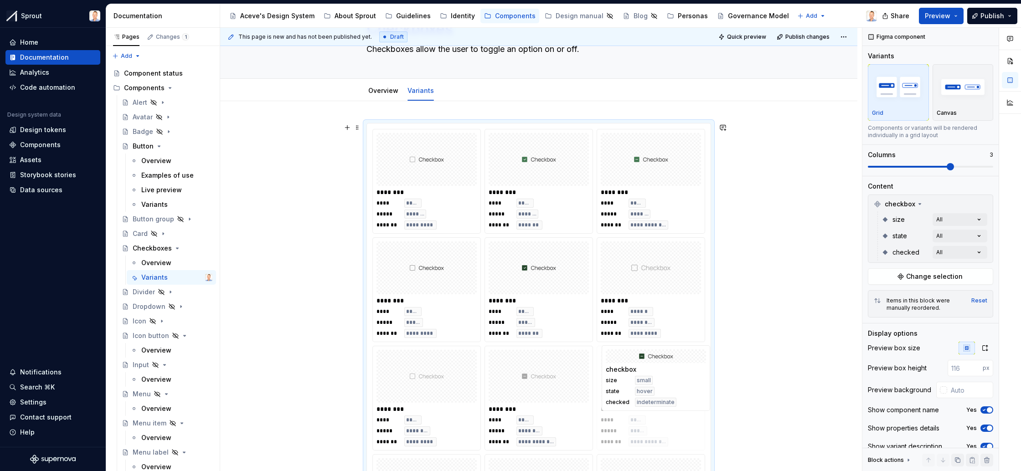
scroll to position [62, 0]
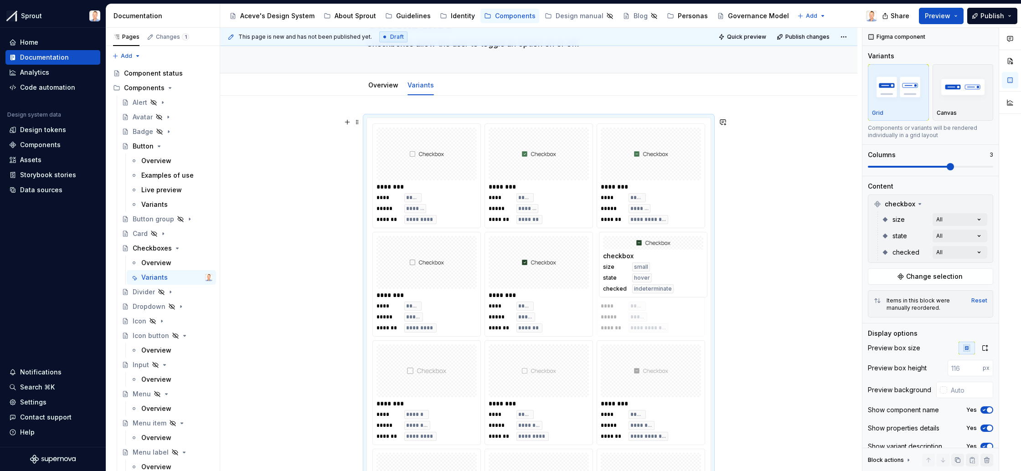
drag, startPoint x: 645, startPoint y: 304, endPoint x: 655, endPoint y: 291, distance: 15.9
click at [655, 291] on body "Sprout Home Documentation Analytics Code automation Design system data Design t…" at bounding box center [510, 235] width 1021 height 471
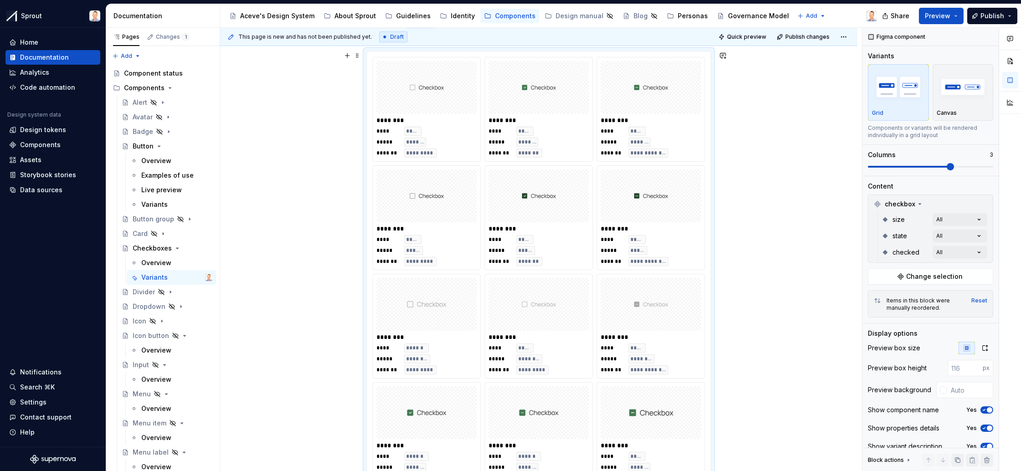
scroll to position [127, 0]
drag, startPoint x: 540, startPoint y: 304, endPoint x: 460, endPoint y: 307, distance: 80.3
click at [460, 307] on body "Sprout Home Documentation Analytics Code automation Design system data Design t…" at bounding box center [510, 235] width 1021 height 471
drag, startPoint x: 640, startPoint y: 305, endPoint x: 548, endPoint y: 309, distance: 92.2
click at [548, 309] on body "Sprout Home Documentation Analytics Code automation Design system data Design t…" at bounding box center [510, 235] width 1021 height 471
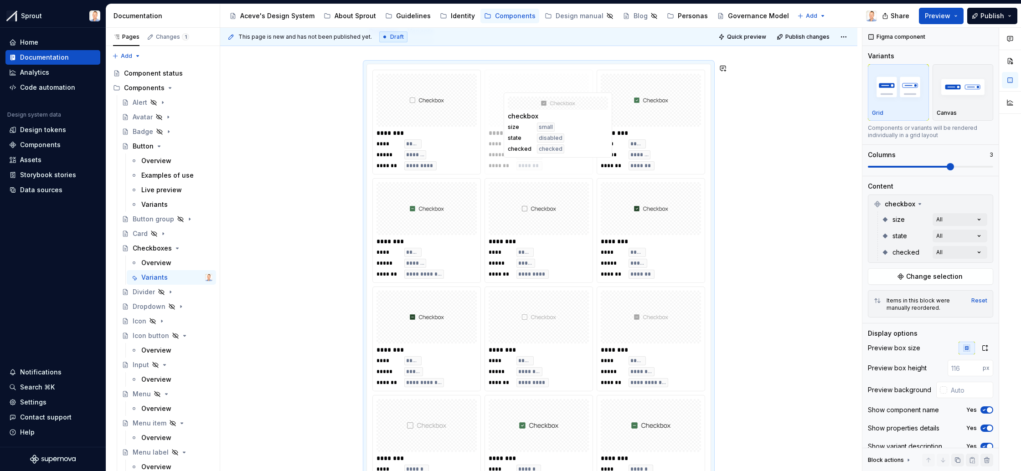
scroll to position [89, 0]
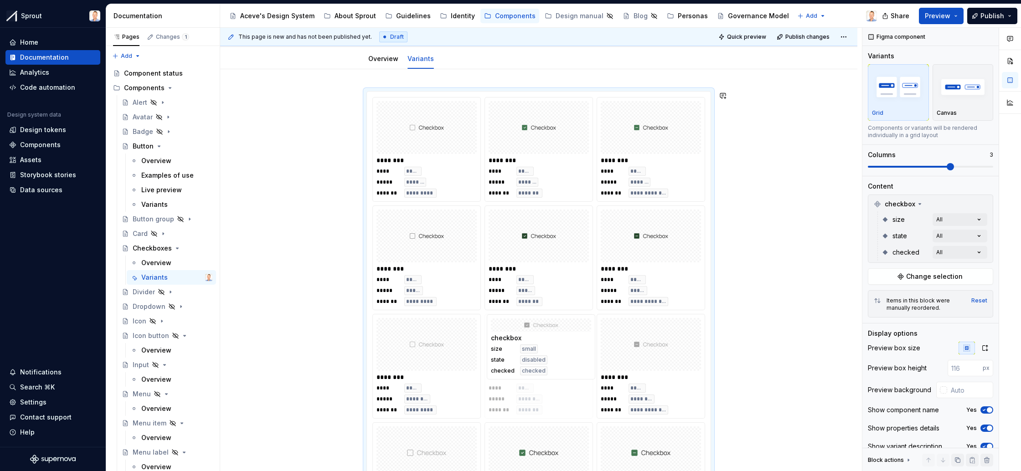
drag, startPoint x: 658, startPoint y: 351, endPoint x: 548, endPoint y: 353, distance: 110.4
click at [548, 353] on body "Sprout Home Documentation Analytics Code automation Design system data Design t…" at bounding box center [510, 235] width 1021 height 471
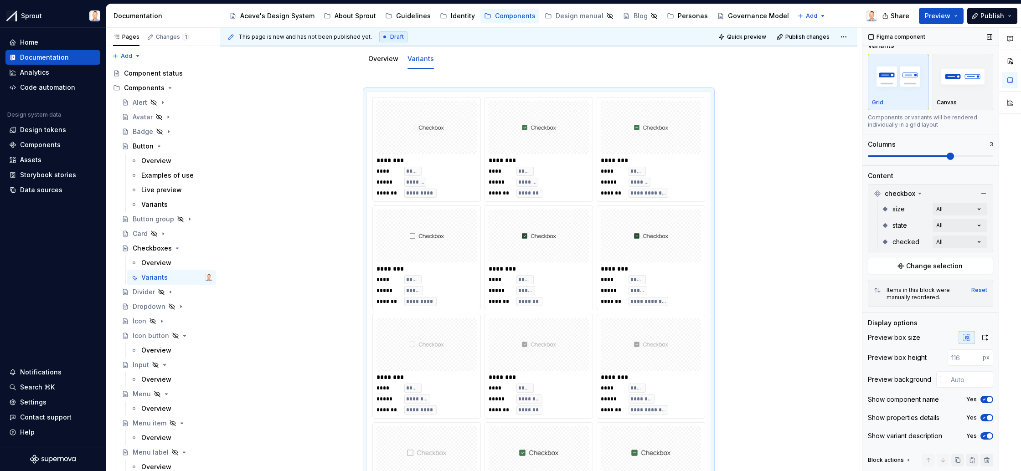
click at [987, 398] on span "button" at bounding box center [989, 399] width 5 height 5
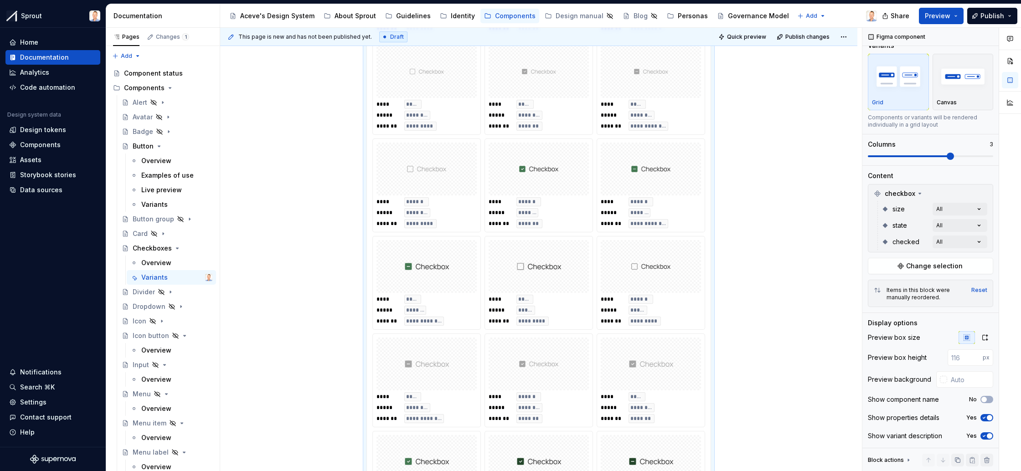
scroll to position [341, 0]
drag, startPoint x: 655, startPoint y: 271, endPoint x: 424, endPoint y: 184, distance: 247.4
click at [424, 184] on body "Sprout Home Documentation Analytics Code automation Design system data Design t…" at bounding box center [510, 235] width 1021 height 471
drag, startPoint x: 641, startPoint y: 177, endPoint x: 567, endPoint y: 177, distance: 74.3
click at [567, 177] on body "Sprout Home Documentation Analytics Code automation Design system data Design t…" at bounding box center [510, 235] width 1021 height 471
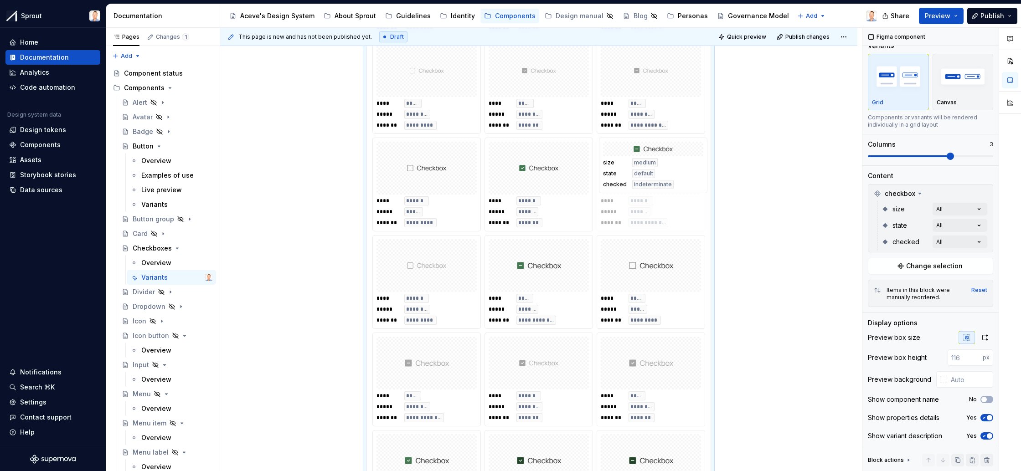
drag, startPoint x: 427, startPoint y: 268, endPoint x: 670, endPoint y: 177, distance: 259.8
click at [670, 177] on body "Sprout Home Documentation Analytics Code automation Design system data Design t…" at bounding box center [510, 235] width 1021 height 471
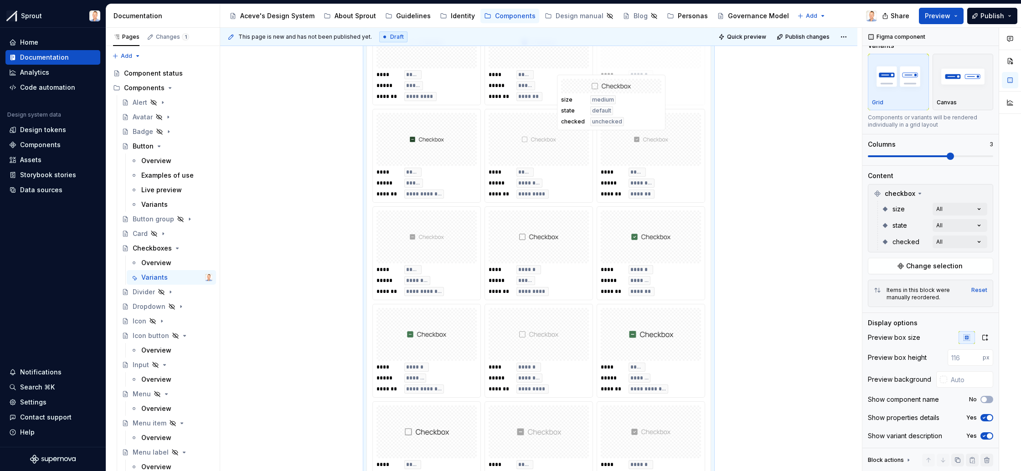
scroll to position [261, 0]
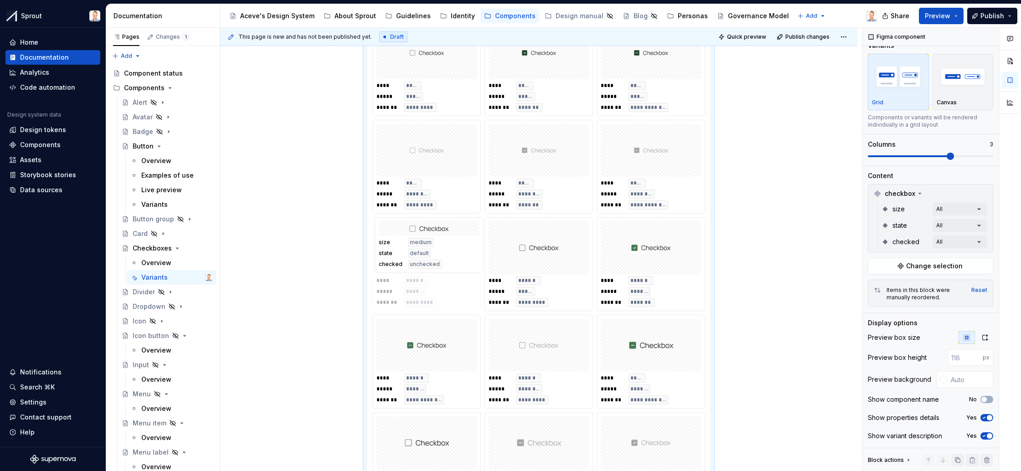
drag, startPoint x: 669, startPoint y: 395, endPoint x: 450, endPoint y: 264, distance: 254.8
click at [450, 264] on body "Sprout Home Documentation Analytics Code automation Design system data Design t…" at bounding box center [510, 235] width 1021 height 471
drag, startPoint x: 651, startPoint y: 253, endPoint x: 570, endPoint y: 256, distance: 81.2
click at [570, 256] on body "Sprout Home Documentation Analytics Code automation Design system data Design t…" at bounding box center [510, 235] width 1021 height 471
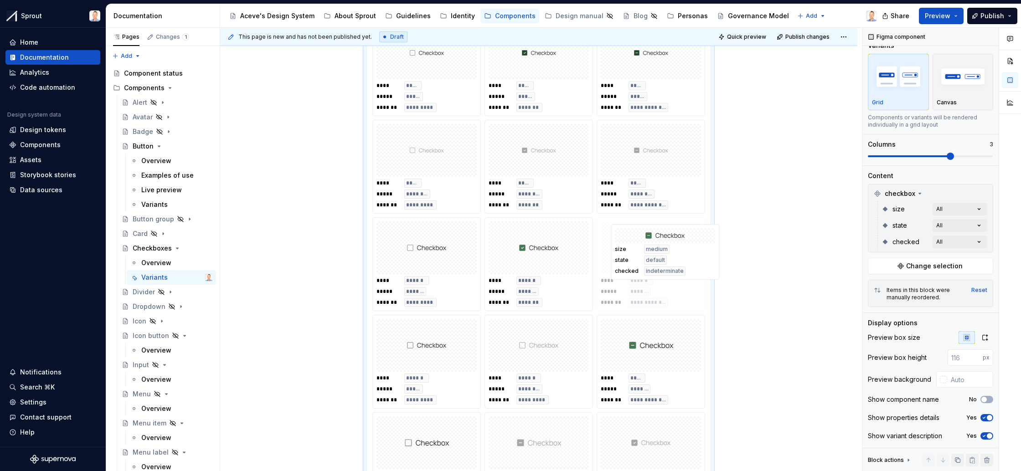
drag, startPoint x: 431, startPoint y: 347, endPoint x: 659, endPoint y: 259, distance: 244.6
click at [659, 259] on body "Sprout Home Documentation Analytics Code automation Design system data Design t…" at bounding box center [510, 235] width 1021 height 471
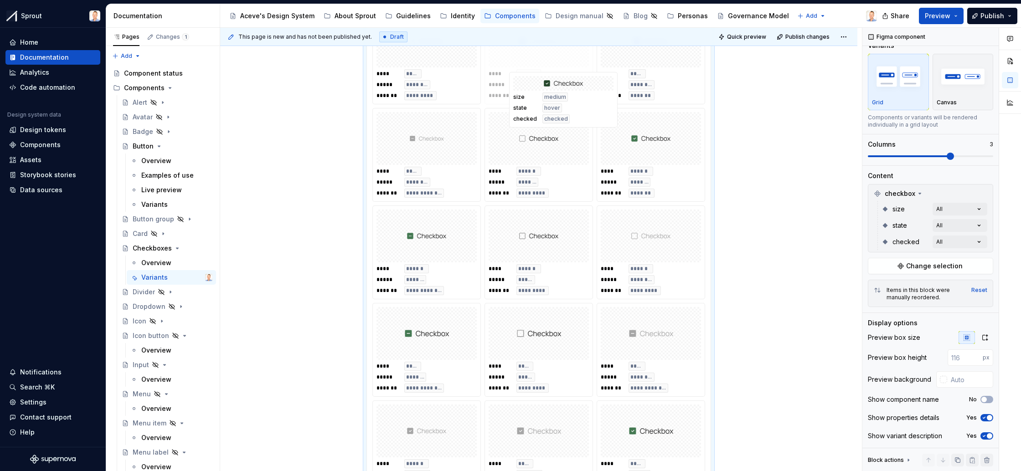
scroll to position [366, 0]
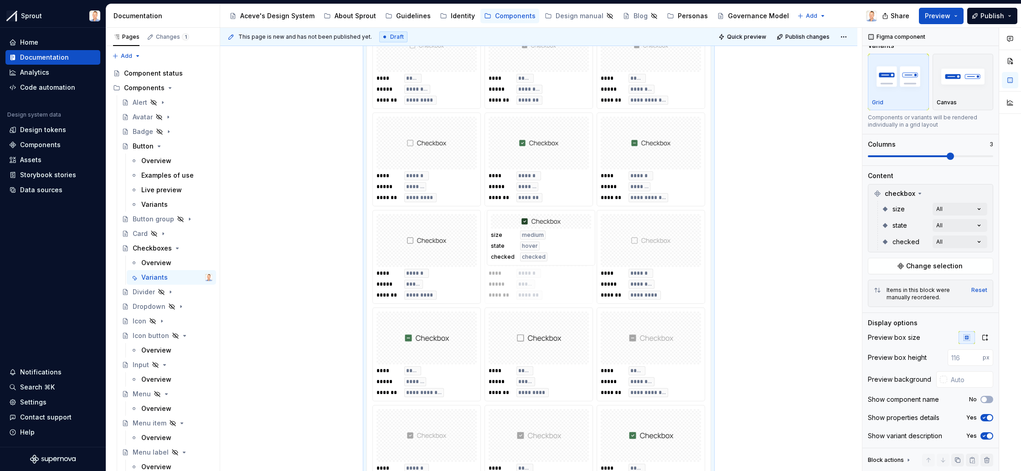
drag, startPoint x: 425, startPoint y: 379, endPoint x: 544, endPoint y: 251, distance: 174.9
click at [544, 251] on body "Sprout Home Documentation Analytics Code automation Design system data Design t…" at bounding box center [510, 235] width 1021 height 471
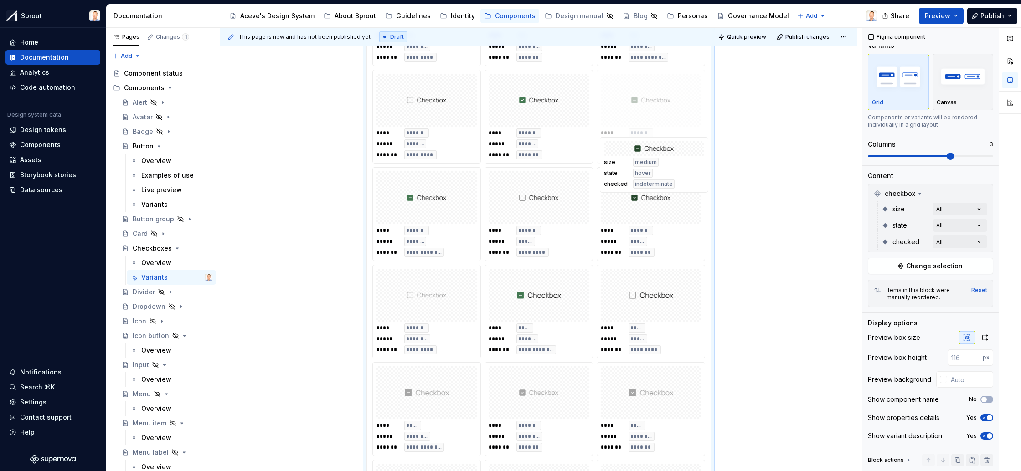
scroll to position [409, 0]
drag, startPoint x: 644, startPoint y: 308, endPoint x: 653, endPoint y: 220, distance: 88.4
click at [653, 220] on body "Sprout Home Documentation Analytics Code automation Design system data Design t…" at bounding box center [510, 235] width 1021 height 471
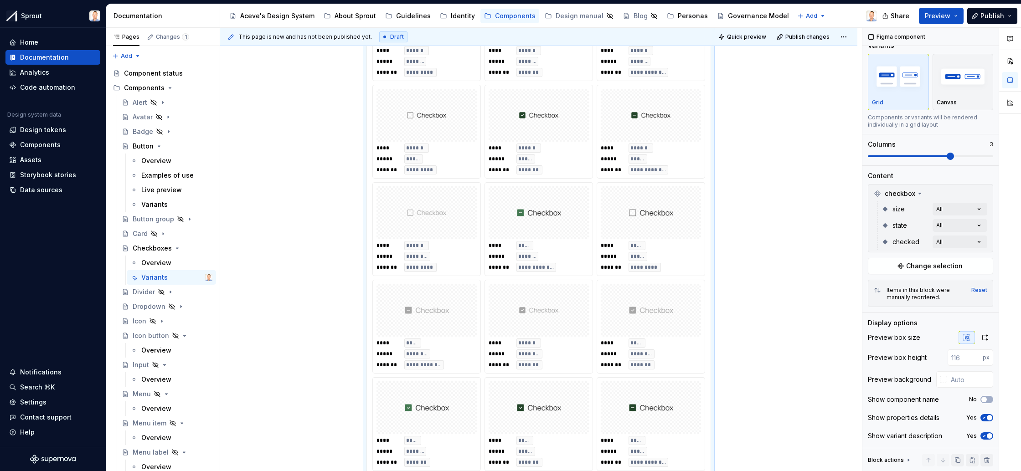
scroll to position [503, 0]
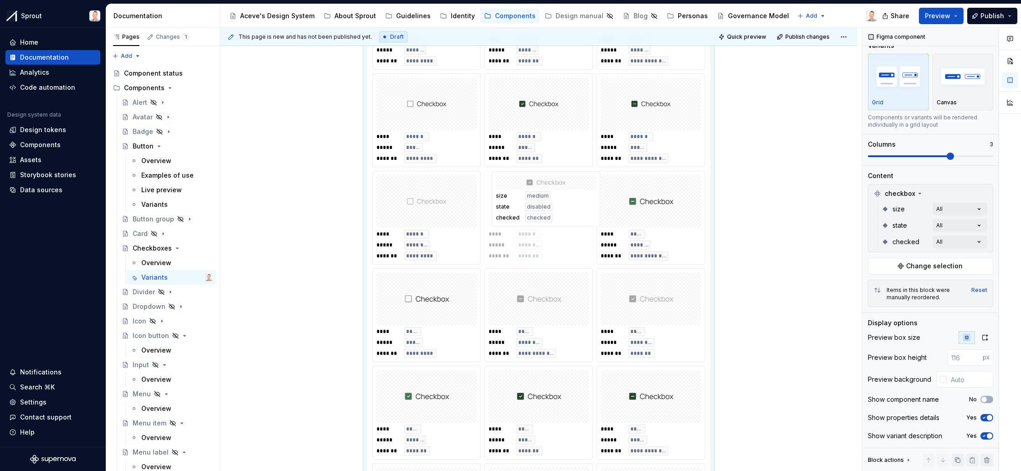
drag, startPoint x: 532, startPoint y: 300, endPoint x: 537, endPoint y: 202, distance: 97.2
click at [537, 202] on body "Sprout Home Documentation Analytics Code automation Design system data Design t…" at bounding box center [510, 235] width 1021 height 471
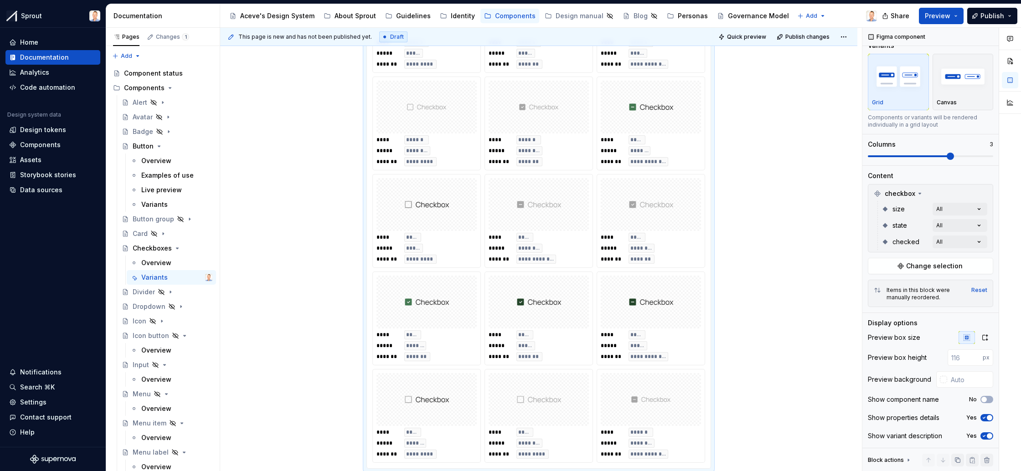
scroll to position [606, 0]
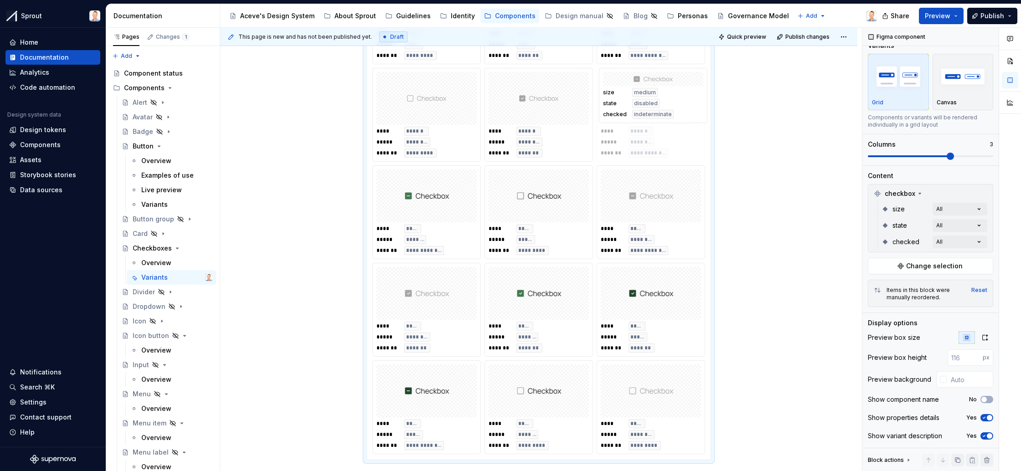
drag, startPoint x: 627, startPoint y: 396, endPoint x: 636, endPoint y: 122, distance: 273.7
click at [636, 122] on body "Sprout Home Documentation Analytics Code automation Design system data Design t…" at bounding box center [510, 235] width 1021 height 471
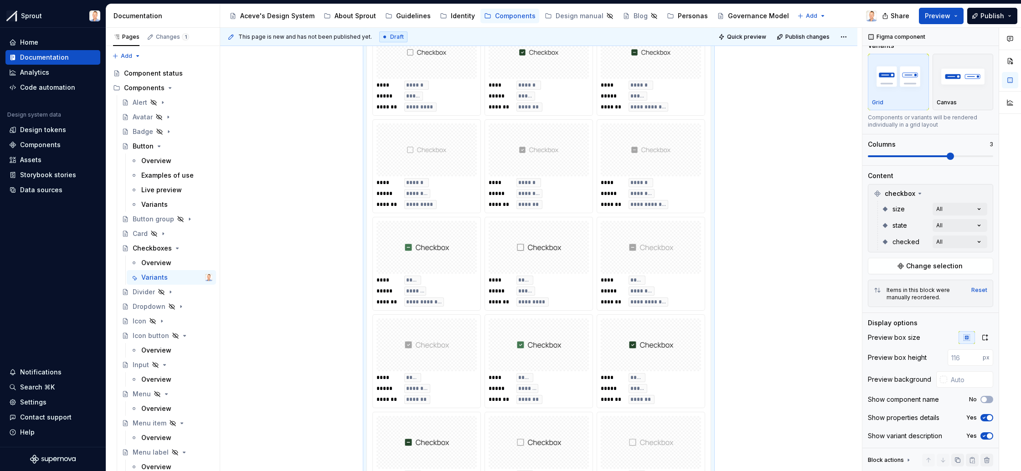
scroll to position [578, 0]
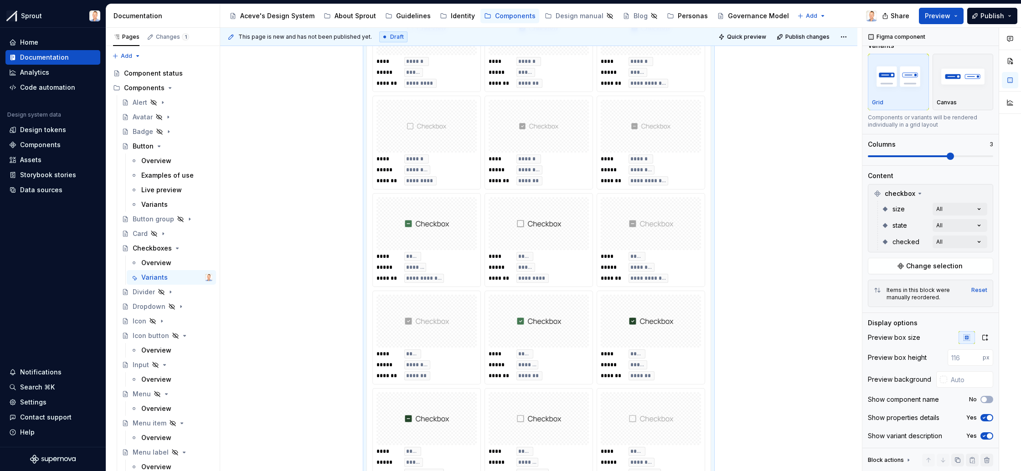
click at [554, 238] on img at bounding box center [539, 224] width 45 height 46
drag, startPoint x: 556, startPoint y: 416, endPoint x: 453, endPoint y: 234, distance: 208.8
click at [453, 234] on body "Sprout Home Documentation Analytics Code automation Design system data Design t…" at bounding box center [510, 235] width 1021 height 471
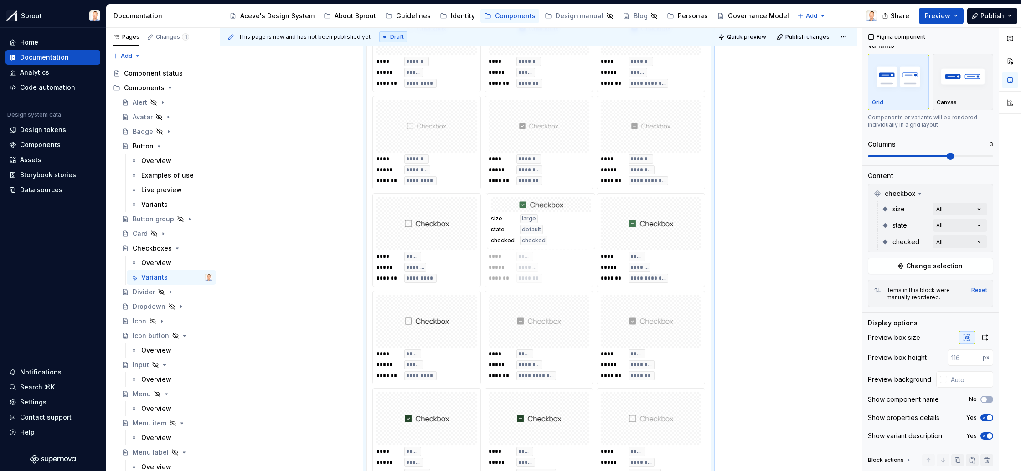
drag, startPoint x: 643, startPoint y: 336, endPoint x: 551, endPoint y: 251, distance: 125.2
click at [551, 251] on body "Sprout Home Documentation Analytics Code automation Design system data Design t…" at bounding box center [510, 235] width 1021 height 471
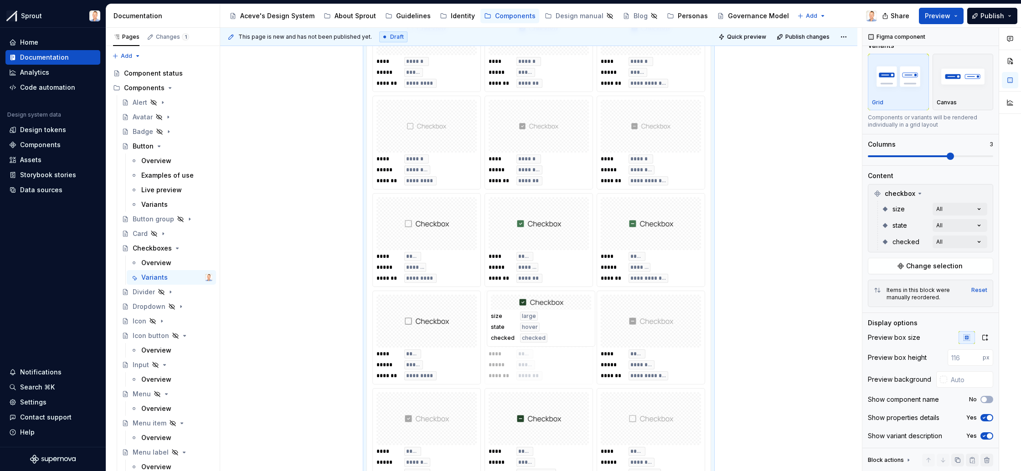
drag, startPoint x: 429, startPoint y: 423, endPoint x: 559, endPoint y: 347, distance: 150.2
click at [567, 327] on body "Sprout Home Documentation Analytics Code automation Design system data Design t…" at bounding box center [510, 235] width 1021 height 471
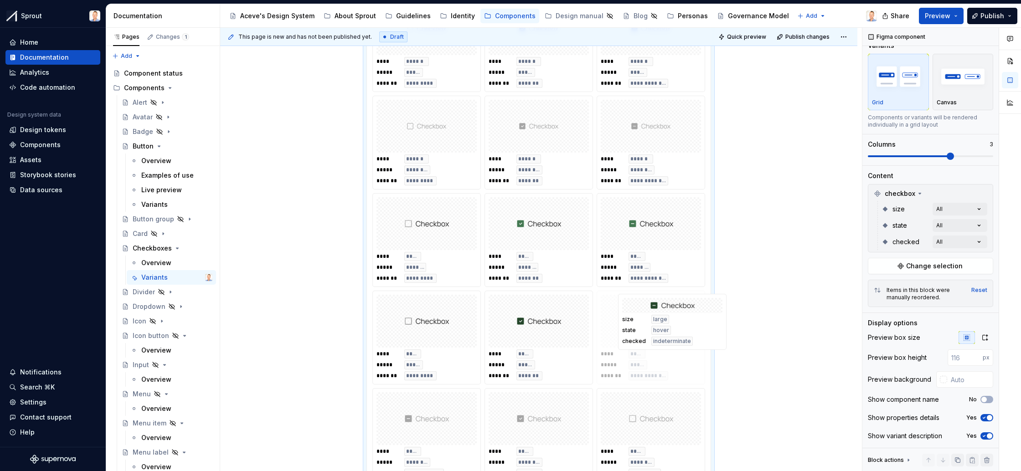
drag, startPoint x: 518, startPoint y: 426, endPoint x: 649, endPoint y: 331, distance: 161.3
click at [649, 331] on body "Sprout Home Documentation Analytics Code automation Design system data Design t…" at bounding box center [510, 235] width 1021 height 471
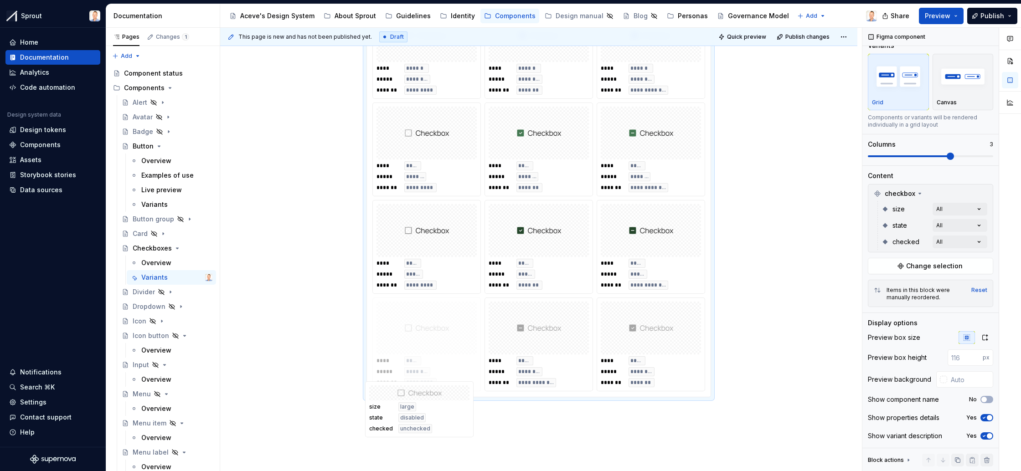
scroll to position [675, 0]
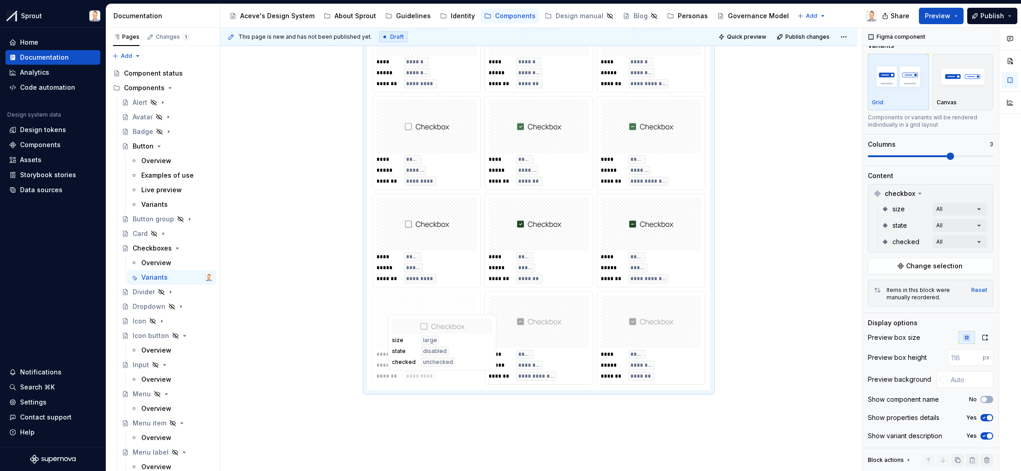
drag, startPoint x: 644, startPoint y: 412, endPoint x: 444, endPoint y: 337, distance: 214.1
click at [444, 337] on body "Sprout Home Documentation Analytics Code automation Design system data Design t…" at bounding box center [510, 235] width 1021 height 471
drag, startPoint x: 662, startPoint y: 326, endPoint x: 596, endPoint y: 325, distance: 66.1
click at [596, 325] on body "Sprout Home Documentation Analytics Code automation Design system data Design t…" at bounding box center [510, 235] width 1021 height 471
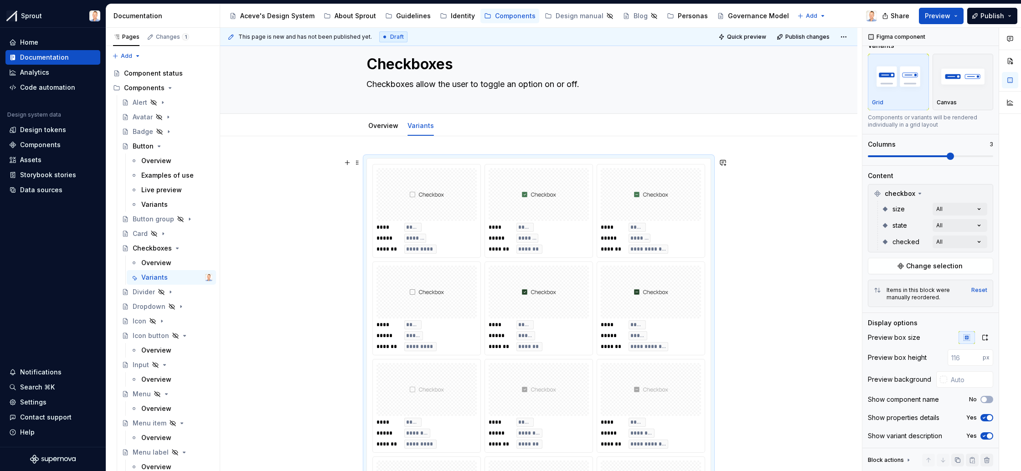
scroll to position [0, 0]
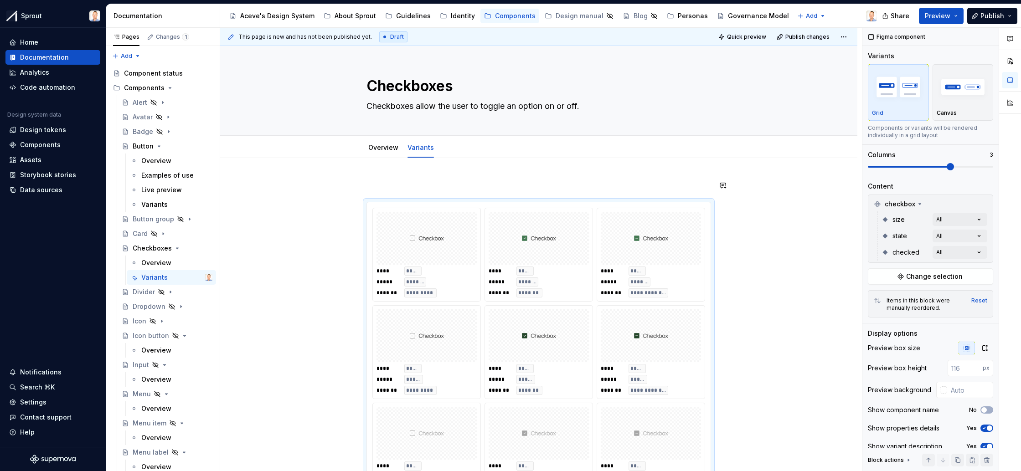
type textarea "*"
click at [407, 183] on p at bounding box center [539, 185] width 345 height 11
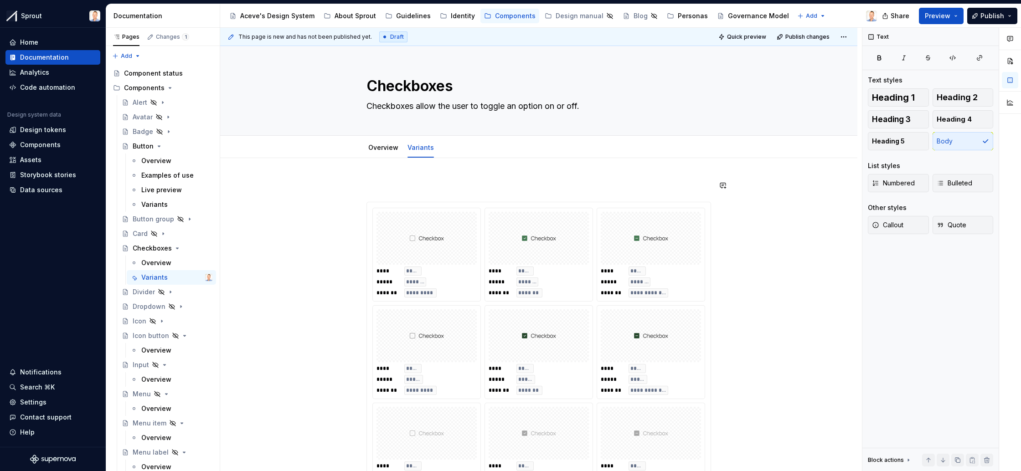
click at [548, 183] on p "The complete set of variants and states for the checbox component." at bounding box center [539, 185] width 345 height 11
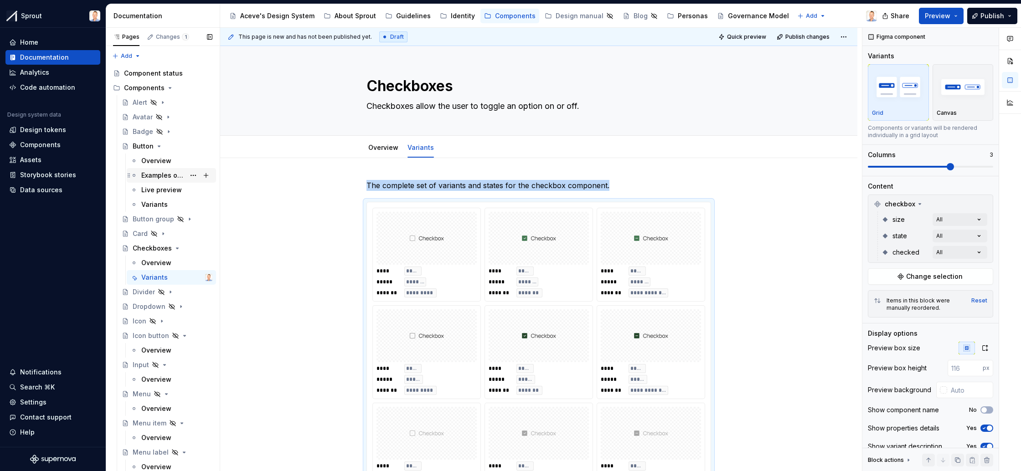
click at [173, 177] on div "Examples of use" at bounding box center [163, 175] width 44 height 9
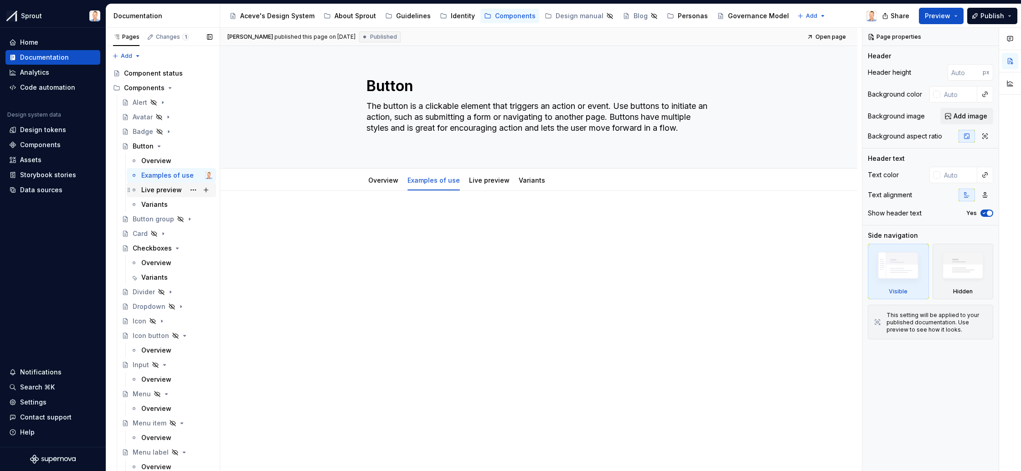
click at [163, 189] on div "Live preview" at bounding box center [161, 190] width 41 height 9
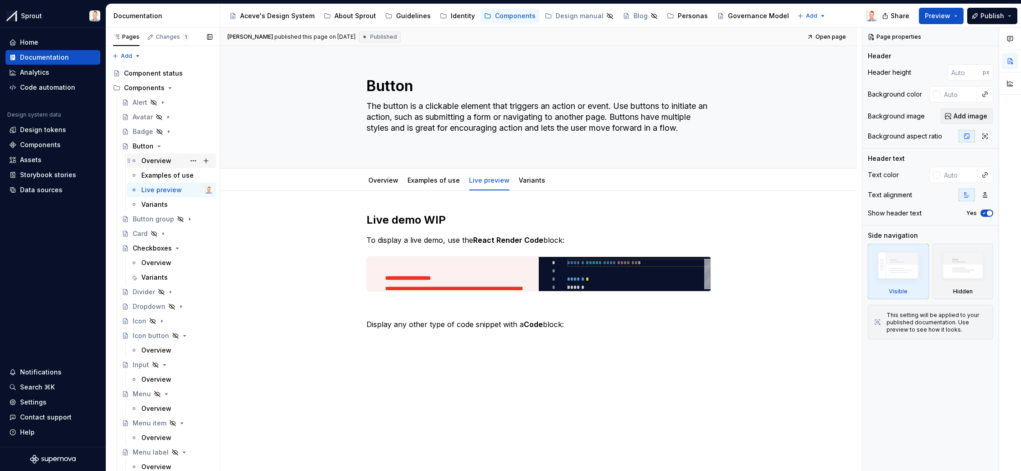
click at [160, 162] on div "Overview" at bounding box center [156, 160] width 30 height 9
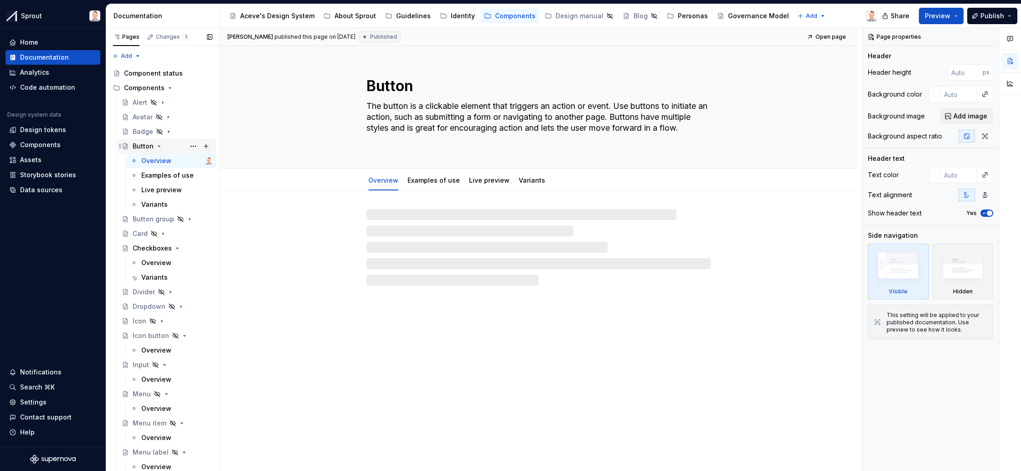
click at [159, 146] on icon "Page tree" at bounding box center [159, 146] width 2 height 1
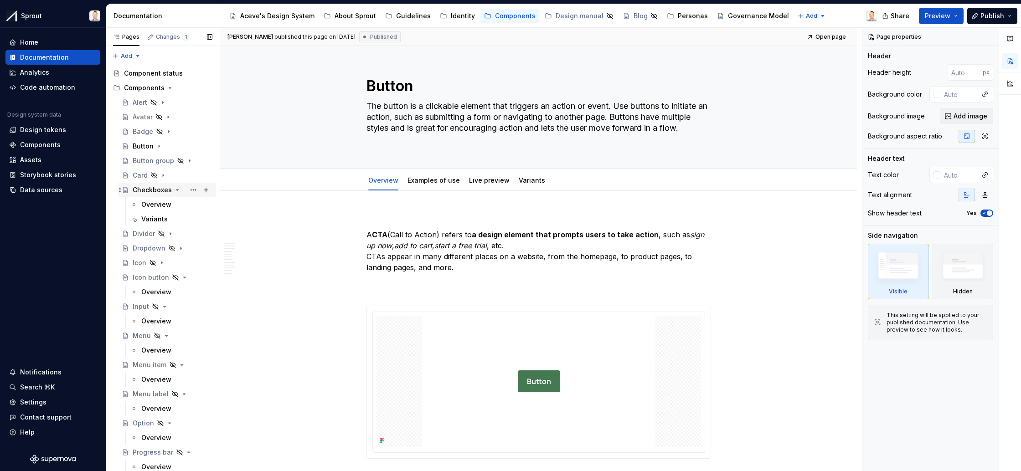
click at [176, 191] on icon "Page tree" at bounding box center [177, 190] width 2 height 1
click at [50, 145] on div "Components" at bounding box center [40, 144] width 41 height 9
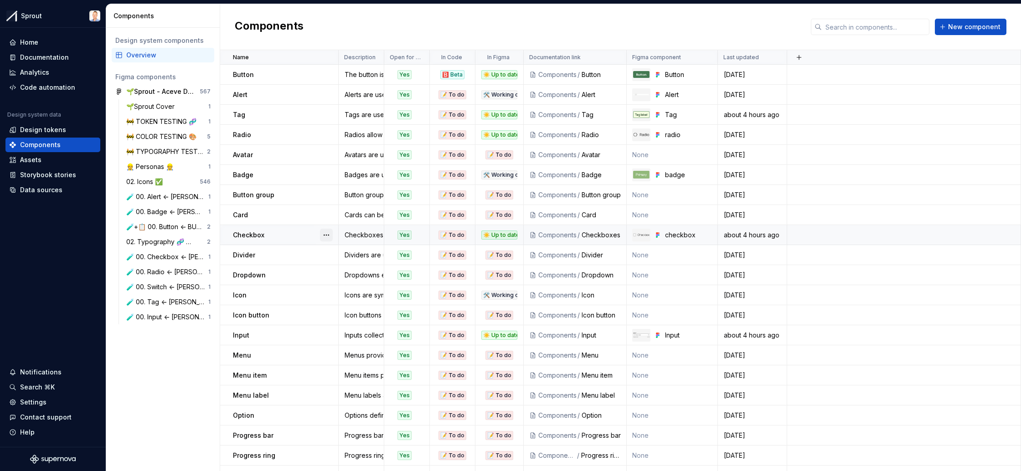
click at [327, 234] on button "button" at bounding box center [326, 235] width 13 height 13
click at [340, 254] on div "Open component detail" at bounding box center [374, 252] width 75 height 9
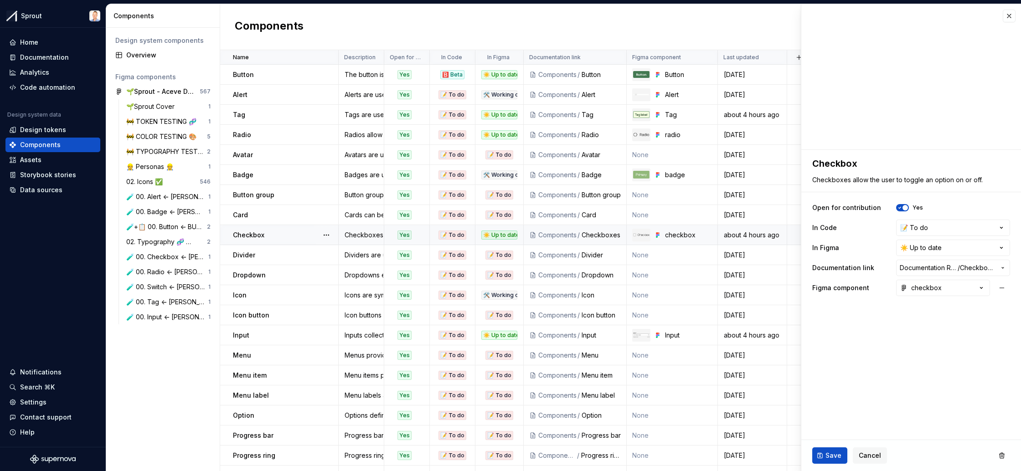
click at [536, 236] on icon at bounding box center [532, 235] width 7 height 7
click at [878, 457] on span "Cancel" at bounding box center [870, 455] width 22 height 9
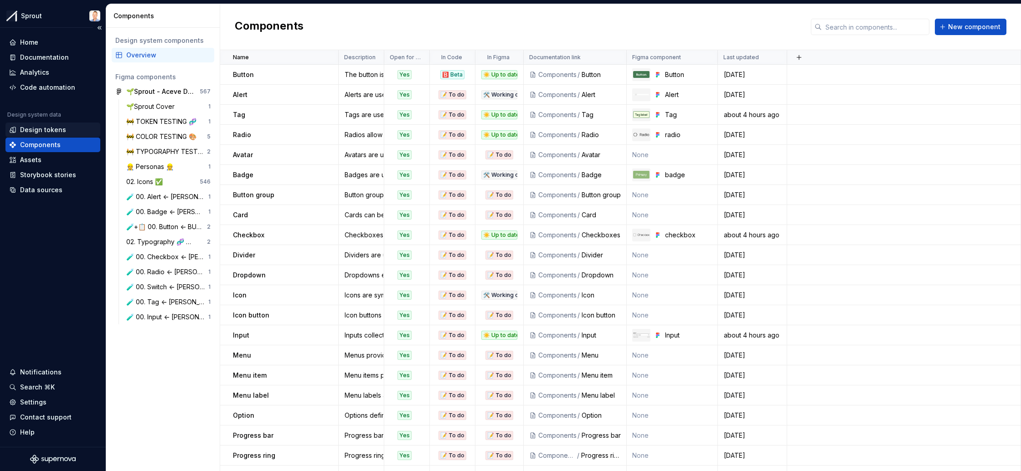
click at [51, 127] on div "Design tokens" at bounding box center [43, 129] width 46 height 9
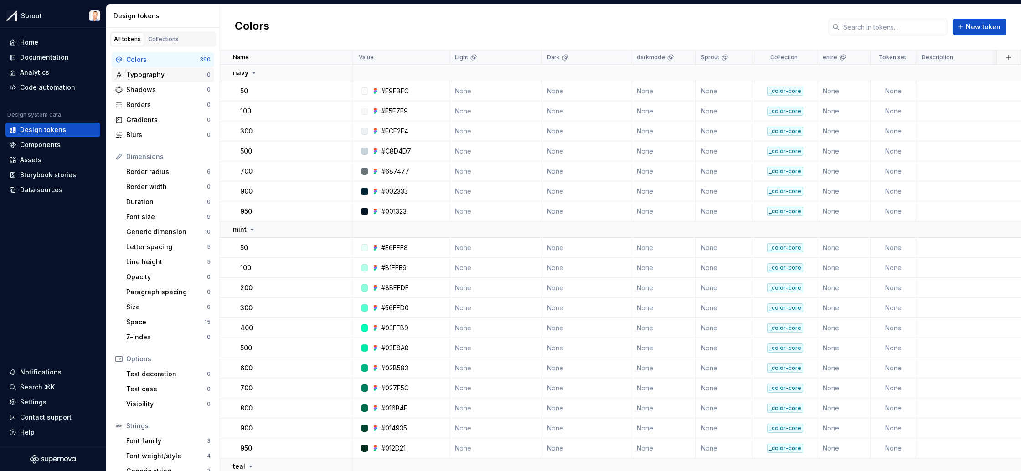
click at [155, 73] on div "Typography" at bounding box center [166, 74] width 81 height 9
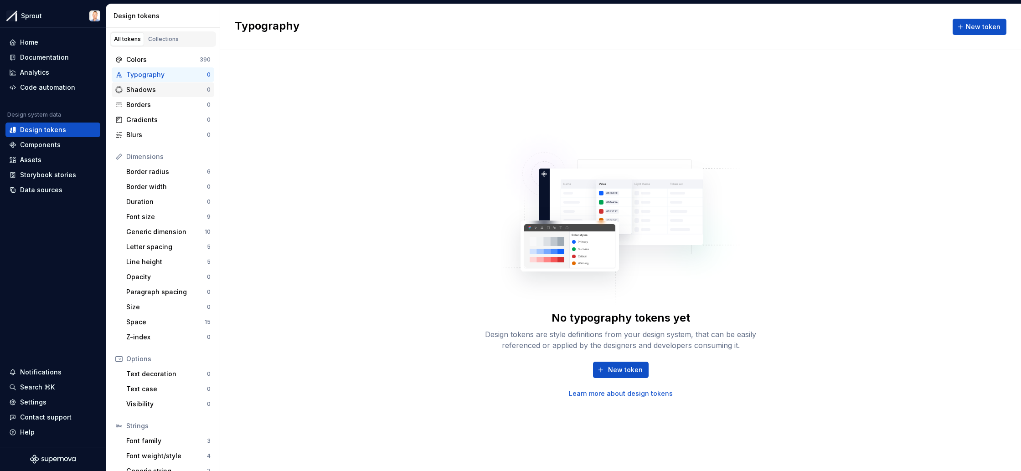
click at [154, 88] on div "Shadows" at bounding box center [166, 89] width 81 height 9
click at [163, 71] on div "Typography" at bounding box center [166, 74] width 81 height 9
click at [630, 372] on span "New token" at bounding box center [625, 370] width 35 height 9
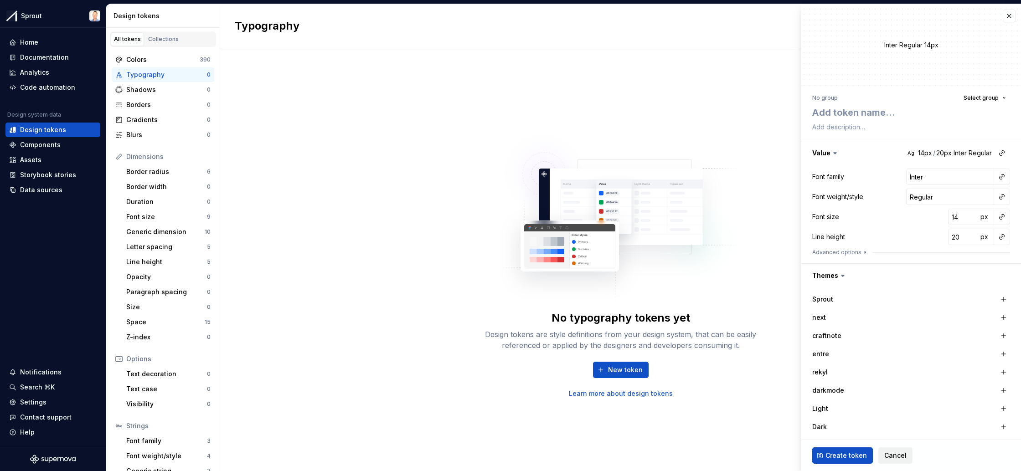
click at [894, 455] on span "Cancel" at bounding box center [896, 455] width 22 height 9
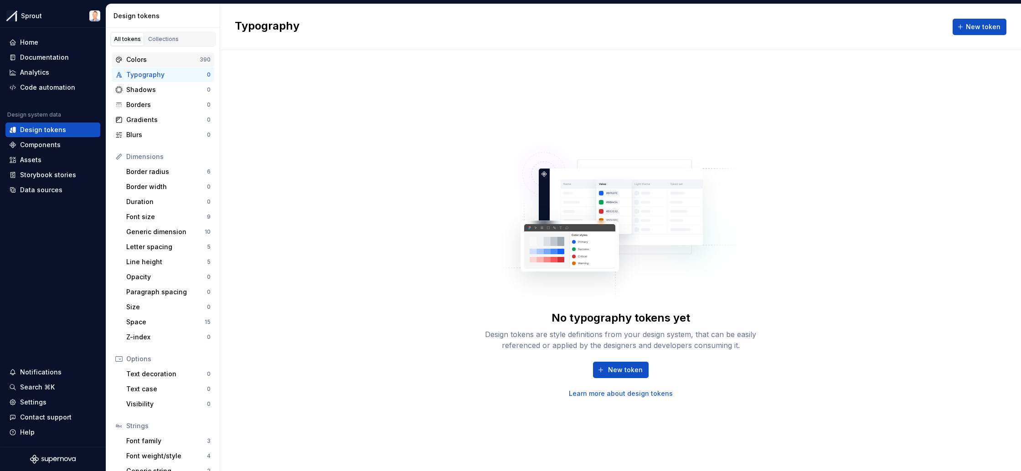
click at [163, 60] on div "Colors" at bounding box center [162, 59] width 73 height 9
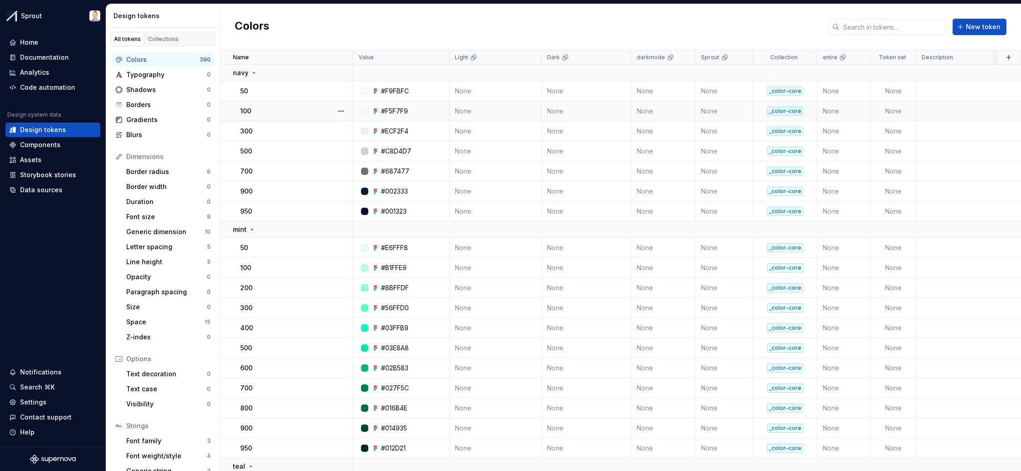
click at [414, 110] on div "#F5F7F9" at bounding box center [403, 111] width 89 height 9
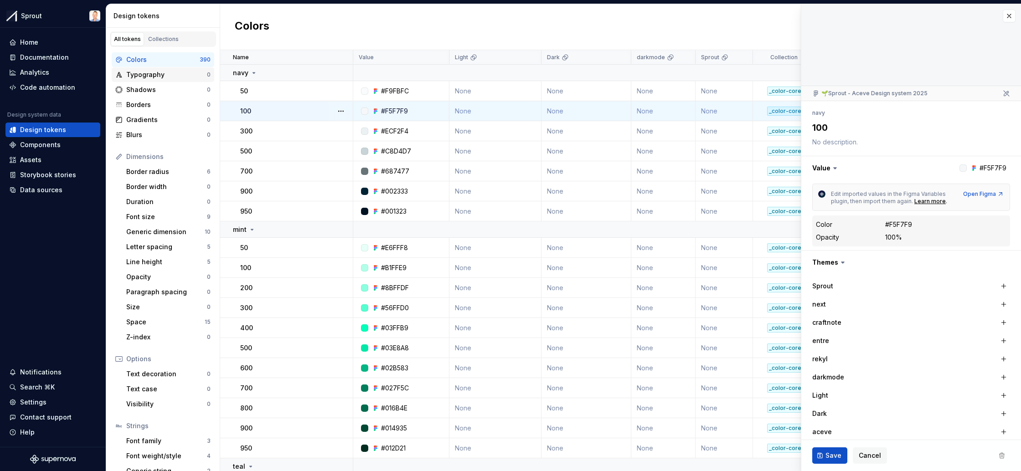
click at [170, 78] on div "Typography" at bounding box center [166, 74] width 81 height 9
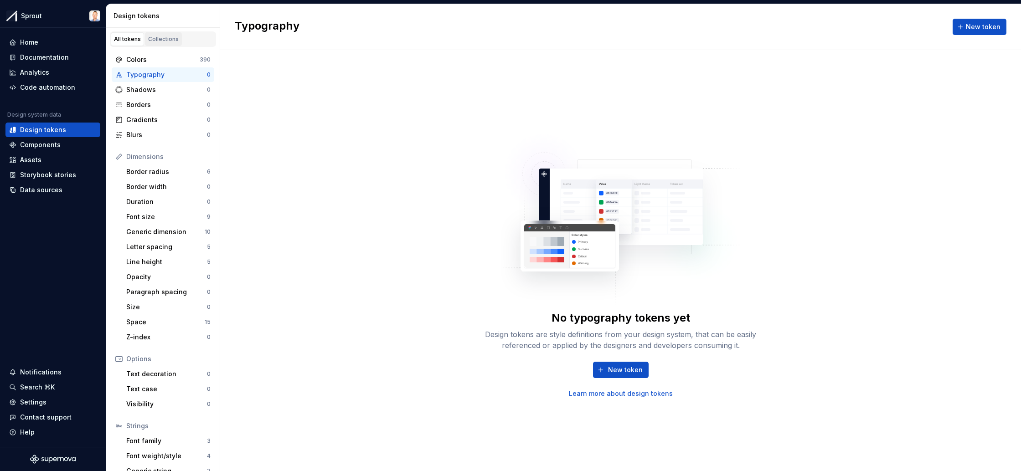
click at [162, 41] on div "Collections" at bounding box center [163, 39] width 31 height 7
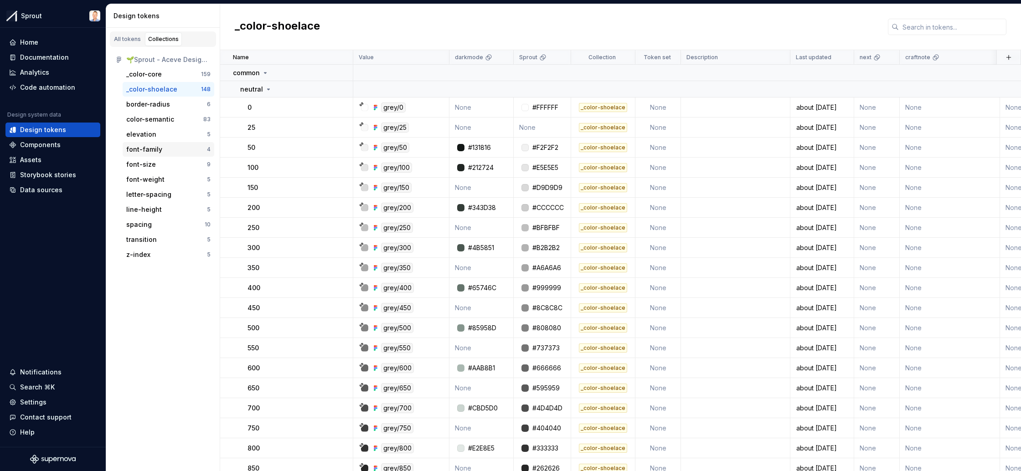
click at [162, 147] on div "font-family" at bounding box center [166, 149] width 81 height 9
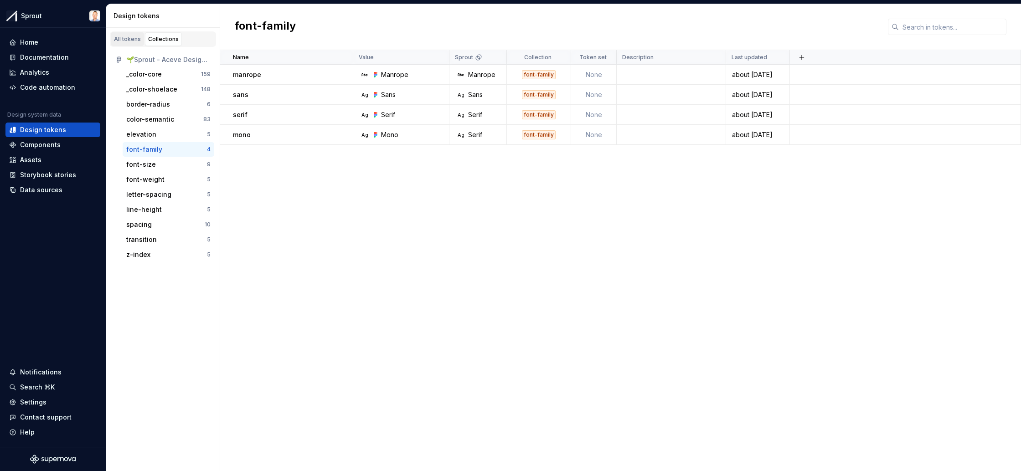
click at [129, 40] on div "All tokens" at bounding box center [127, 39] width 27 height 7
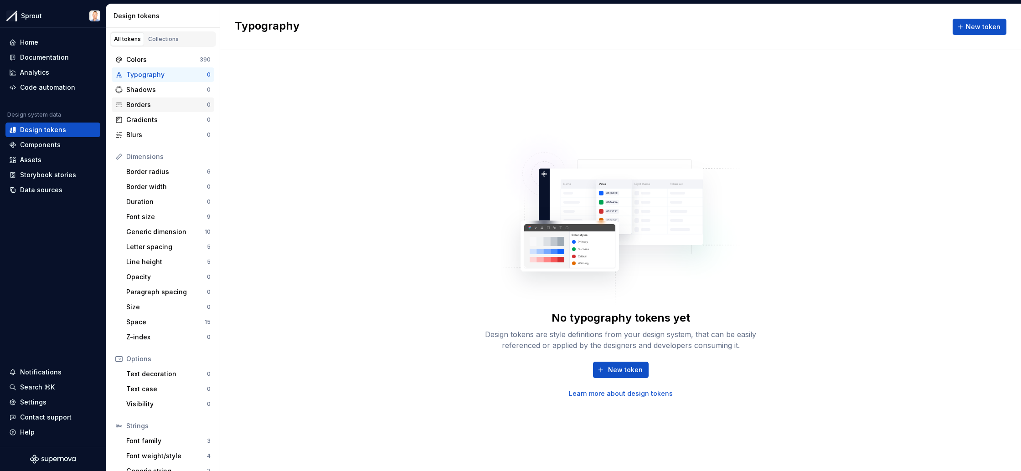
click at [147, 104] on div "Borders" at bounding box center [166, 104] width 81 height 9
click at [148, 117] on div "Gradients" at bounding box center [166, 119] width 81 height 9
click at [149, 133] on div "Blurs" at bounding box center [166, 134] width 81 height 9
click at [164, 171] on div "Border radius" at bounding box center [166, 171] width 81 height 9
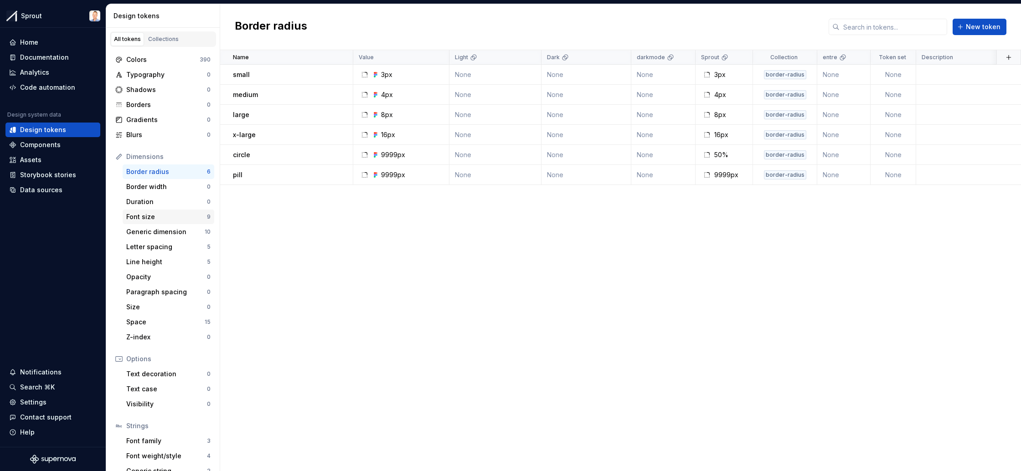
click at [168, 216] on div "Font size" at bounding box center [166, 216] width 81 height 9
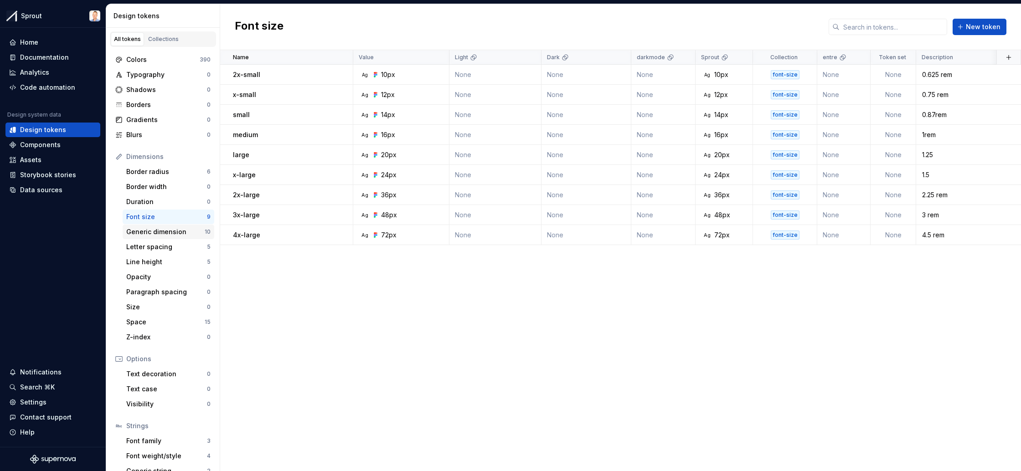
click at [168, 229] on div "Generic dimension" at bounding box center [165, 232] width 78 height 9
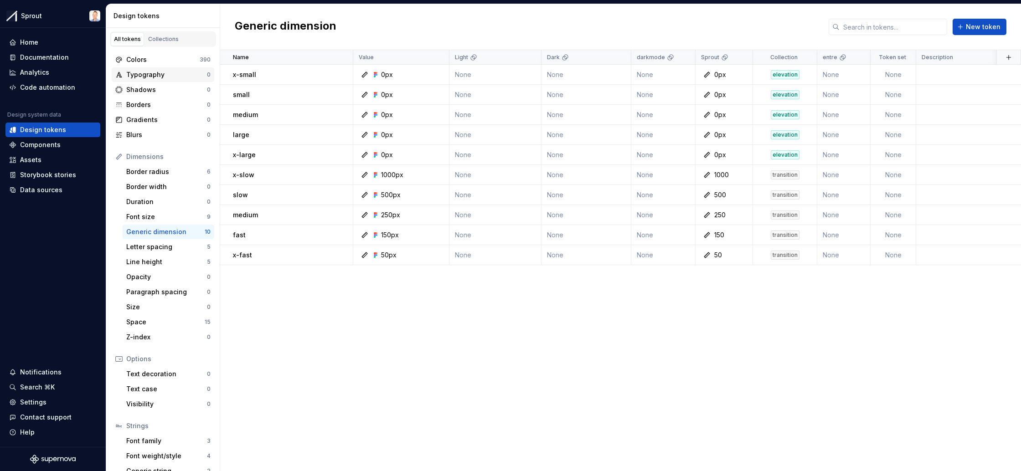
click at [165, 75] on div "Typography" at bounding box center [166, 74] width 81 height 9
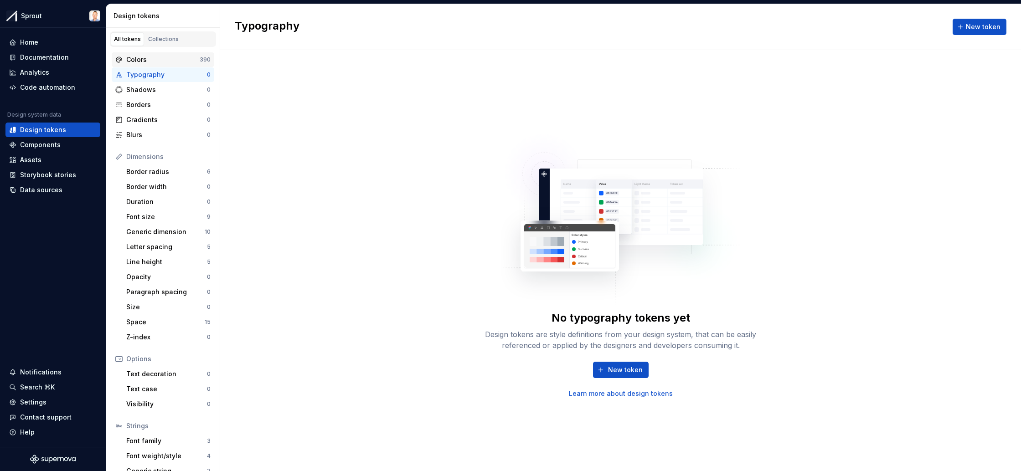
click at [165, 59] on div "Colors" at bounding box center [162, 59] width 73 height 9
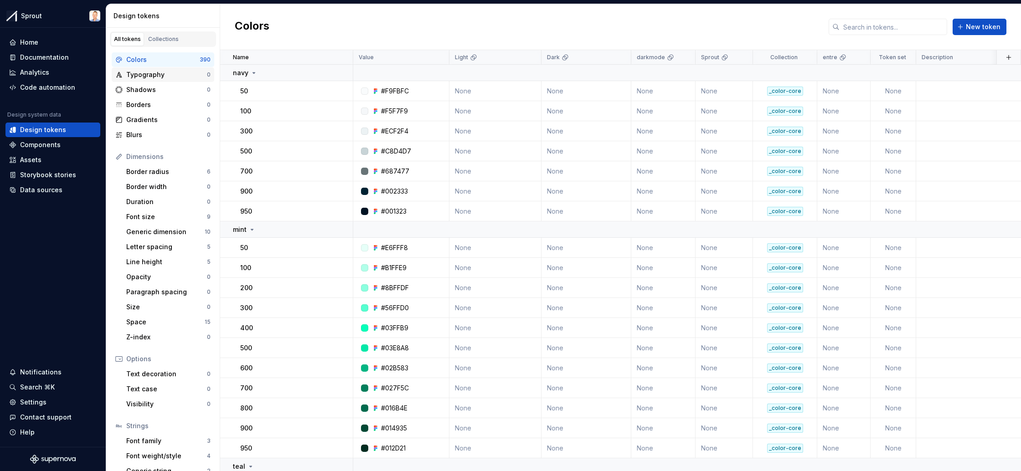
click at [163, 71] on div "Typography" at bounding box center [166, 74] width 81 height 9
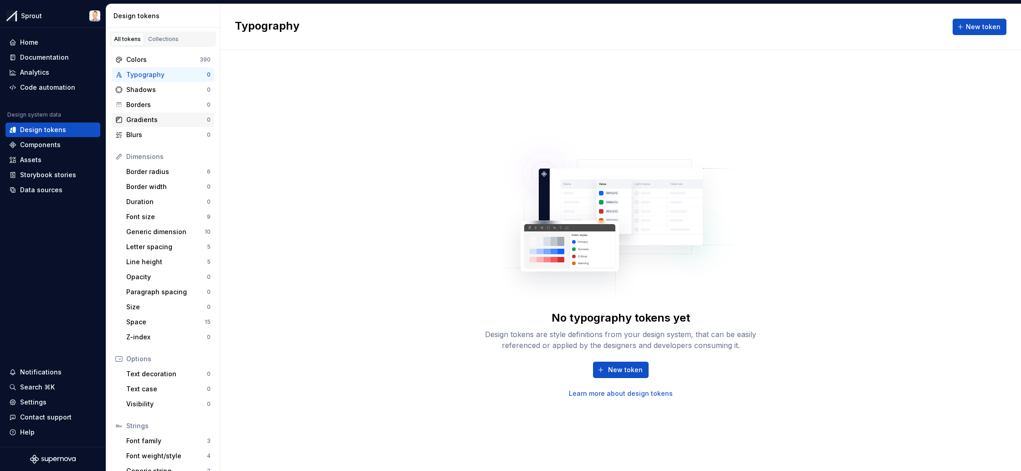
scroll to position [28, 0]
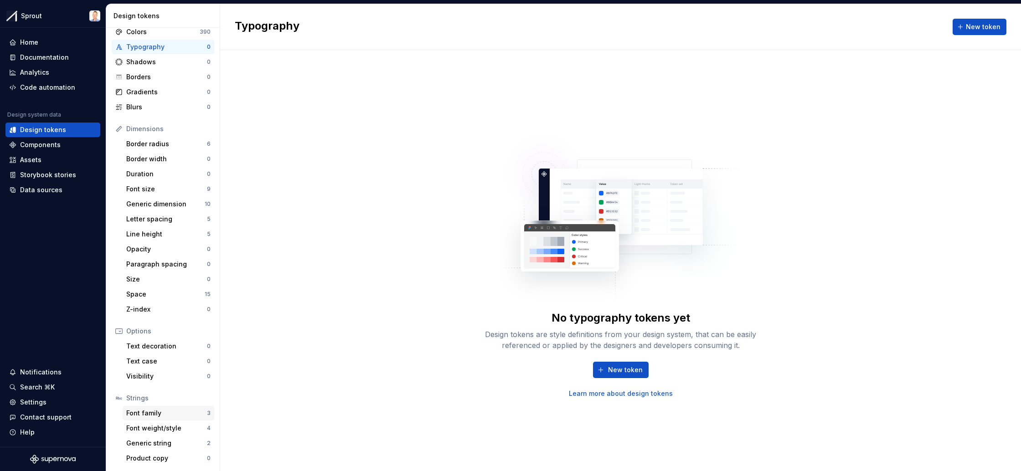
click at [158, 414] on div "Font family" at bounding box center [166, 413] width 81 height 9
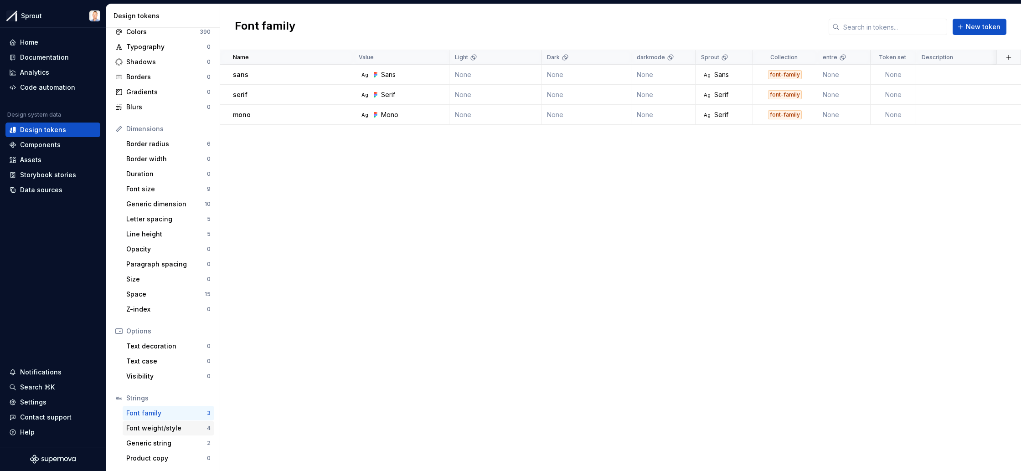
click at [172, 430] on div "Font weight/style" at bounding box center [166, 428] width 81 height 9
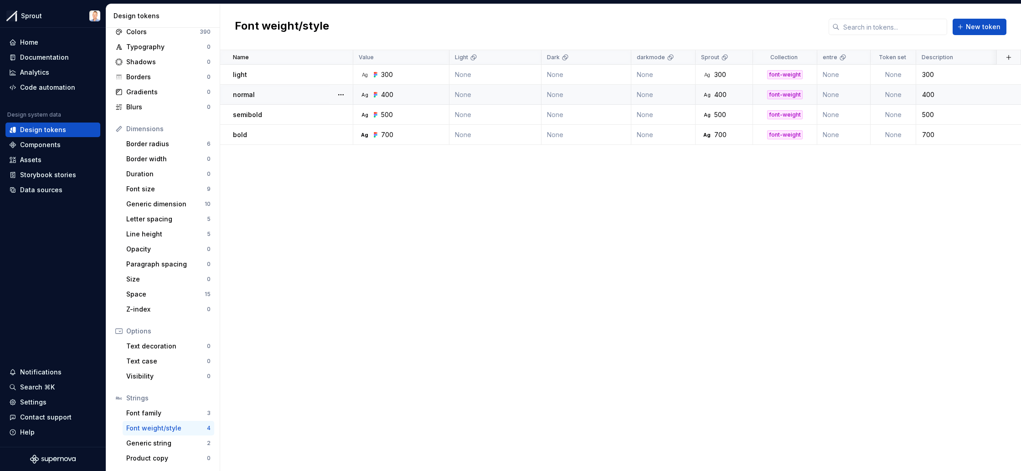
click at [408, 99] on td "Ag 400" at bounding box center [401, 95] width 96 height 20
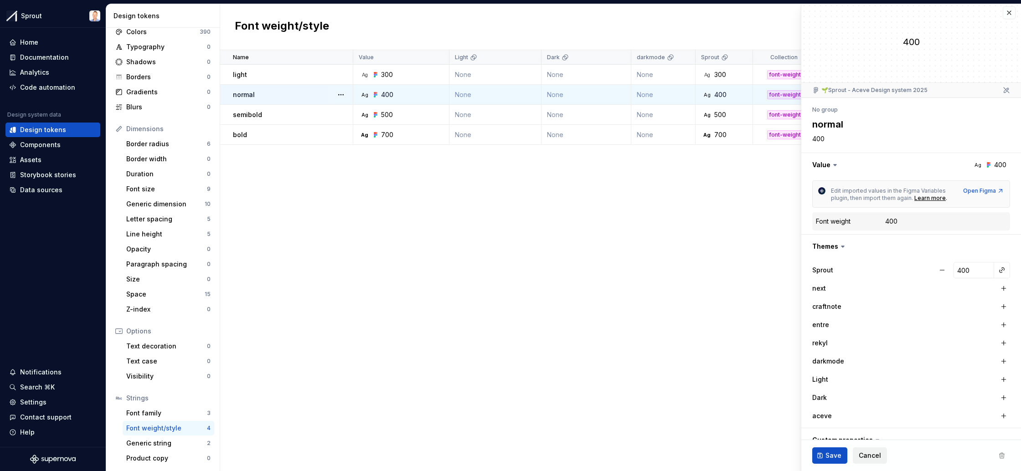
scroll to position [2, 0]
click at [866, 454] on span "Cancel" at bounding box center [870, 455] width 22 height 9
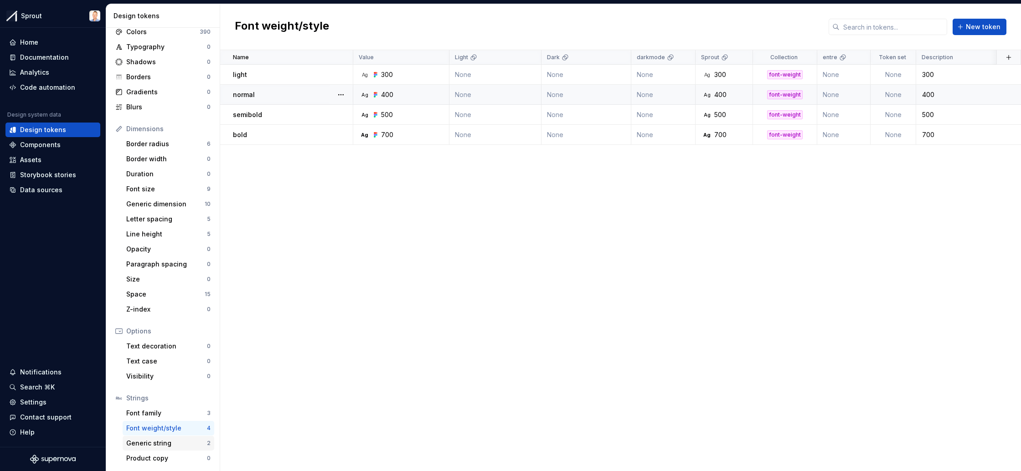
click at [158, 446] on div "Generic string" at bounding box center [166, 443] width 81 height 9
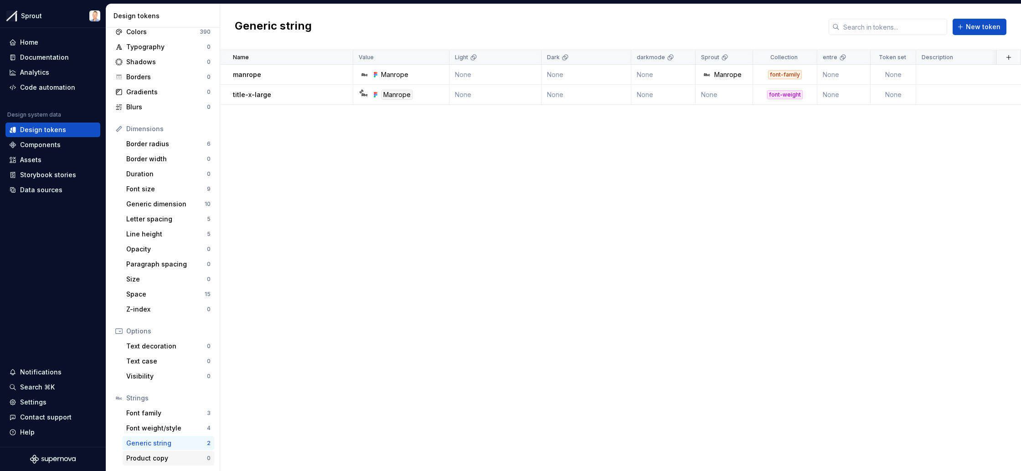
click at [172, 456] on div "Product copy" at bounding box center [166, 458] width 81 height 9
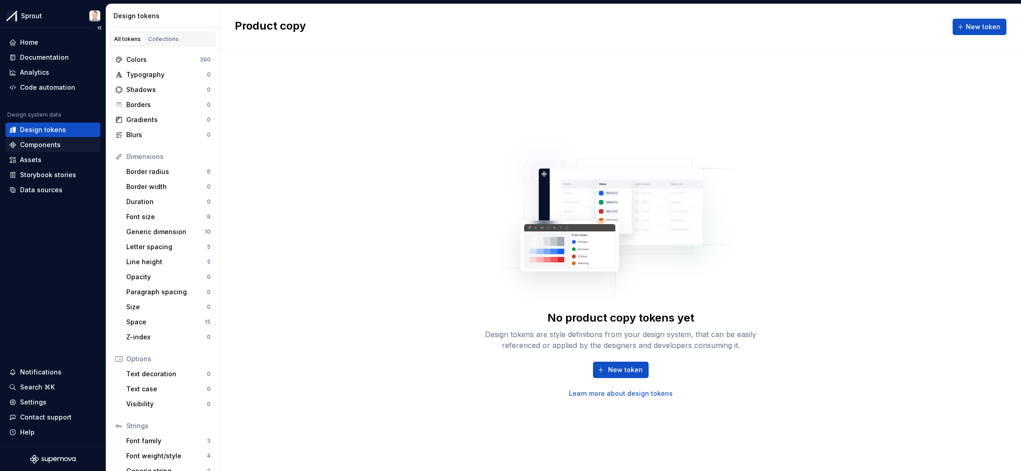
click at [33, 143] on div "Components" at bounding box center [40, 144] width 41 height 9
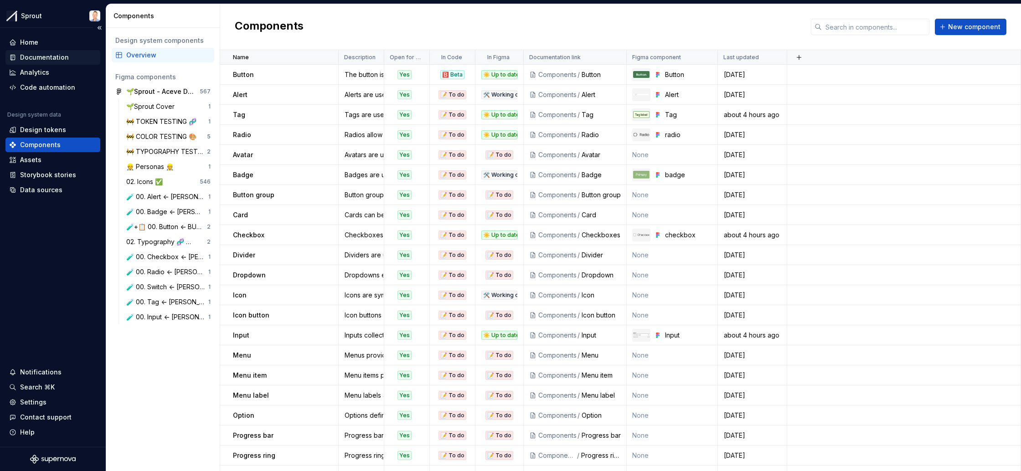
click at [55, 55] on div "Documentation" at bounding box center [44, 57] width 49 height 9
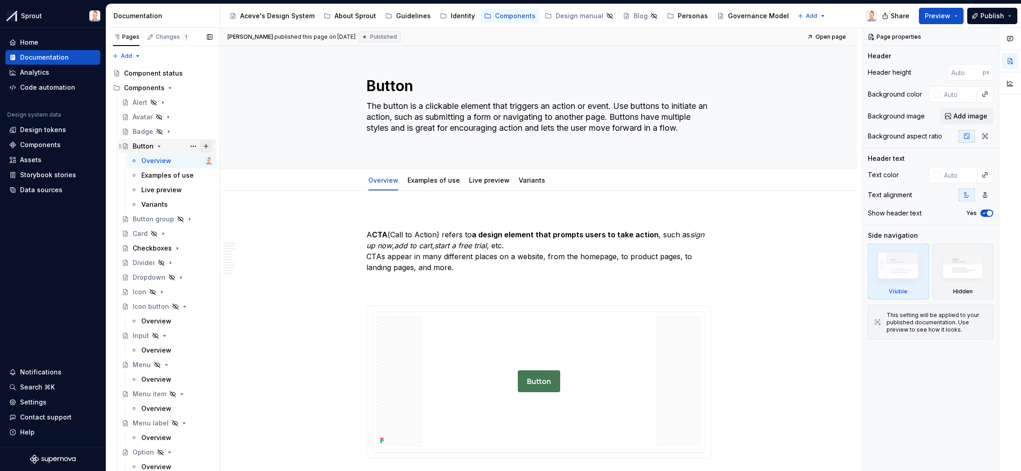
type textarea "*"
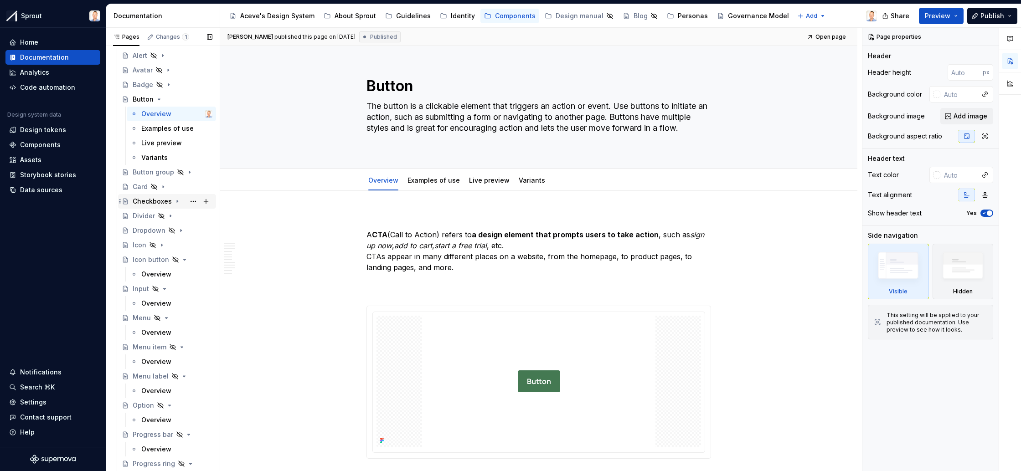
scroll to position [41, 0]
click at [174, 207] on icon "Page tree" at bounding box center [177, 207] width 7 height 7
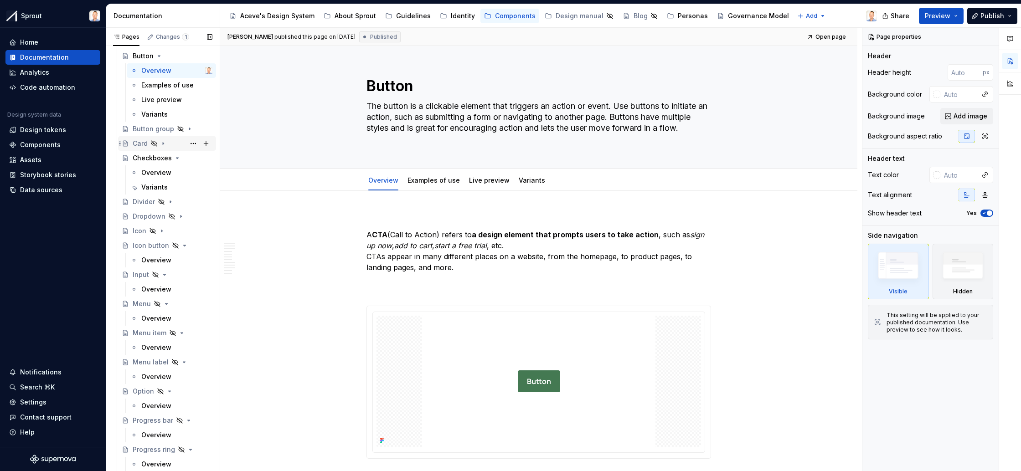
scroll to position [93, 0]
click at [182, 241] on icon "Page tree" at bounding box center [181, 242] width 7 height 7
click at [165, 256] on icon "Page tree" at bounding box center [164, 256] width 7 height 7
click at [167, 272] on icon "Page tree" at bounding box center [166, 271] width 7 height 7
click at [183, 285] on icon "Page tree" at bounding box center [181, 286] width 7 height 7
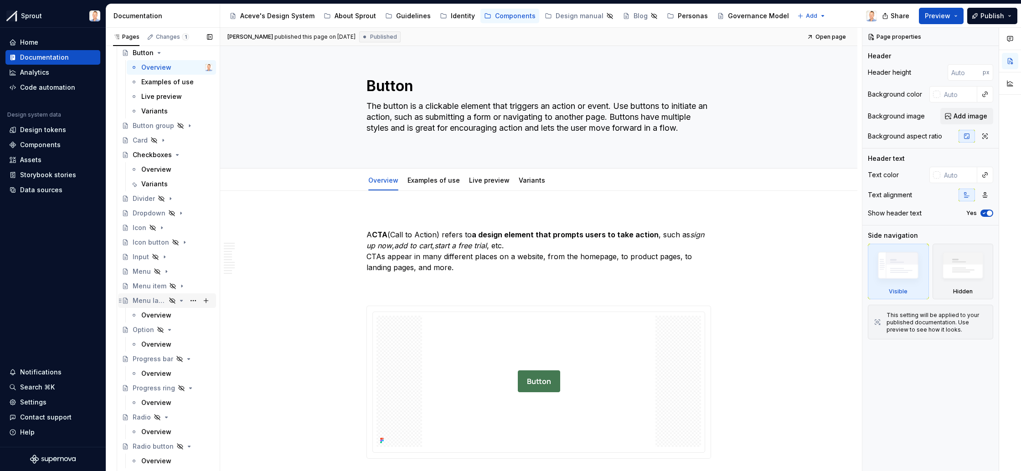
click at [181, 300] on icon "Page tree" at bounding box center [181, 300] width 7 height 7
click at [171, 317] on icon "Page tree" at bounding box center [169, 315] width 7 height 7
click at [184, 329] on icon "Page tree" at bounding box center [181, 329] width 7 height 7
click at [0, 0] on button "Page tree" at bounding box center [0, 0] width 0 height 0
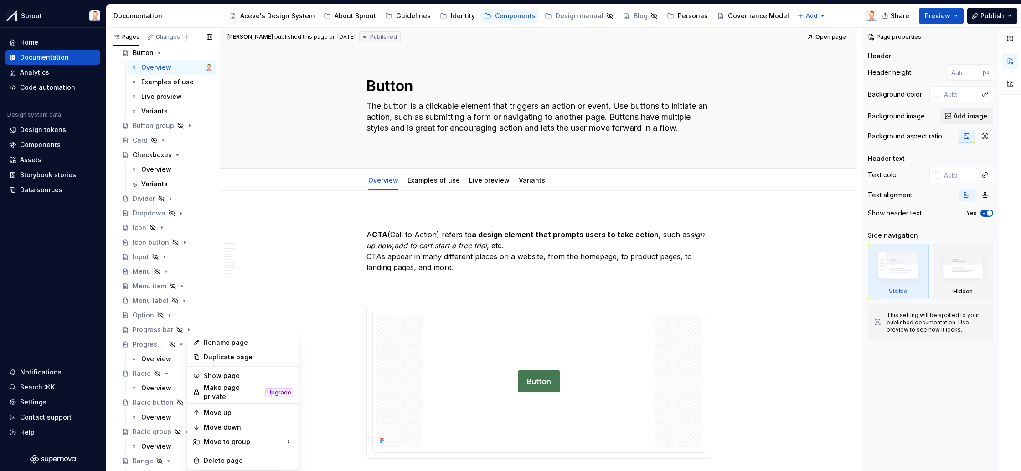
click at [182, 344] on div "Pages Changes 1 Add Accessibility guide for tree Page tree. Navigate the tree w…" at bounding box center [163, 252] width 114 height 448
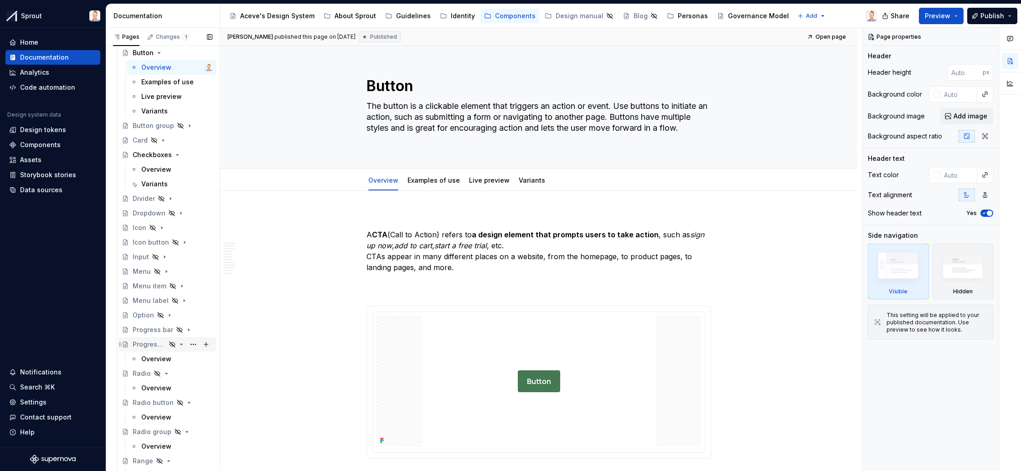
click at [181, 343] on icon "Page tree" at bounding box center [181, 344] width 7 height 7
click at [168, 358] on icon "Page tree" at bounding box center [166, 359] width 7 height 7
click at [182, 372] on icon "Page tree" at bounding box center [181, 373] width 7 height 7
click at [183, 388] on icon "Page tree" at bounding box center [181, 388] width 7 height 7
click at [171, 401] on icon "Page tree" at bounding box center [168, 402] width 7 height 7
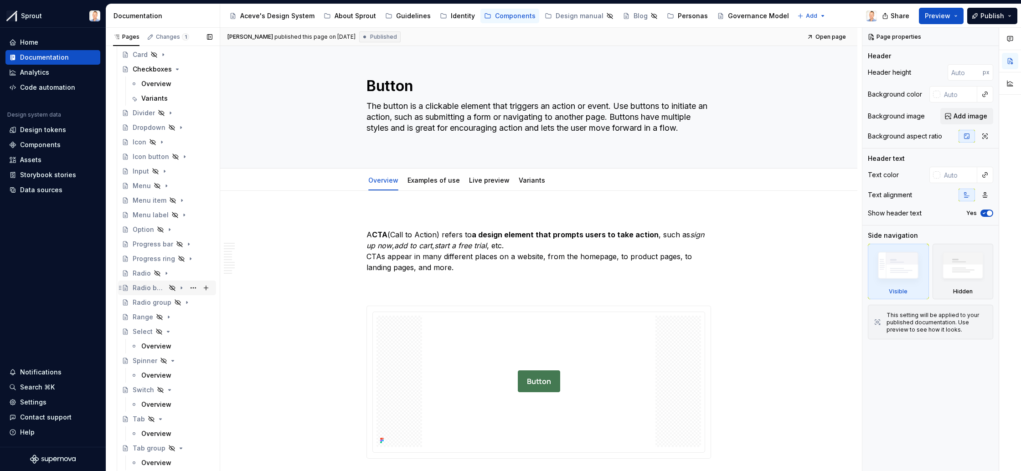
scroll to position [189, 0]
click at [170, 322] on icon "Page tree" at bounding box center [168, 322] width 7 height 7
drag, startPoint x: 171, startPoint y: 335, endPoint x: 171, endPoint y: 341, distance: 5.5
click at [170, 336] on icon "Page tree" at bounding box center [172, 336] width 7 height 7
drag, startPoint x: 170, startPoint y: 350, endPoint x: 170, endPoint y: 355, distance: 5.0
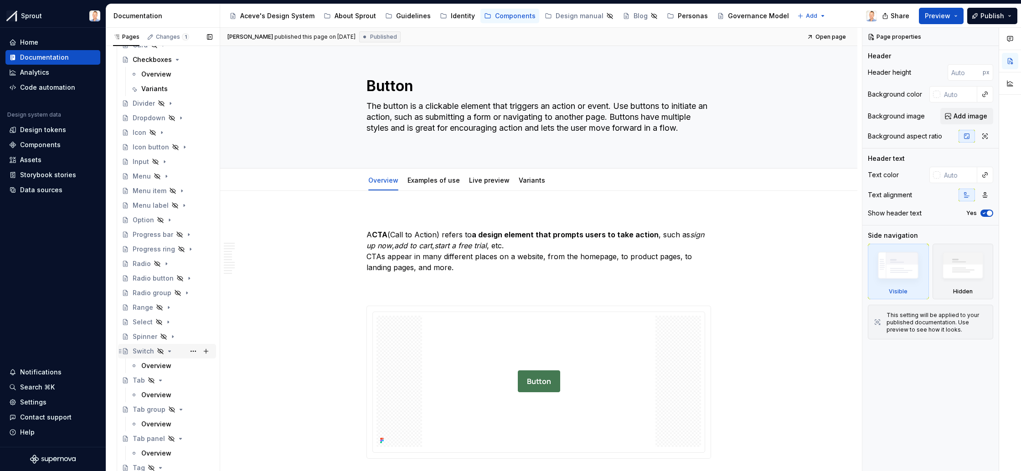
click at [170, 352] on icon "Page tree" at bounding box center [169, 351] width 7 height 7
click at [160, 365] on icon "Page tree" at bounding box center [160, 365] width 7 height 7
drag, startPoint x: 178, startPoint y: 379, endPoint x: 176, endPoint y: 386, distance: 7.1
click at [178, 382] on icon "Page tree" at bounding box center [180, 380] width 7 height 7
click at [178, 393] on icon "Page tree" at bounding box center [180, 395] width 7 height 7
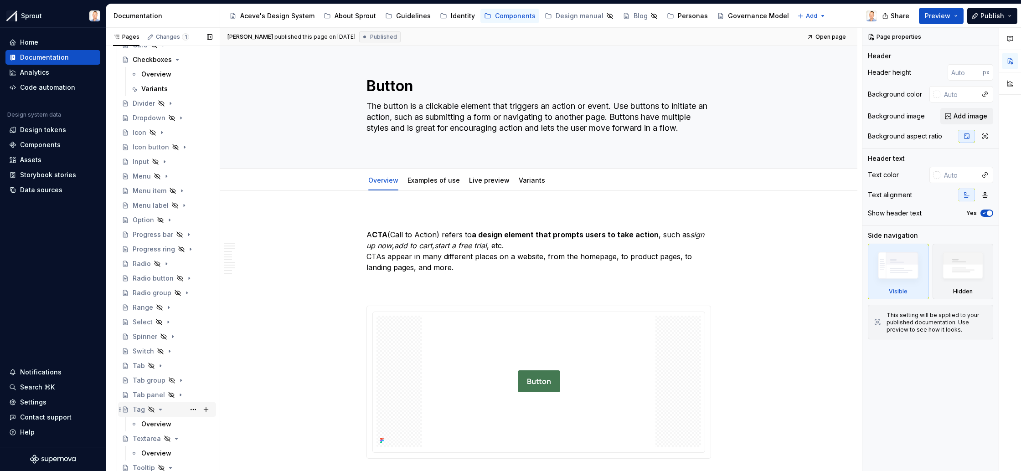
drag, startPoint x: 161, startPoint y: 410, endPoint x: 171, endPoint y: 403, distance: 11.8
click at [161, 411] on icon "Page tree" at bounding box center [160, 409] width 7 height 7
drag, startPoint x: 174, startPoint y: 333, endPoint x: 176, endPoint y: 340, distance: 7.0
click at [174, 334] on icon "Page tree" at bounding box center [176, 336] width 7 height 7
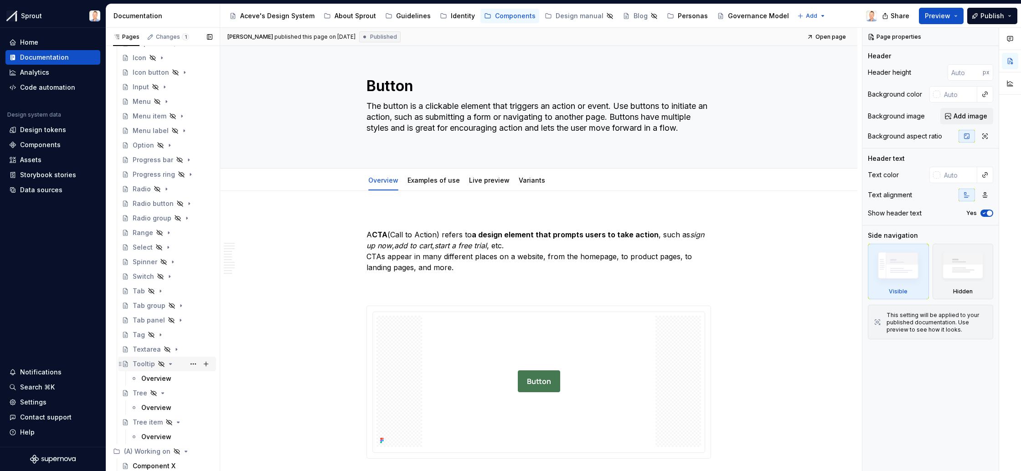
click at [168, 366] on icon "Page tree" at bounding box center [170, 364] width 7 height 7
drag, startPoint x: 162, startPoint y: 393, endPoint x: 169, endPoint y: 397, distance: 7.8
click at [163, 394] on icon "Page tree" at bounding box center [162, 393] width 7 height 7
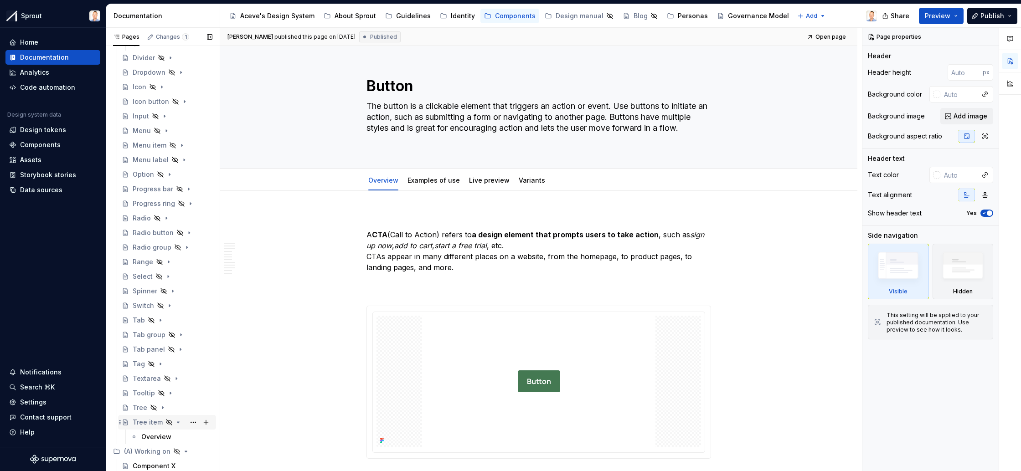
click at [178, 423] on icon "Page tree" at bounding box center [178, 422] width 7 height 7
click at [182, 450] on icon "Page tree" at bounding box center [181, 451] width 7 height 7
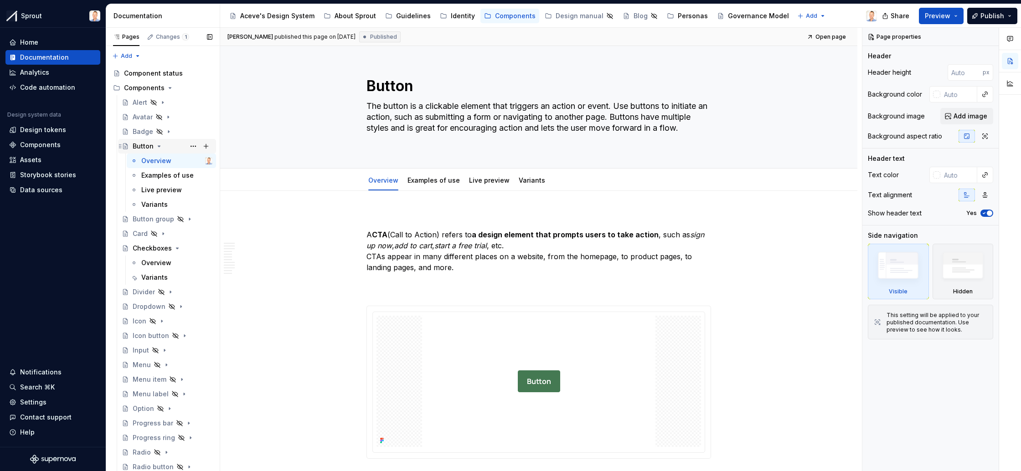
click at [157, 147] on icon "Page tree" at bounding box center [158, 146] width 7 height 7
click at [174, 189] on icon "Page tree" at bounding box center [177, 189] width 7 height 7
click at [193, 260] on button "Page tree" at bounding box center [193, 263] width 13 height 13
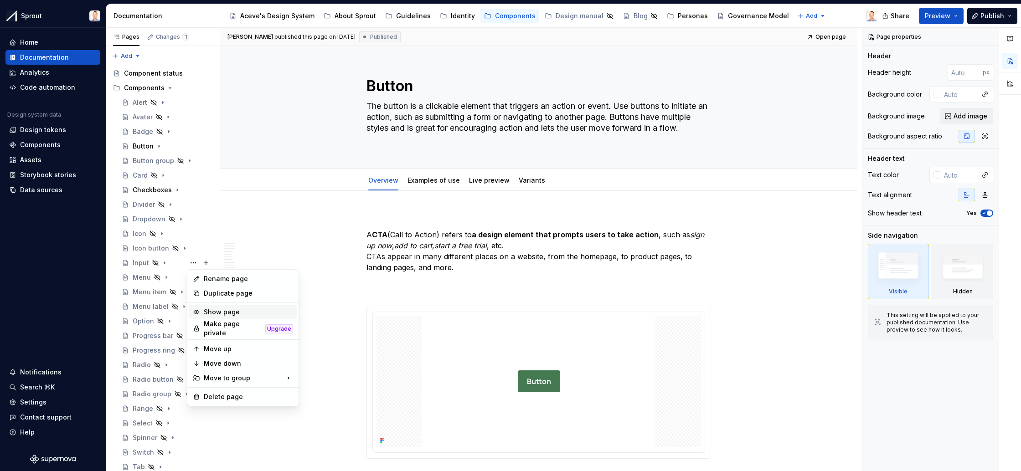
click at [205, 312] on div "Show page" at bounding box center [248, 312] width 89 height 9
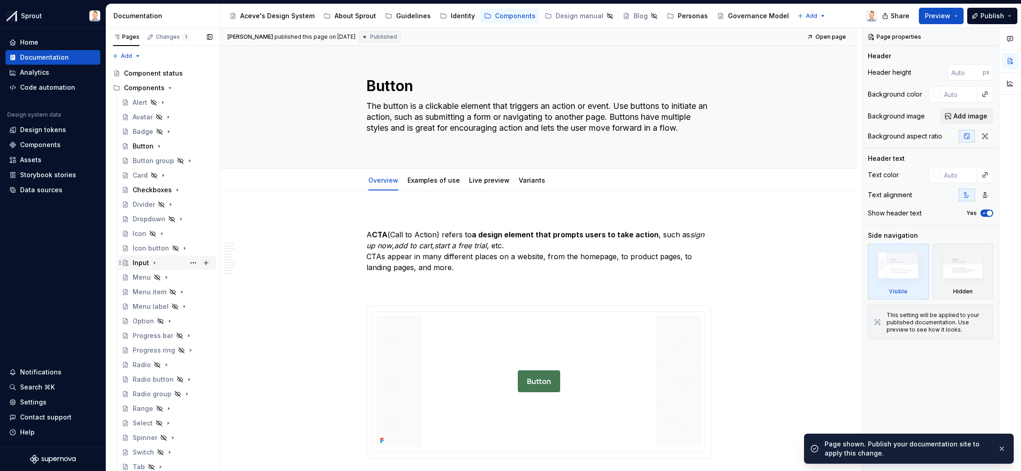
click at [155, 261] on icon "Page tree" at bounding box center [154, 262] width 7 height 7
click at [155, 275] on div "Overview" at bounding box center [156, 277] width 30 height 9
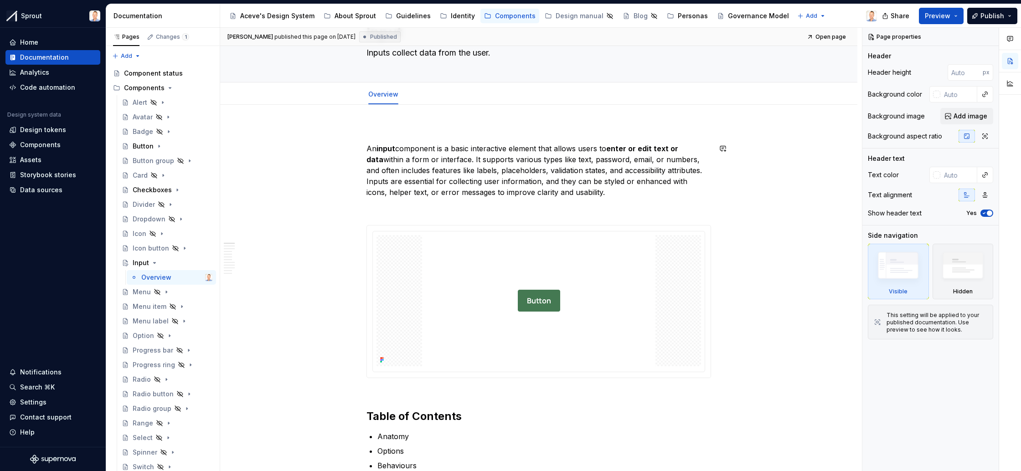
scroll to position [62, 0]
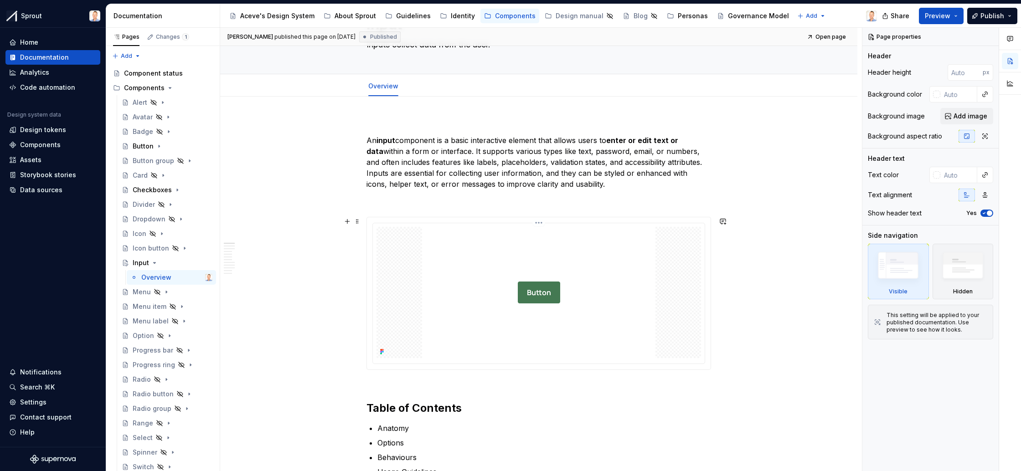
type textarea "*"
click at [530, 272] on img at bounding box center [538, 292] width 233 height 131
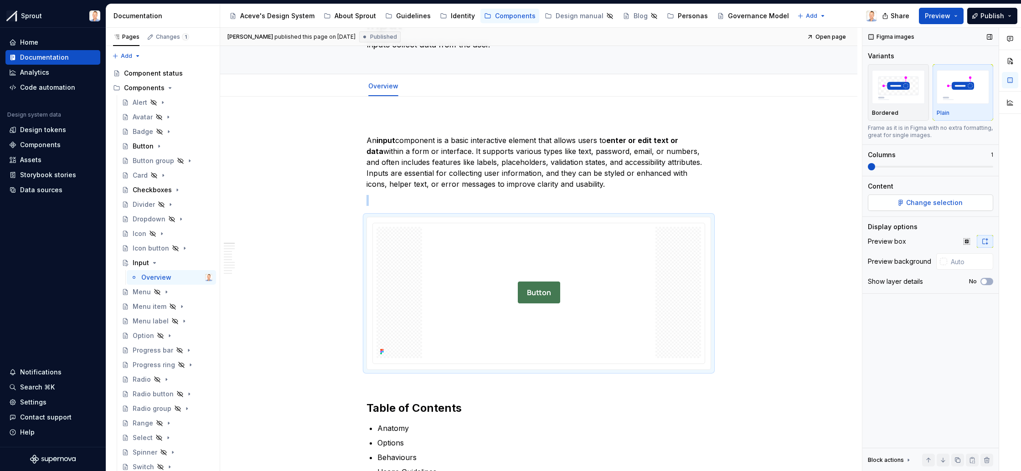
click at [941, 203] on span "Change selection" at bounding box center [934, 202] width 57 height 9
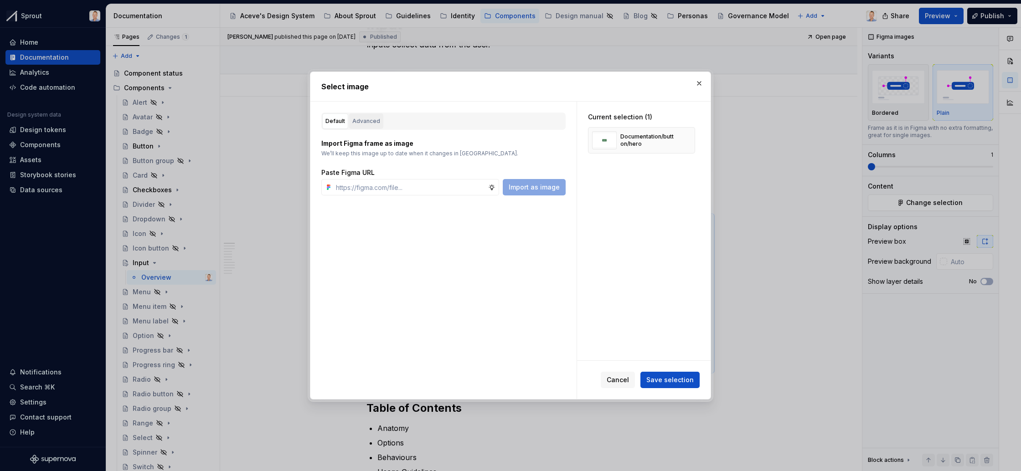
click at [367, 118] on div "Advanced" at bounding box center [366, 121] width 28 height 9
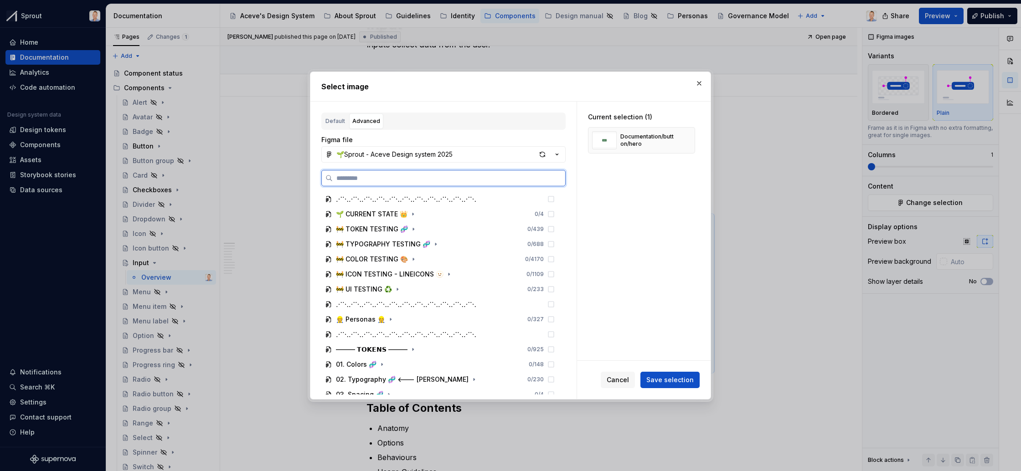
click at [389, 178] on input "search" at bounding box center [449, 178] width 233 height 9
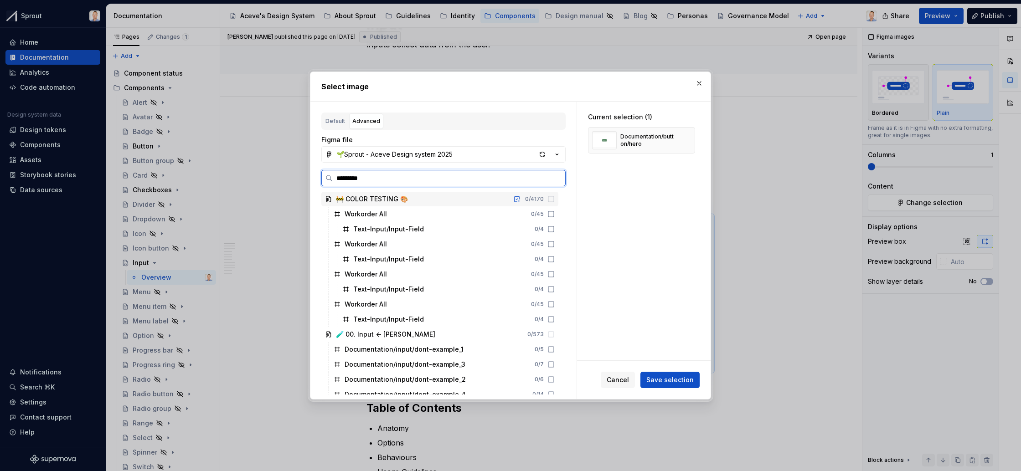
type input "**********"
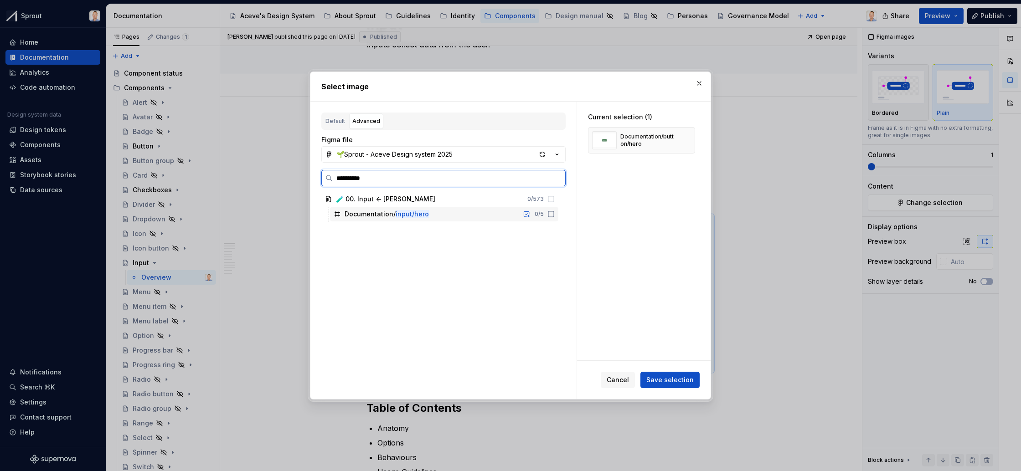
click at [555, 213] on icon at bounding box center [551, 214] width 7 height 7
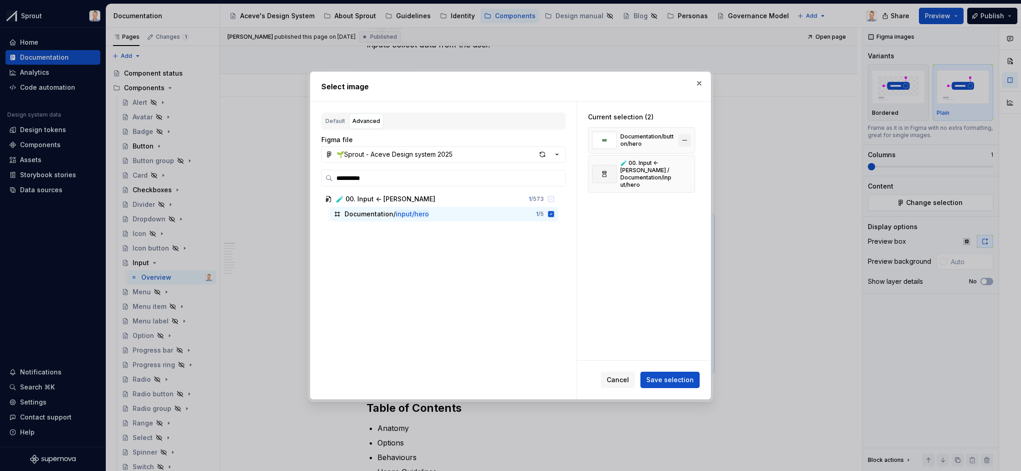
click at [691, 140] on button "button" at bounding box center [684, 140] width 13 height 13
click at [671, 380] on span "Save selection" at bounding box center [670, 380] width 47 height 9
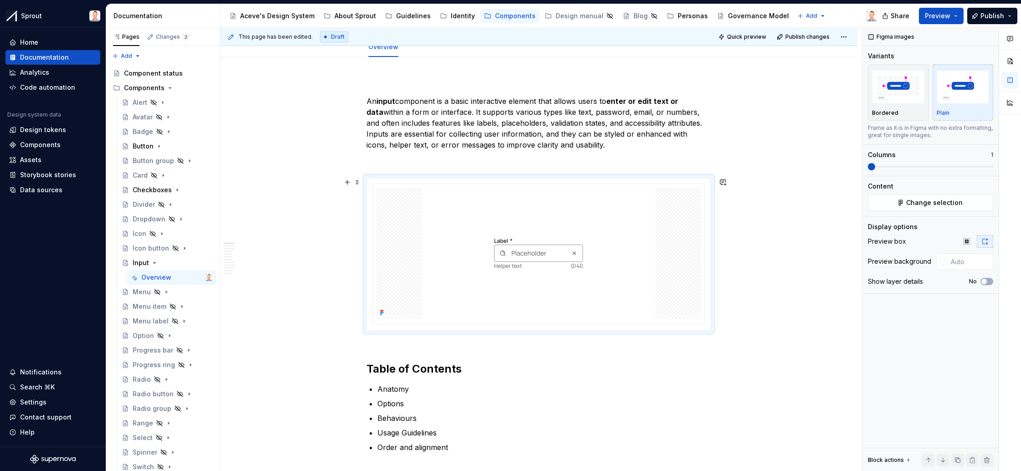
scroll to position [113, 0]
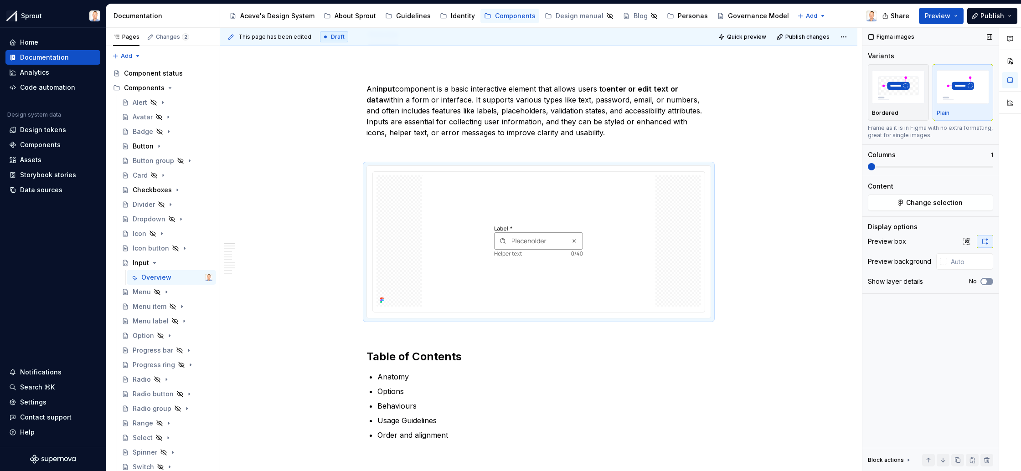
click at [987, 283] on icon "button" at bounding box center [984, 281] width 7 height 5
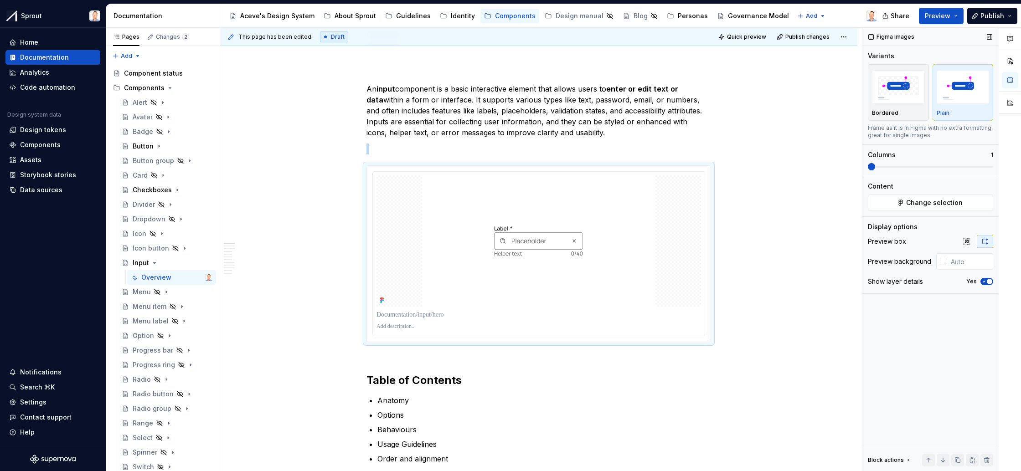
click at [987, 283] on span "button" at bounding box center [989, 281] width 5 height 5
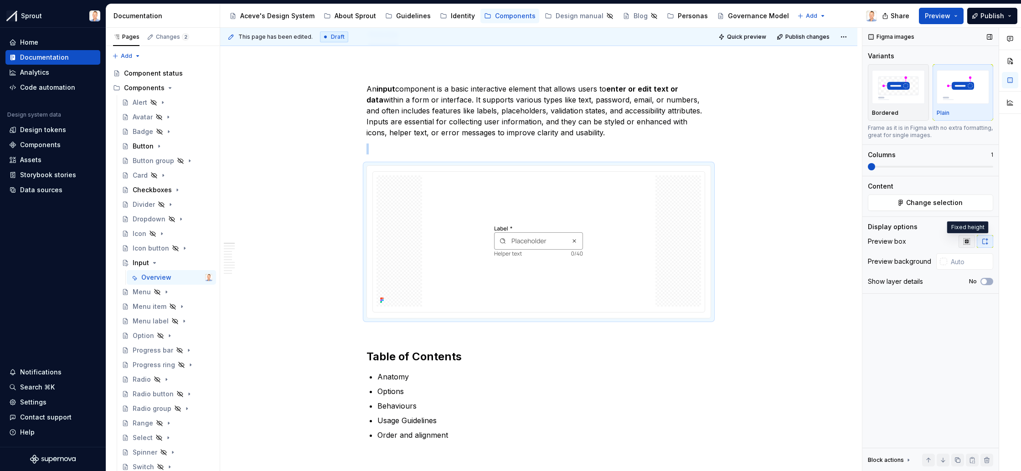
click at [969, 240] on icon "button" at bounding box center [966, 241] width 7 height 7
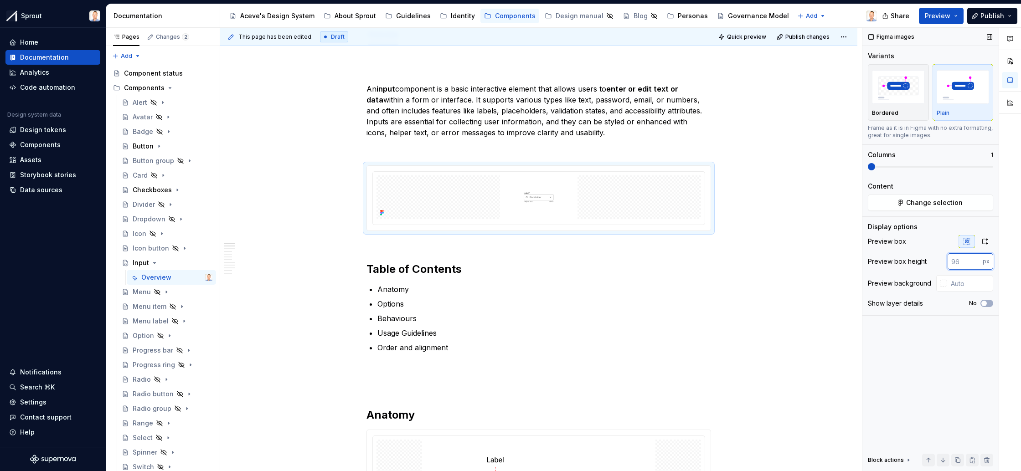
click at [966, 261] on input "number" at bounding box center [965, 261] width 35 height 16
type input "300"
type textarea "*"
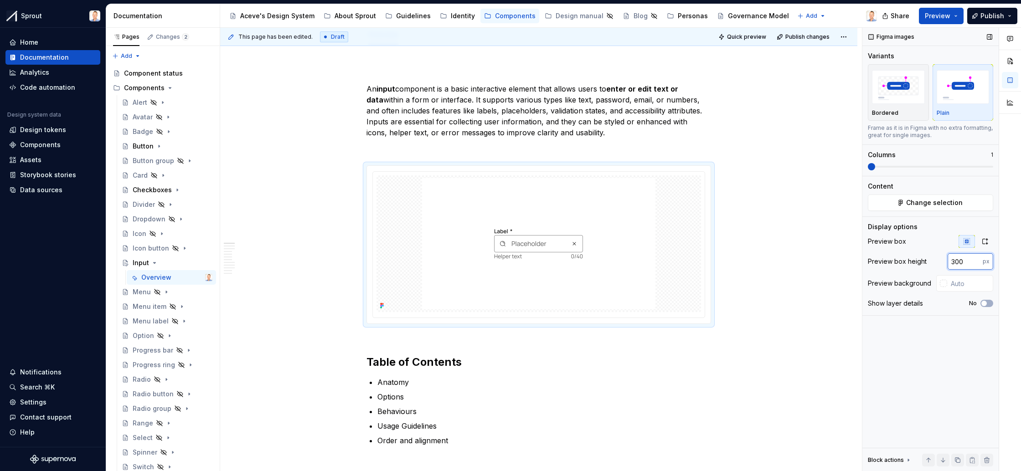
drag, startPoint x: 960, startPoint y: 264, endPoint x: 908, endPoint y: 263, distance: 52.0
click at [908, 263] on div "Preview box height 300 px" at bounding box center [930, 261] width 125 height 16
type input "400"
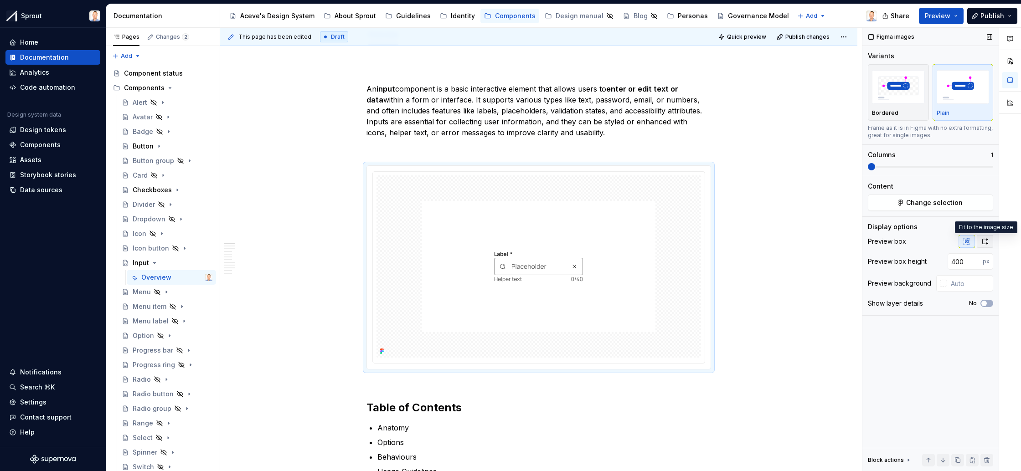
click at [986, 240] on icon "button" at bounding box center [985, 241] width 5 height 5
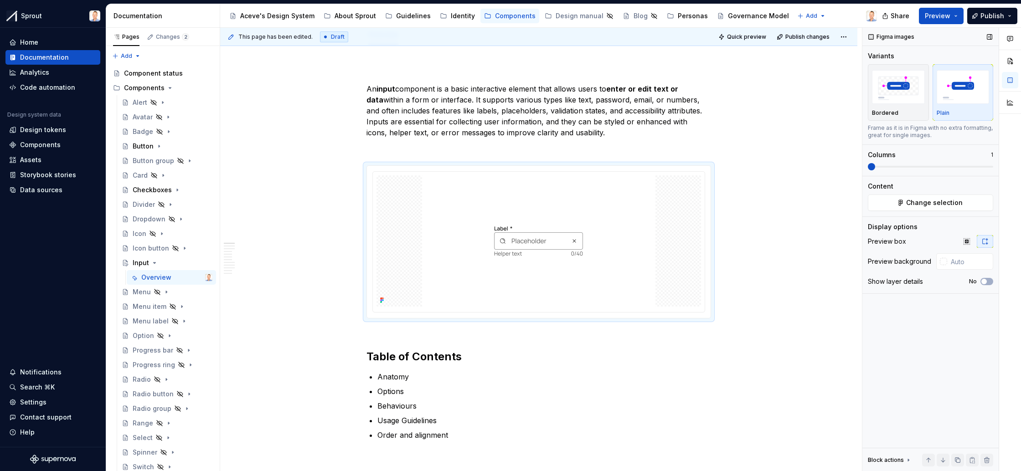
drag, startPoint x: 972, startPoint y: 242, endPoint x: 982, endPoint y: 241, distance: 9.2
click at [972, 242] on button "button" at bounding box center [967, 241] width 16 height 13
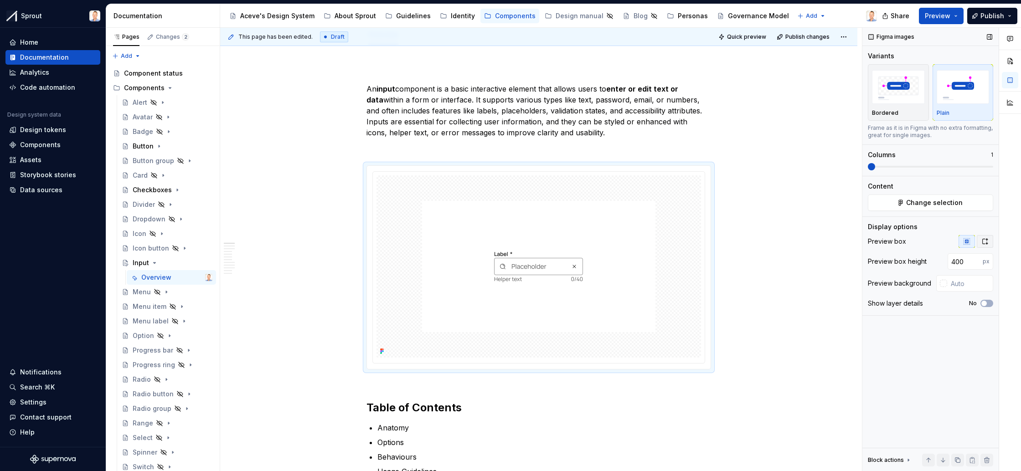
click at [989, 242] on button "button" at bounding box center [985, 241] width 16 height 13
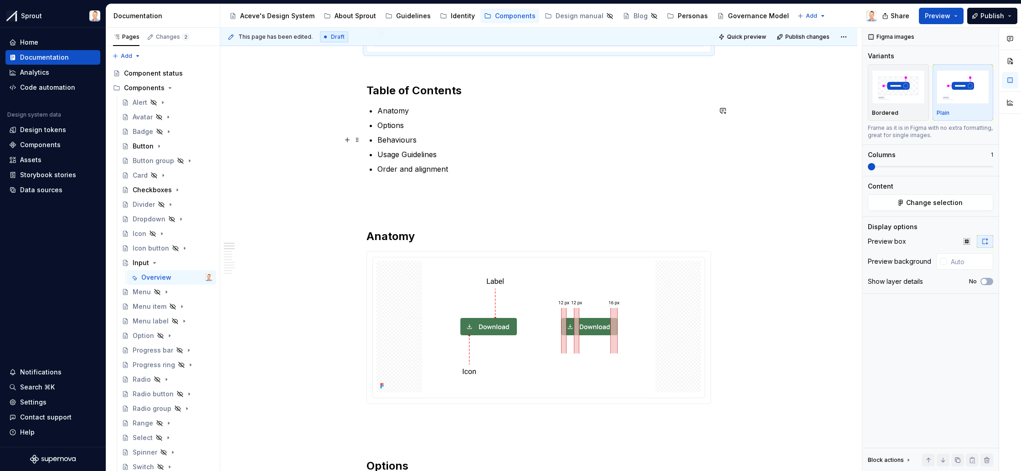
scroll to position [380, 0]
click at [544, 307] on img at bounding box center [538, 326] width 233 height 131
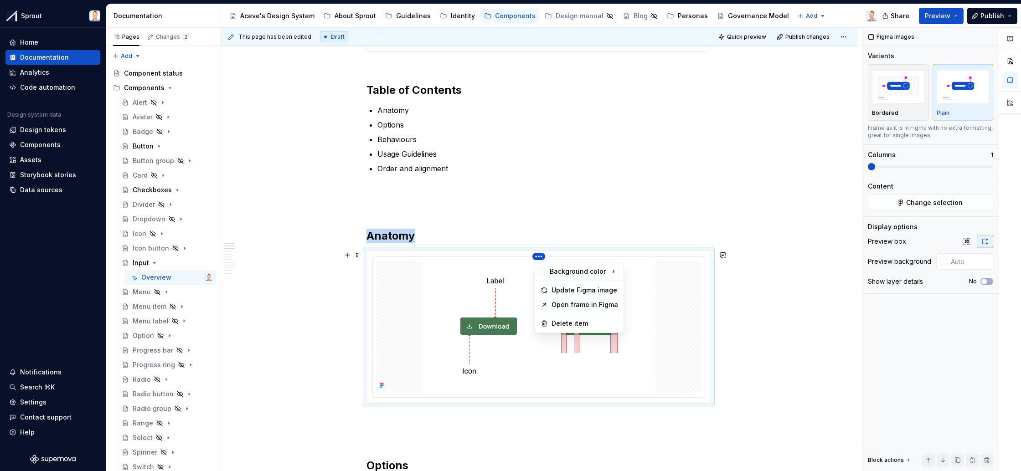
click at [543, 258] on html "Sprout Home Documentation Analytics Code automation Design system data Design t…" at bounding box center [510, 235] width 1021 height 471
click at [522, 270] on html "Sprout Home Documentation Analytics Code automation Design system data Design t…" at bounding box center [510, 235] width 1021 height 471
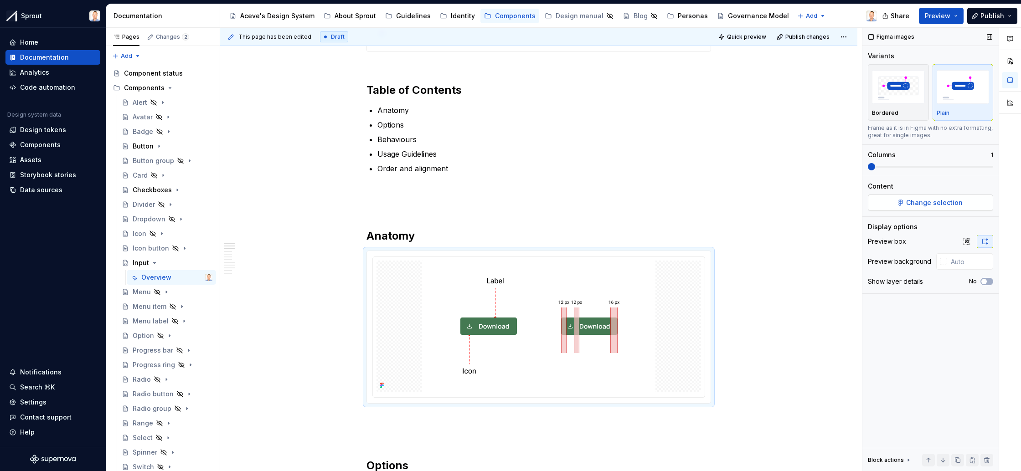
click at [926, 201] on span "Change selection" at bounding box center [934, 202] width 57 height 9
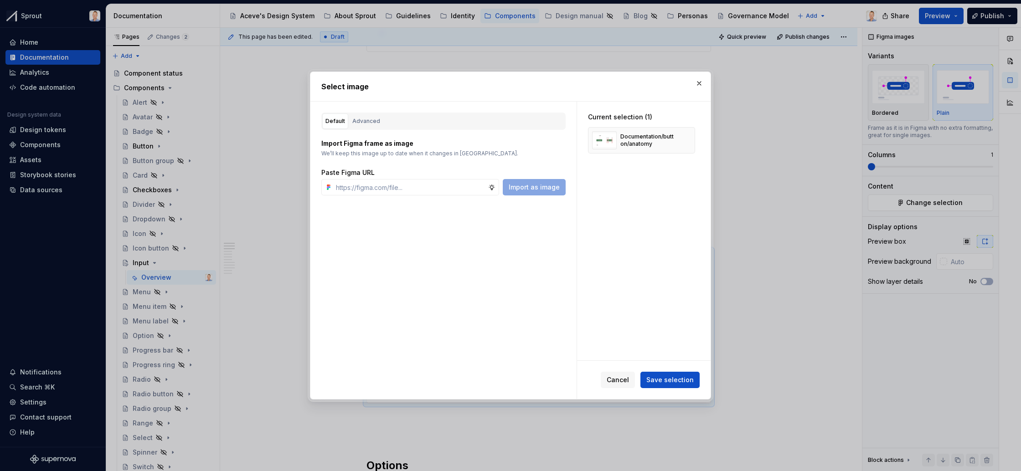
type textarea "*"
click at [361, 120] on div "Advanced" at bounding box center [366, 121] width 28 height 9
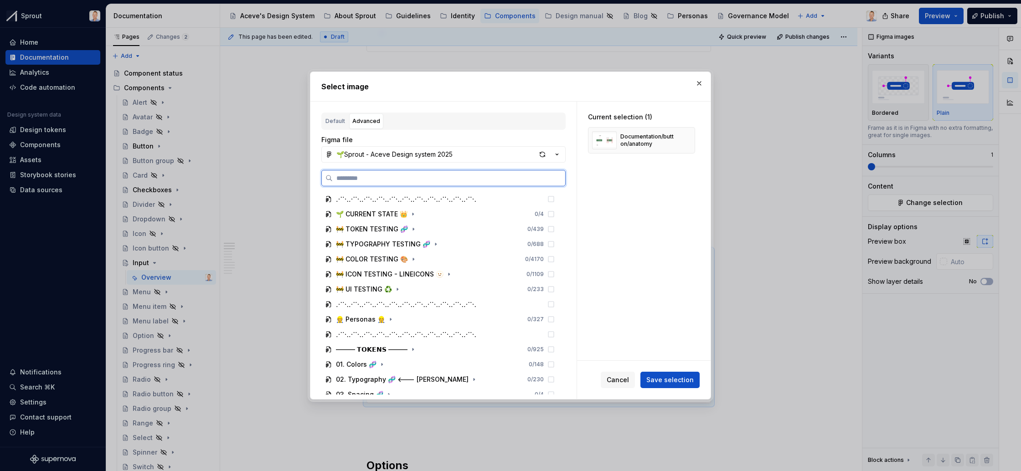
click at [404, 176] on input "search" at bounding box center [449, 178] width 233 height 9
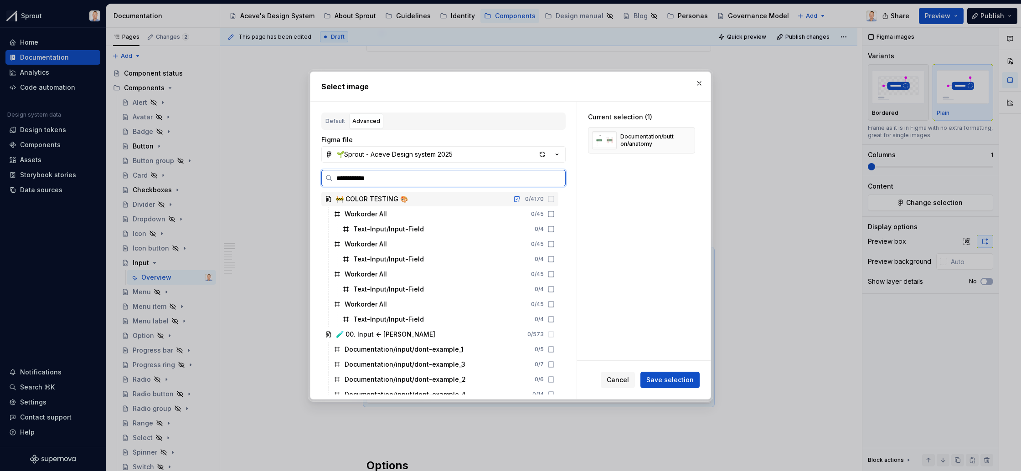
type input "**********"
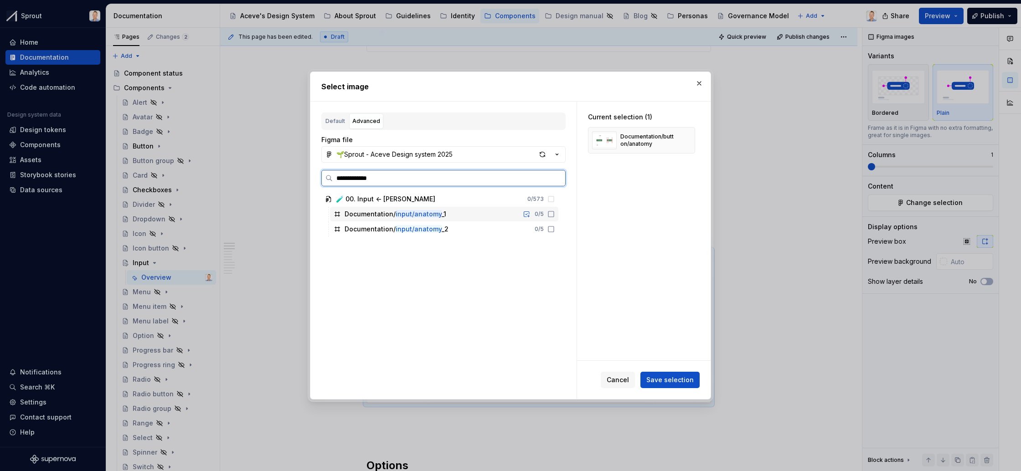
click at [555, 212] on icon at bounding box center [551, 214] width 7 height 7
click at [555, 229] on icon at bounding box center [551, 229] width 7 height 7
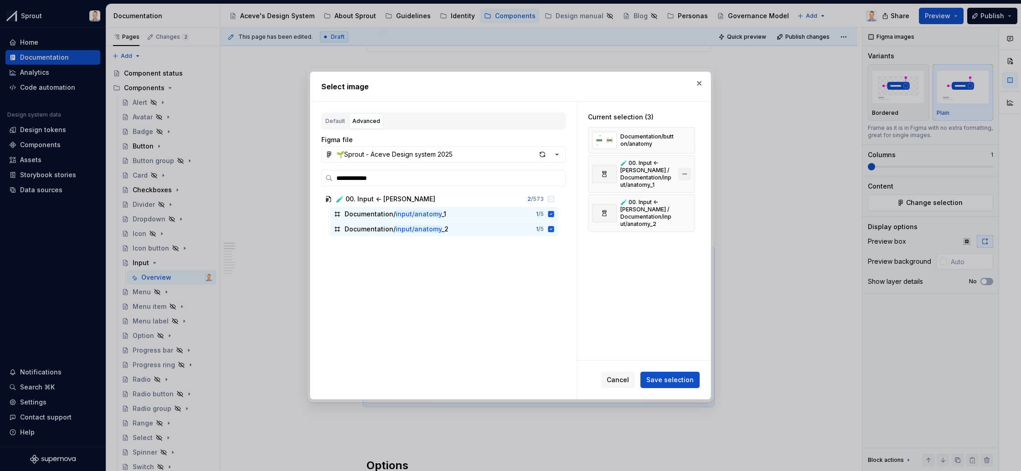
click at [691, 141] on button "button" at bounding box center [684, 140] width 13 height 13
drag, startPoint x: 680, startPoint y: 379, endPoint x: 648, endPoint y: 374, distance: 31.8
click at [680, 379] on span "Save selection" at bounding box center [670, 380] width 47 height 9
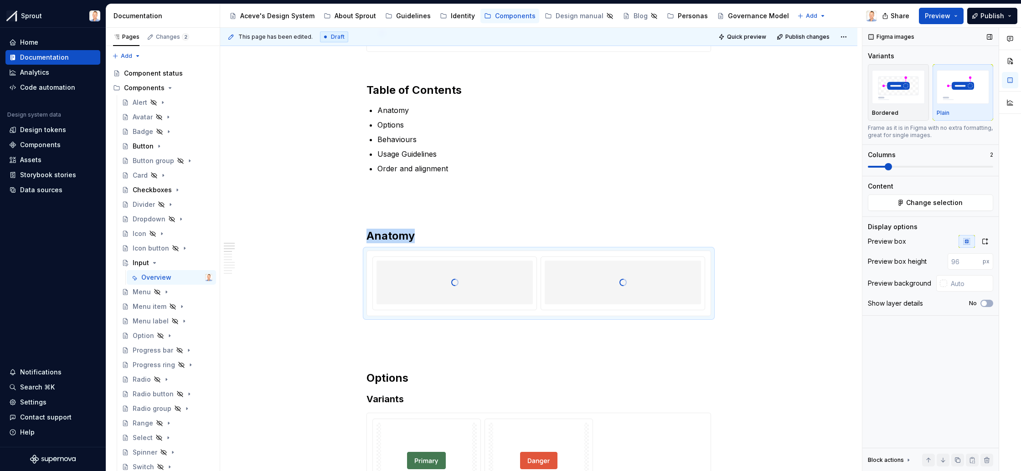
click at [894, 166] on span at bounding box center [930, 167] width 125 height 2
click at [991, 240] on button "button" at bounding box center [985, 241] width 16 height 13
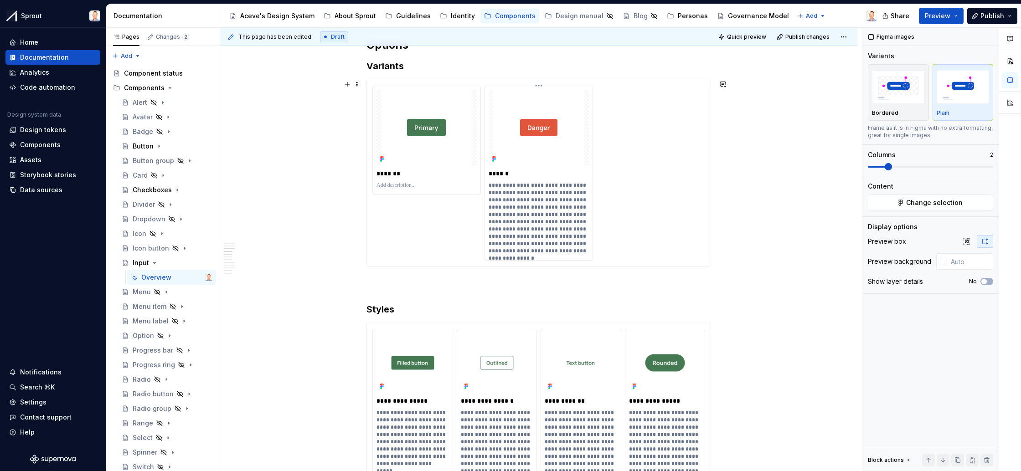
scroll to position [754, 0]
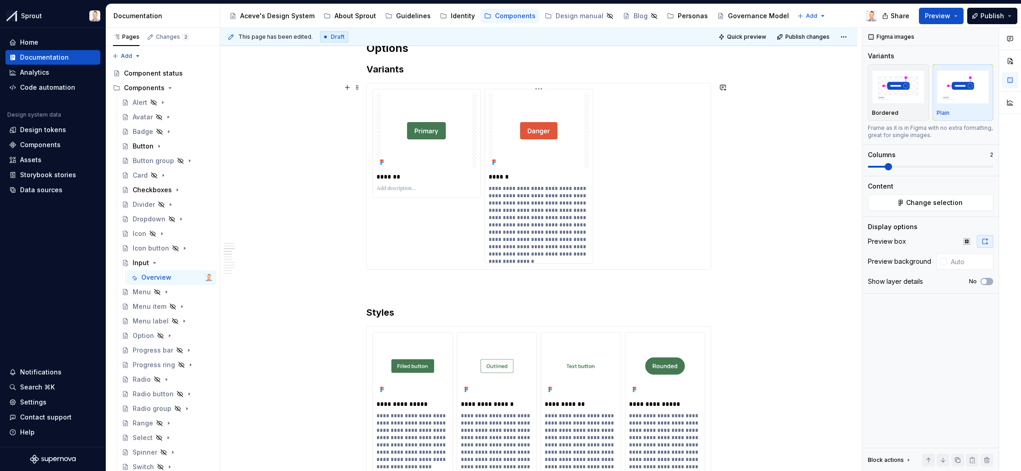
type textarea "*"
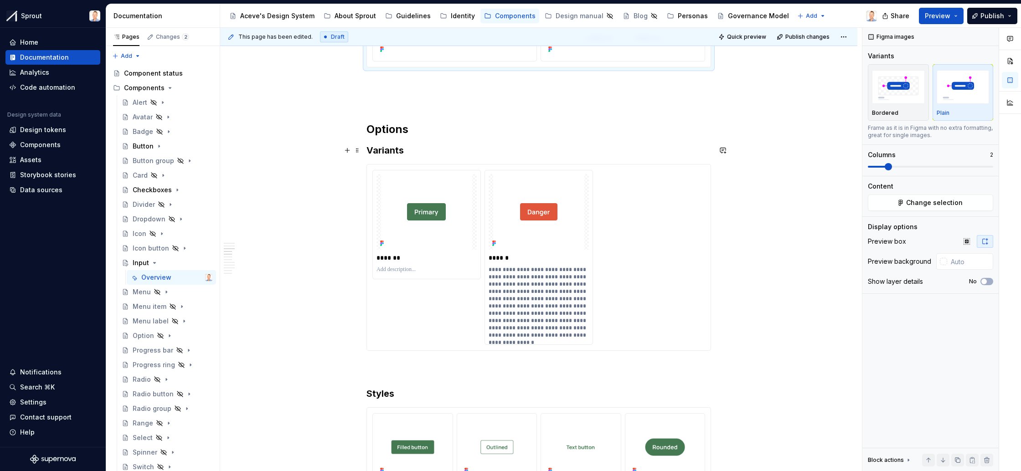
scroll to position [675, 0]
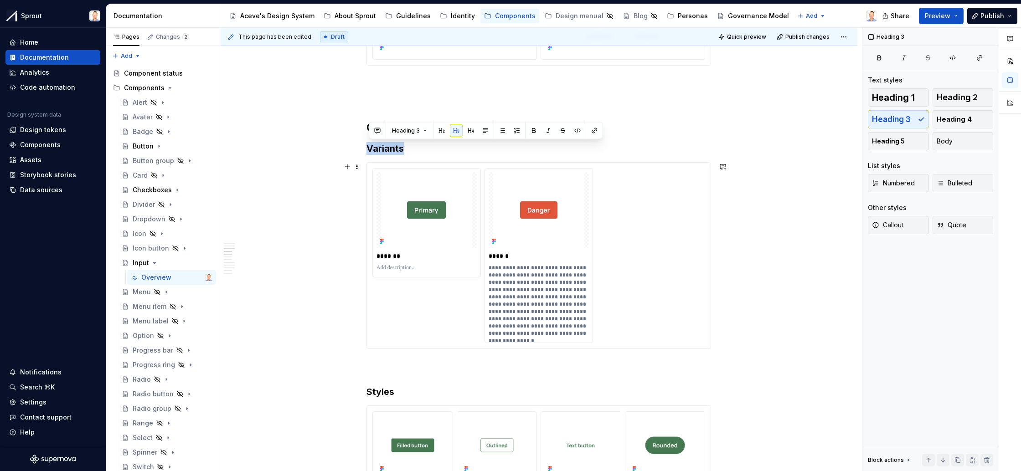
drag, startPoint x: 369, startPoint y: 149, endPoint x: 684, endPoint y: 331, distance: 363.8
drag, startPoint x: 696, startPoint y: 356, endPoint x: 426, endPoint y: 181, distance: 321.9
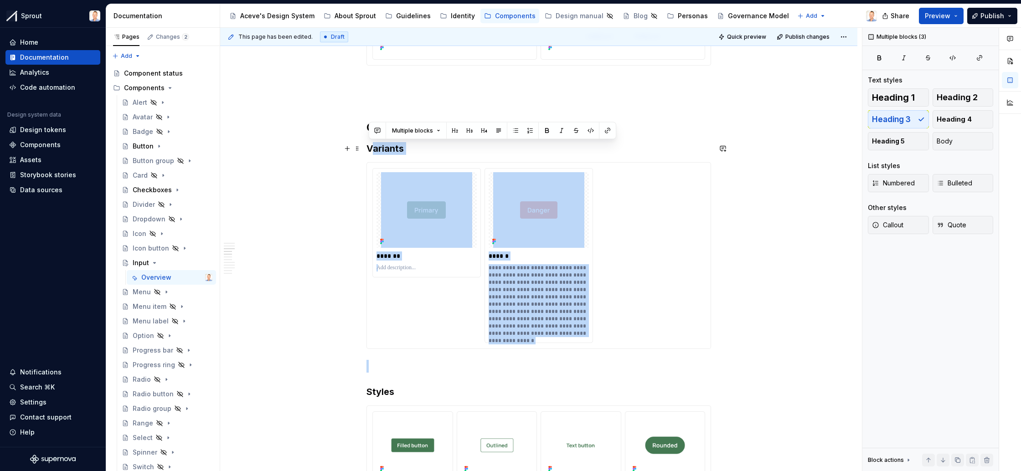
drag, startPoint x: 424, startPoint y: 329, endPoint x: 377, endPoint y: 152, distance: 183.5
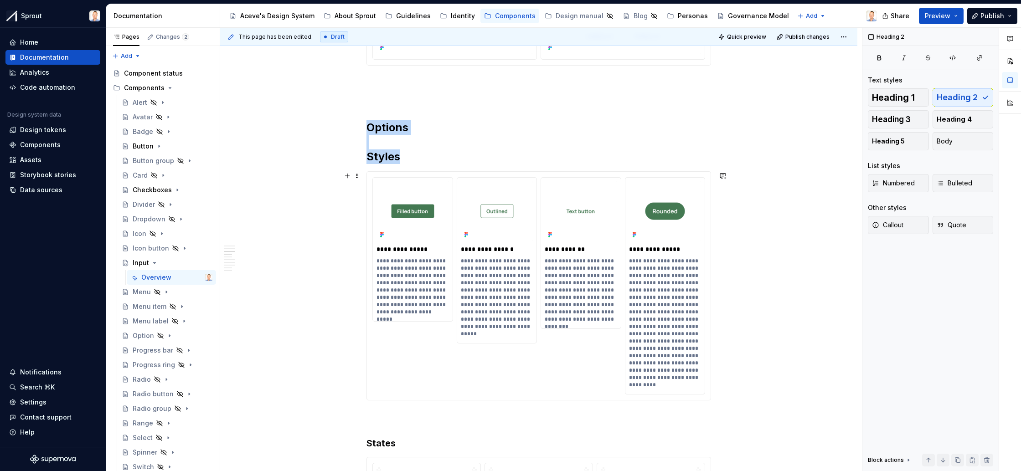
click at [541, 360] on div "**********" at bounding box center [538, 286] width 333 height 218
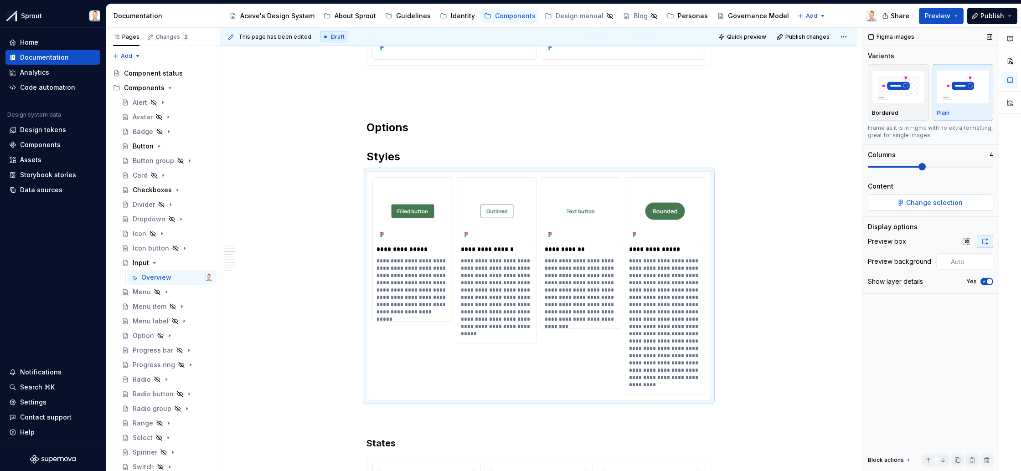
click at [929, 202] on span "Change selection" at bounding box center [934, 202] width 57 height 9
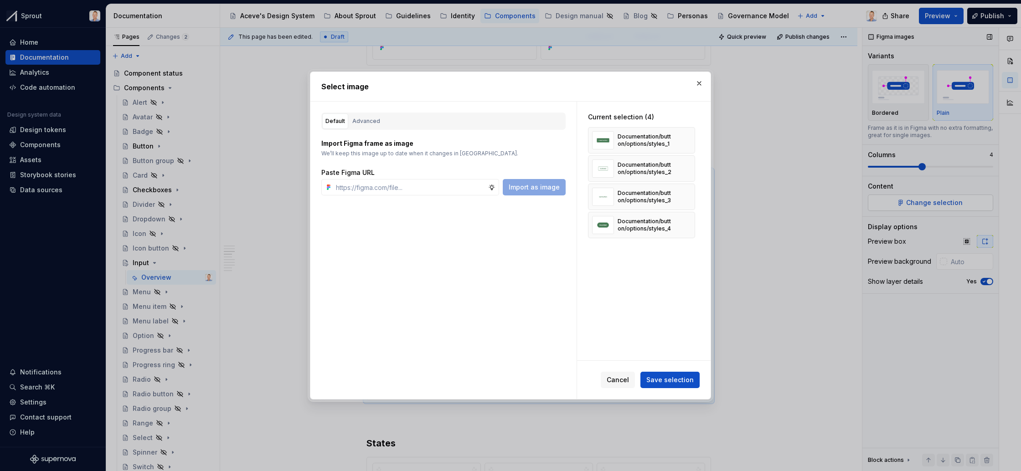
type textarea "*"
click at [368, 122] on div "Advanced" at bounding box center [366, 121] width 28 height 9
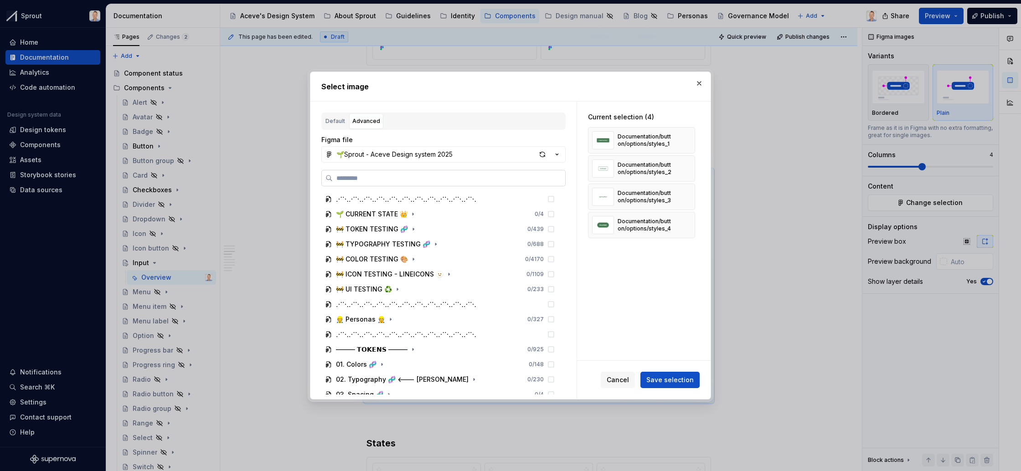
click at [412, 181] on input "search" at bounding box center [449, 178] width 233 height 9
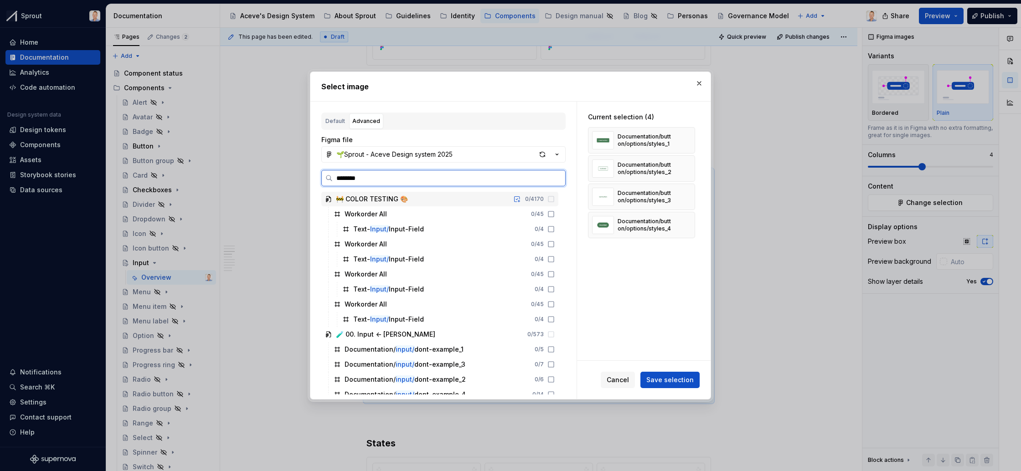
type input "*********"
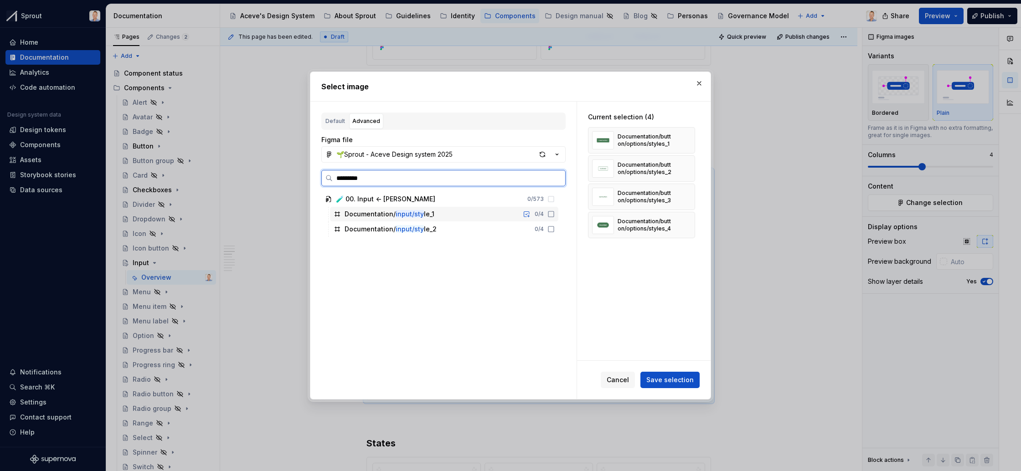
click at [555, 215] on icon at bounding box center [551, 214] width 7 height 7
click at [555, 229] on icon at bounding box center [551, 229] width 7 height 7
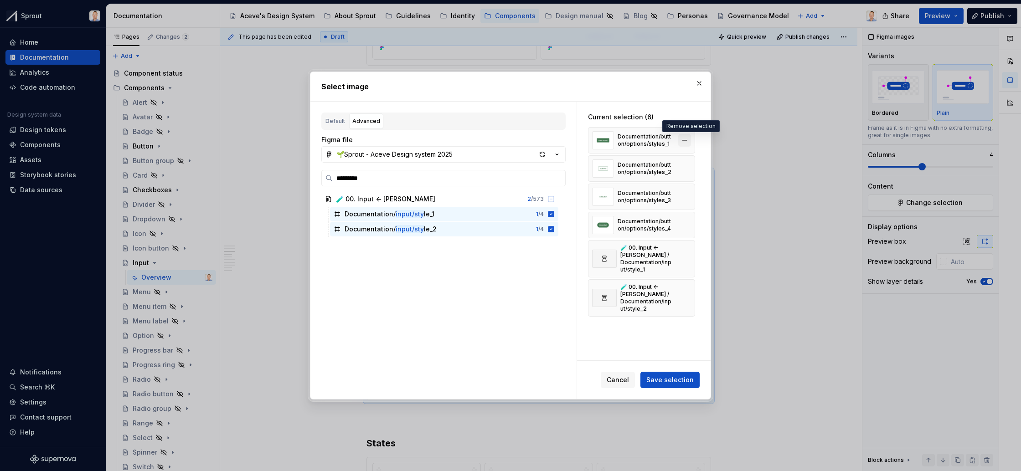
click at [689, 139] on button "button" at bounding box center [684, 140] width 13 height 13
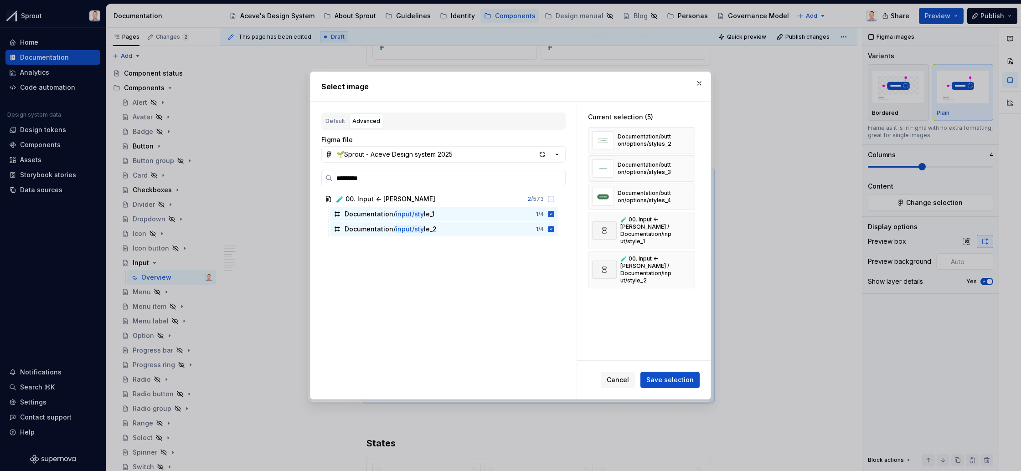
click at [689, 139] on button "button" at bounding box center [684, 140] width 13 height 13
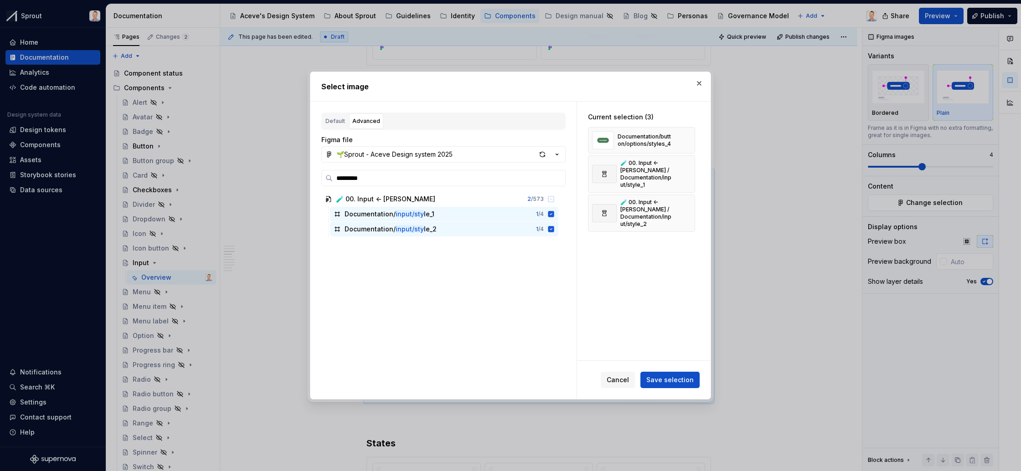
click at [689, 139] on button "button" at bounding box center [684, 140] width 13 height 13
click at [677, 376] on span "Save selection" at bounding box center [670, 380] width 47 height 9
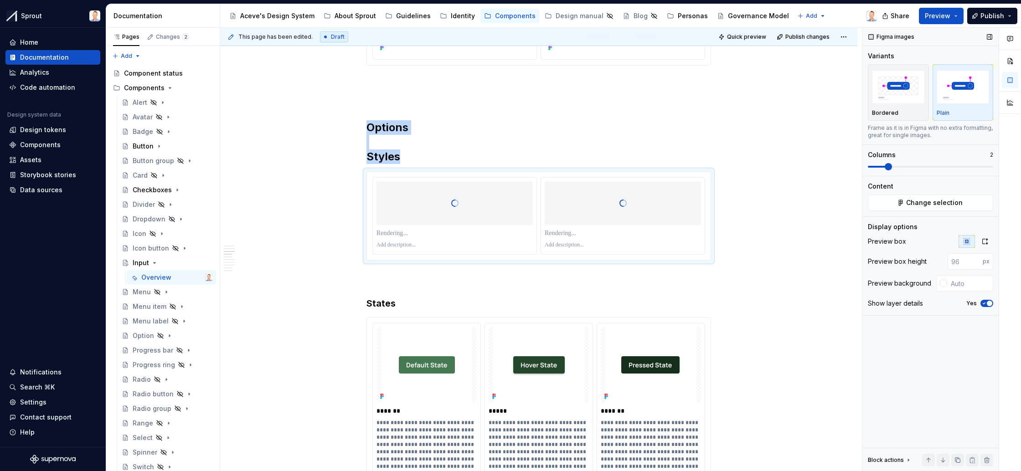
click at [892, 166] on span at bounding box center [888, 166] width 7 height 7
click at [985, 240] on icon "button" at bounding box center [985, 241] width 7 height 7
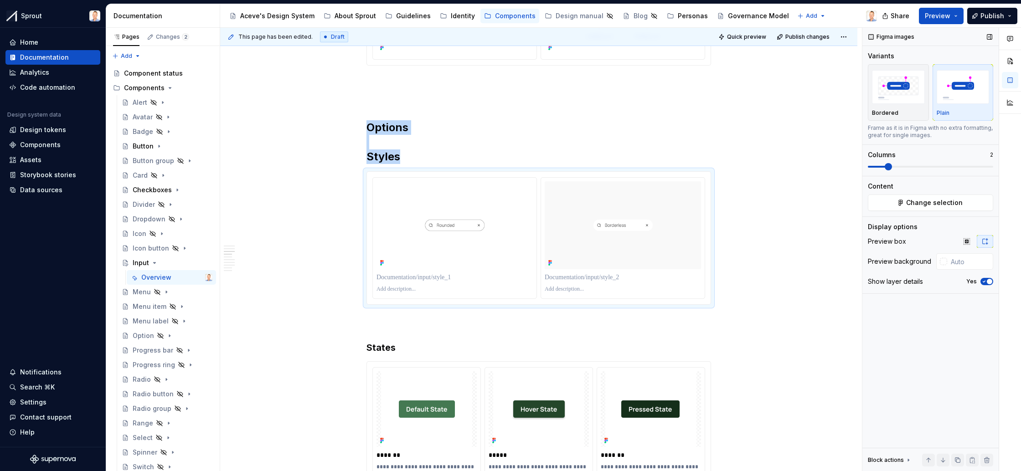
click at [988, 281] on span "button" at bounding box center [989, 281] width 5 height 5
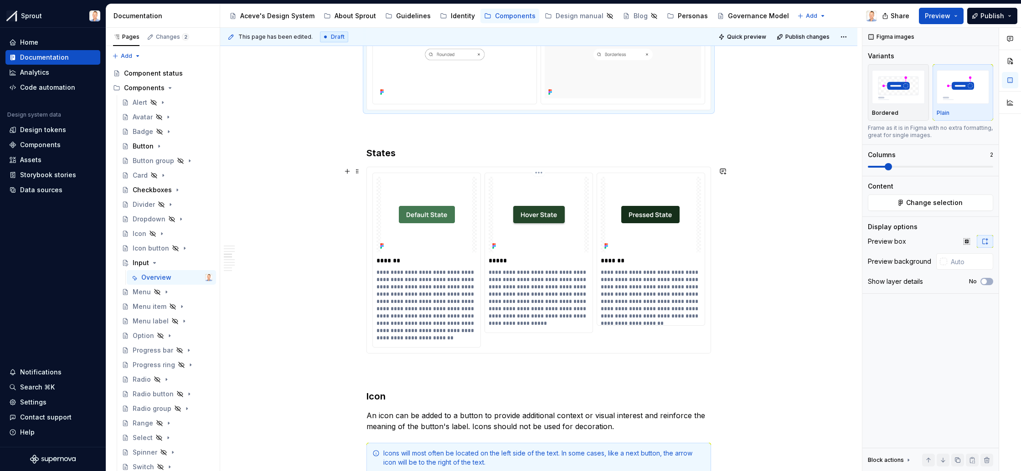
scroll to position [873, 0]
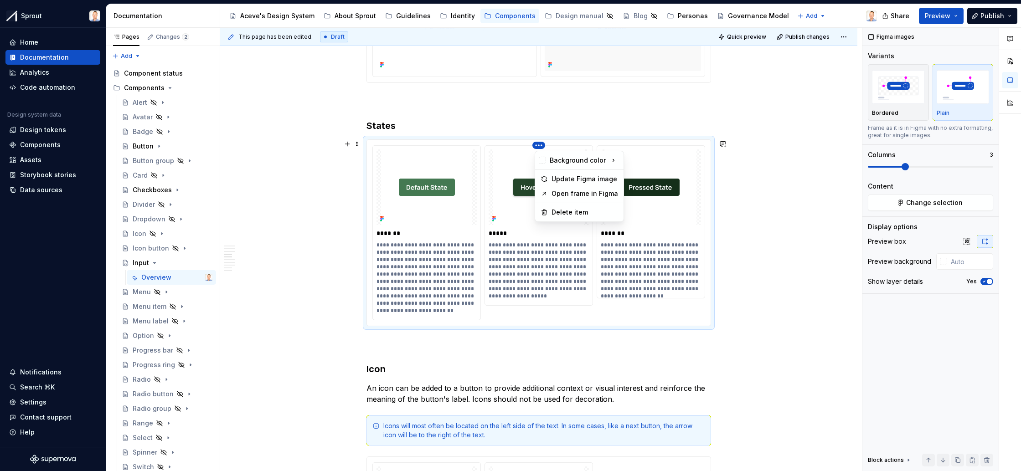
click at [541, 145] on html "Sprout Home Documentation Analytics Code automation Design system data Design t…" at bounding box center [510, 235] width 1021 height 471
click at [928, 204] on div "Comments Open comments No comments yet Select ‘Comment’ from the block context …" at bounding box center [942, 250] width 159 height 444
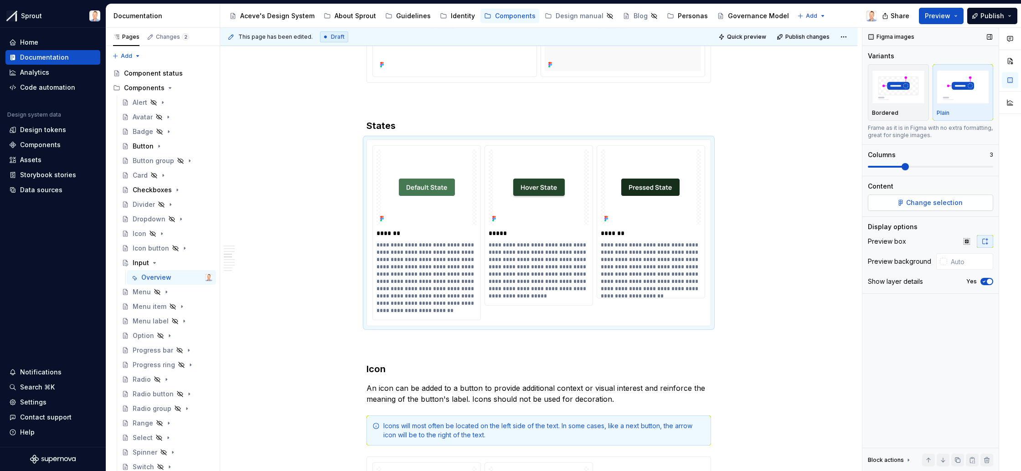
click at [936, 203] on span "Change selection" at bounding box center [934, 202] width 57 height 9
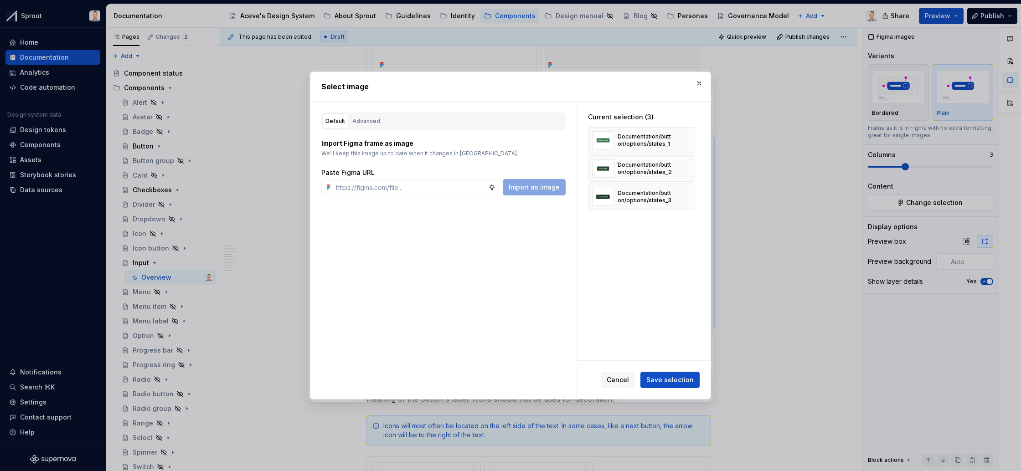
type textarea "*"
drag, startPoint x: 367, startPoint y: 119, endPoint x: 372, endPoint y: 125, distance: 7.5
click at [367, 119] on div "Advanced" at bounding box center [366, 121] width 28 height 9
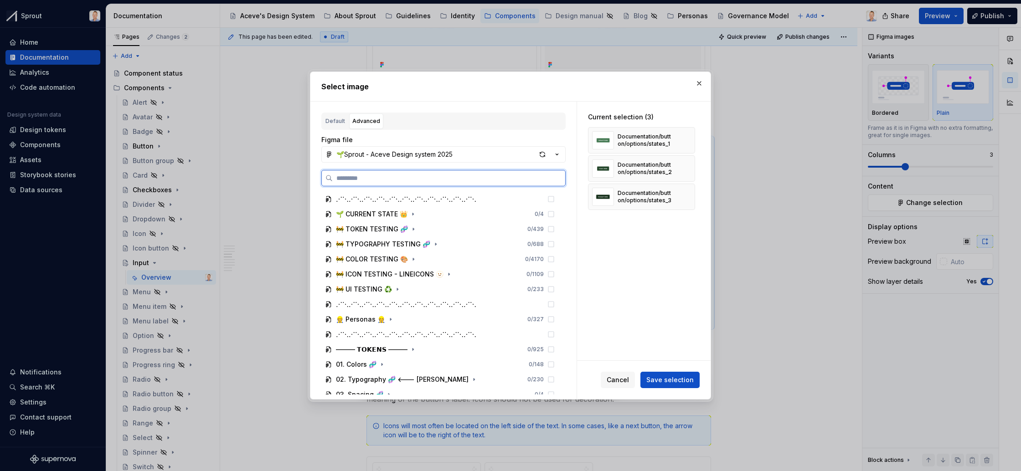
click at [400, 174] on input "search" at bounding box center [449, 178] width 233 height 9
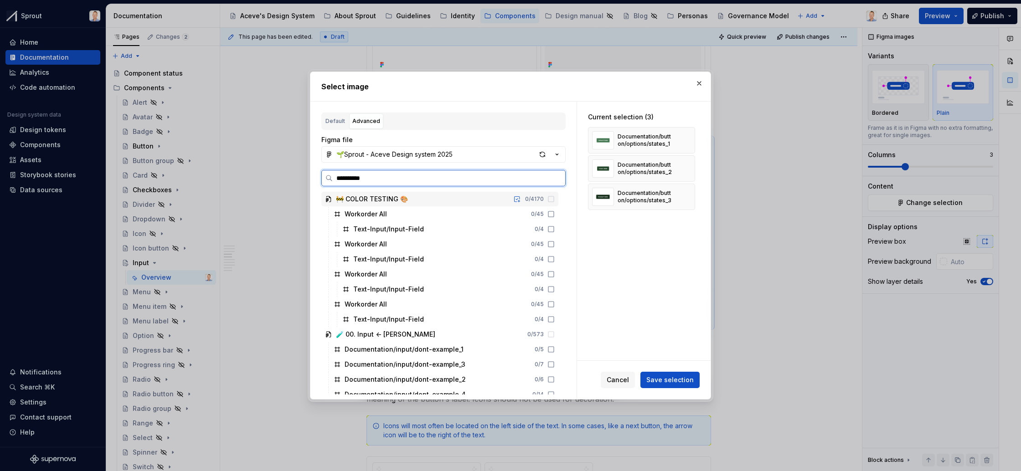
type input "**********"
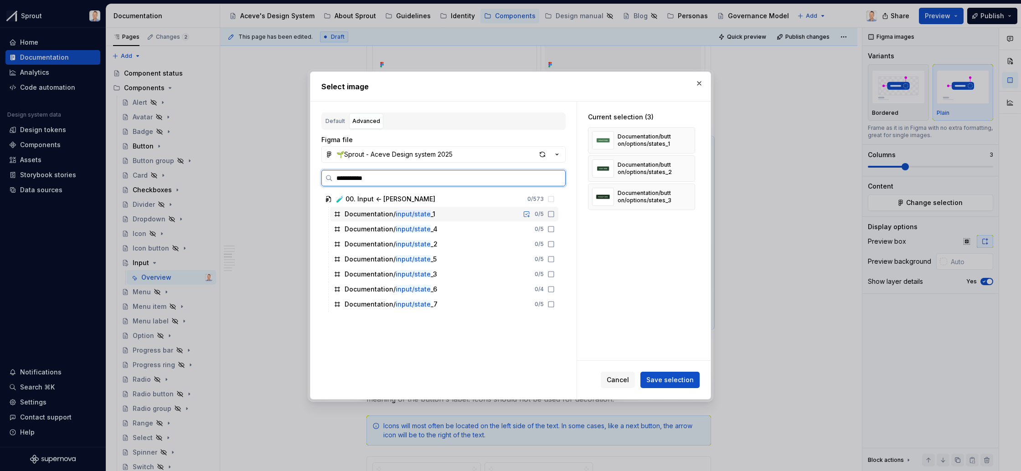
click at [483, 214] on div "Documentation/ input/state _1 0 / 5" at bounding box center [444, 214] width 228 height 15
click at [479, 305] on div "Documentation/ input/state _7 0 / 5" at bounding box center [444, 304] width 228 height 15
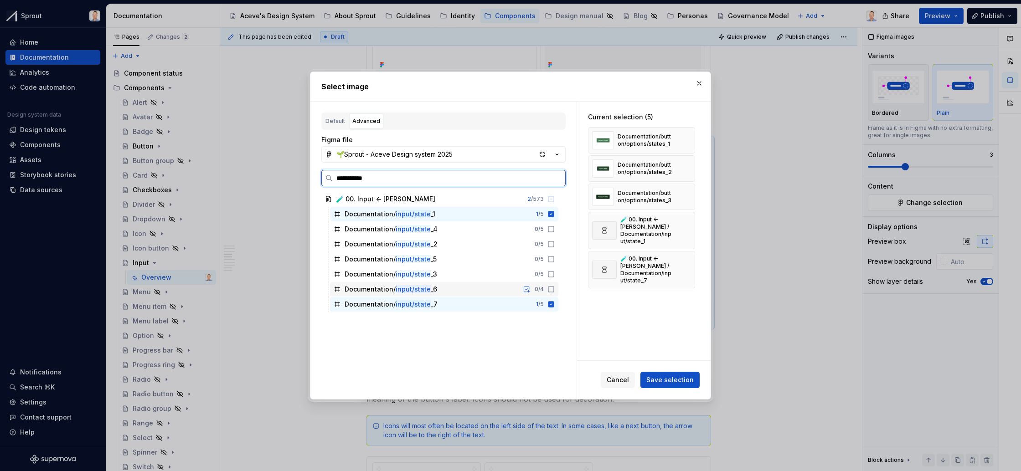
drag, startPoint x: 560, startPoint y: 290, endPoint x: 564, endPoint y: 282, distance: 9.4
click at [555, 290] on icon at bounding box center [551, 289] width 7 height 7
click at [554, 272] on icon at bounding box center [550, 274] width 5 height 5
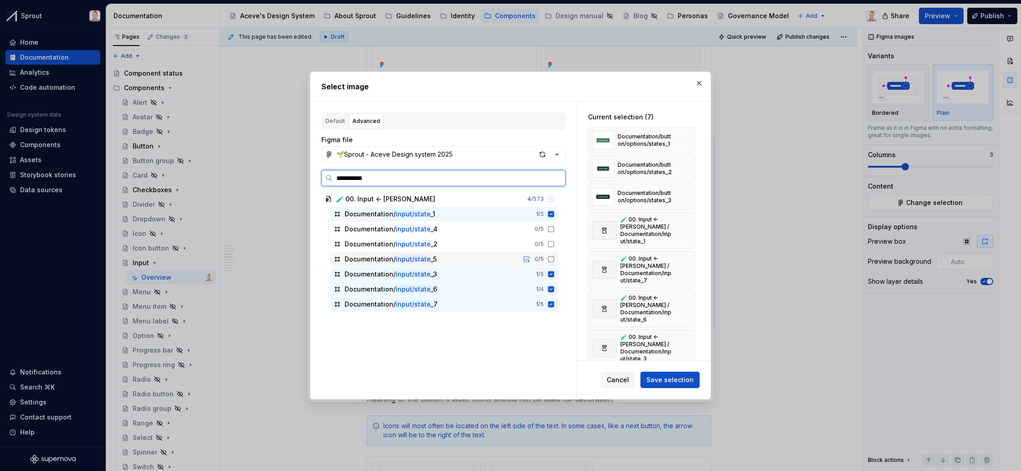
click at [555, 257] on icon at bounding box center [551, 259] width 7 height 7
drag, startPoint x: 562, startPoint y: 245, endPoint x: 561, endPoint y: 239, distance: 6.0
click at [555, 245] on icon at bounding box center [551, 244] width 7 height 7
click at [555, 229] on icon at bounding box center [551, 229] width 7 height 7
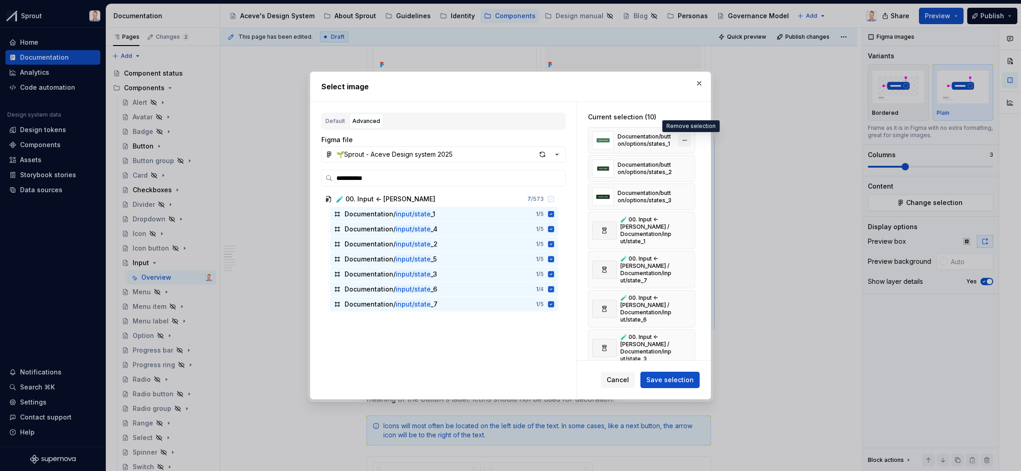
click at [689, 139] on button "button" at bounding box center [684, 140] width 13 height 13
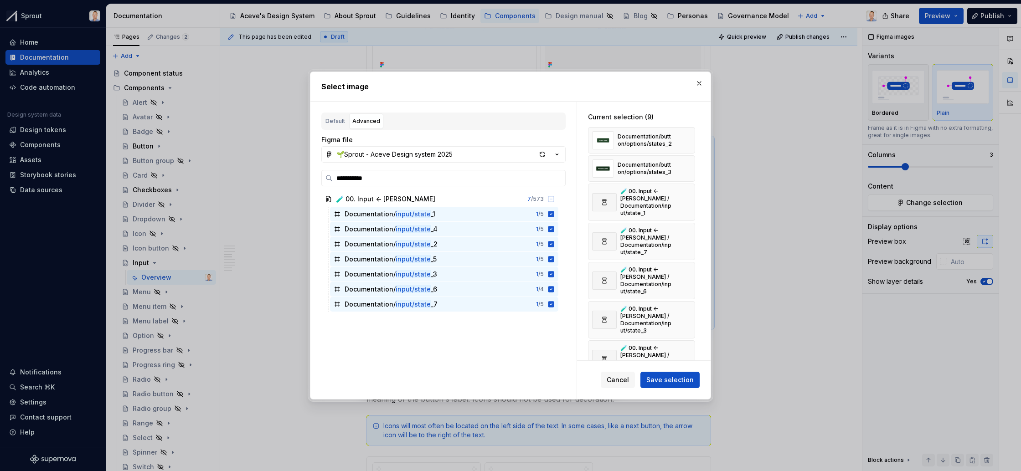
click at [689, 139] on button "button" at bounding box center [684, 140] width 13 height 13
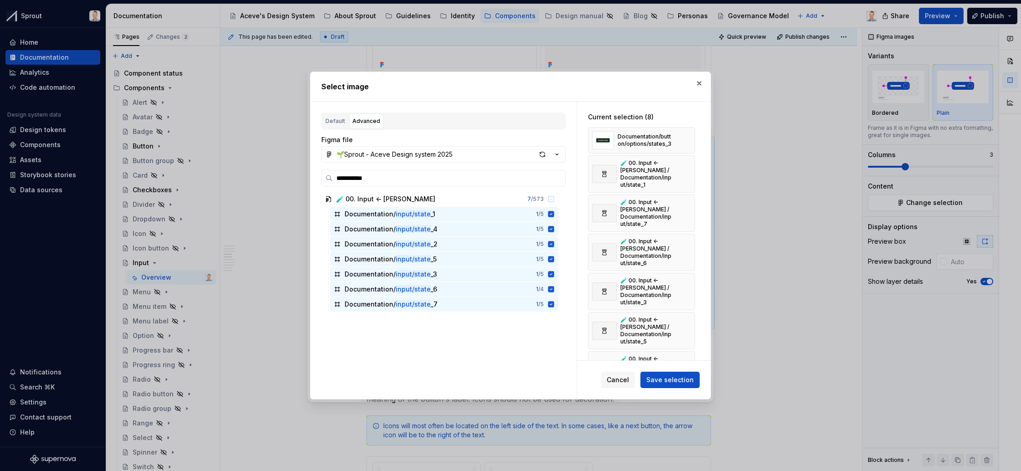
click at [689, 139] on button "button" at bounding box center [684, 140] width 13 height 13
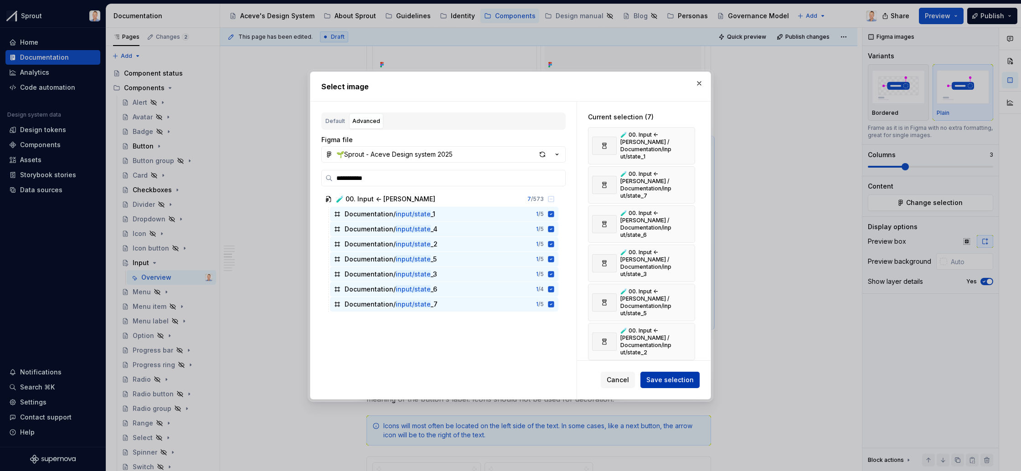
click at [667, 380] on span "Save selection" at bounding box center [670, 380] width 47 height 9
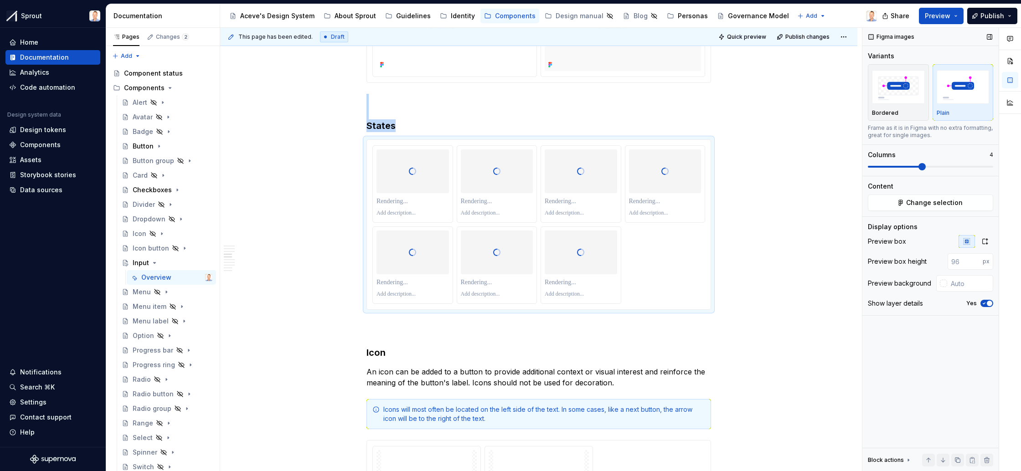
click at [924, 166] on span at bounding box center [922, 166] width 7 height 7
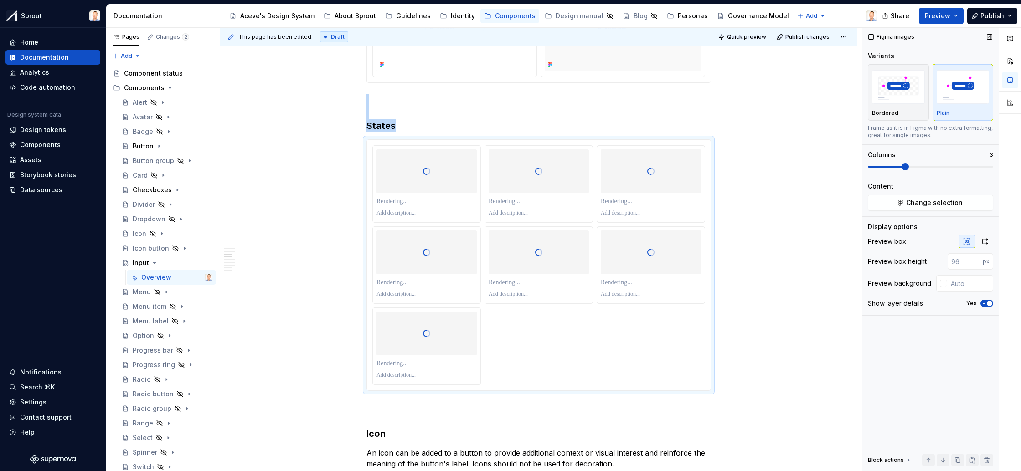
click at [909, 167] on span at bounding box center [905, 166] width 7 height 7
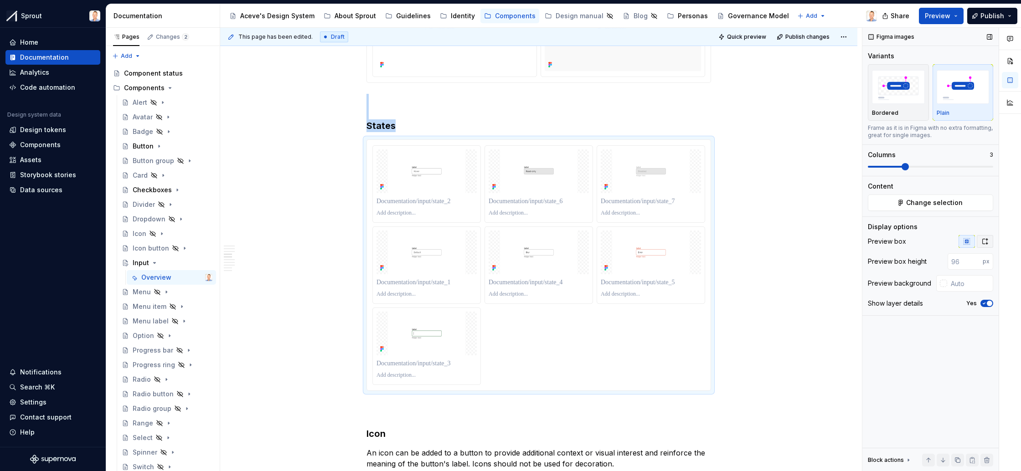
click at [986, 241] on icon "button" at bounding box center [985, 241] width 7 height 7
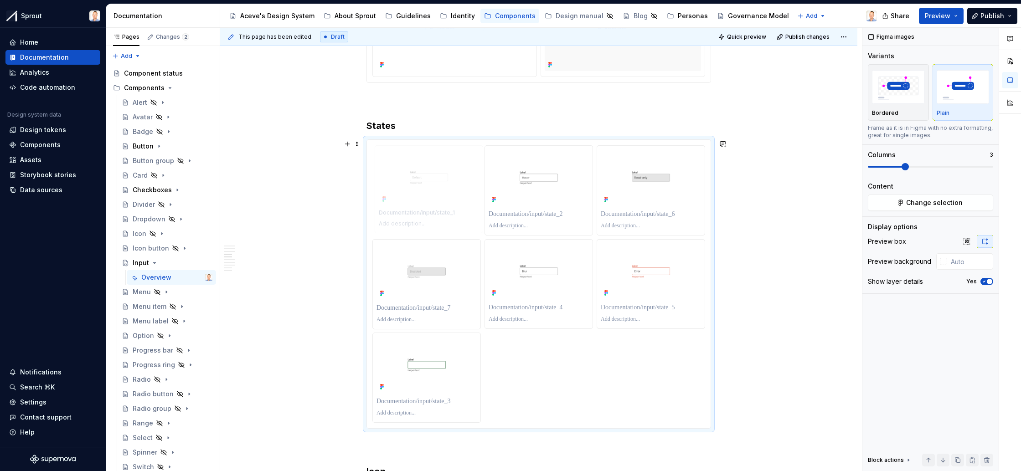
drag, startPoint x: 440, startPoint y: 291, endPoint x: 435, endPoint y: 197, distance: 94.1
click at [435, 197] on body "Sprout Home Documentation Analytics Code automation Design system data Design t…" at bounding box center [510, 235] width 1021 height 471
drag, startPoint x: 438, startPoint y: 379, endPoint x: 669, endPoint y: 176, distance: 307.9
click at [669, 176] on body "Sprout Home Documentation Analytics Code automation Design system data Design t…" at bounding box center [510, 235] width 1021 height 471
drag, startPoint x: 642, startPoint y: 284, endPoint x: 446, endPoint y: 277, distance: 195.7
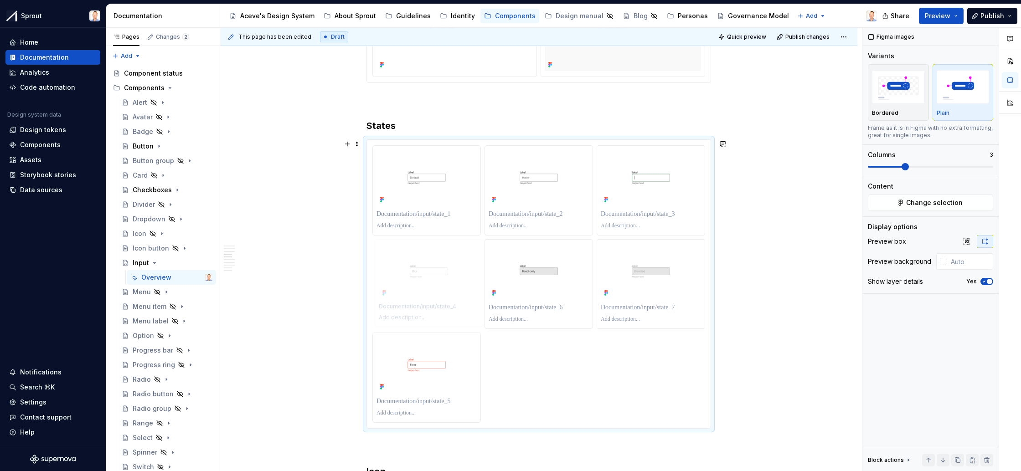
click at [446, 277] on body "Sprout Home Documentation Analytics Code automation Design system data Design t…" at bounding box center [510, 235] width 1021 height 471
drag, startPoint x: 421, startPoint y: 377, endPoint x: 543, endPoint y: 286, distance: 152.8
click at [543, 286] on body "Sprout Home Documentation Analytics Code automation Design system data Design t…" at bounding box center [510, 235] width 1021 height 471
click at [988, 280] on span "button" at bounding box center [989, 281] width 5 height 5
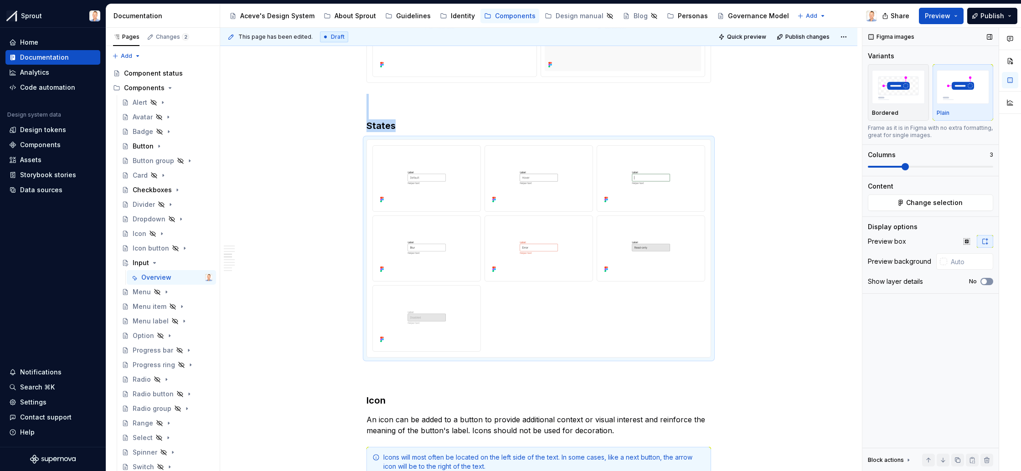
click at [988, 280] on button "No" at bounding box center [987, 281] width 13 height 7
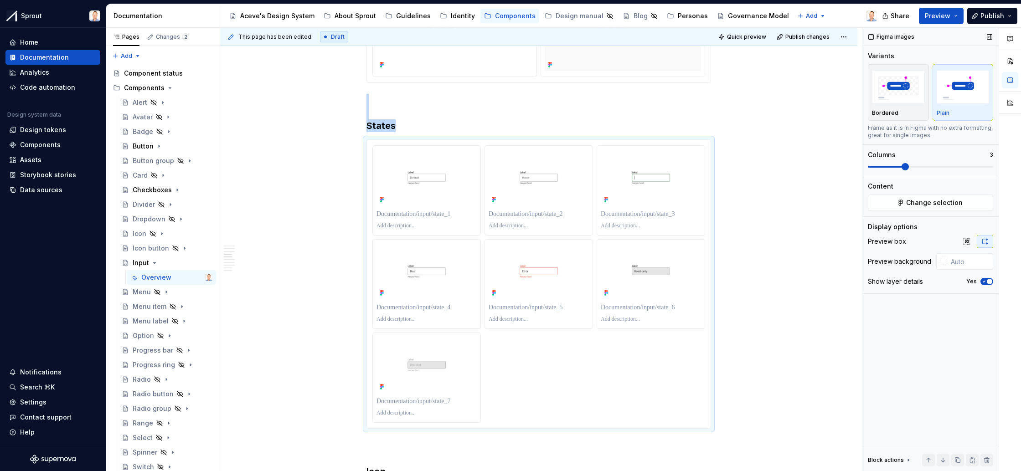
type textarea "*"
click at [412, 226] on p at bounding box center [427, 225] width 100 height 7
click at [421, 213] on p at bounding box center [427, 214] width 100 height 9
click at [557, 214] on p at bounding box center [539, 214] width 100 height 9
click at [636, 214] on p at bounding box center [651, 214] width 100 height 9
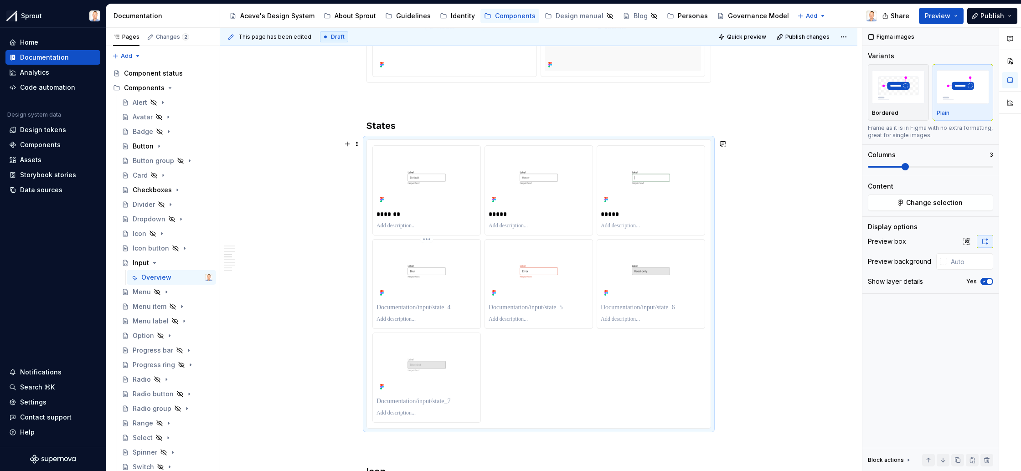
click at [442, 306] on p at bounding box center [427, 307] width 100 height 9
click at [517, 306] on p at bounding box center [539, 307] width 100 height 9
click at [631, 307] on p at bounding box center [651, 307] width 100 height 9
click at [440, 403] on p at bounding box center [427, 401] width 100 height 9
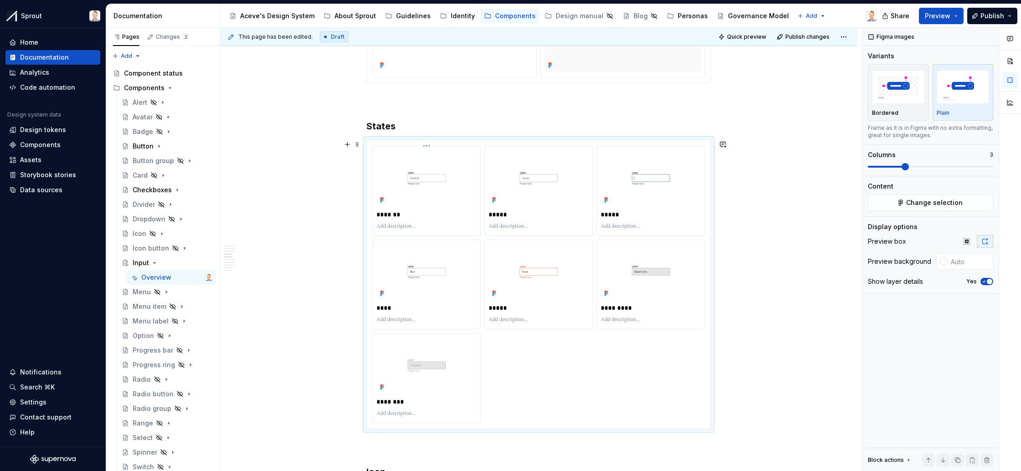
click at [435, 223] on p at bounding box center [427, 226] width 100 height 7
click at [543, 226] on p at bounding box center [539, 227] width 100 height 7
click at [640, 223] on div at bounding box center [651, 227] width 100 height 11
type textarea "*"
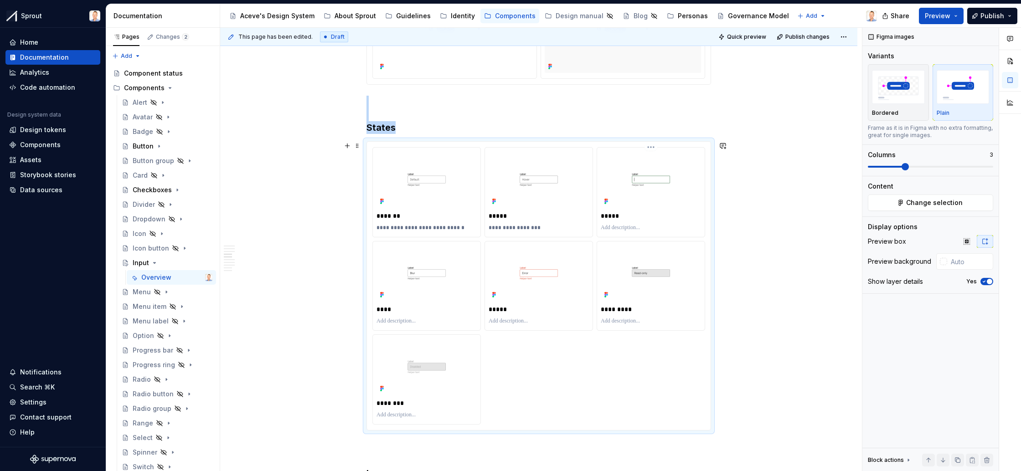
click at [639, 230] on p at bounding box center [651, 227] width 100 height 7
click at [407, 321] on p at bounding box center [427, 321] width 100 height 7
click at [422, 321] on p "**********" at bounding box center [427, 321] width 100 height 7
drag, startPoint x: 422, startPoint y: 321, endPoint x: 476, endPoint y: 321, distance: 54.7
click at [476, 321] on p "**********" at bounding box center [427, 321] width 100 height 7
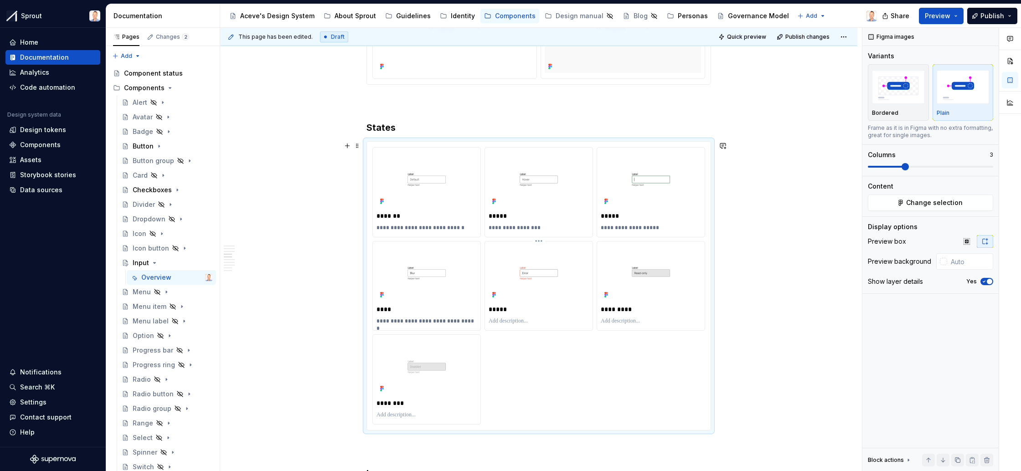
click at [564, 322] on p at bounding box center [539, 321] width 100 height 7
click at [652, 319] on p at bounding box center [651, 321] width 100 height 7
click at [449, 420] on p at bounding box center [427, 422] width 100 height 7
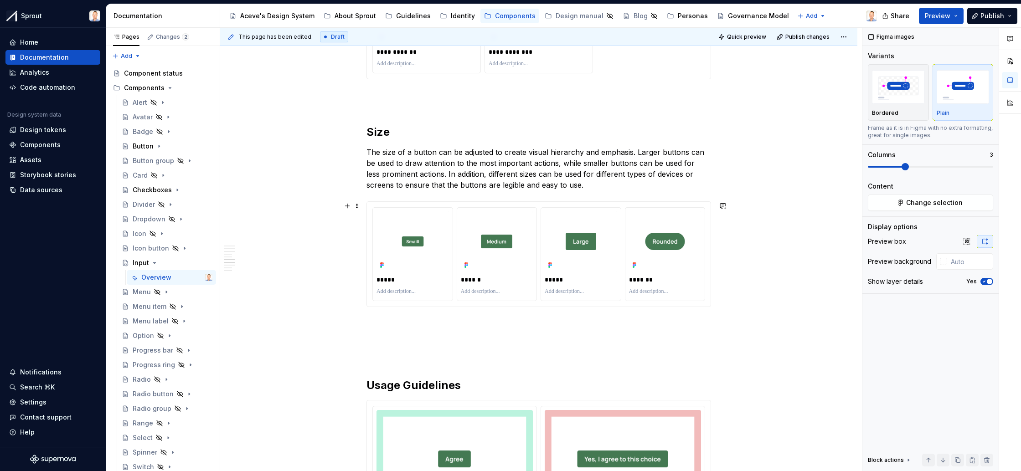
scroll to position [1487, 0]
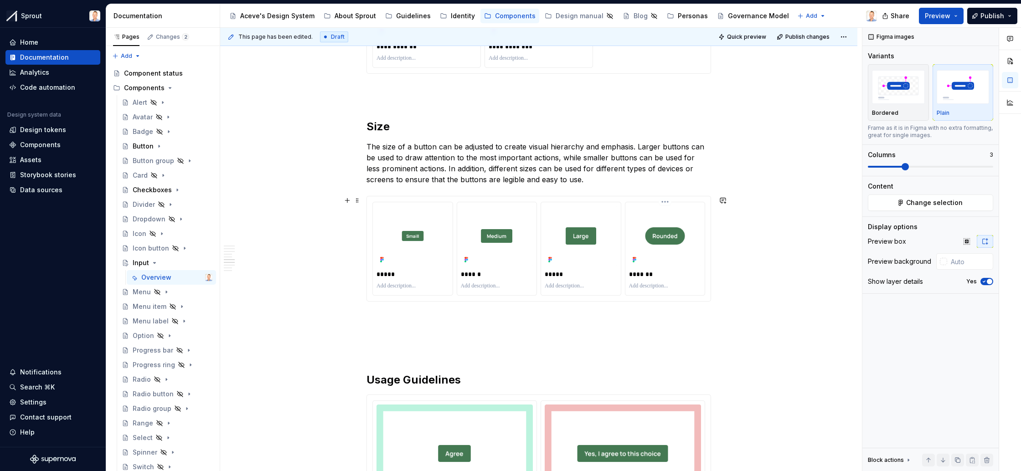
click at [665, 202] on html "Sprout Home Documentation Analytics Code automation Design system data Design t…" at bounding box center [510, 235] width 1021 height 471
drag, startPoint x: 919, startPoint y: 166, endPoint x: 909, endPoint y: 166, distance: 10.0
click at [892, 168] on div "Comments Open comments No comments yet Select ‘Comment’ from the block context …" at bounding box center [942, 250] width 159 height 444
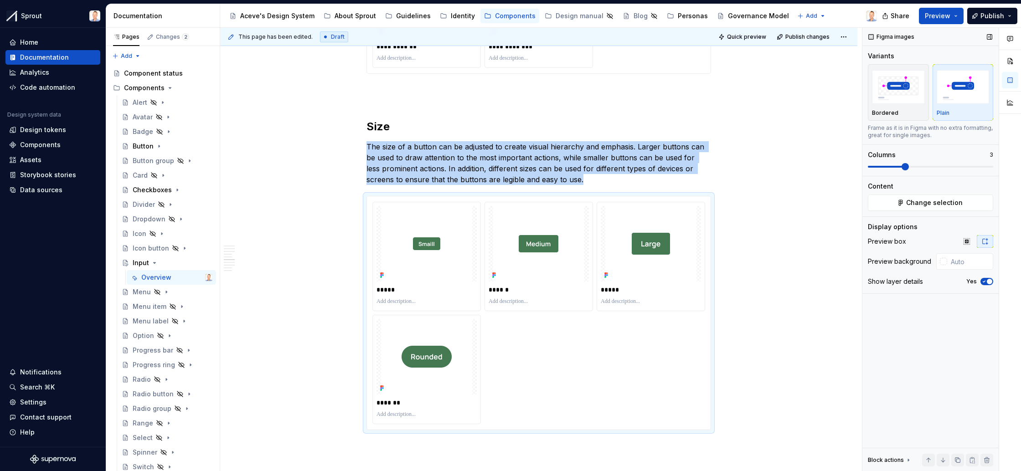
click at [897, 167] on span at bounding box center [886, 167] width 36 height 2
click at [927, 200] on span "Change selection" at bounding box center [934, 202] width 57 height 9
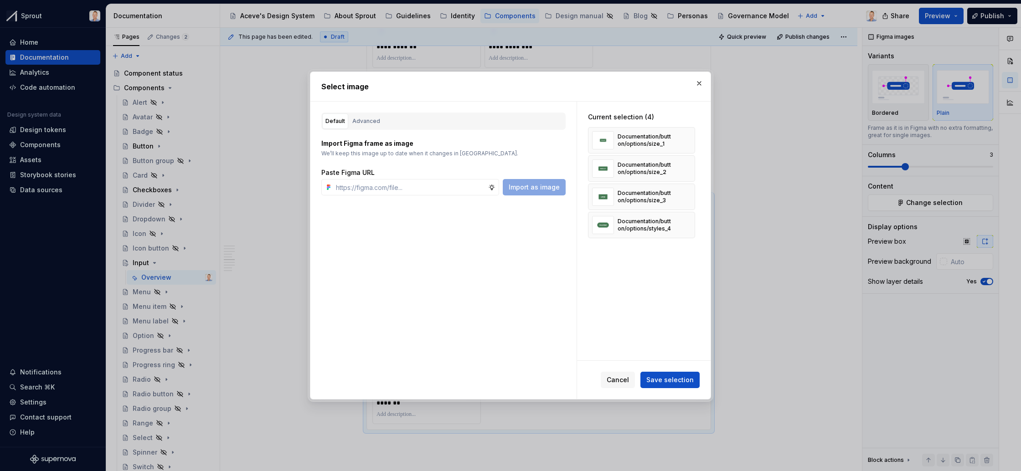
type textarea "*"
click at [372, 123] on div "Advanced" at bounding box center [366, 121] width 28 height 9
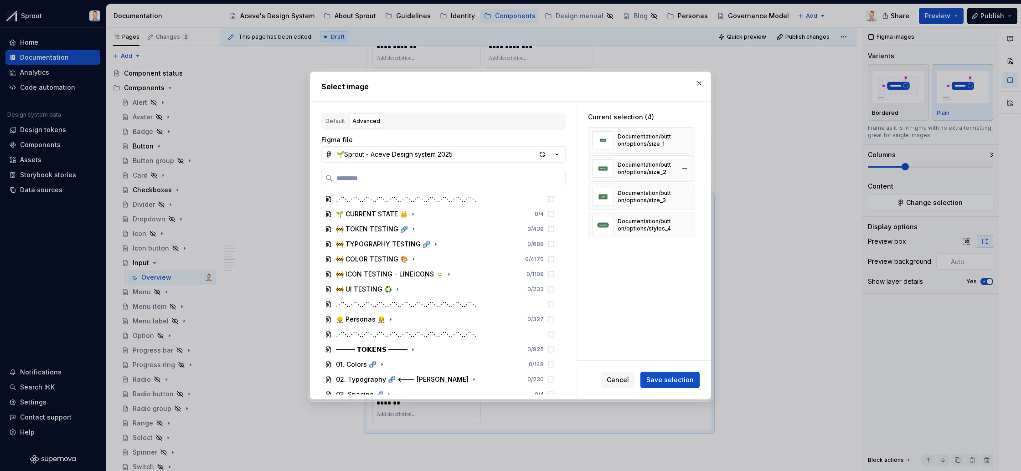
click at [691, 137] on button "button" at bounding box center [684, 140] width 13 height 13
click at [691, 162] on button "button" at bounding box center [684, 168] width 13 height 13
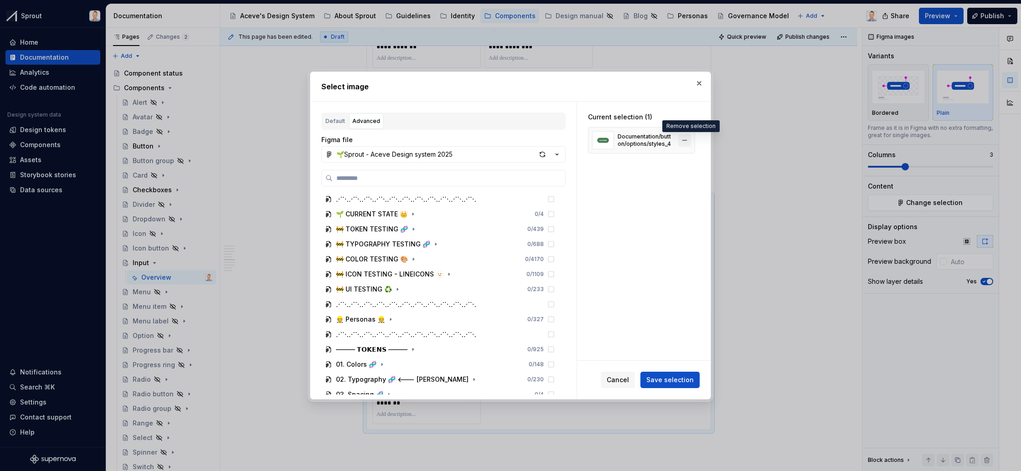
click at [691, 137] on div "Documentation/button/options/styles_4" at bounding box center [641, 140] width 107 height 26
click at [691, 137] on button "button" at bounding box center [684, 140] width 13 height 13
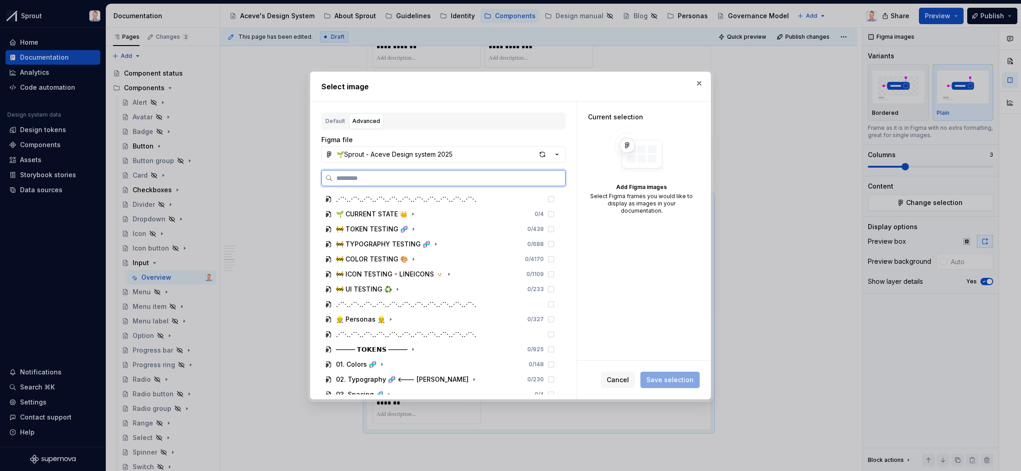
click at [410, 177] on input "search" at bounding box center [449, 178] width 233 height 9
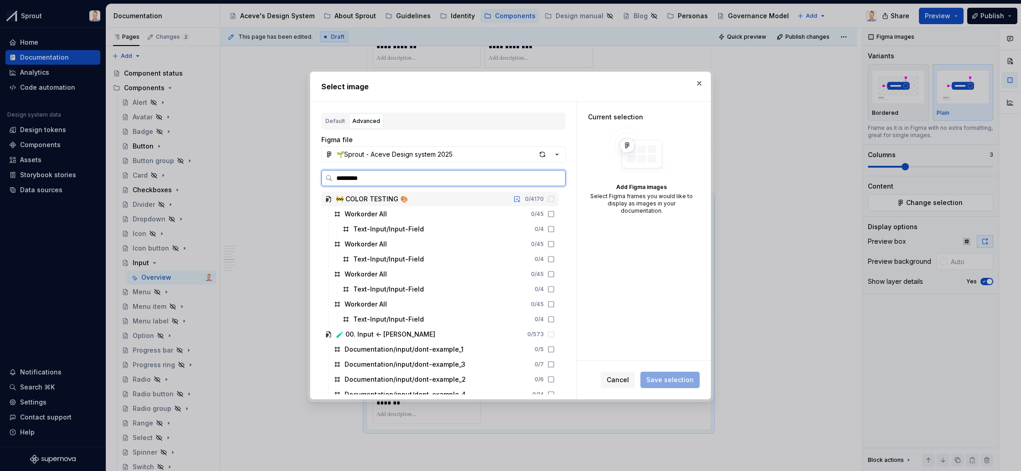
type input "**********"
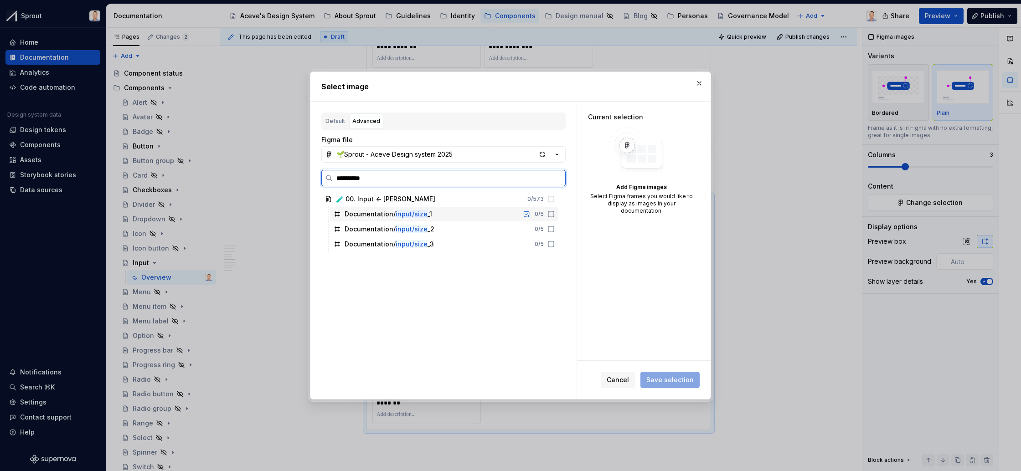
click at [555, 214] on icon at bounding box center [551, 214] width 7 height 7
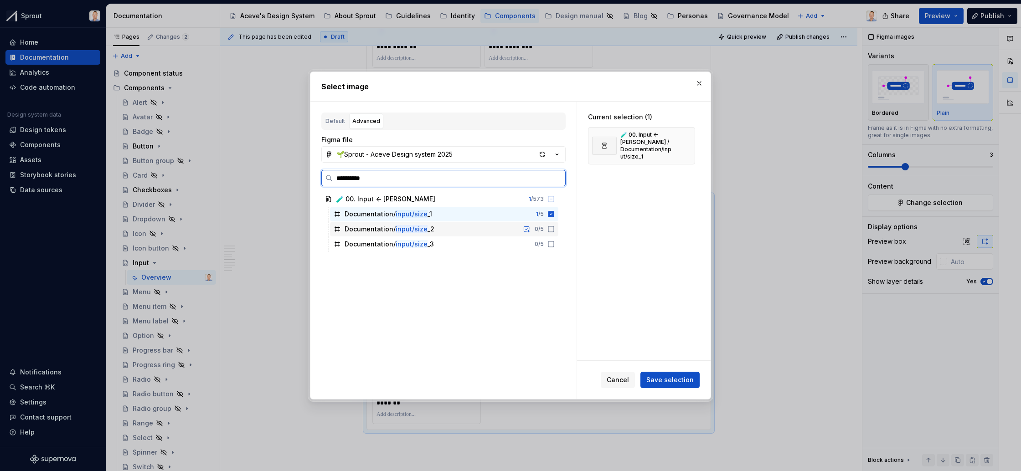
drag, startPoint x: 559, startPoint y: 228, endPoint x: 561, endPoint y: 238, distance: 10.6
click at [555, 230] on icon at bounding box center [551, 229] width 7 height 7
drag, startPoint x: 559, startPoint y: 247, endPoint x: 579, endPoint y: 258, distance: 23.3
click at [555, 247] on icon at bounding box center [551, 244] width 7 height 7
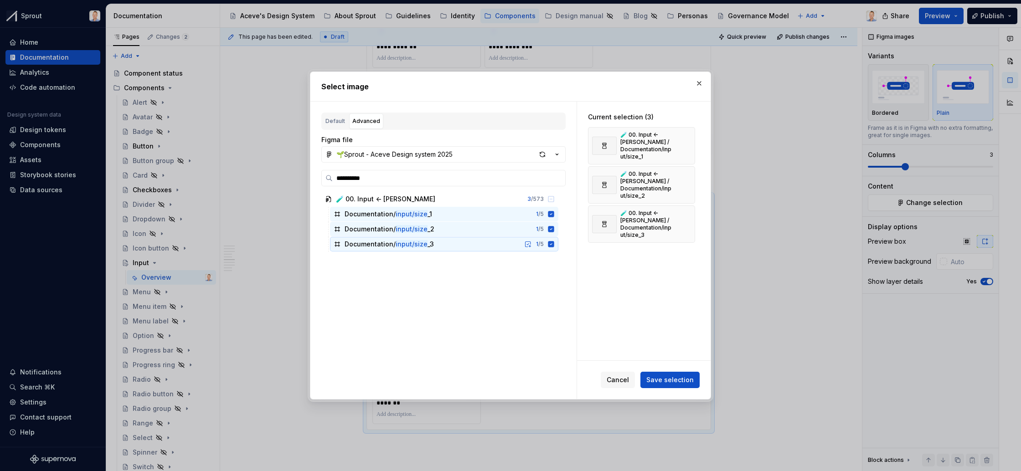
click at [677, 379] on span "Save selection" at bounding box center [670, 380] width 47 height 9
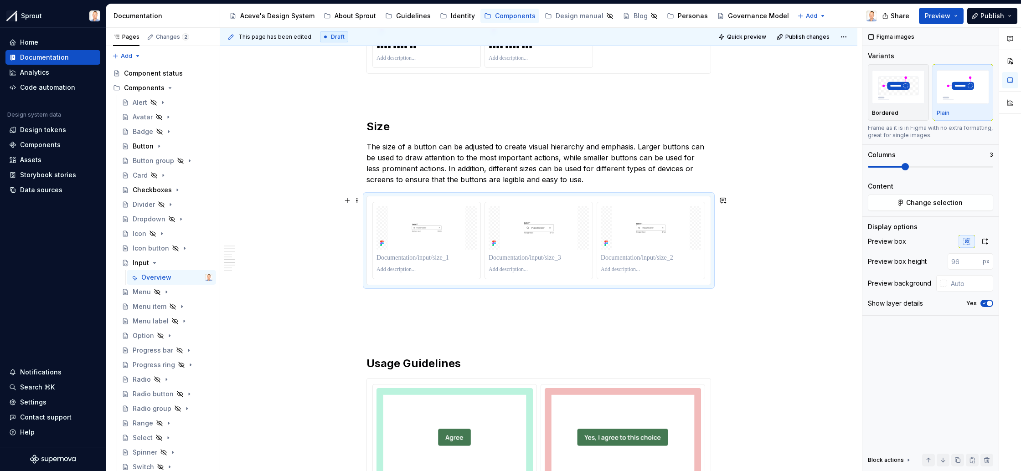
click at [589, 196] on div at bounding box center [539, 240] width 345 height 89
click at [988, 244] on icon "button" at bounding box center [985, 241] width 7 height 7
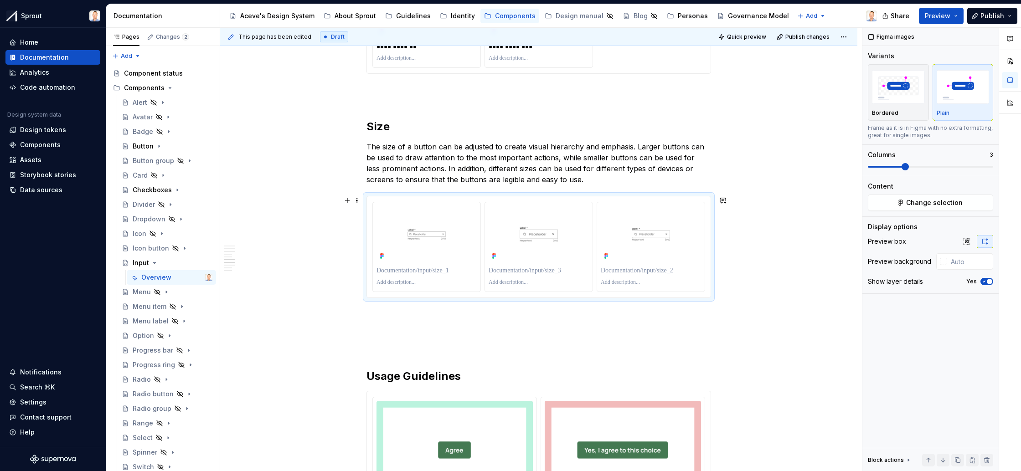
click at [582, 181] on p "The size of a button can be adjusted to create visual hierarchy and emphasis. L…" at bounding box center [539, 163] width 345 height 44
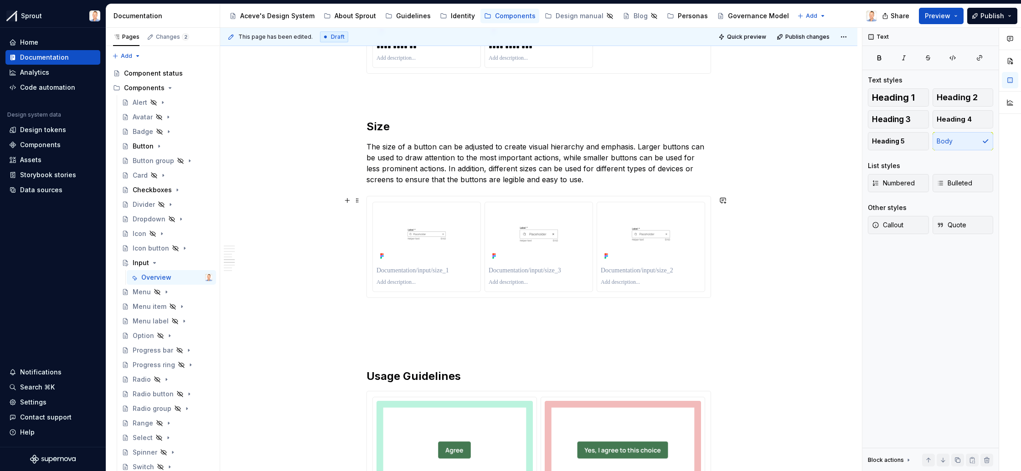
click at [551, 321] on div "**********" at bounding box center [539, 469] width 345 height 3553
click at [442, 127] on h2 "Size" at bounding box center [539, 112] width 345 height 44
click at [564, 178] on p "The size of a button can be adjusted to create visual hierarchy and emphasis. L…" at bounding box center [539, 163] width 345 height 44
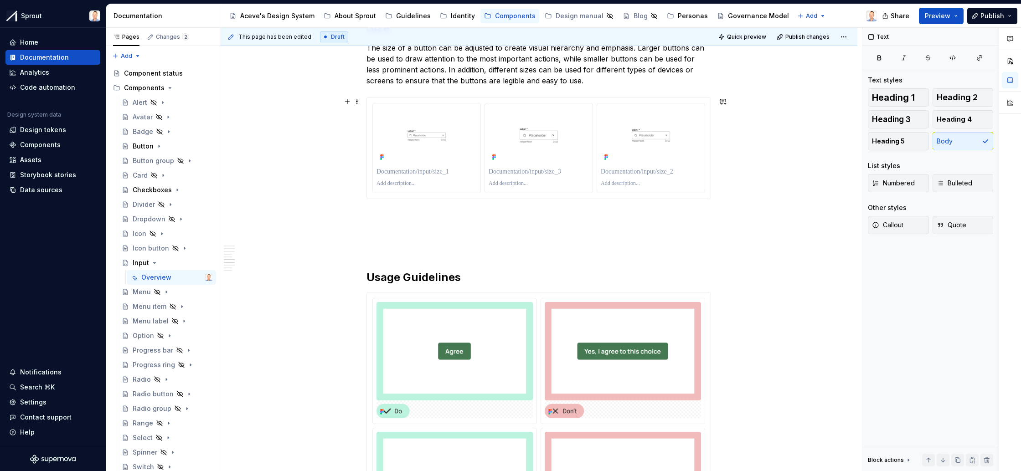
scroll to position [1578, 0]
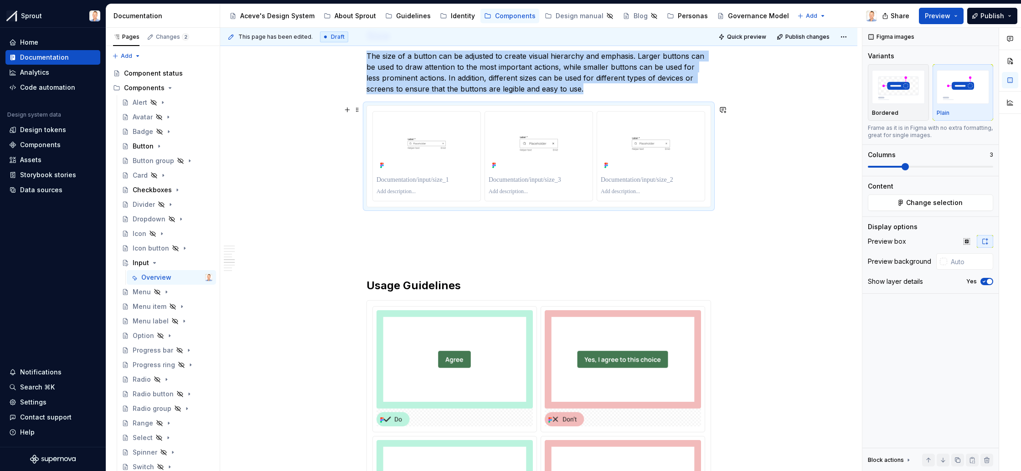
click at [565, 108] on div at bounding box center [539, 156] width 344 height 101
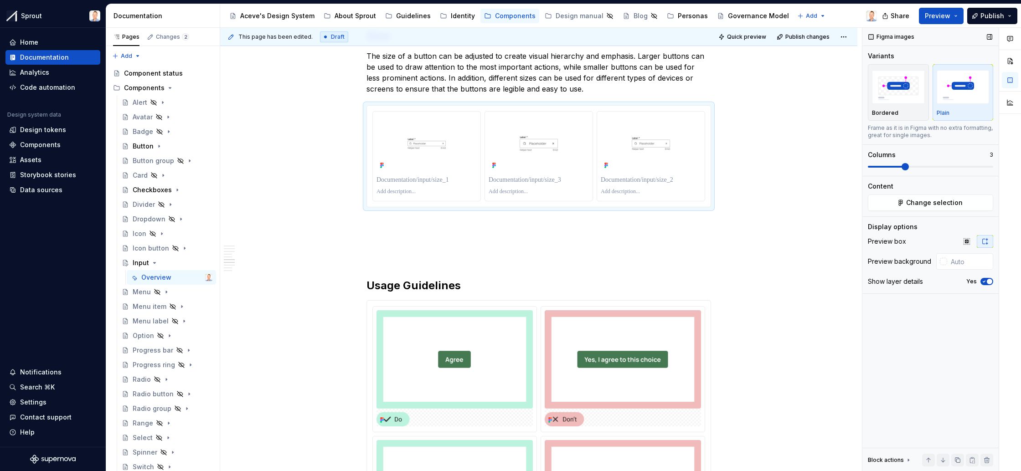
click at [982, 279] on icon "button" at bounding box center [984, 281] width 7 height 5
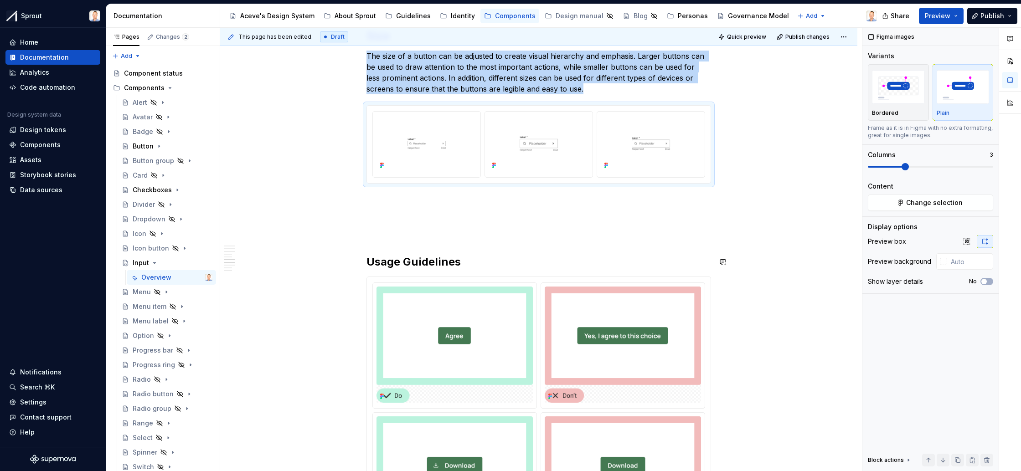
click at [804, 248] on div "**********" at bounding box center [538, 431] width 637 height 3703
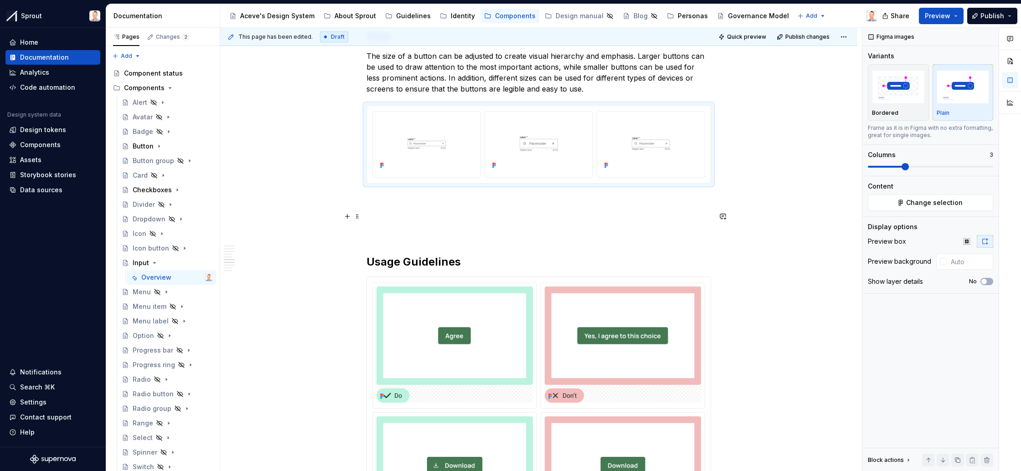
click at [543, 221] on p at bounding box center [539, 216] width 345 height 11
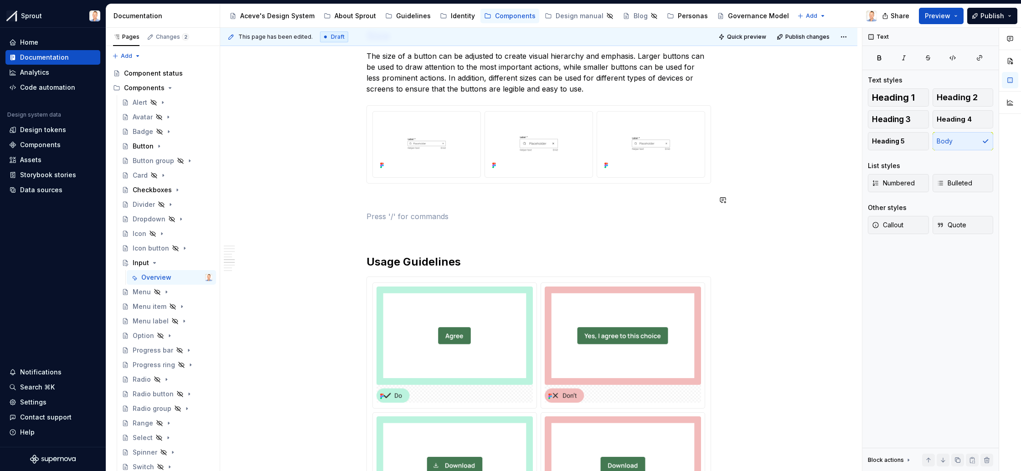
scroll to position [1485, 0]
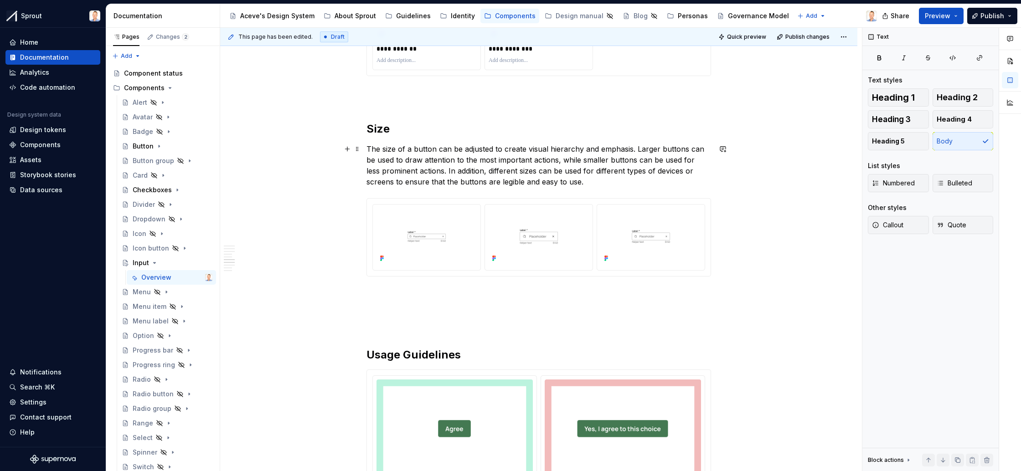
click at [558, 181] on p "The size of a button can be adjusted to create visual hierarchy and emphasis. L…" at bounding box center [539, 166] width 345 height 44
click at [535, 129] on h2 "Size" at bounding box center [539, 115] width 345 height 44
click at [563, 181] on p "The size of a button can be adjusted to create visual hierarchy and emphasis. L…" at bounding box center [539, 166] width 345 height 44
click at [564, 180] on p "The size of a button can be adjusted to create visual hierarchy and emphasis. L…" at bounding box center [539, 166] width 345 height 44
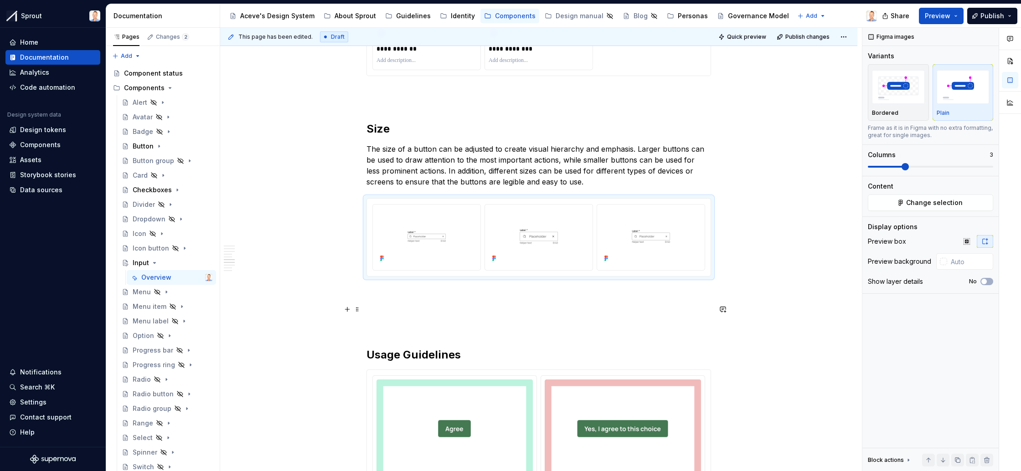
click at [540, 306] on p at bounding box center [539, 309] width 345 height 11
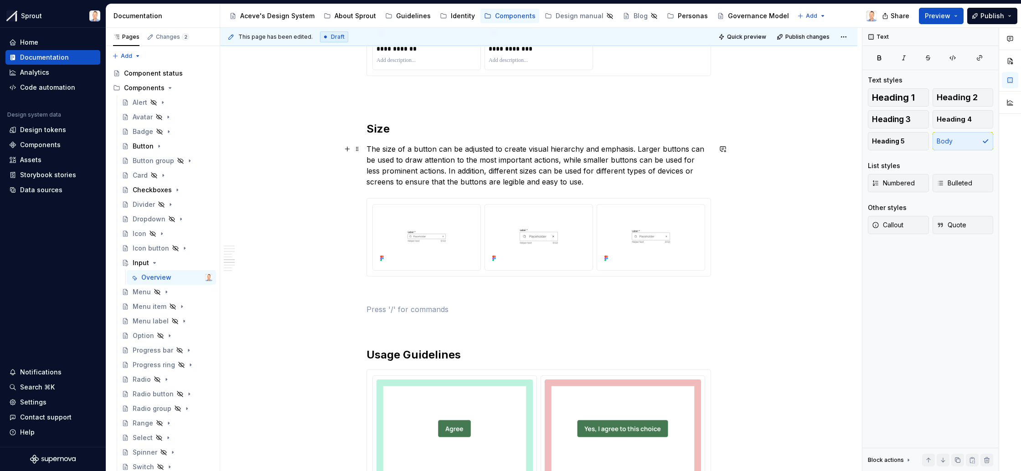
click at [564, 178] on p "The size of a button can be adjusted to create visual hierarchy and emphasis. L…" at bounding box center [539, 166] width 345 height 44
click at [538, 125] on h2 "Size" at bounding box center [539, 115] width 345 height 44
click at [567, 178] on p "The size of a button can be adjusted to create visual hierarchy and emphasis. L…" at bounding box center [539, 166] width 345 height 44
click at [554, 129] on h2 "Size" at bounding box center [539, 115] width 345 height 44
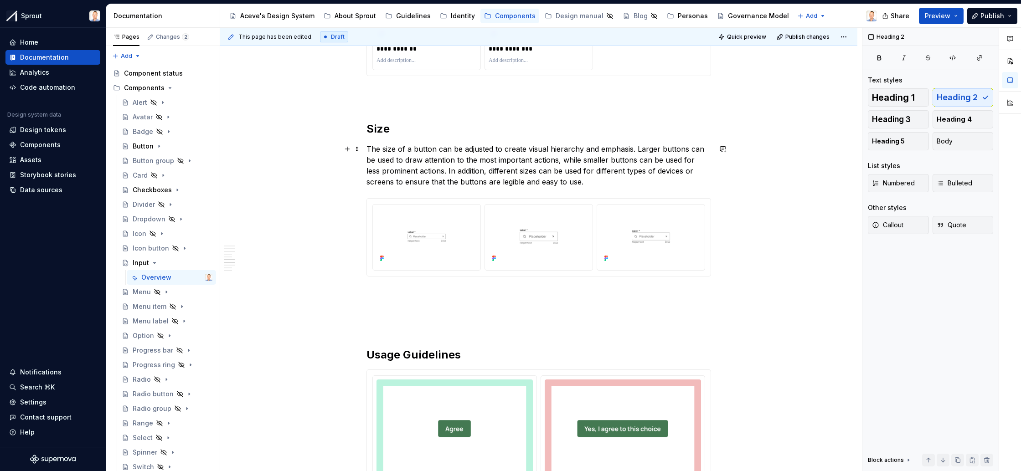
click at [567, 181] on p "The size of a button can be adjusted to create visual hierarchy and emphasis. L…" at bounding box center [539, 166] width 345 height 44
click at [432, 124] on h2 "Size" at bounding box center [539, 115] width 345 height 44
drag, startPoint x: 564, startPoint y: 184, endPoint x: 559, endPoint y: 181, distance: 6.3
click at [564, 184] on p "The size of a button can be adjusted to create visual hierarchy and emphasis. L…" at bounding box center [539, 166] width 345 height 44
click at [531, 124] on h2 "Size" at bounding box center [539, 115] width 345 height 44
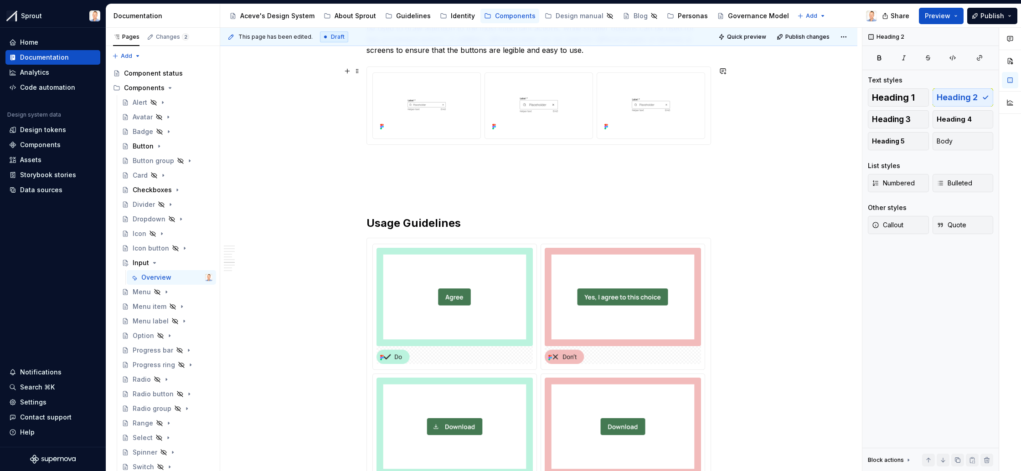
scroll to position [1632, 0]
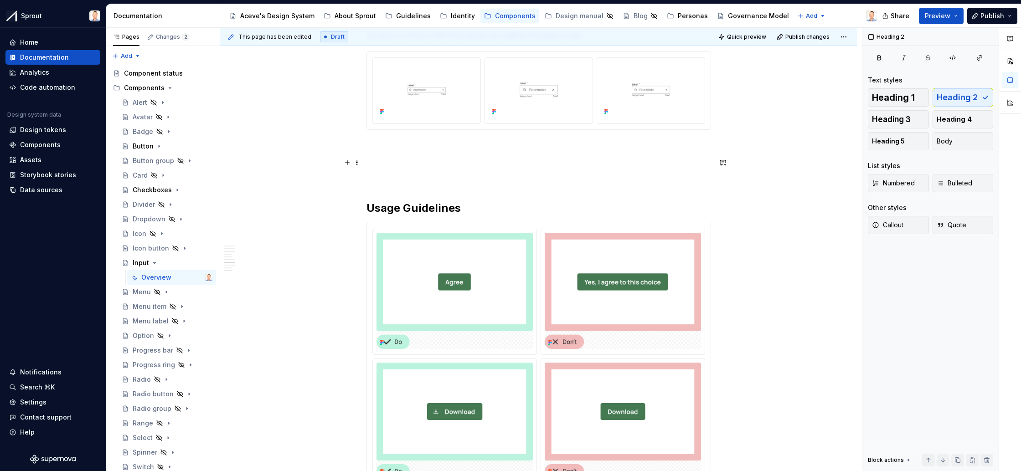
click at [539, 165] on p at bounding box center [539, 162] width 345 height 11
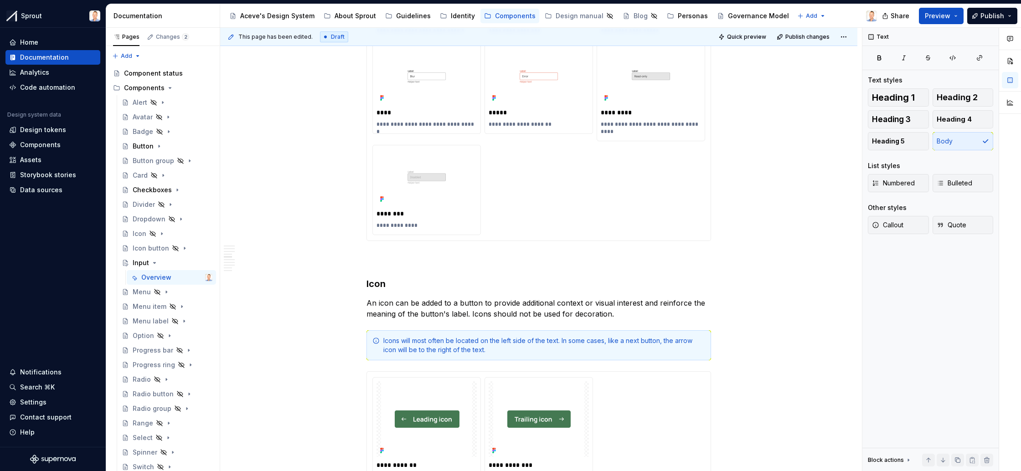
scroll to position [1065, 0]
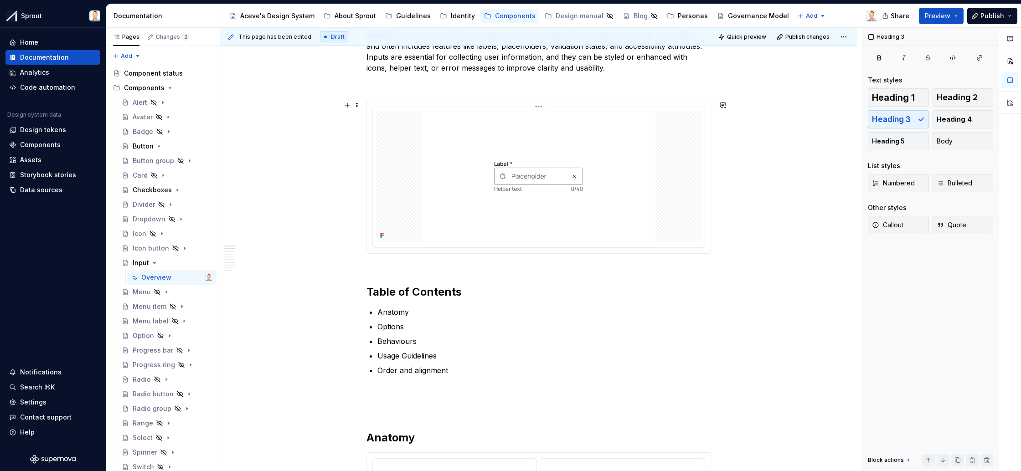
scroll to position [182, 0]
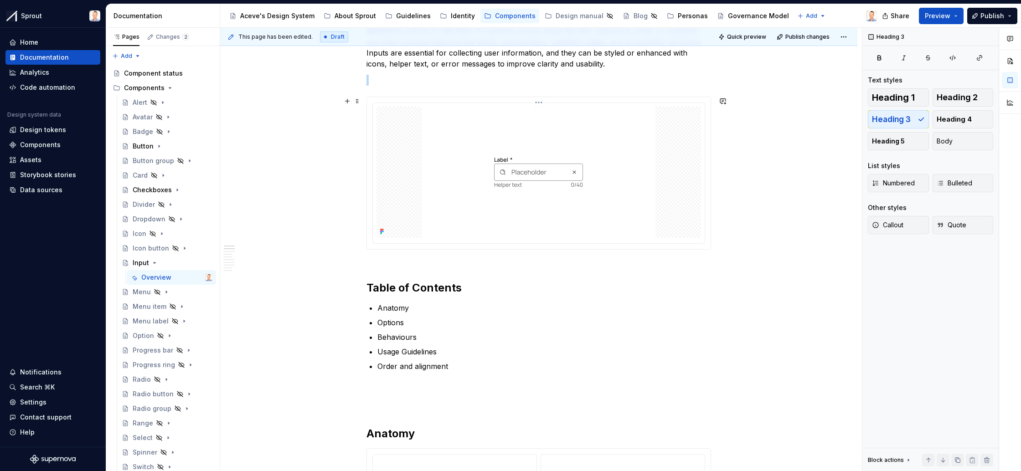
click at [547, 200] on img at bounding box center [538, 172] width 233 height 131
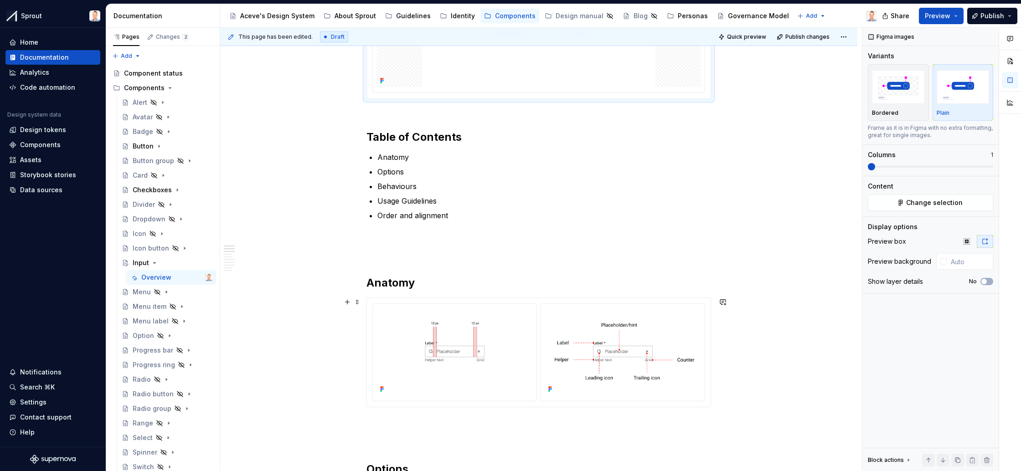
scroll to position [383, 0]
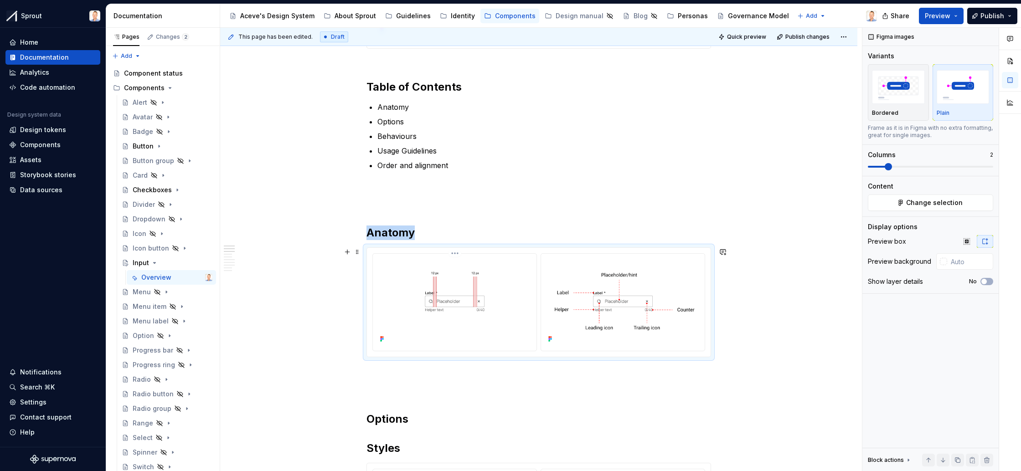
click at [533, 307] on img at bounding box center [455, 302] width 156 height 88
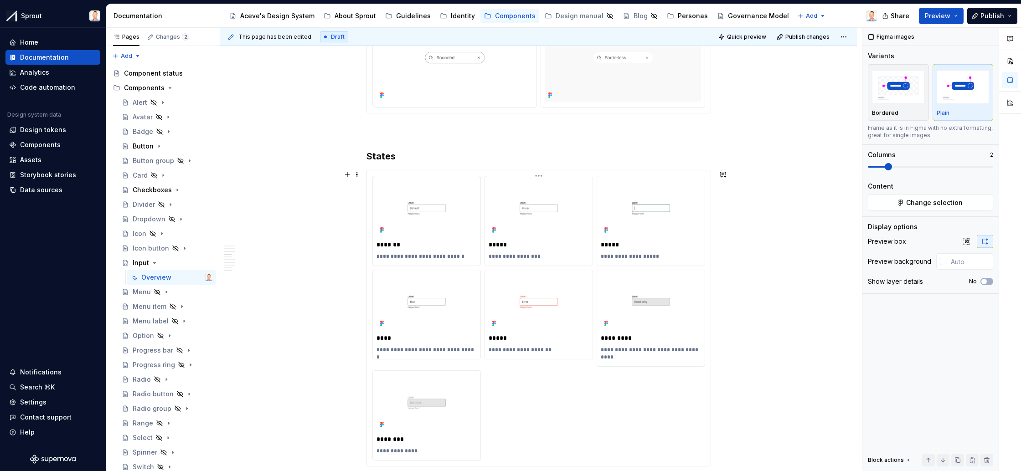
scroll to position [844, 0]
click at [160, 187] on div "Checkboxes" at bounding box center [152, 190] width 39 height 9
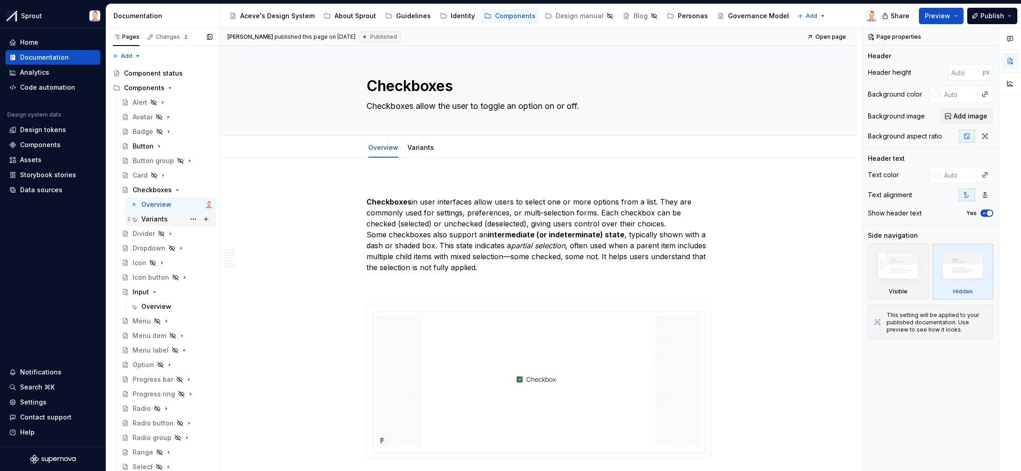
click at [164, 219] on div "Variants" at bounding box center [154, 219] width 26 height 9
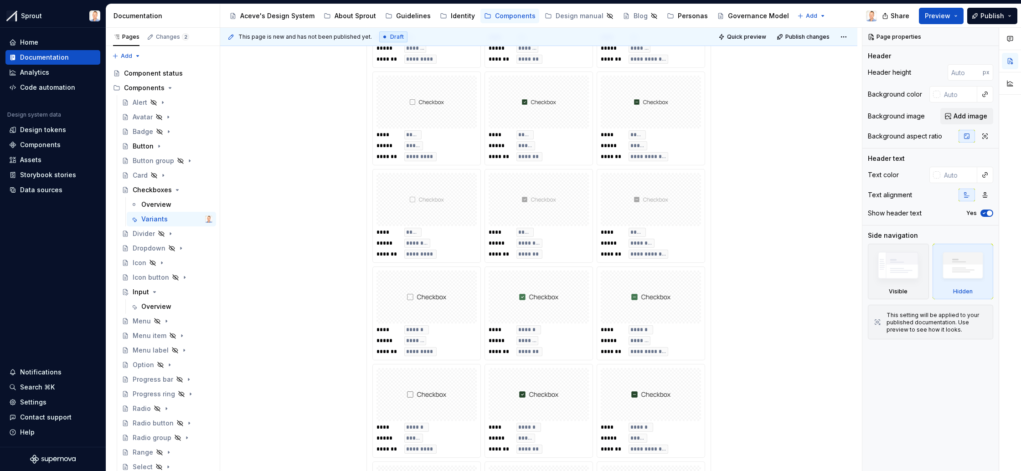
scroll to position [237, 0]
click at [989, 15] on span "Publish" at bounding box center [993, 15] width 24 height 9
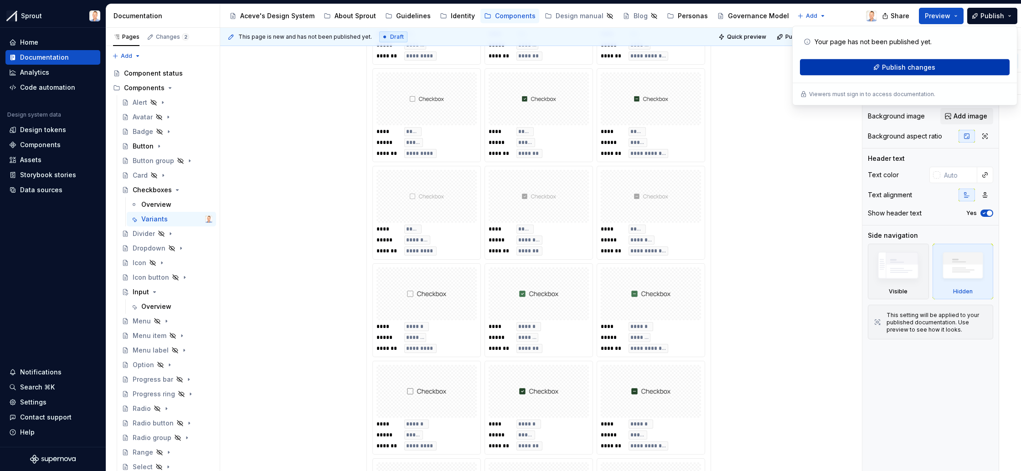
click at [891, 75] on button "Publish changes" at bounding box center [905, 67] width 210 height 16
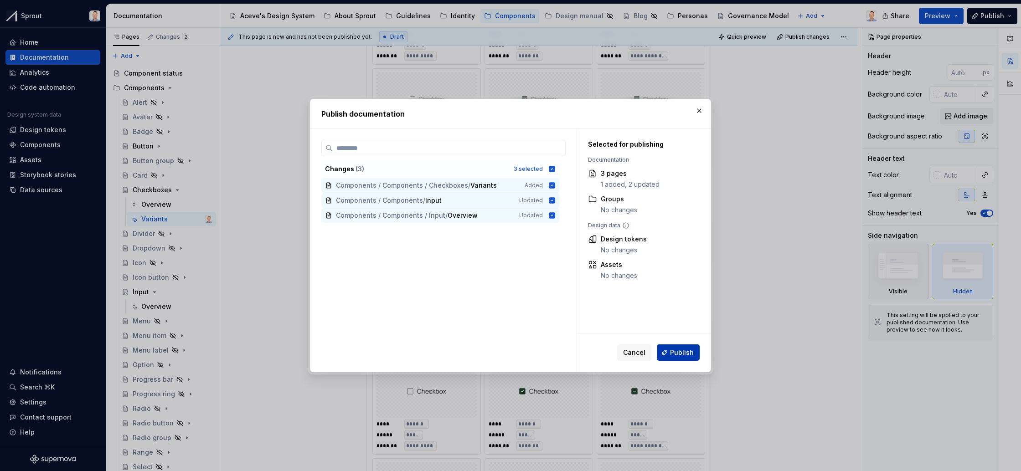
click at [677, 351] on span "Publish" at bounding box center [682, 352] width 24 height 9
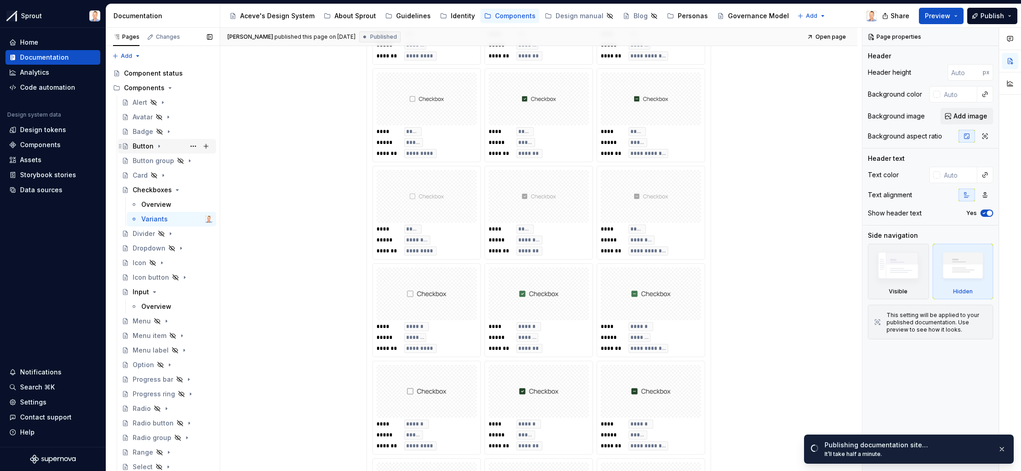
click at [138, 147] on div "Button" at bounding box center [143, 146] width 21 height 9
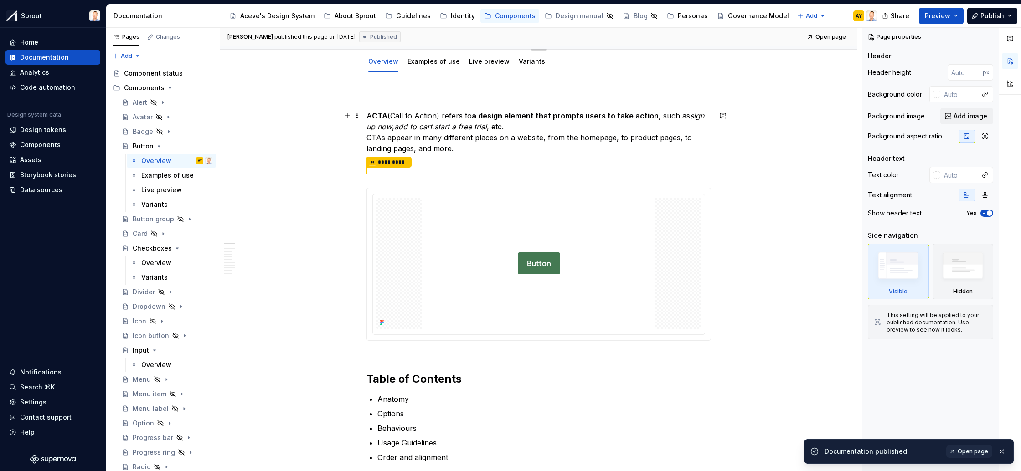
scroll to position [126, 0]
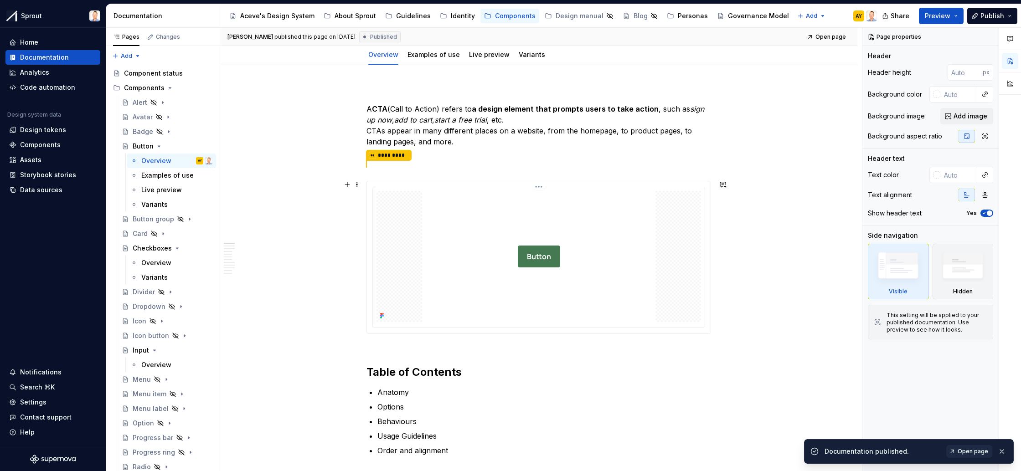
click at [542, 221] on img at bounding box center [538, 256] width 233 height 131
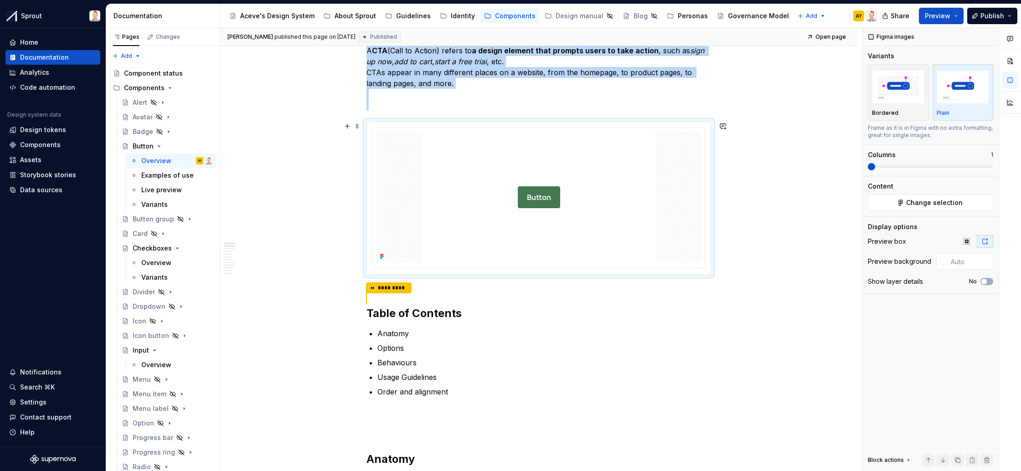
scroll to position [203, 0]
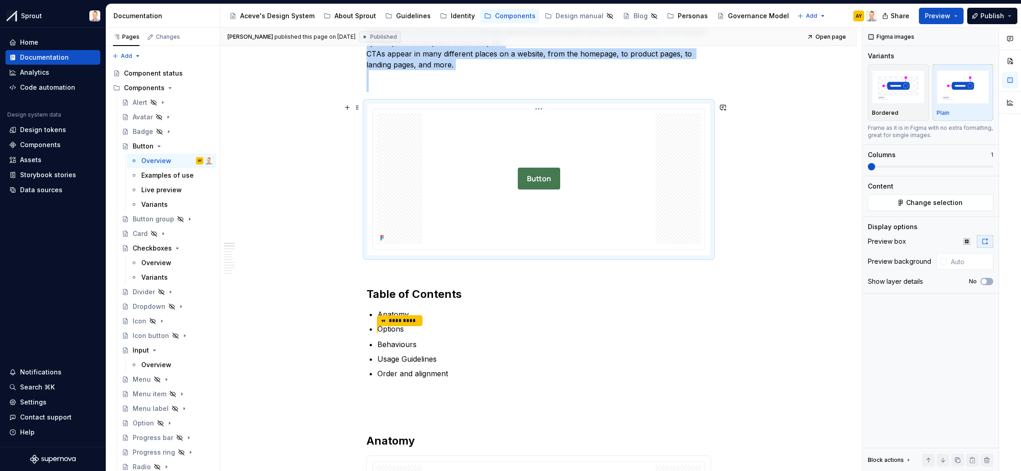
click at [538, 109] on html "Sprout Home Documentation Analytics Code automation Design system data Design t…" at bounding box center [510, 235] width 1021 height 471
click at [540, 109] on html "Sprout Home Documentation Analytics Code automation Design system data Design t…" at bounding box center [510, 235] width 1021 height 471
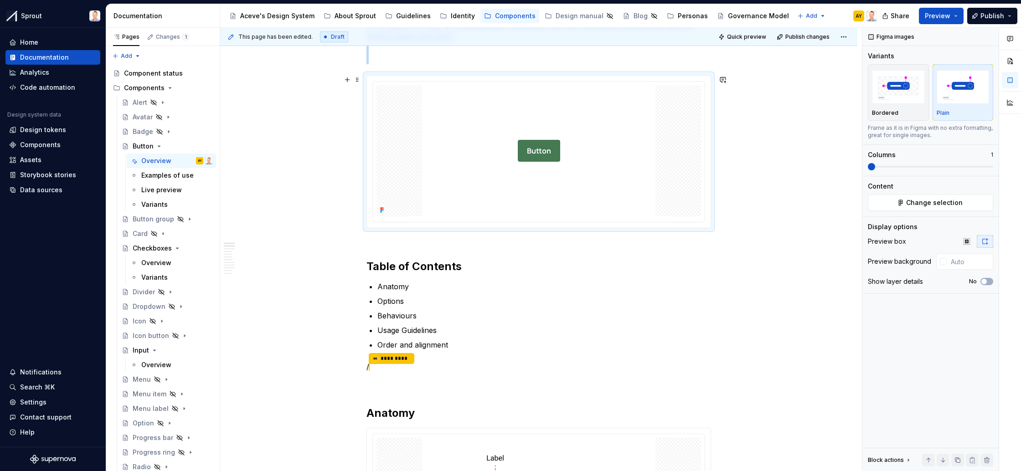
scroll to position [140, 0]
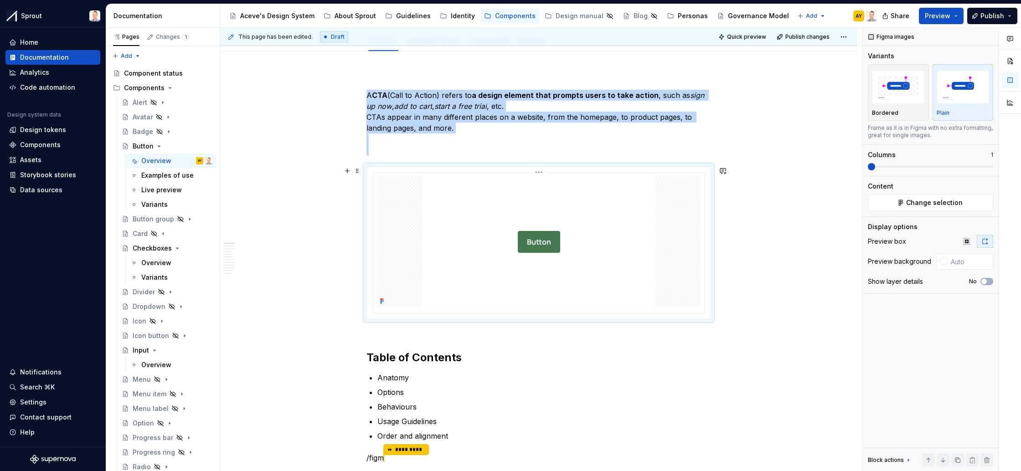
click at [535, 176] on div at bounding box center [539, 243] width 332 height 140
click at [538, 145] on p "A CTA (Call to Action) refers to a design element that prompts users to take ac…" at bounding box center [539, 123] width 345 height 66
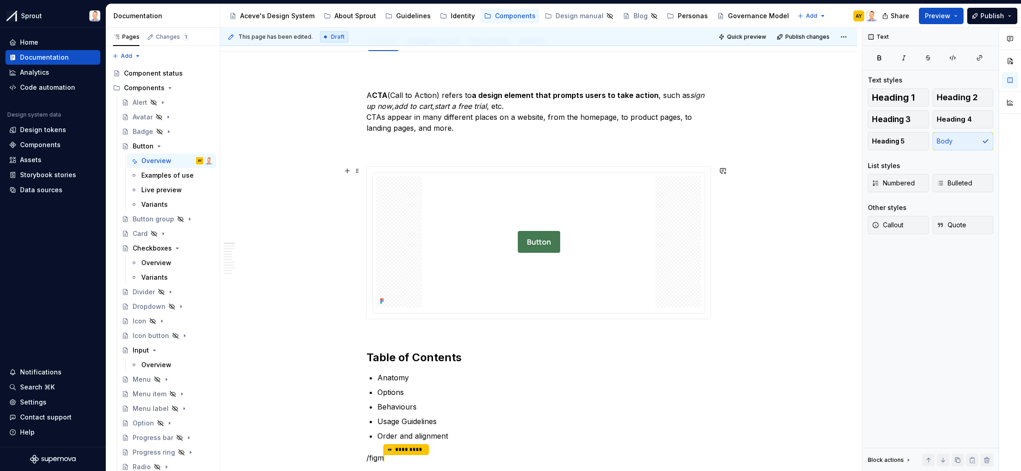
drag, startPoint x: 315, startPoint y: 188, endPoint x: 347, endPoint y: 185, distance: 33.0
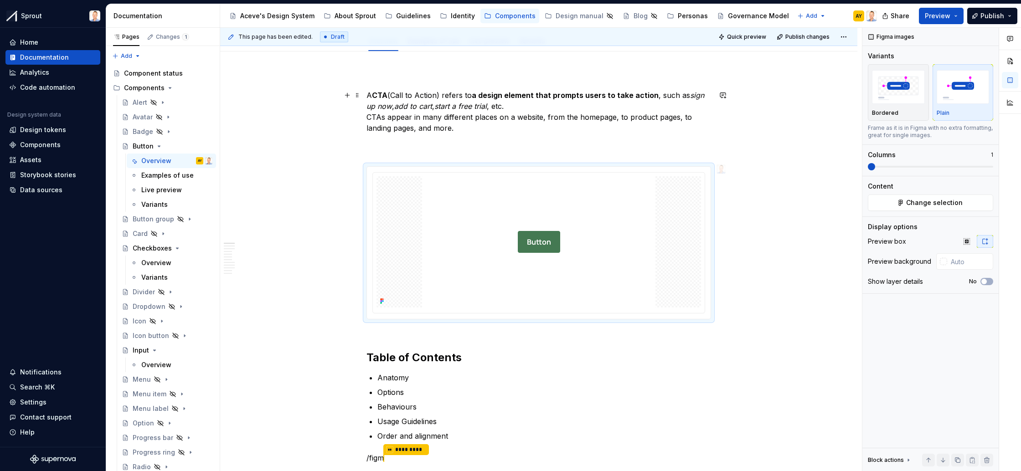
click at [551, 143] on p "A CTA (Call to Action) refers to a design element that prompts users to take ac…" at bounding box center [539, 123] width 345 height 66
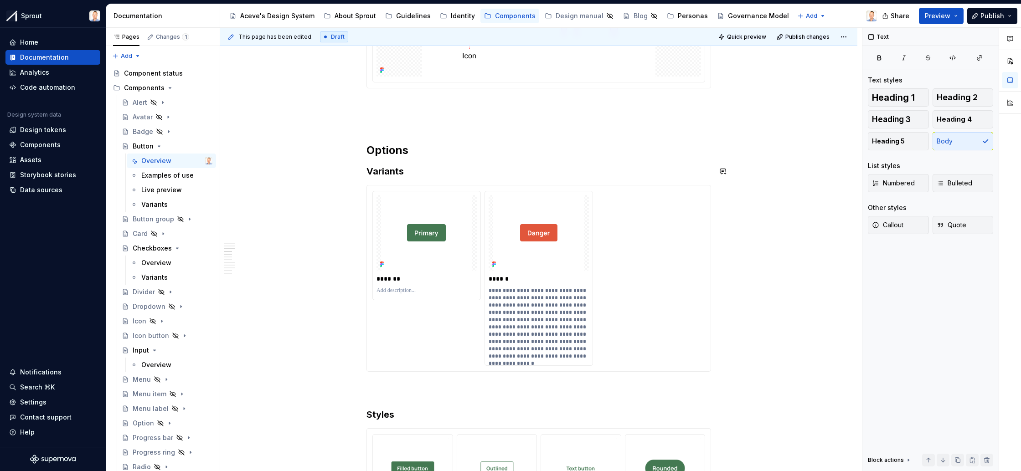
scroll to position [709, 0]
click at [162, 264] on div "Overview" at bounding box center [156, 263] width 30 height 9
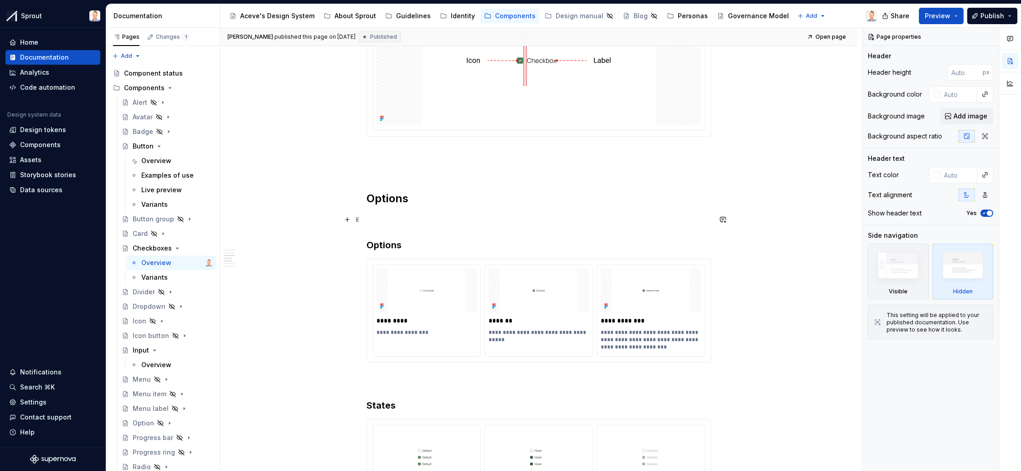
scroll to position [709, 0]
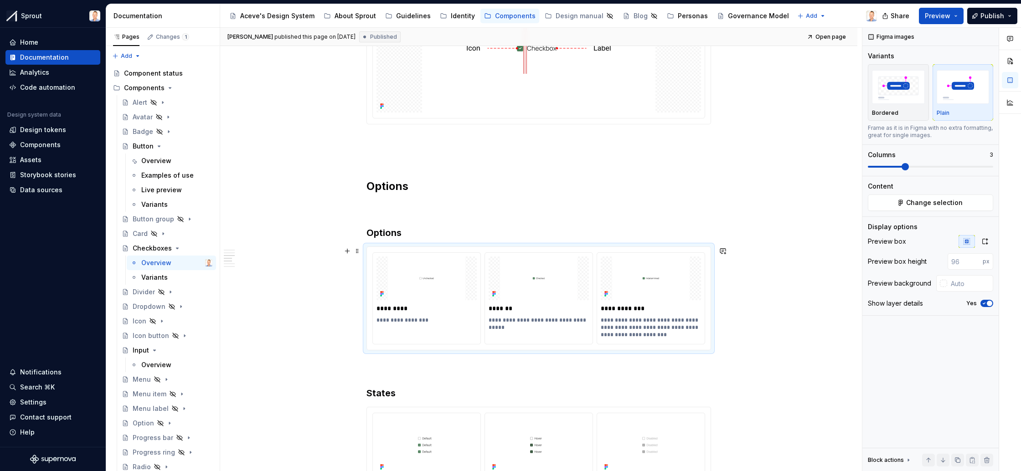
click at [547, 251] on div "**********" at bounding box center [539, 298] width 344 height 103
click at [984, 240] on icon "button" at bounding box center [985, 241] width 7 height 7
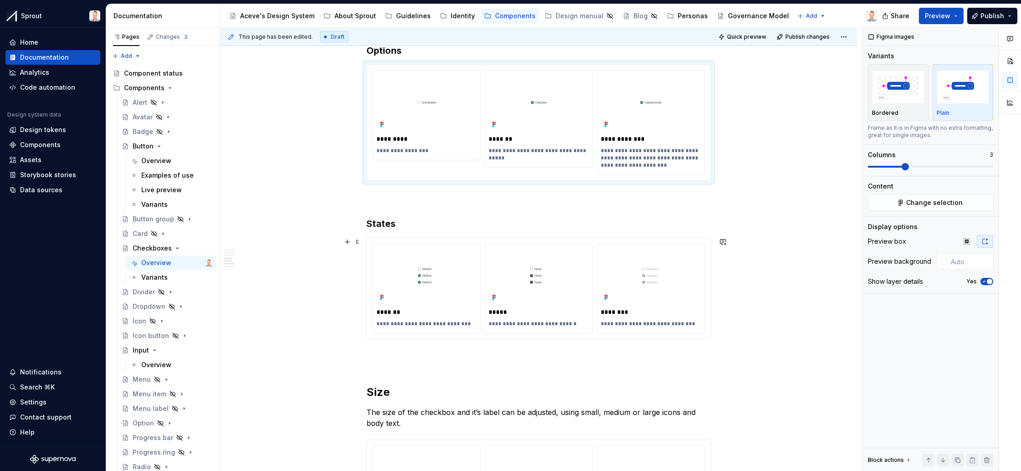
scroll to position [899, 0]
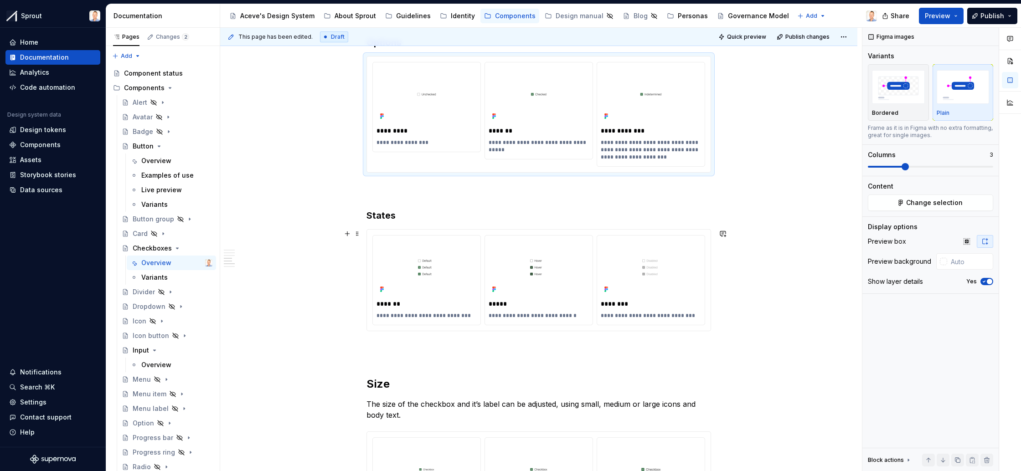
click at [535, 230] on div "**********" at bounding box center [539, 280] width 344 height 101
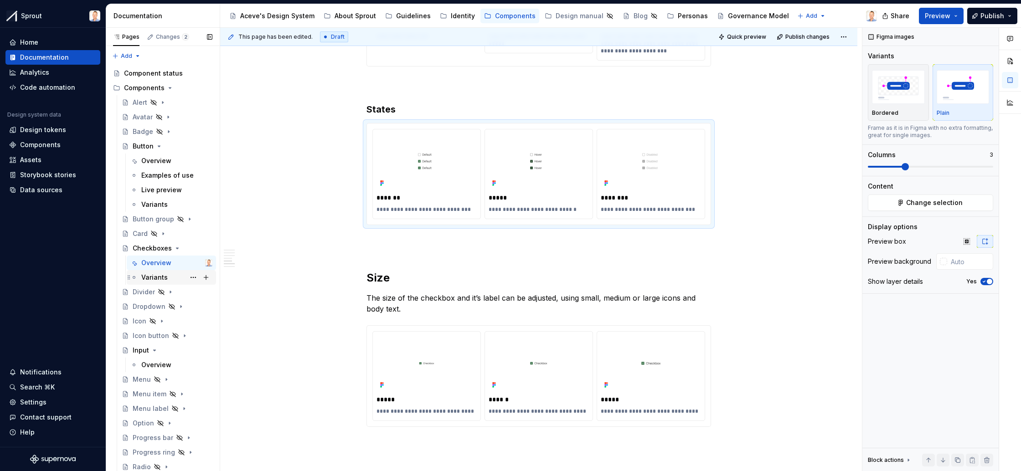
scroll to position [1006, 0]
click at [156, 277] on div "Variants" at bounding box center [154, 277] width 26 height 9
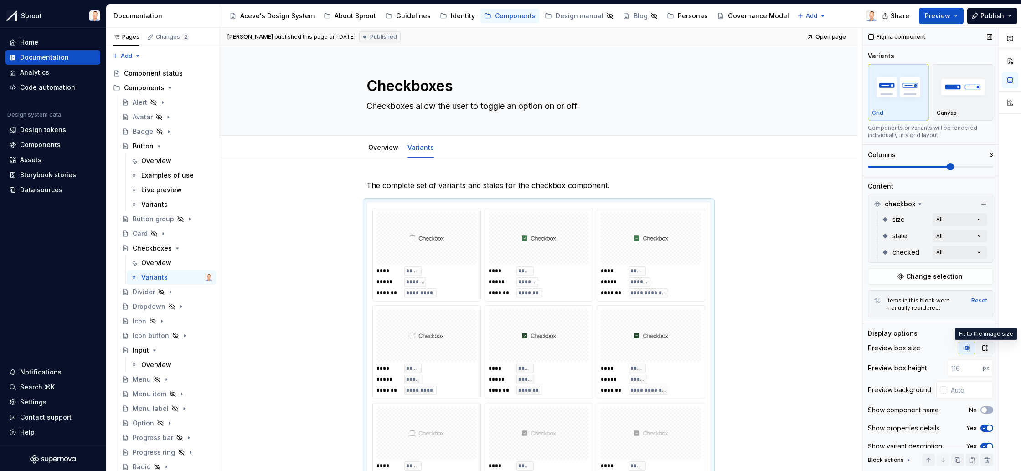
click at [989, 350] on button "button" at bounding box center [985, 348] width 16 height 13
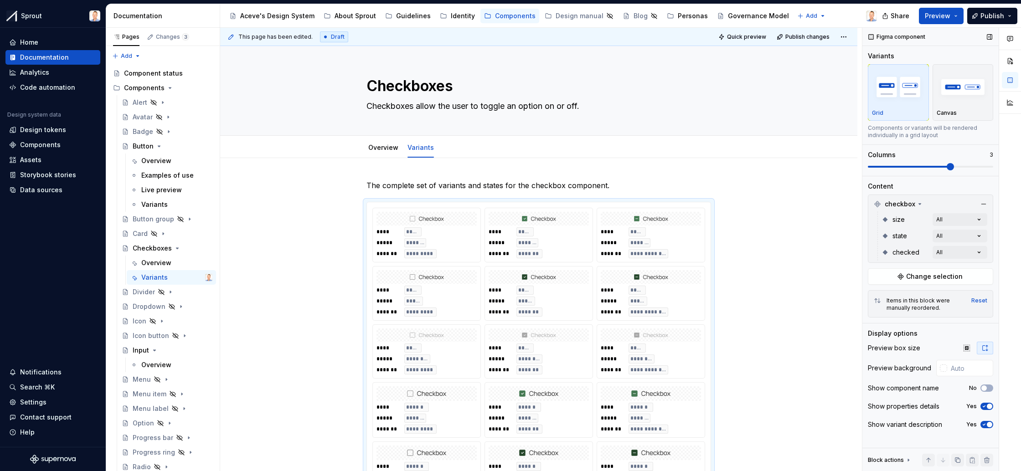
click at [988, 349] on icon "button" at bounding box center [985, 348] width 7 height 7
click at [967, 348] on icon "button" at bounding box center [967, 348] width 6 height 6
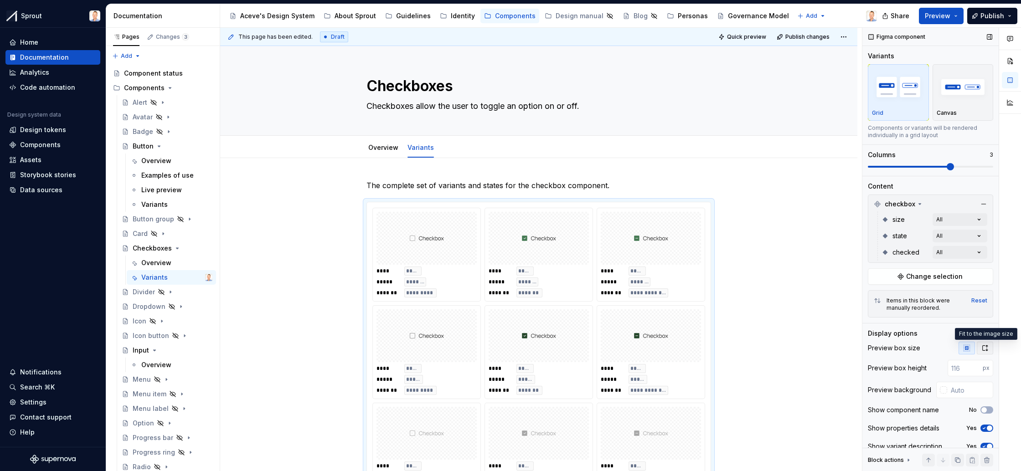
click at [985, 348] on icon "button" at bounding box center [985, 348] width 7 height 7
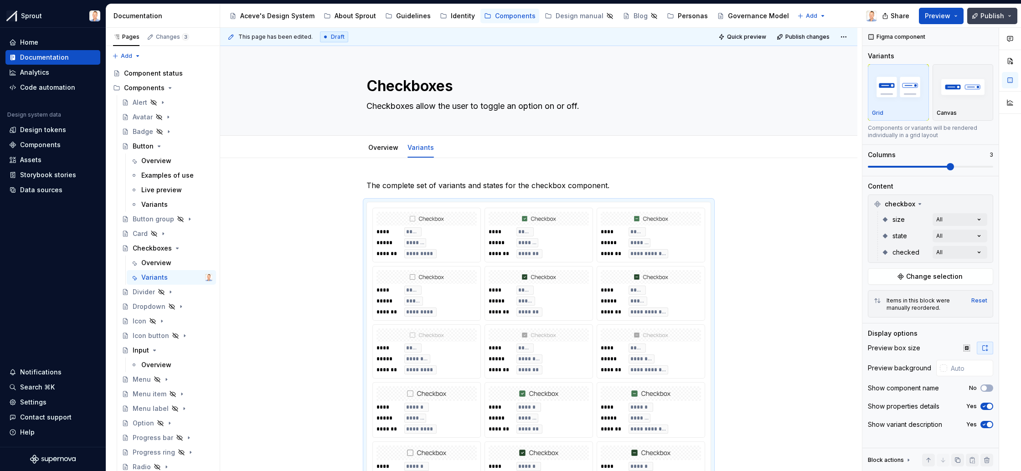
click at [998, 8] on button "Publish" at bounding box center [992, 16] width 50 height 16
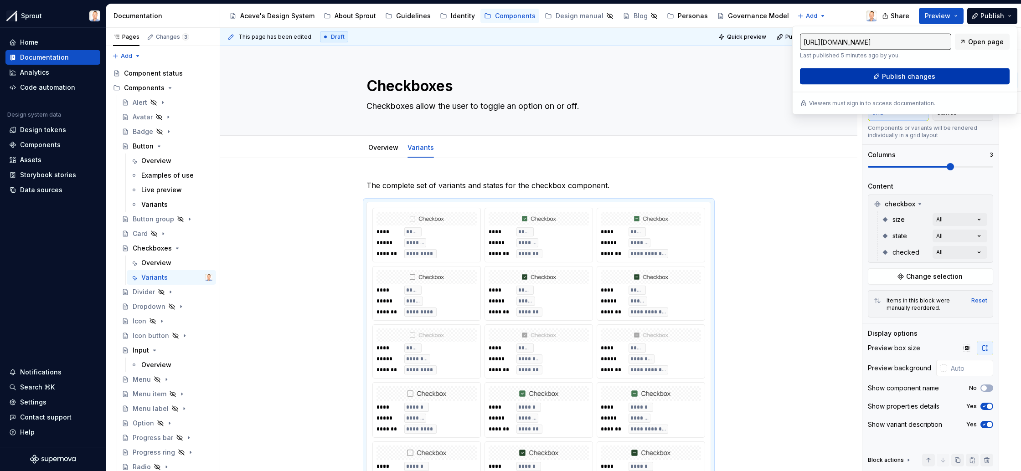
click at [930, 81] on button "Publish changes" at bounding box center [905, 76] width 210 height 16
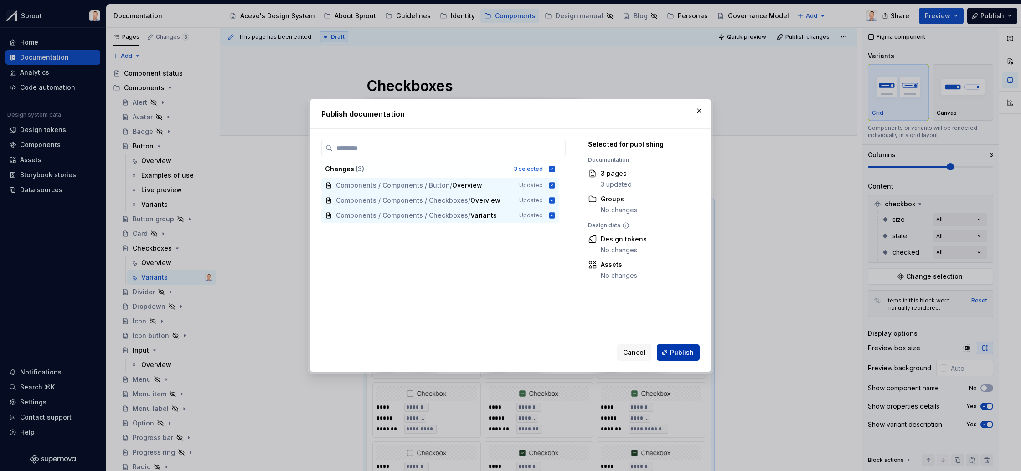
click at [688, 355] on span "Publish" at bounding box center [682, 352] width 24 height 9
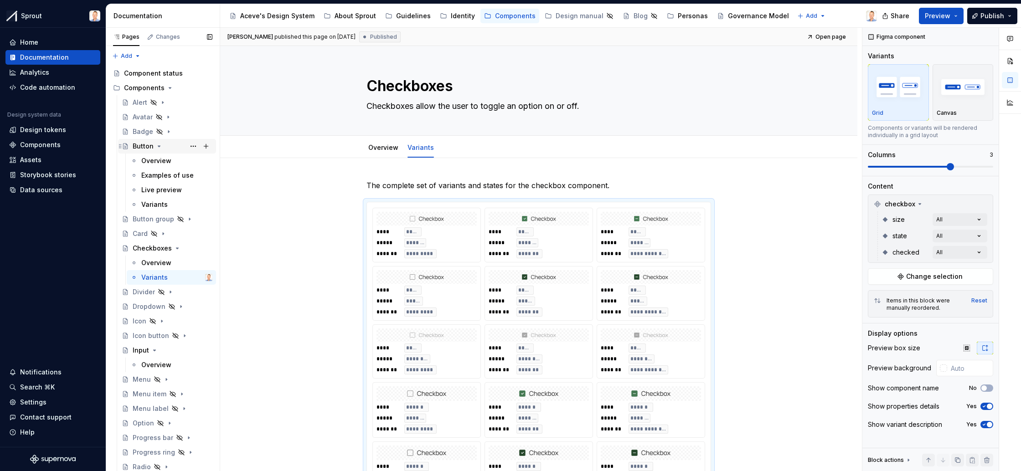
click at [157, 145] on icon "Page tree" at bounding box center [158, 146] width 7 height 7
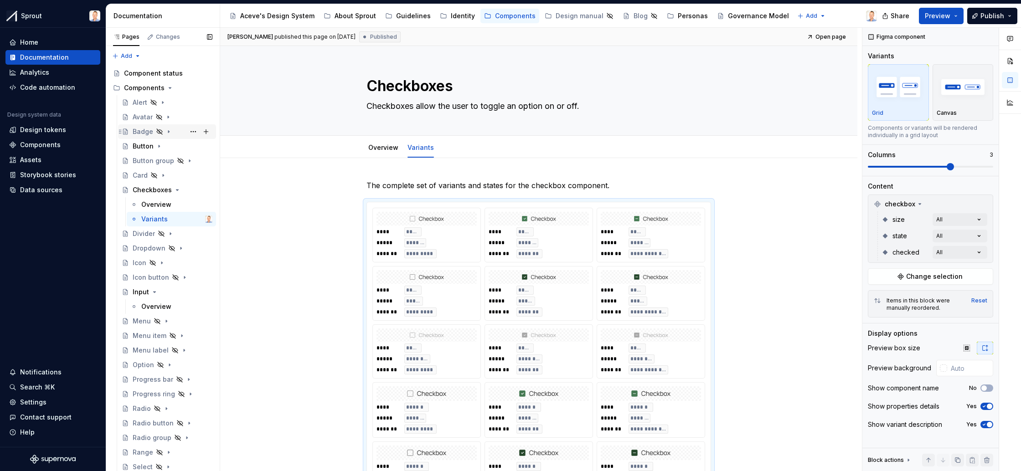
scroll to position [0, 0]
click at [45, 131] on div "Design tokens" at bounding box center [43, 129] width 46 height 9
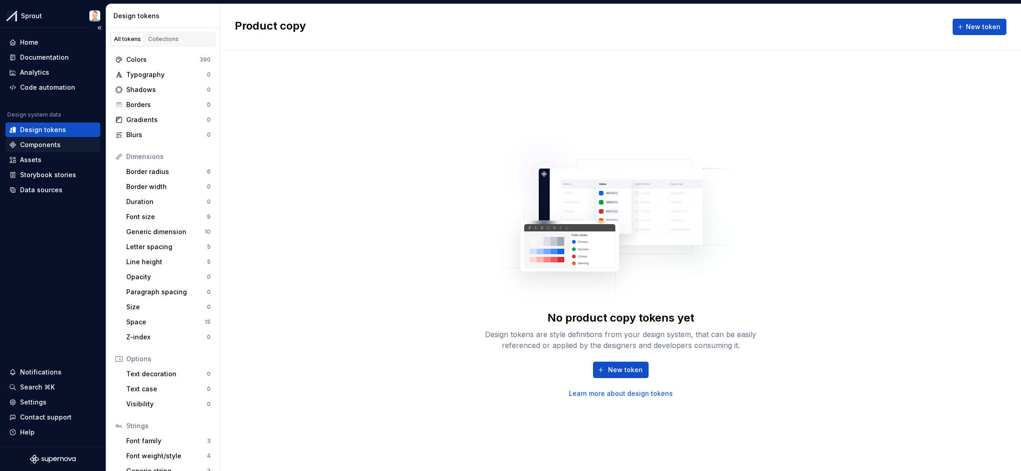
click at [49, 144] on div "Components" at bounding box center [40, 144] width 41 height 9
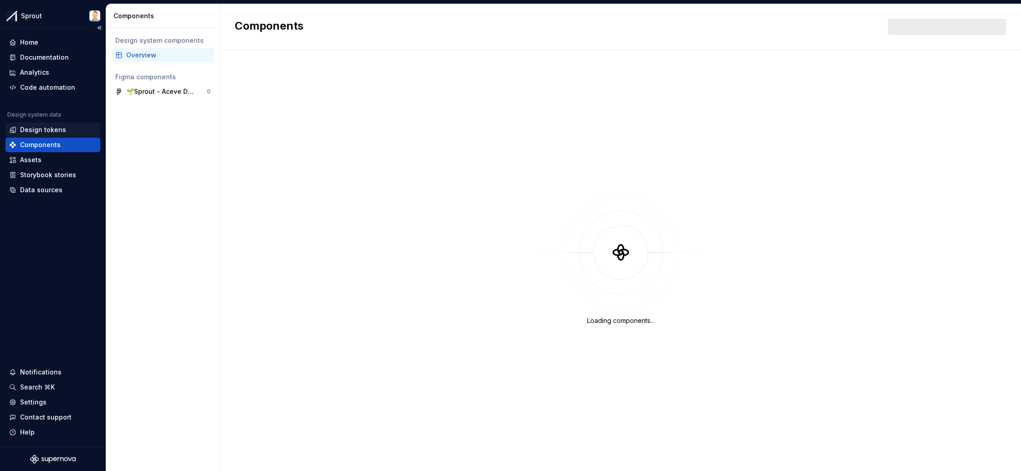
click at [53, 129] on div "Design tokens" at bounding box center [43, 129] width 46 height 9
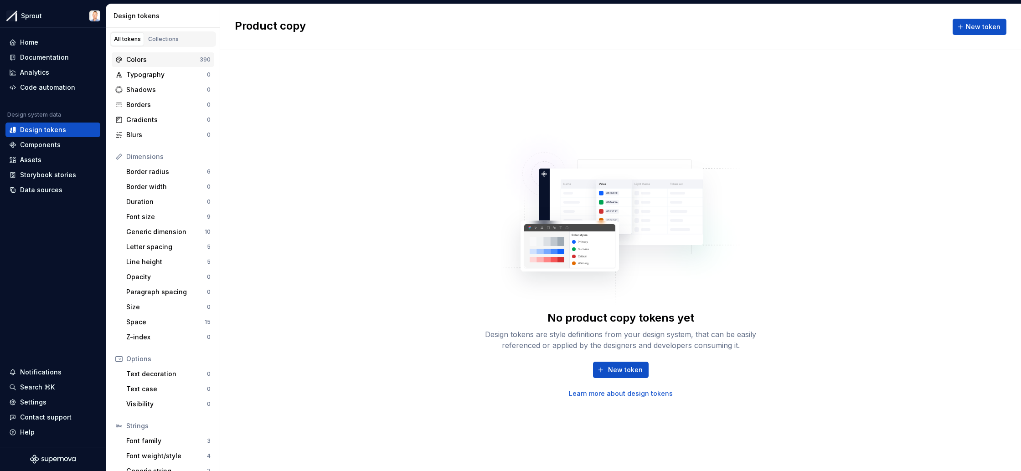
click at [174, 60] on div "Colors" at bounding box center [162, 59] width 73 height 9
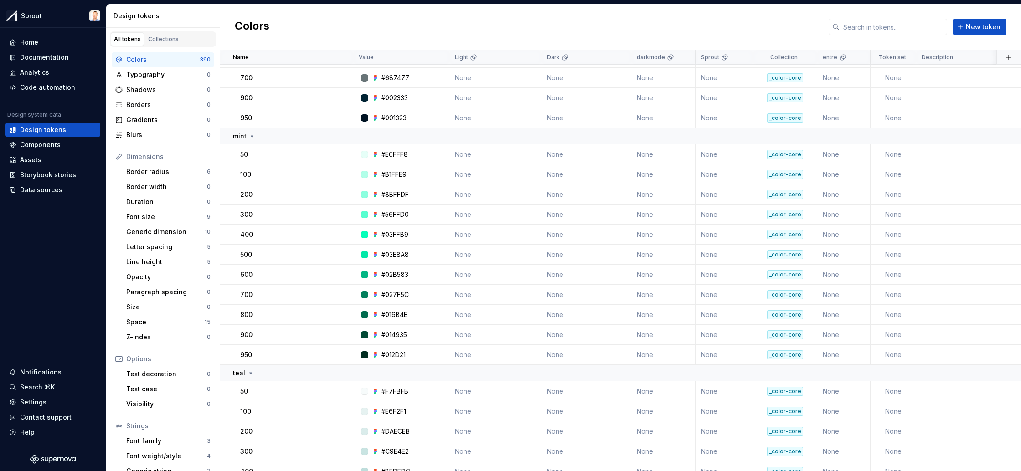
scroll to position [97, 0]
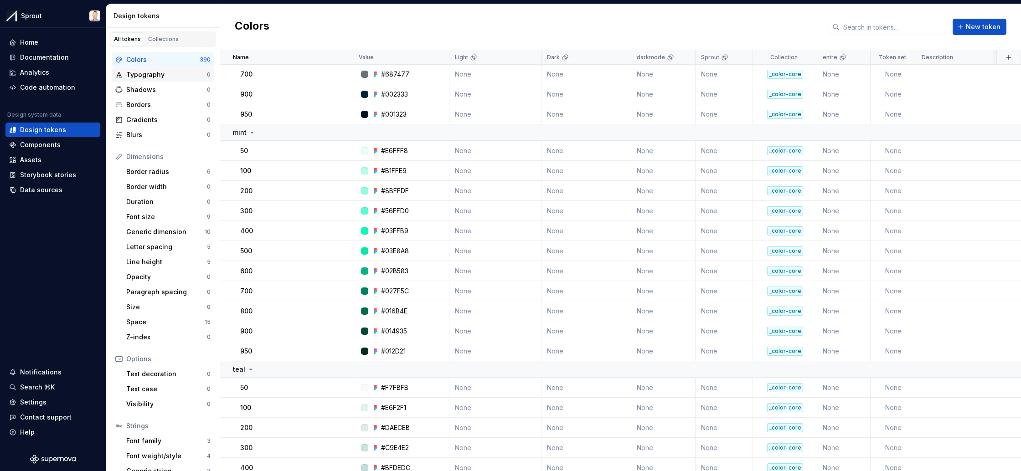
click at [173, 78] on div "Typography" at bounding box center [166, 74] width 81 height 9
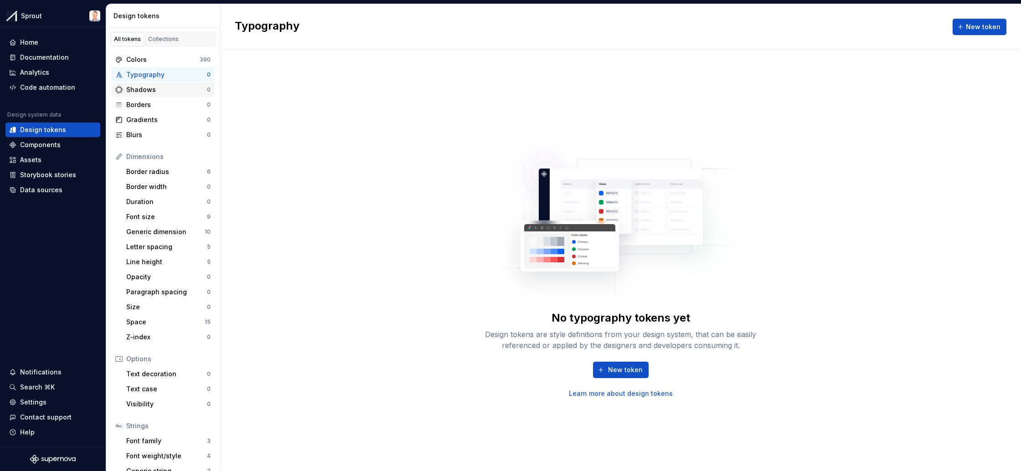
click at [171, 90] on div "Shadows" at bounding box center [166, 89] width 81 height 9
click at [162, 105] on div "Borders" at bounding box center [166, 104] width 81 height 9
click at [165, 119] on div "Gradients" at bounding box center [166, 119] width 81 height 9
click at [162, 134] on div "Blurs" at bounding box center [166, 134] width 81 height 9
click at [165, 171] on div "Border radius" at bounding box center [166, 171] width 81 height 9
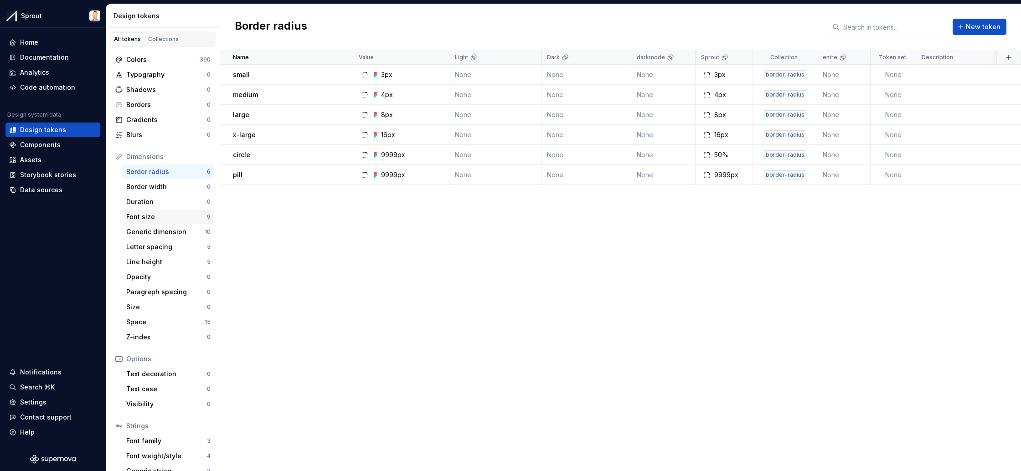
click at [163, 214] on div "Font size" at bounding box center [166, 216] width 81 height 9
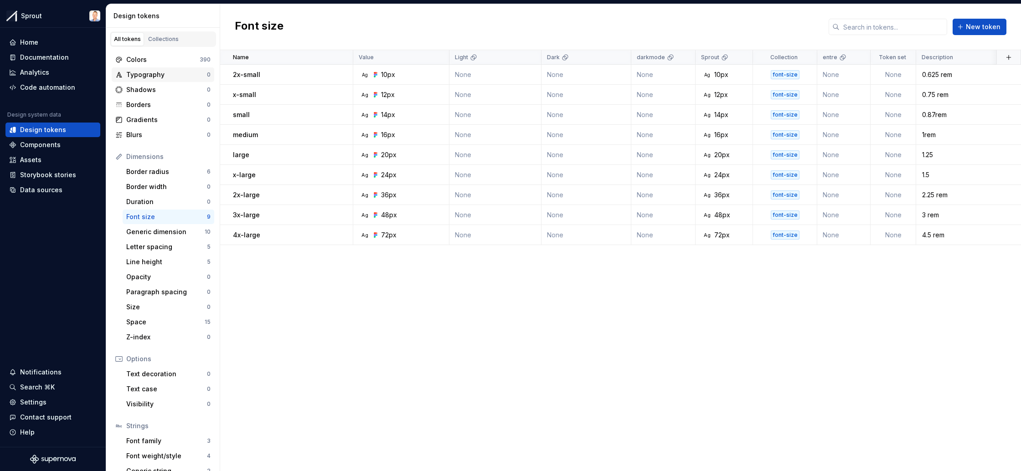
click at [176, 70] on div "Typography 0" at bounding box center [163, 74] width 103 height 15
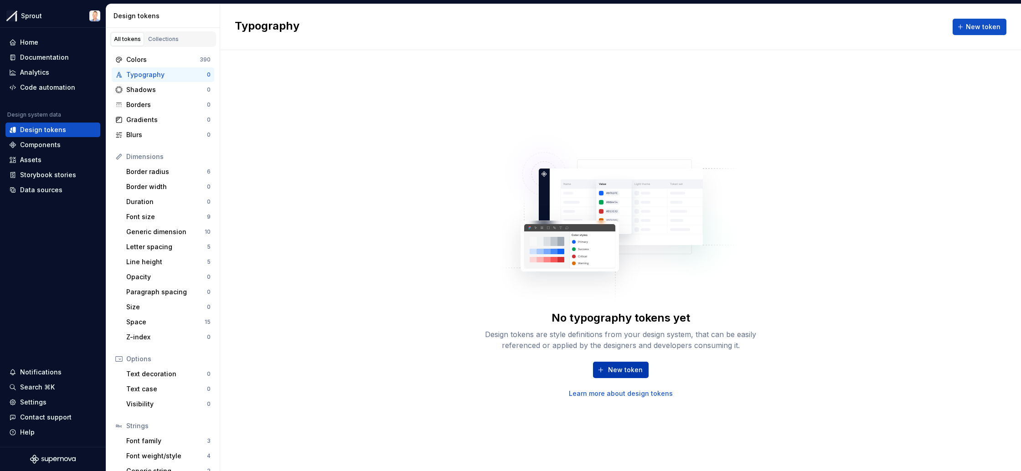
click at [621, 372] on span "New token" at bounding box center [625, 370] width 35 height 9
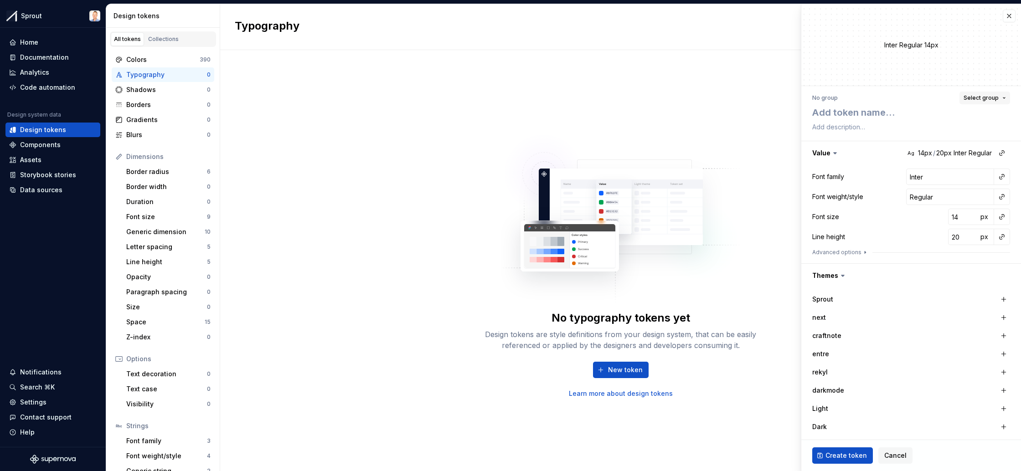
click at [1003, 99] on button "Select group" at bounding box center [985, 98] width 51 height 13
click at [1005, 300] on button "button" at bounding box center [1004, 299] width 13 height 13
click at [927, 259] on div at bounding box center [911, 258] width 198 height 4
click at [865, 252] on icon "button" at bounding box center [865, 253] width 1 height 2
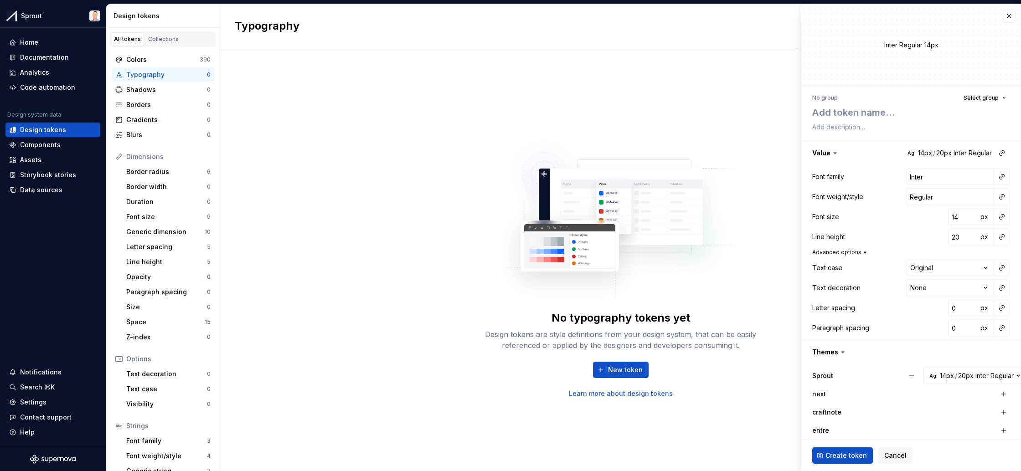
click at [863, 252] on icon "button" at bounding box center [865, 252] width 7 height 7
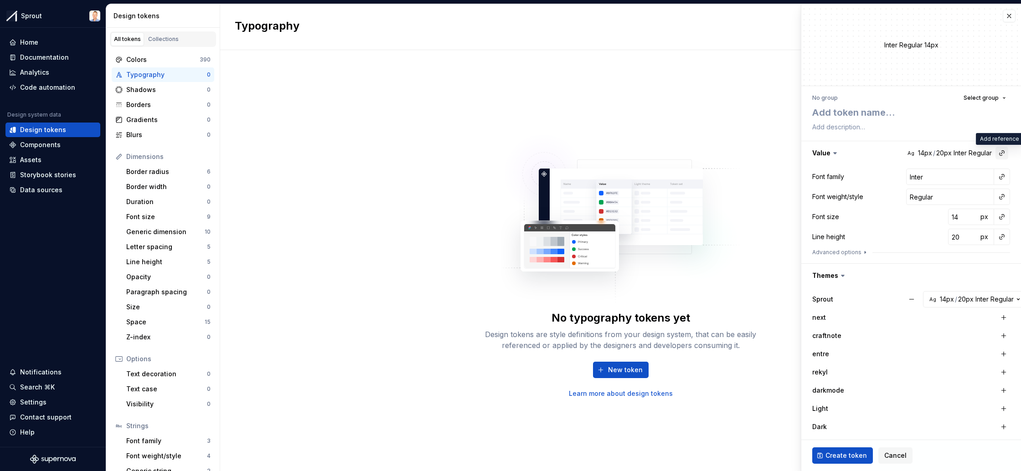
click at [1006, 152] on button "button" at bounding box center [1002, 153] width 13 height 13
click at [1006, 152] on html "Sprout Home Documentation Analytics Code automation Design system data Design t…" at bounding box center [510, 235] width 1021 height 471
click at [500, 112] on div "No typography tokens yet Design tokens are style definitions from your design s…" at bounding box center [620, 260] width 801 height 421
drag, startPoint x: 1009, startPoint y: 15, endPoint x: 905, endPoint y: 35, distance: 105.1
click at [1009, 15] on button "button" at bounding box center [1009, 16] width 13 height 13
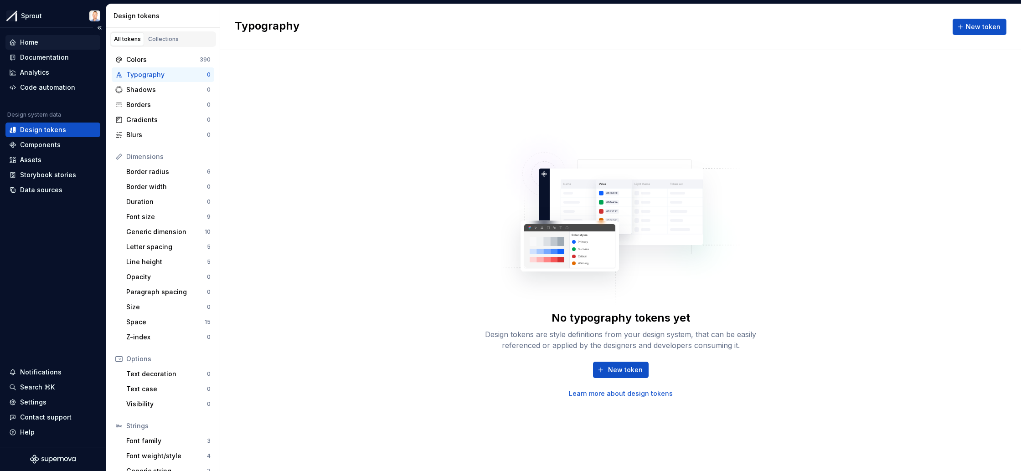
click at [31, 42] on div "Home" at bounding box center [29, 42] width 18 height 9
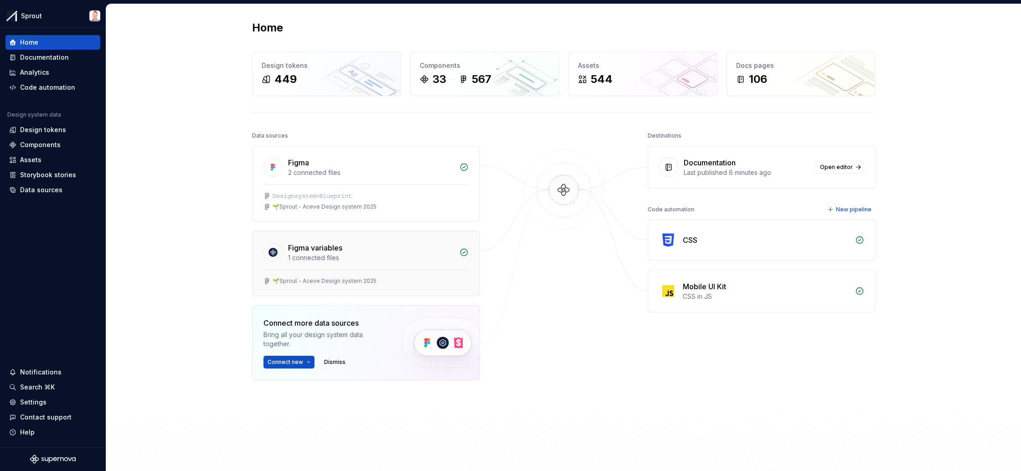
click at [380, 255] on div "1 connected files" at bounding box center [371, 257] width 166 height 9
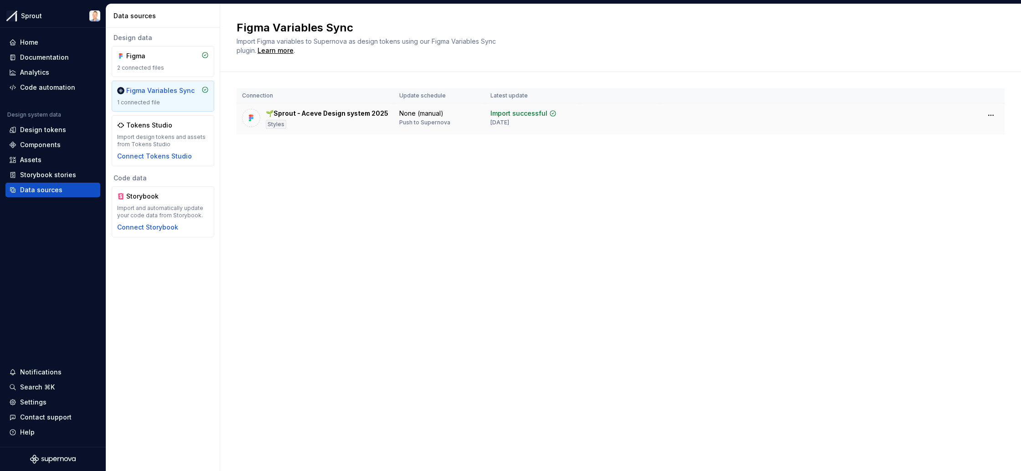
click at [375, 118] on div "🌱Sprout - Aceve Design system 2025" at bounding box center [327, 113] width 123 height 9
click at [474, 113] on div "None (manual) Push to Supernova" at bounding box center [439, 117] width 80 height 17
click at [515, 112] on div "Import successful" at bounding box center [519, 113] width 57 height 9
click at [475, 122] on td "None (manual) Push to Supernova" at bounding box center [439, 118] width 91 height 31
click at [454, 137] on div "Connection Update schedule Latest update 🌱Sprout - Aceve Design system 2025 Sty…" at bounding box center [621, 120] width 768 height 97
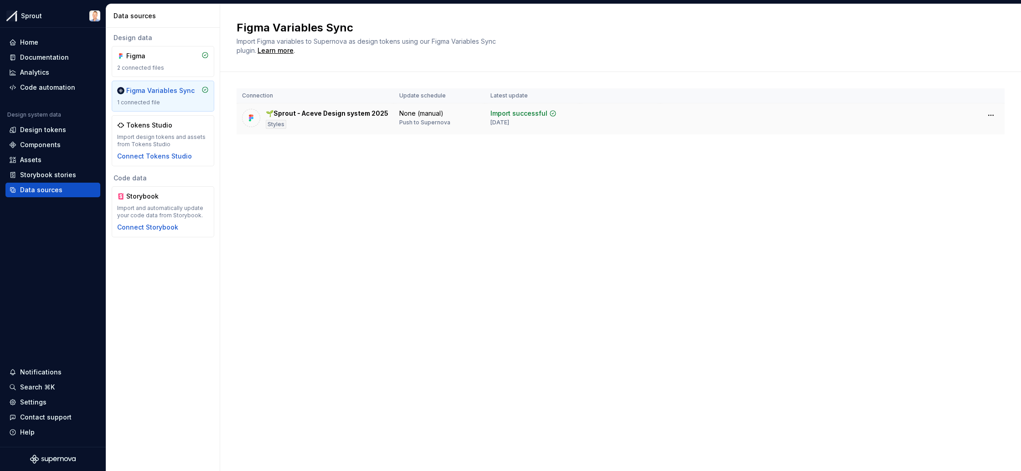
click at [386, 128] on td "🌱Sprout - Aceve Design system 2025 Styles" at bounding box center [315, 118] width 157 height 31
click at [175, 59] on div "Figma" at bounding box center [163, 56] width 92 height 9
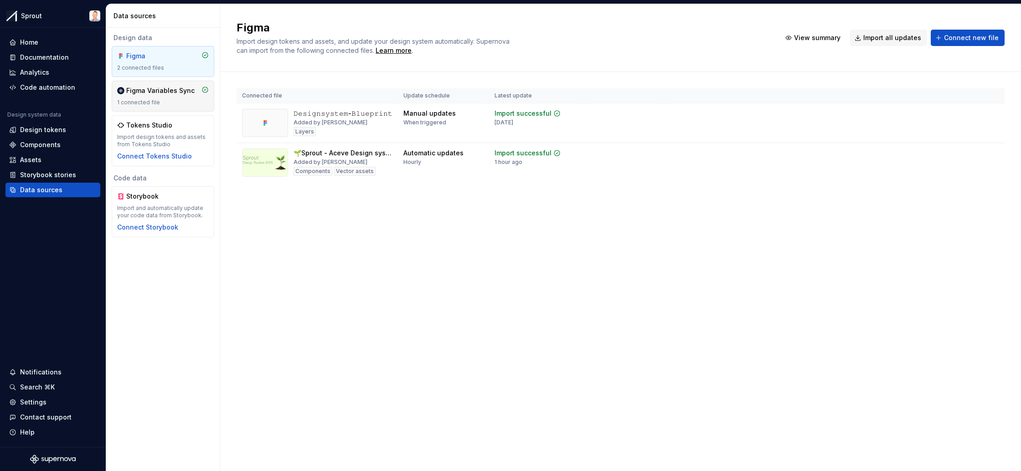
click at [146, 98] on div "Figma Variables Sync 1 connected file" at bounding box center [163, 96] width 92 height 20
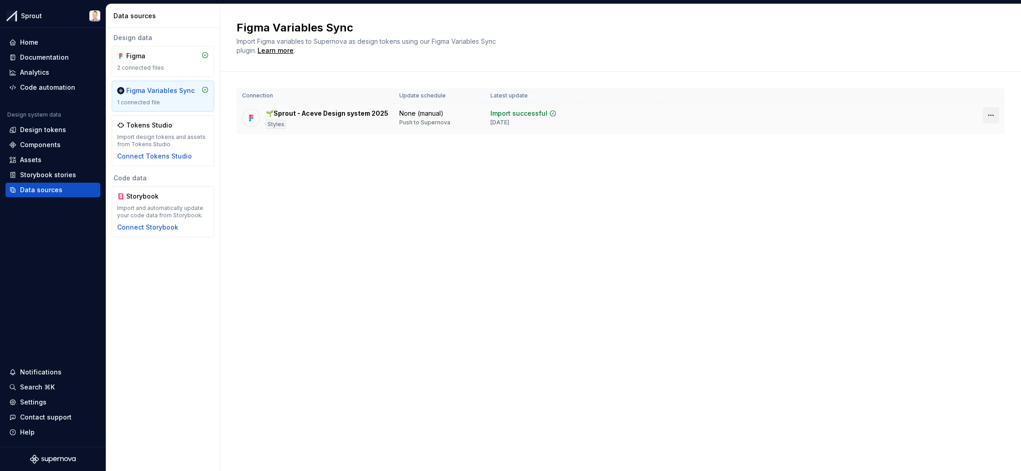
click at [992, 113] on html "Sprout Home Documentation Analytics Code automation Design system data Design t…" at bounding box center [510, 235] width 1021 height 471
click at [539, 165] on html "Sprout Home Documentation Analytics Code automation Design system data Design t…" at bounding box center [510, 235] width 1021 height 471
click at [513, 153] on div "Connection Update schedule Latest update 🌱Sprout - Aceve Design system 2025 Sty…" at bounding box center [621, 120] width 768 height 97
click at [992, 114] on html "Sprout Home Documentation Analytics Code automation Design system data Design t…" at bounding box center [510, 235] width 1021 height 471
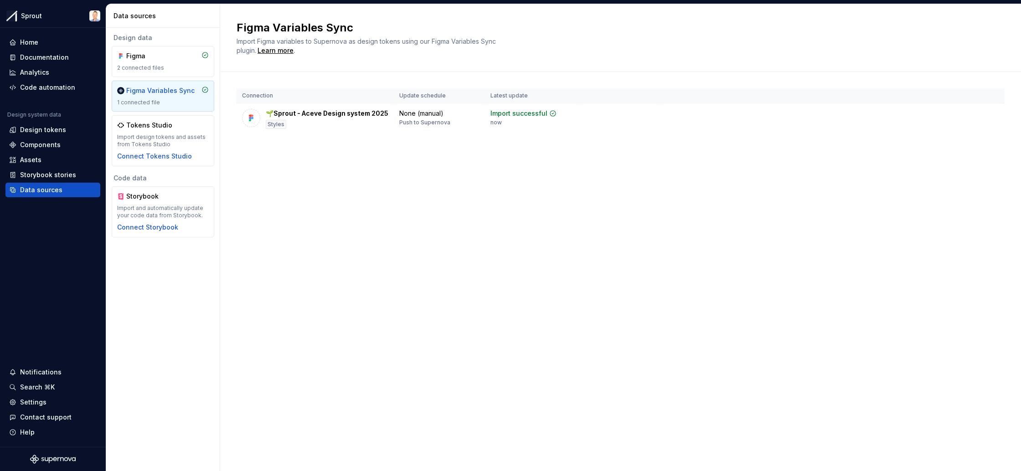
click at [525, 165] on div "Connection Update schedule Latest update 🌱Sprout - Aceve Design system 2025 Sty…" at bounding box center [621, 120] width 768 height 97
click at [36, 43] on div "Home" at bounding box center [29, 42] width 18 height 9
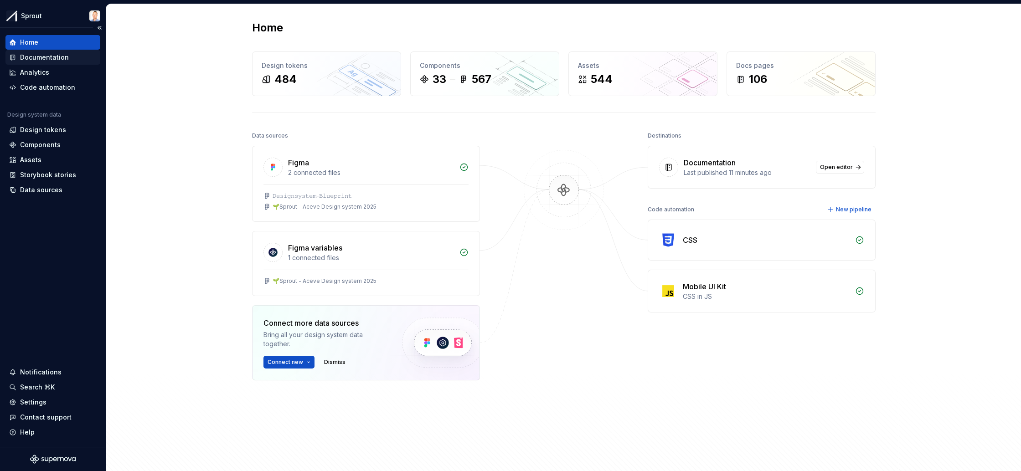
click at [46, 62] on div "Documentation" at bounding box center [52, 57] width 95 height 15
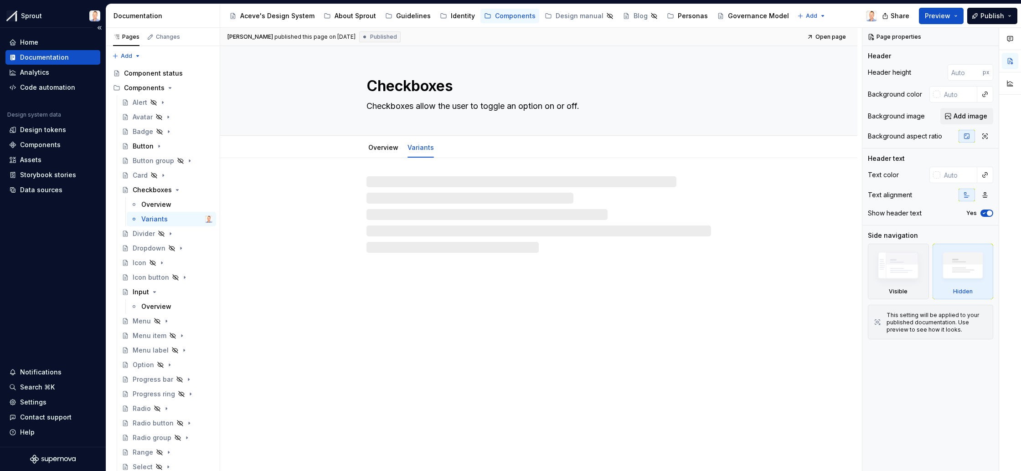
type textarea "*"
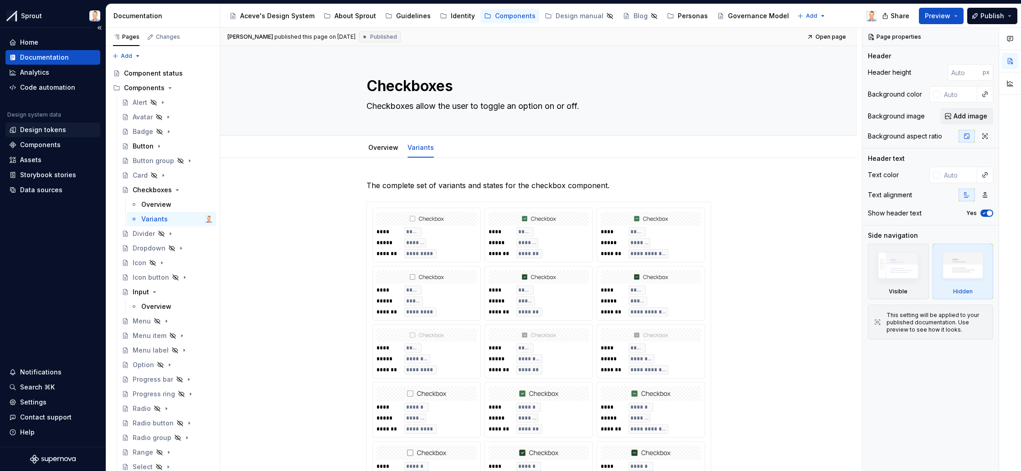
click at [54, 131] on div "Design tokens" at bounding box center [43, 129] width 46 height 9
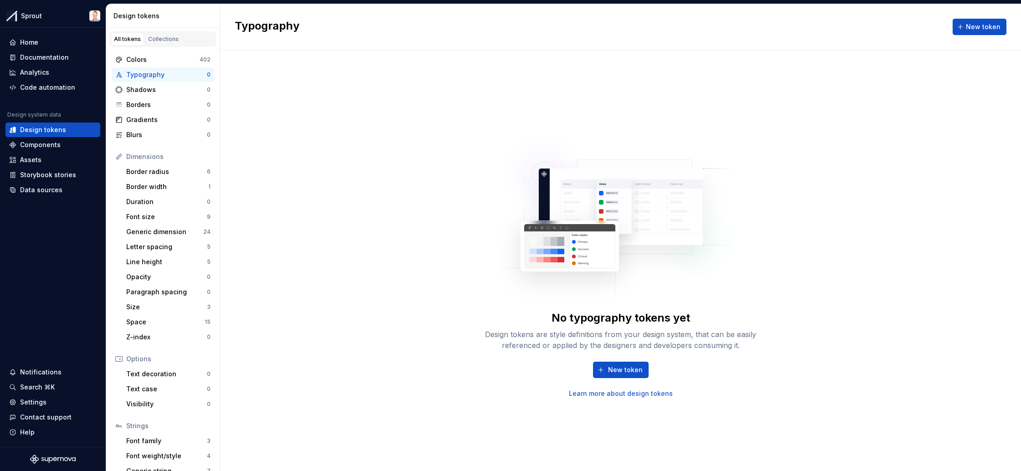
click at [172, 76] on div "Typography" at bounding box center [166, 74] width 81 height 9
click at [173, 91] on div "Shadows" at bounding box center [166, 89] width 81 height 9
click at [172, 65] on div "Colors 402" at bounding box center [163, 59] width 103 height 15
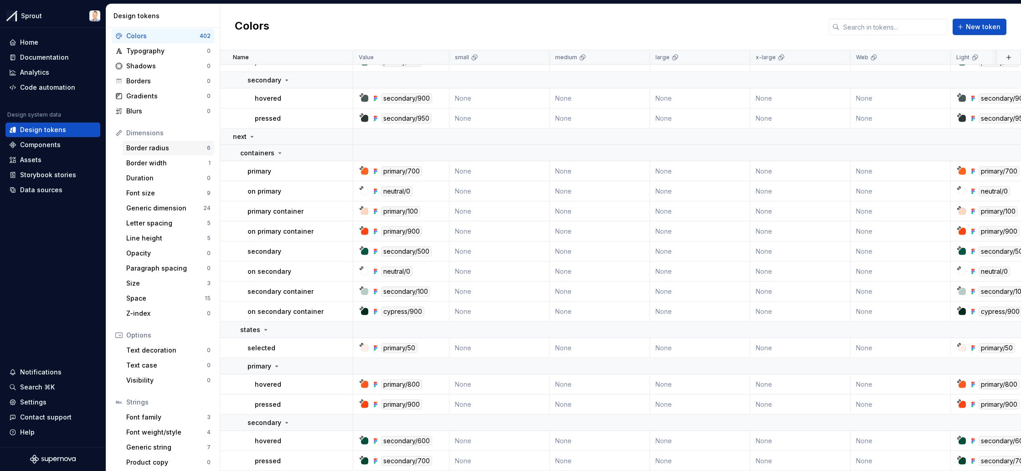
scroll to position [28, 0]
click at [176, 410] on div "Font family" at bounding box center [166, 413] width 81 height 9
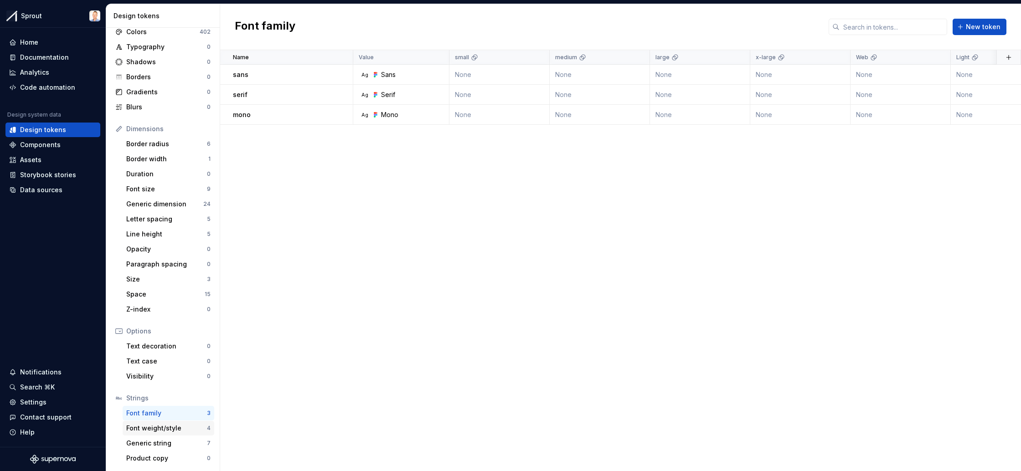
click at [160, 433] on div "Font weight/style 4" at bounding box center [169, 428] width 92 height 15
click at [155, 444] on div "Generic string" at bounding box center [166, 443] width 81 height 9
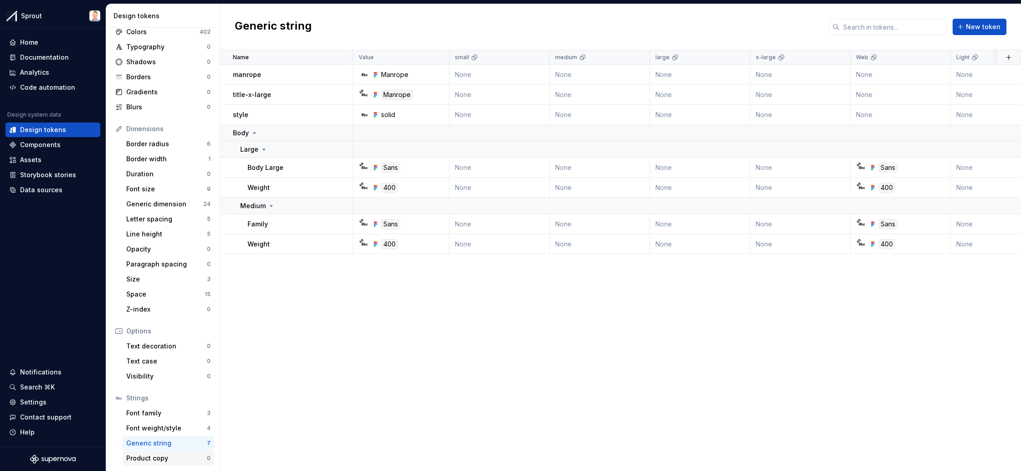
click at [153, 455] on div "Product copy" at bounding box center [166, 458] width 81 height 9
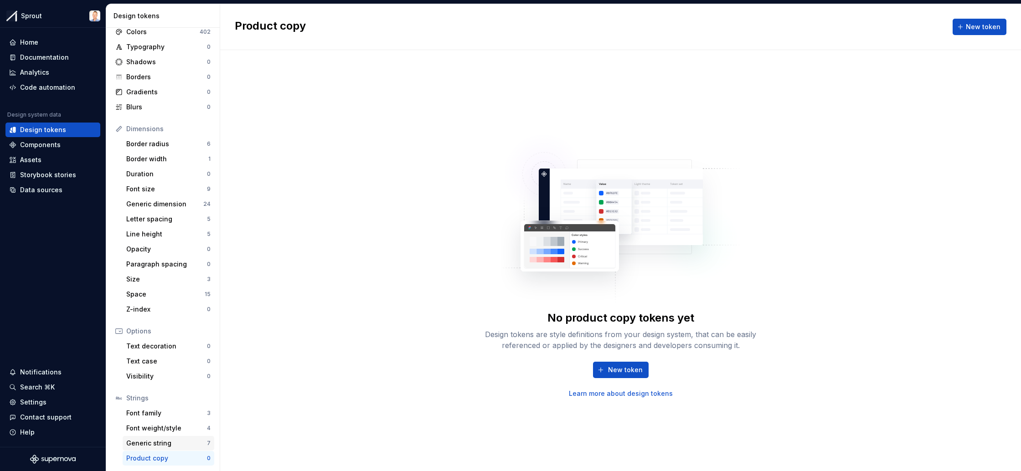
click at [157, 445] on div "Generic string" at bounding box center [166, 443] width 81 height 9
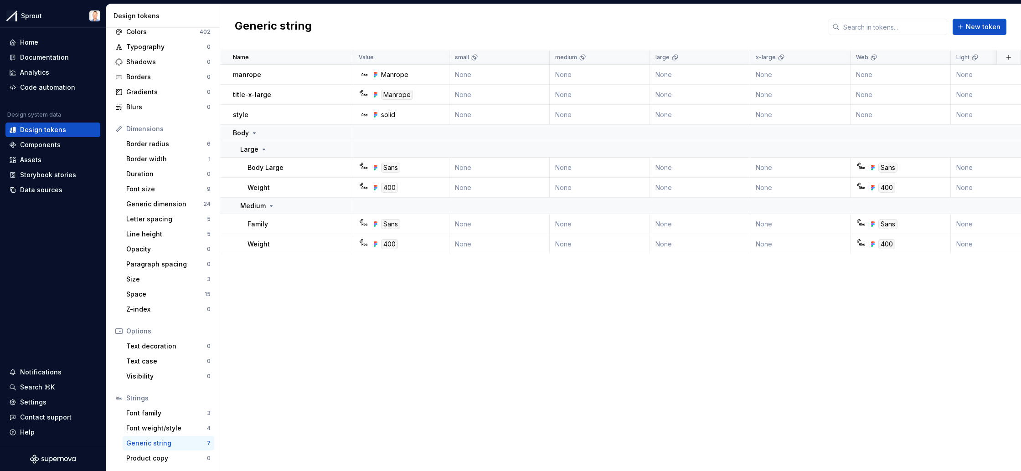
click at [613, 31] on div "Generic string New token" at bounding box center [620, 27] width 801 height 46
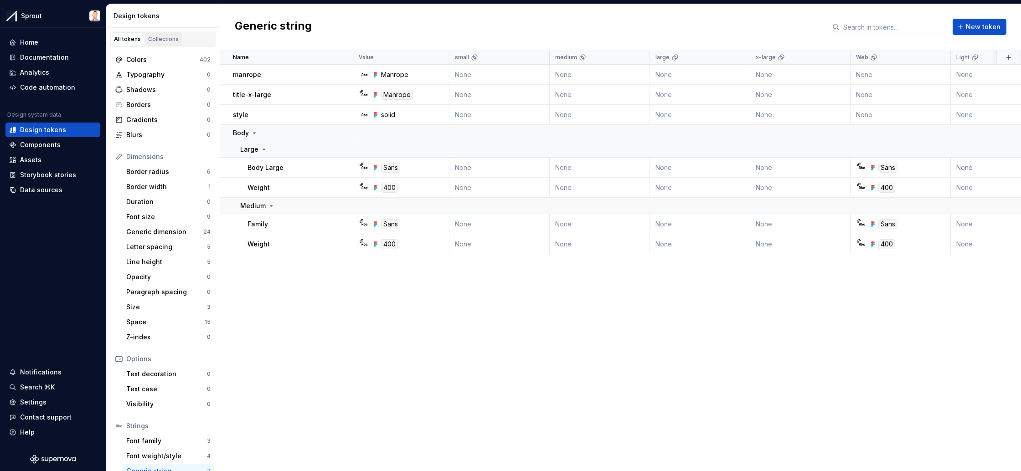
click at [158, 37] on div "Collections" at bounding box center [163, 39] width 31 height 7
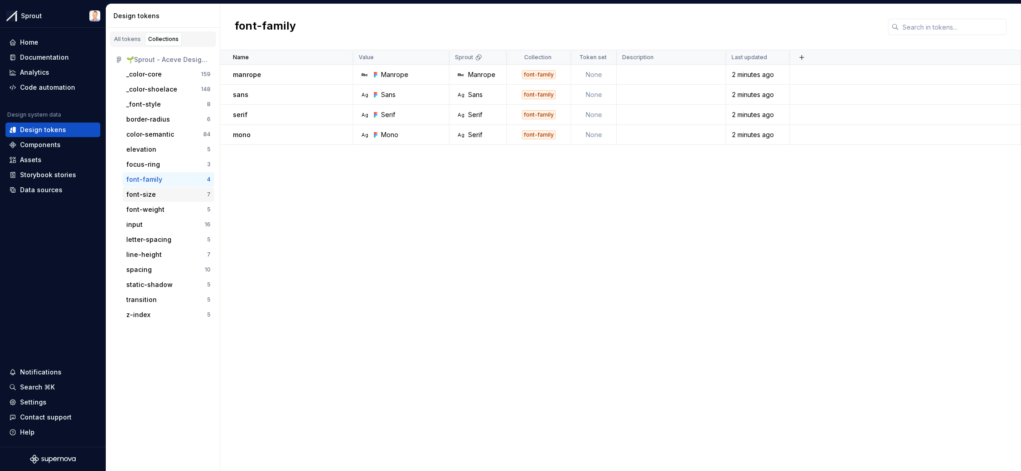
click at [157, 198] on div "font-size" at bounding box center [166, 194] width 81 height 9
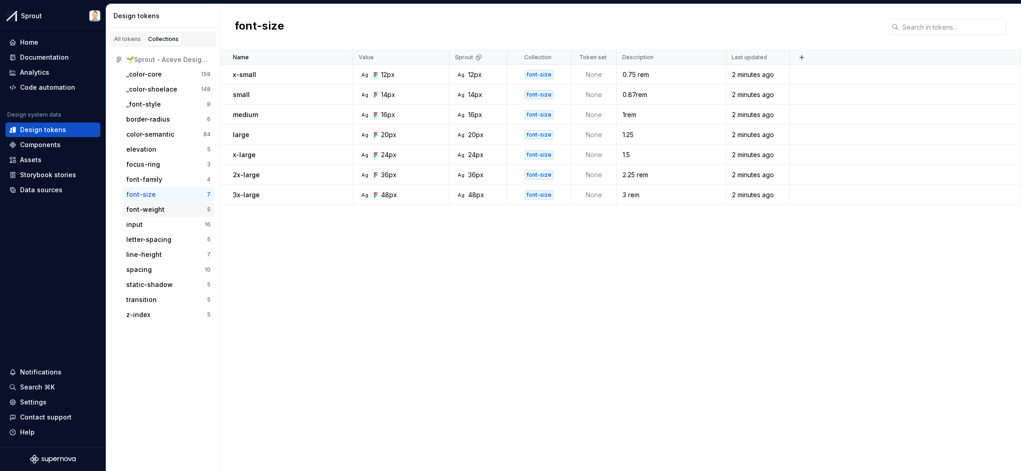
click at [157, 207] on div "font-weight" at bounding box center [145, 209] width 38 height 9
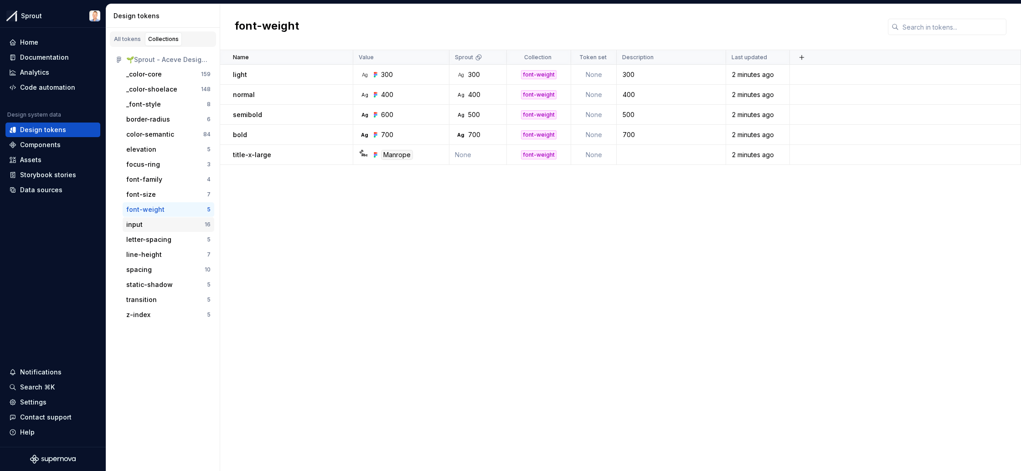
click at [162, 224] on div "input" at bounding box center [165, 224] width 78 height 9
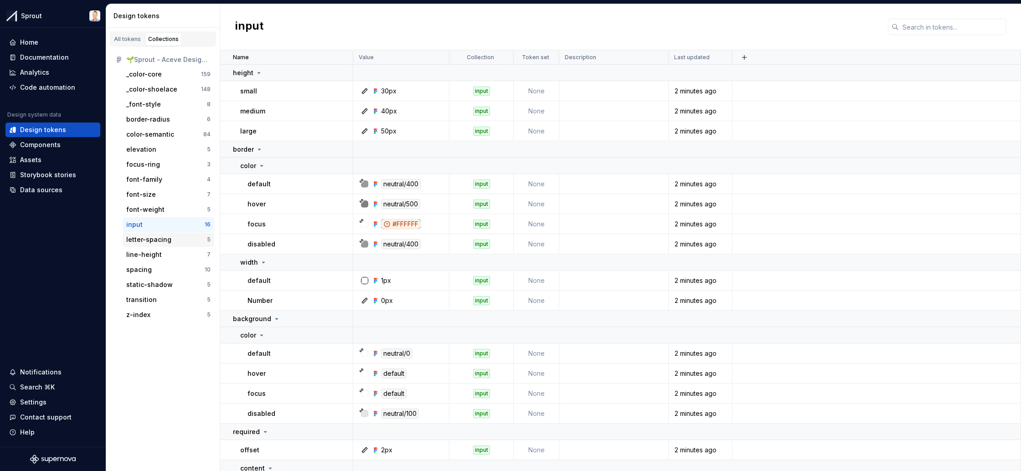
click at [162, 238] on div "letter-spacing" at bounding box center [148, 239] width 45 height 9
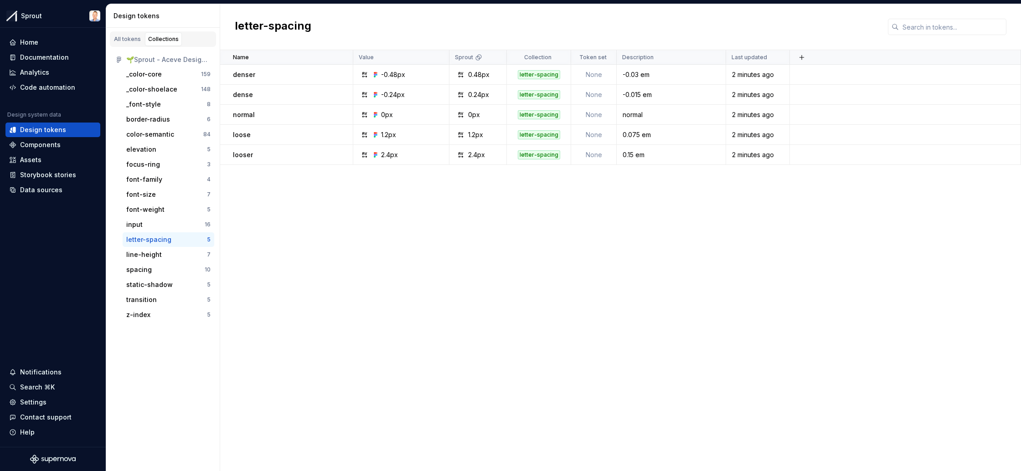
click at [546, 42] on div "letter-spacing" at bounding box center [620, 27] width 801 height 46
click at [43, 131] on div "Design tokens" at bounding box center [43, 129] width 46 height 9
click at [47, 144] on div "Components" at bounding box center [40, 144] width 41 height 9
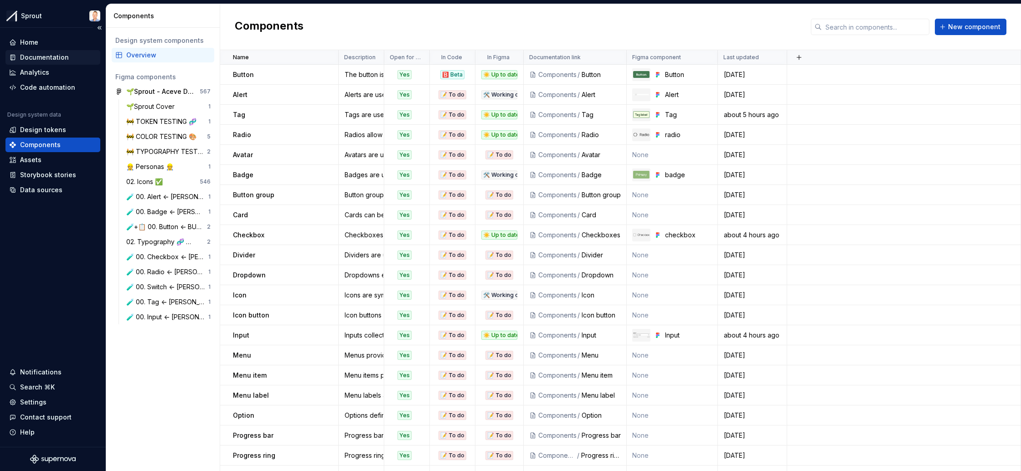
click at [50, 56] on div "Documentation" at bounding box center [44, 57] width 49 height 9
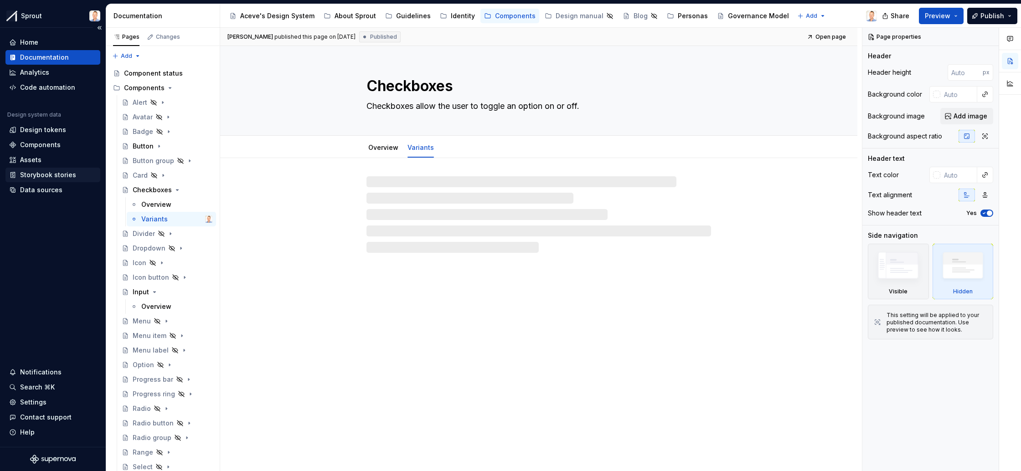
type textarea "*"
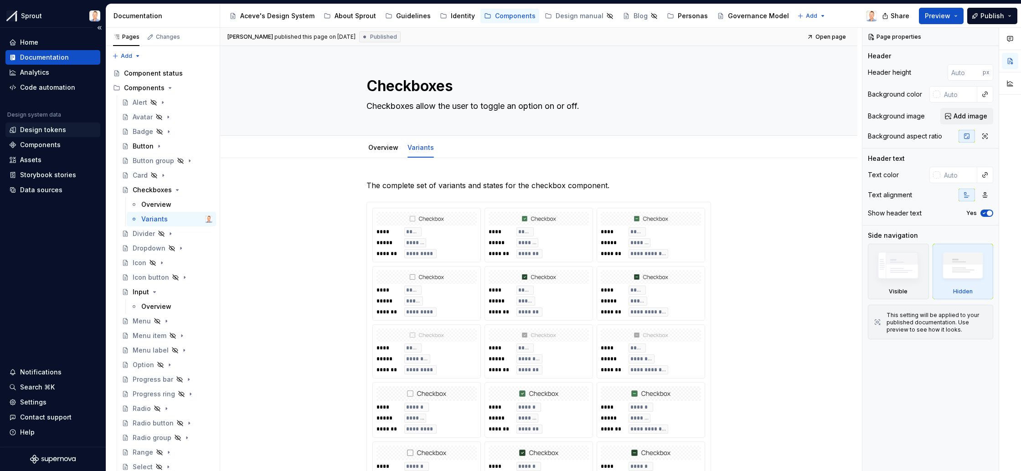
click at [41, 129] on div "Design tokens" at bounding box center [43, 129] width 46 height 9
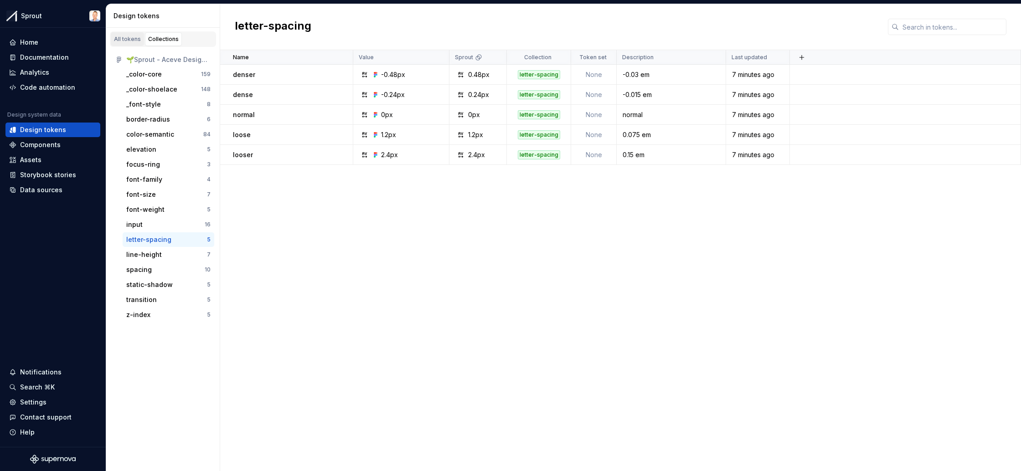
click at [127, 37] on div "All tokens" at bounding box center [127, 39] width 27 height 7
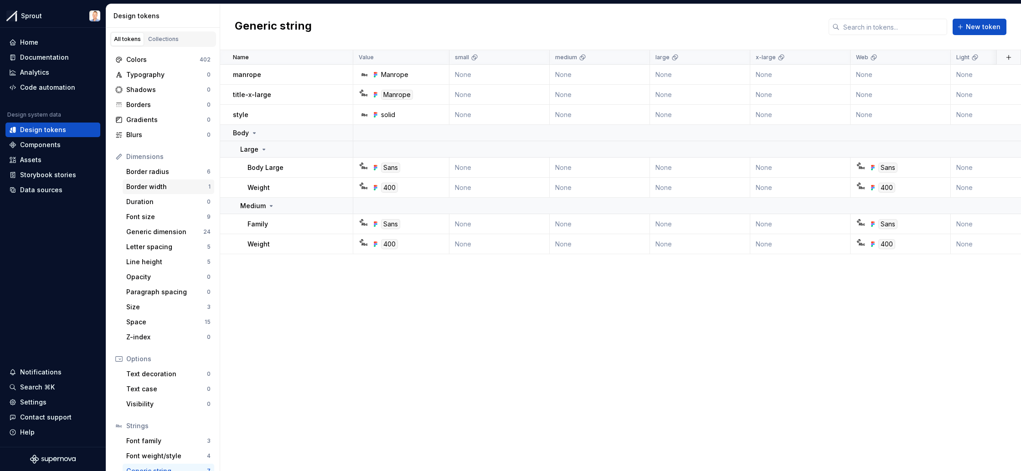
scroll to position [28, 0]
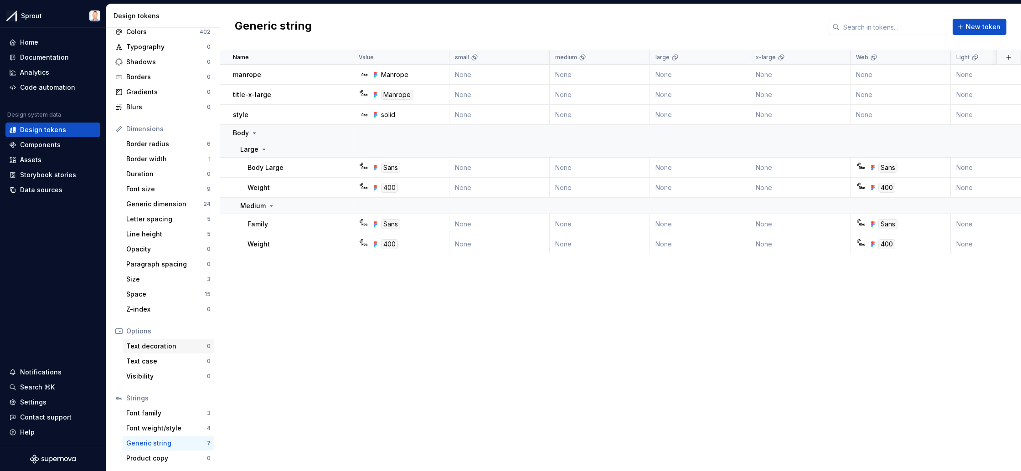
click at [164, 347] on div "Text decoration" at bounding box center [166, 346] width 81 height 9
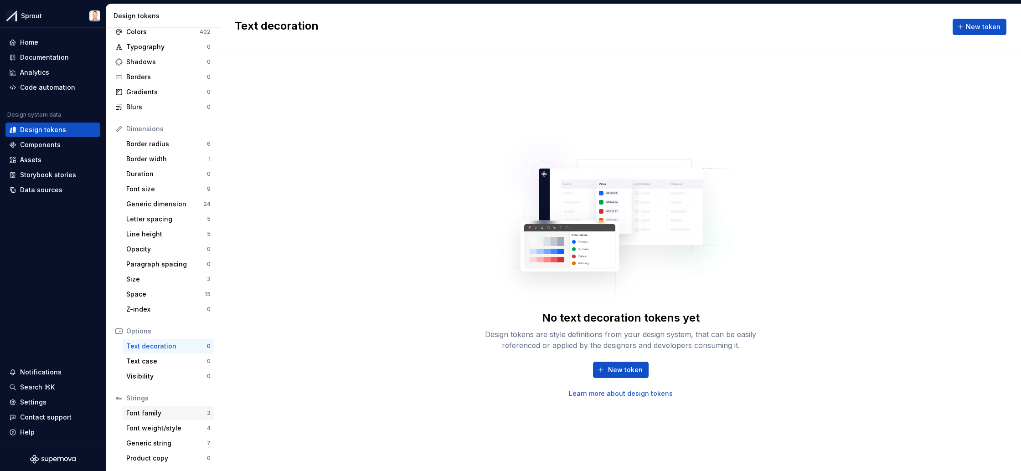
click at [157, 412] on div "Font family" at bounding box center [166, 413] width 81 height 9
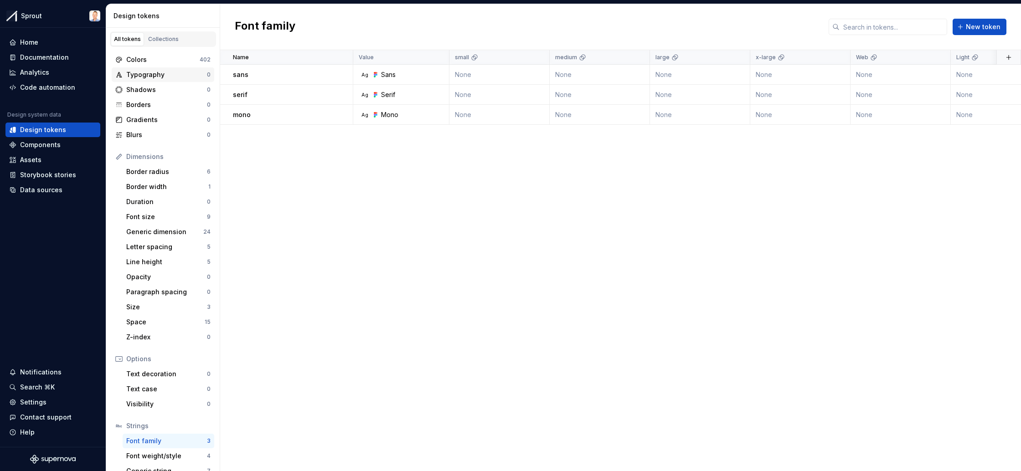
click at [155, 73] on div "Typography" at bounding box center [166, 74] width 81 height 9
